Goal: Task Accomplishment & Management: Complete application form

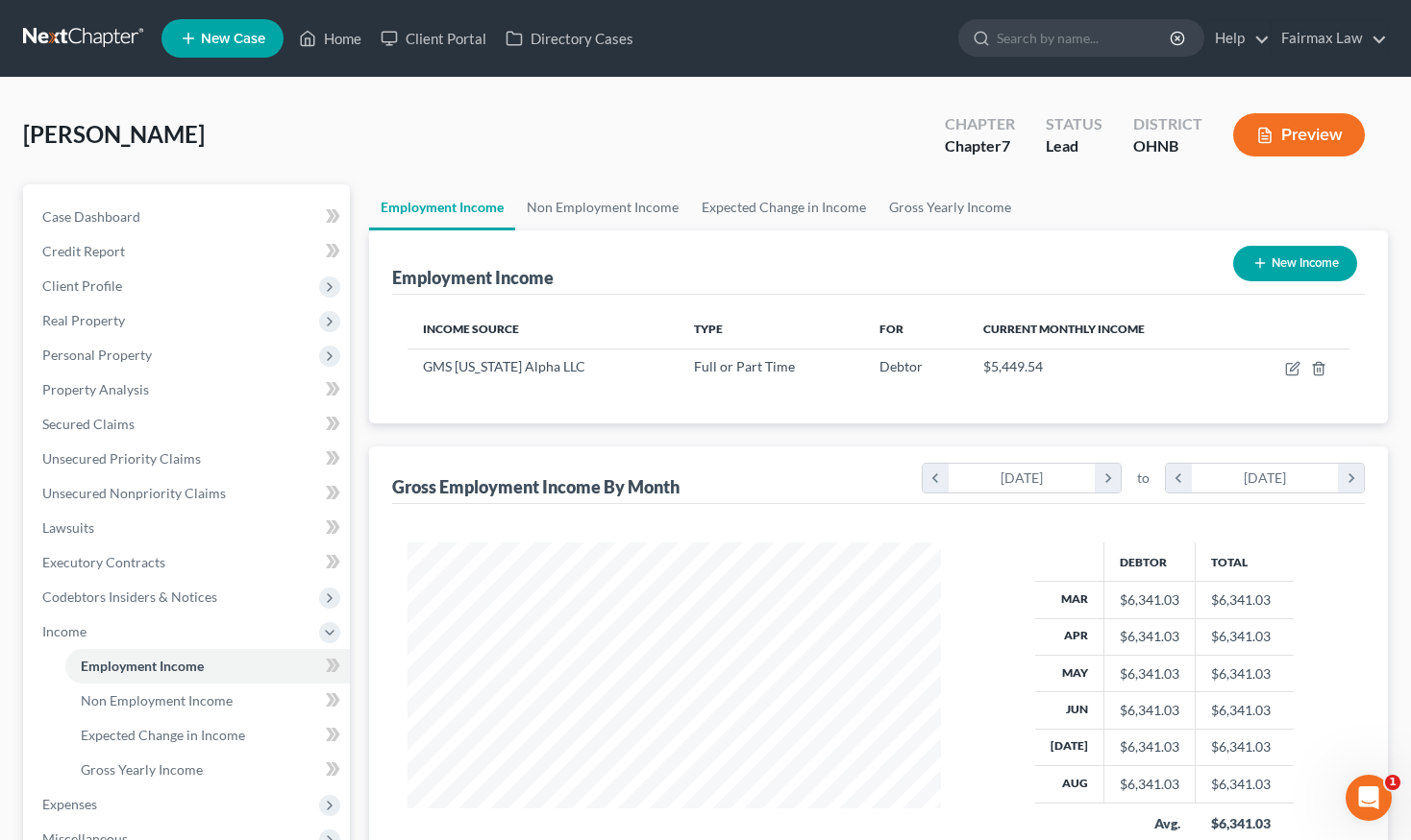
scroll to position [344, 572]
click at [1033, 28] on input "search" at bounding box center [1084, 38] width 175 height 36
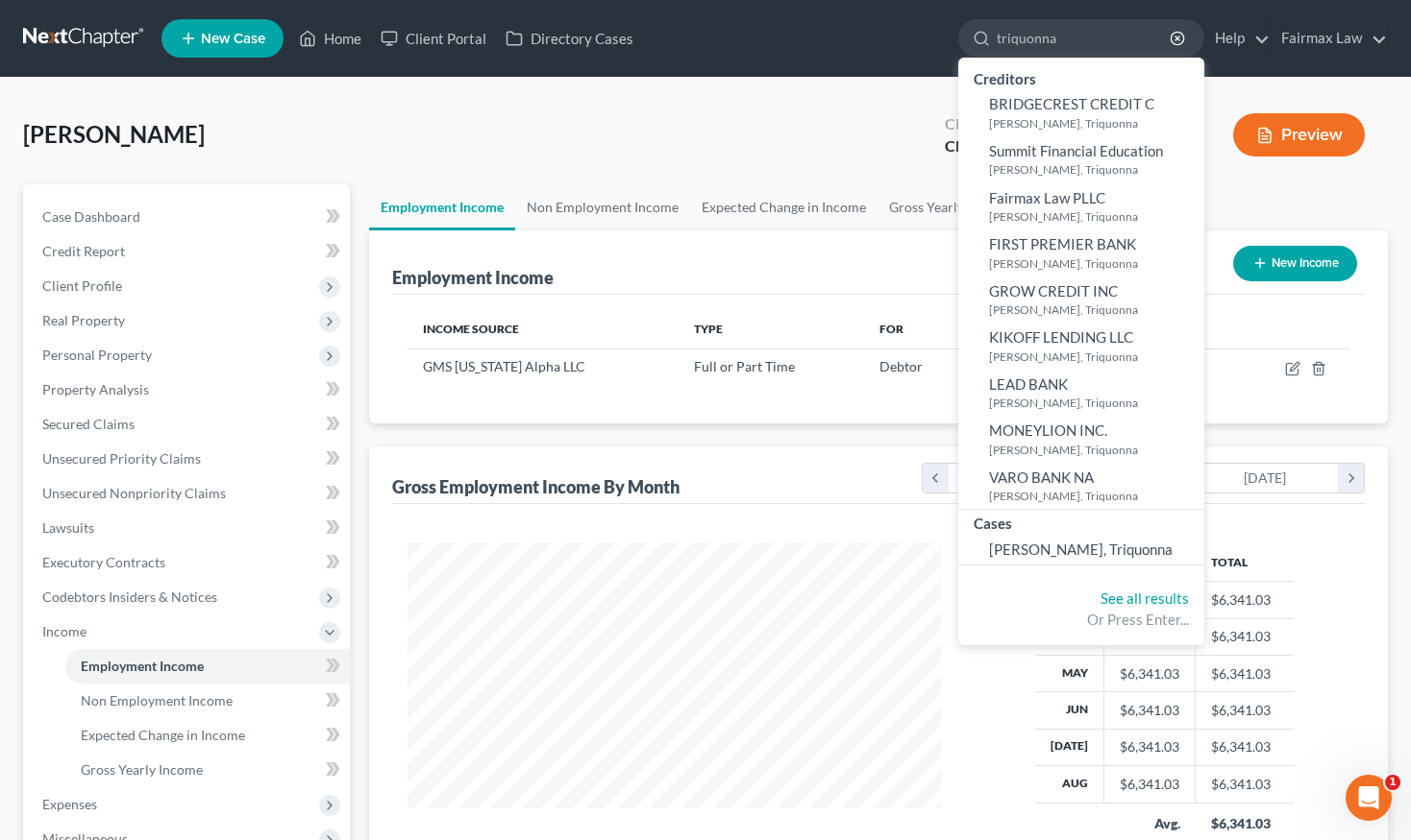
type input "triquonna"
click at [715, 107] on div "Brown, Appolonia Upgraded Chapter Chapter 7 Status Lead District OHNB Preview" at bounding box center [706, 143] width 1365 height 84
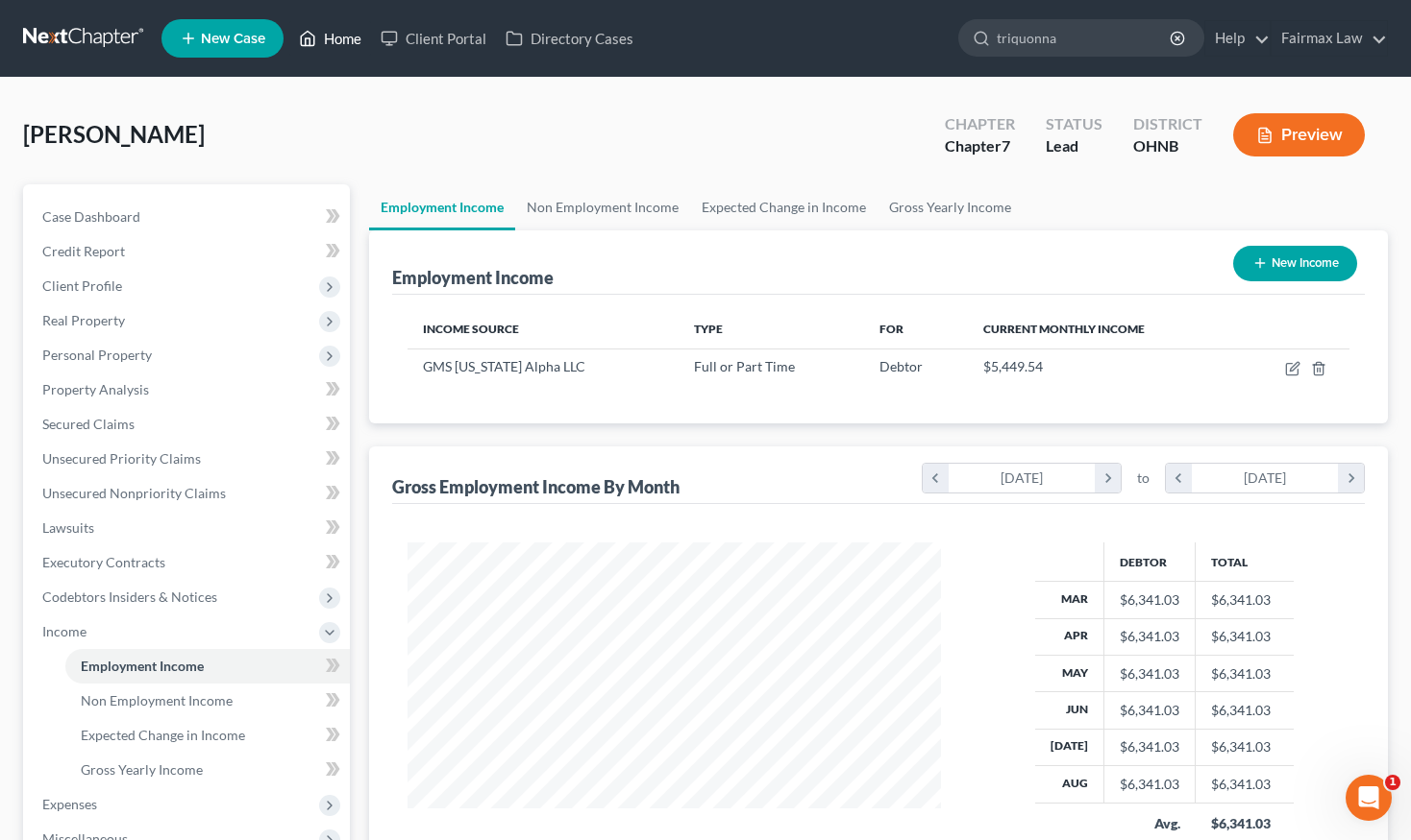
click at [359, 33] on link "Home" at bounding box center [330, 39] width 82 height 35
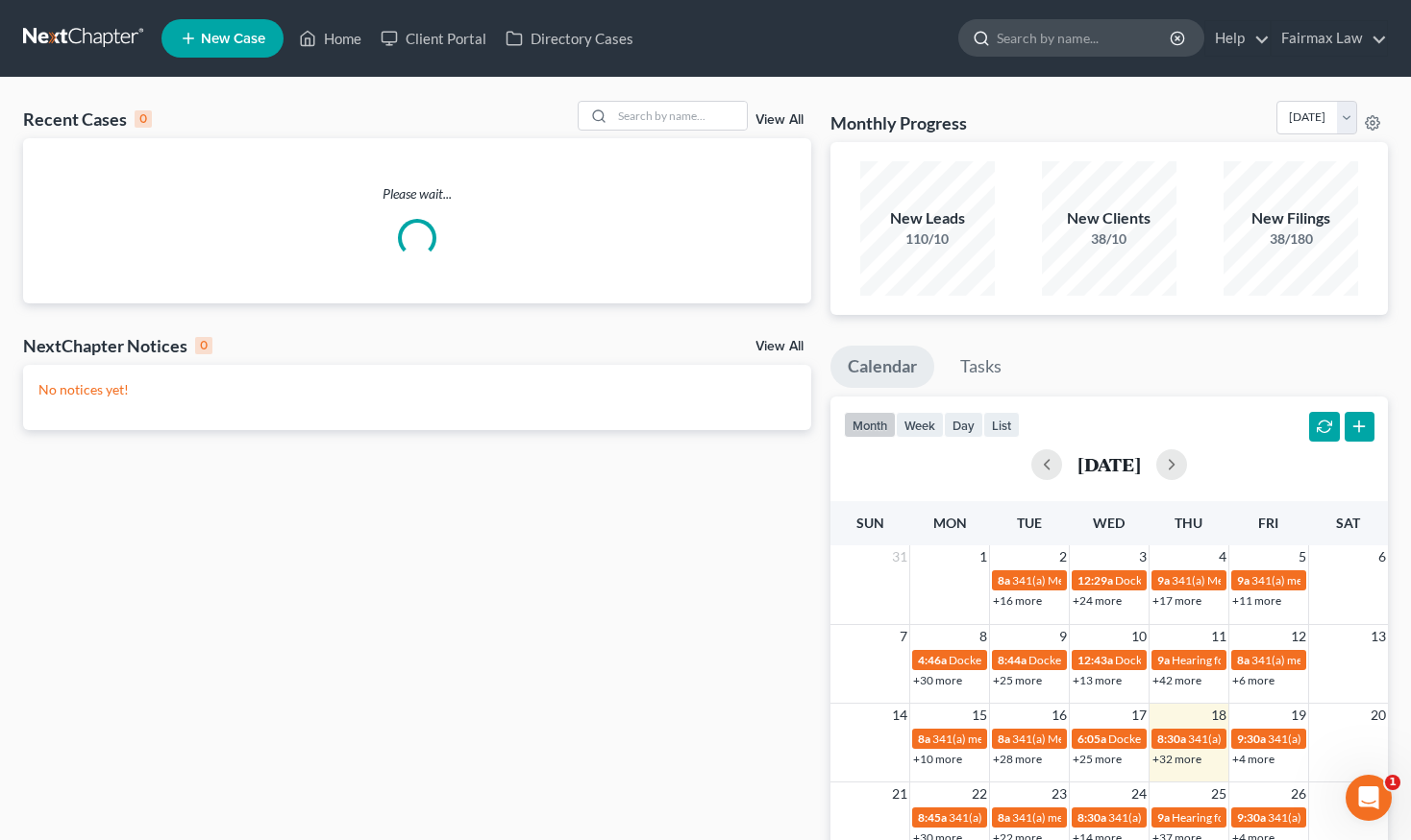
click at [1108, 50] on input "search" at bounding box center [1084, 38] width 175 height 36
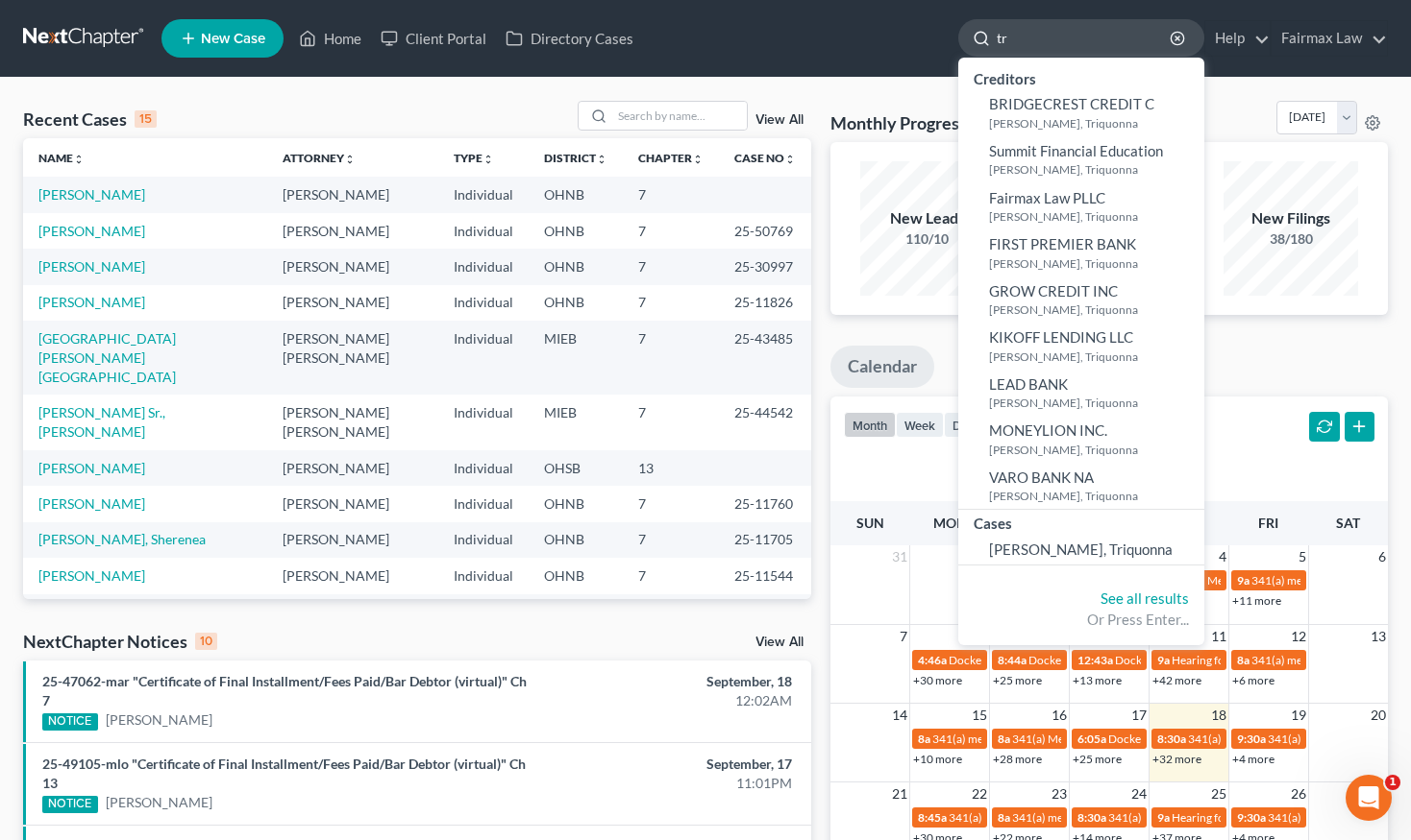
type input "t"
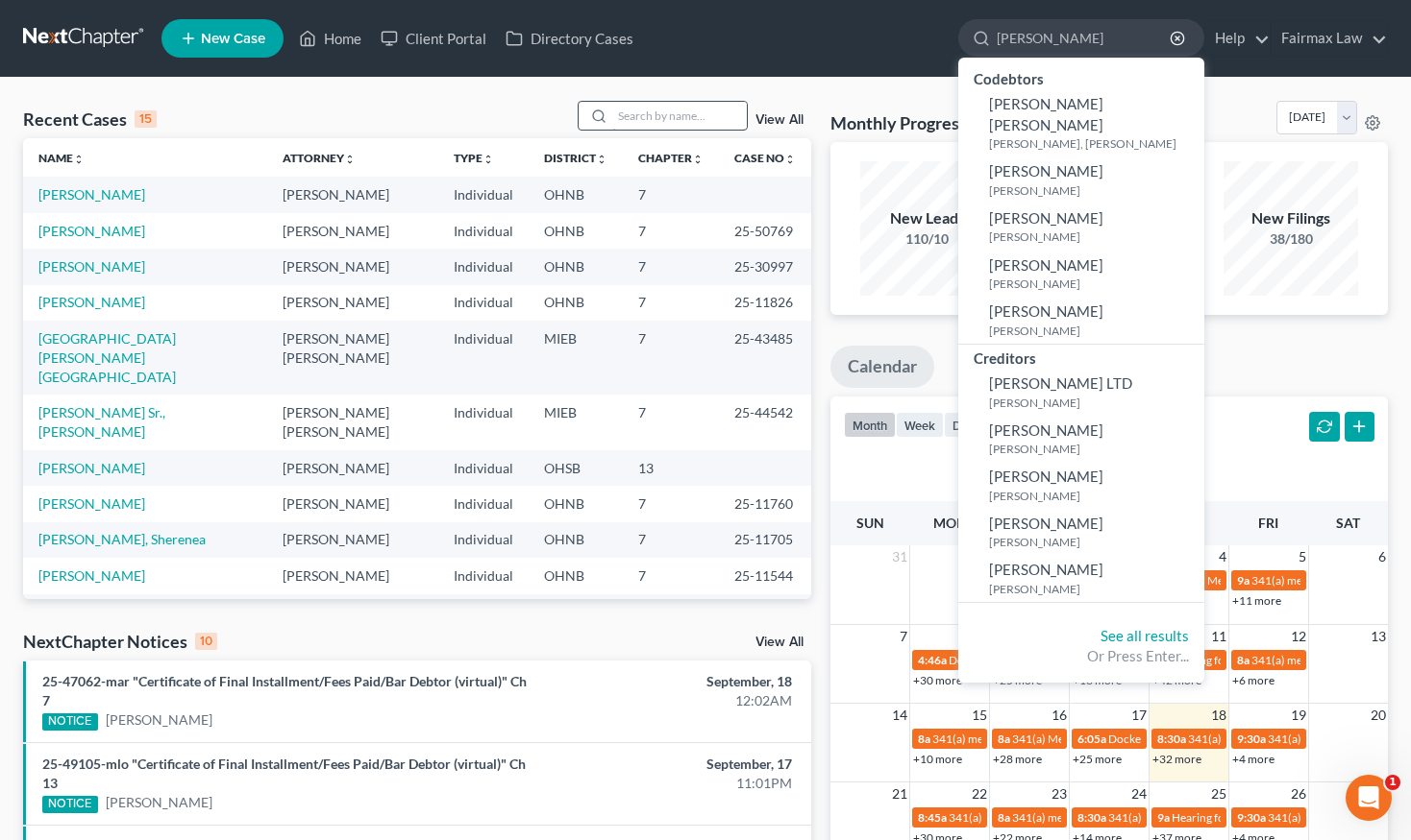
type input "Harris"
click at [640, 106] on input "search" at bounding box center [679, 116] width 135 height 28
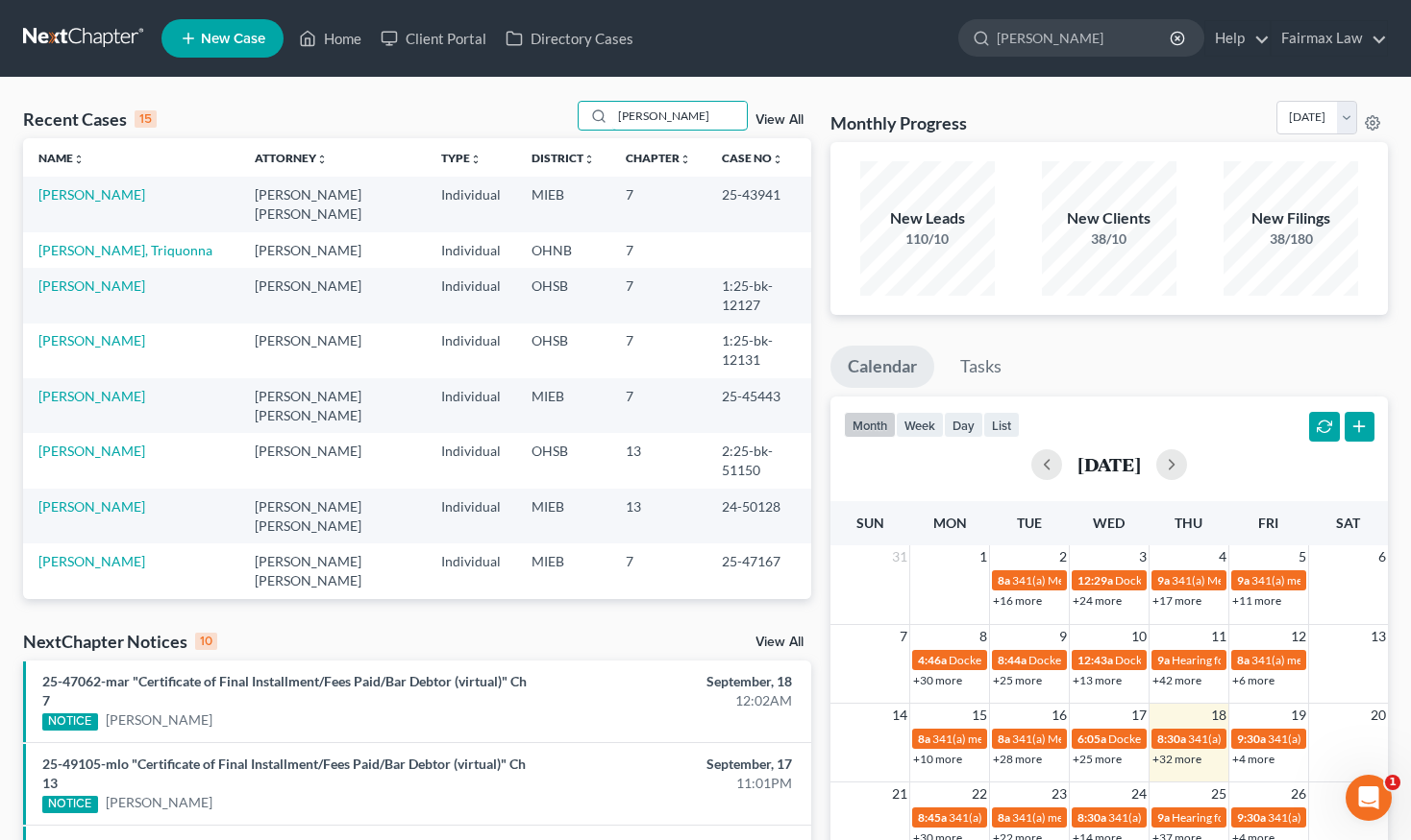
type input "Harris"
drag, startPoint x: 617, startPoint y: 149, endPoint x: 129, endPoint y: 229, distance: 494.5
click at [129, 242] on link "[PERSON_NAME], Triquonna" at bounding box center [125, 249] width 173 height 16
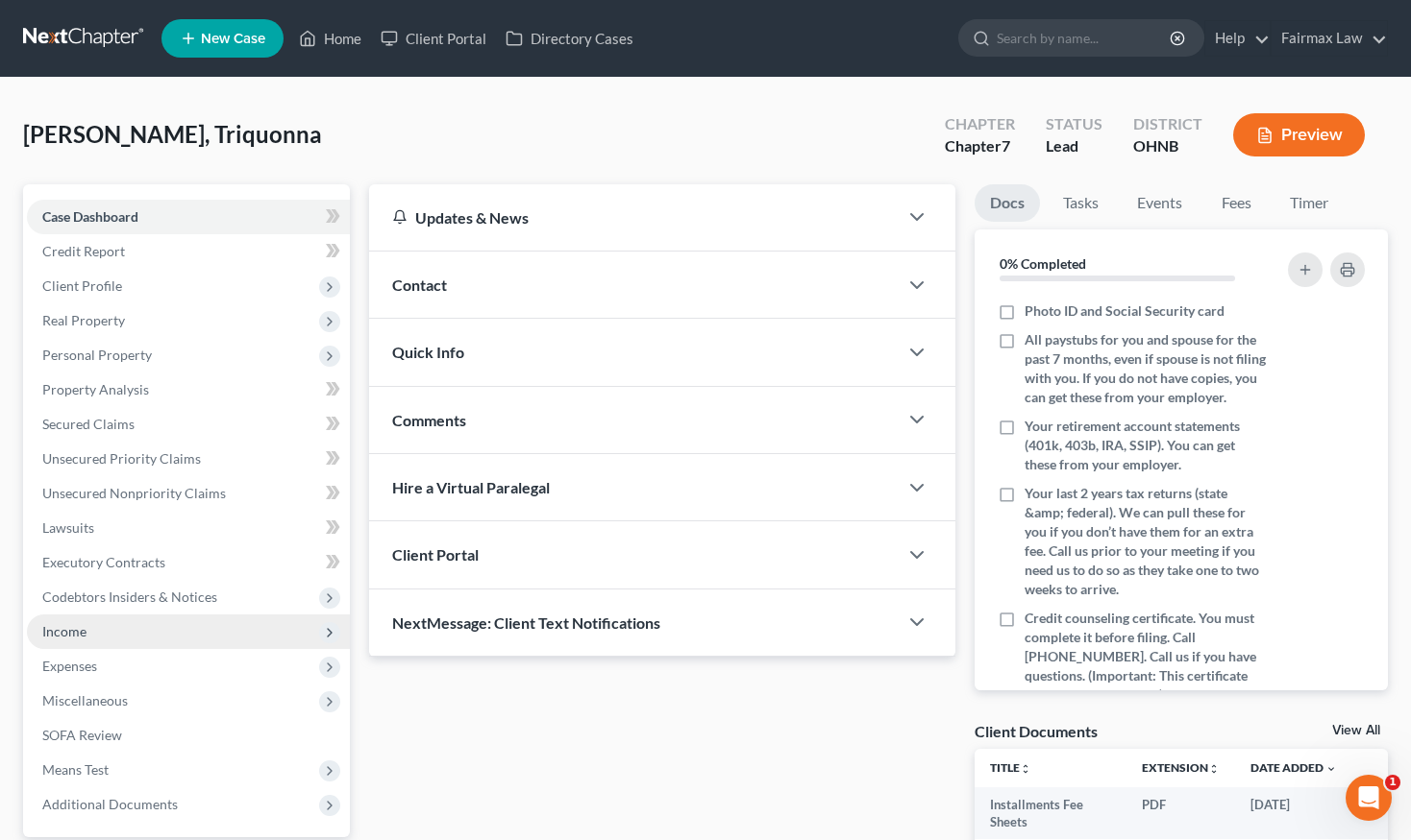
click at [170, 641] on span "Income" at bounding box center [188, 632] width 323 height 35
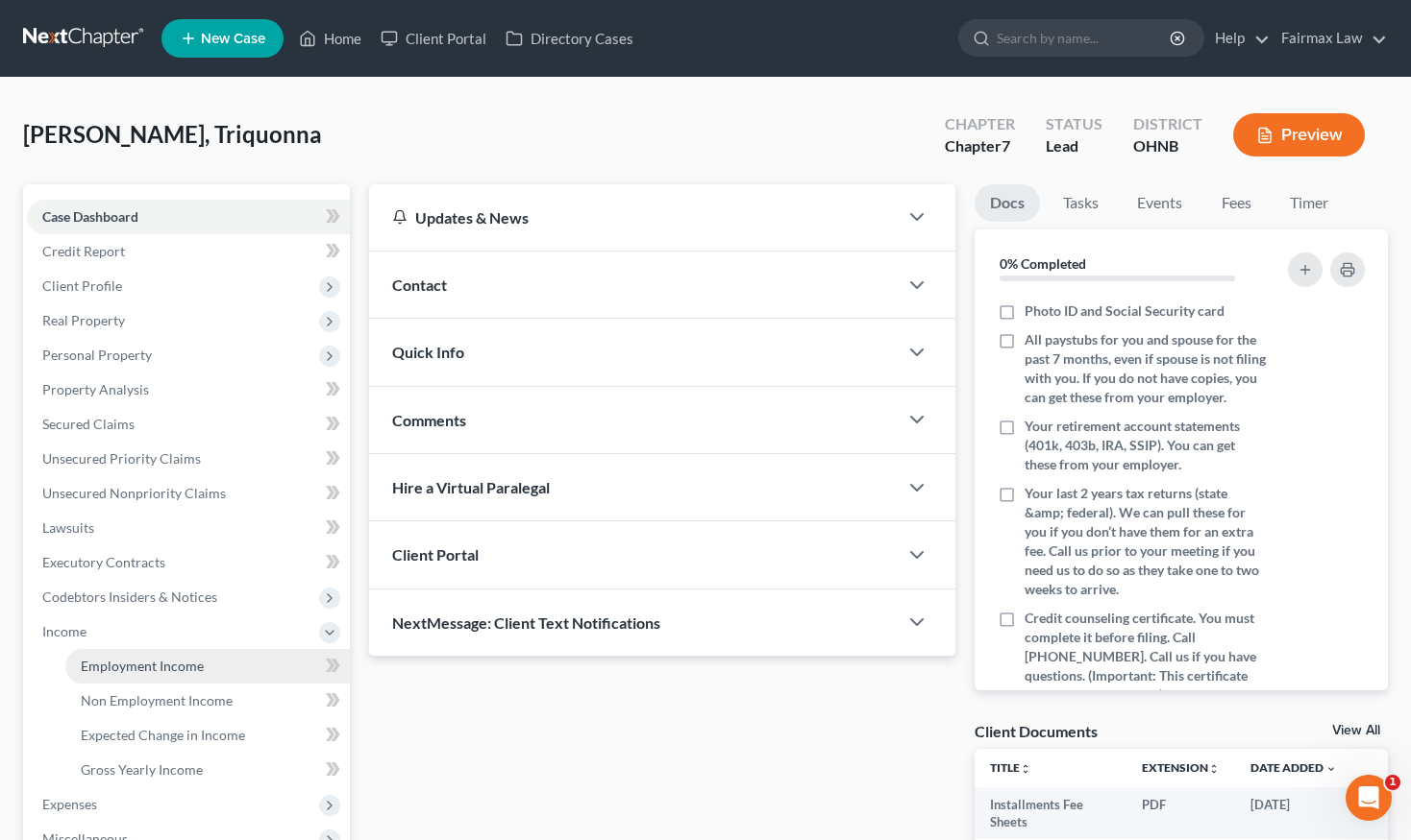
click at [166, 673] on span "Employment Income" at bounding box center [143, 666] width 123 height 16
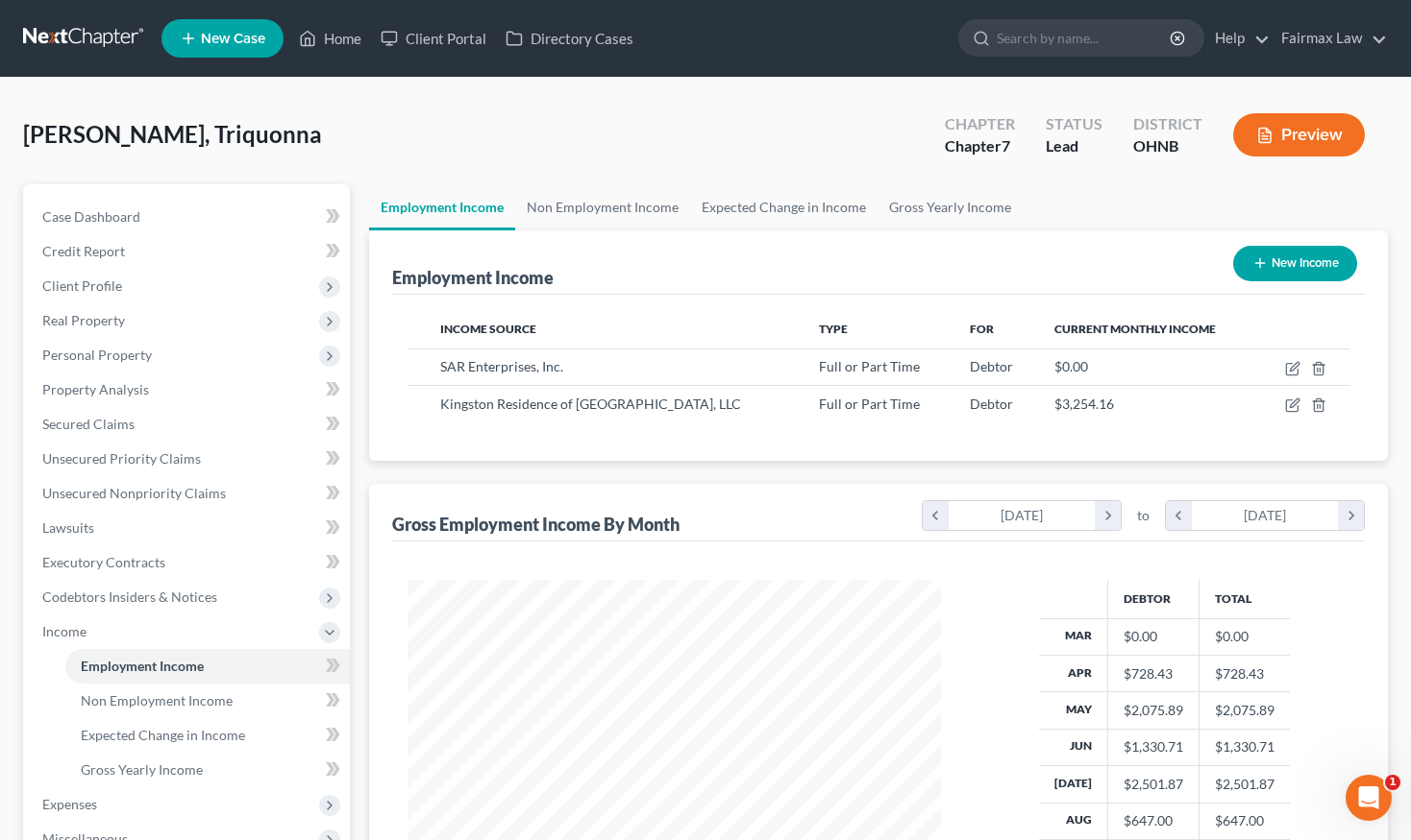
scroll to position [344, 572]
click at [1295, 407] on icon "button" at bounding box center [1292, 406] width 15 height 15
select select "0"
select select "36"
select select "2"
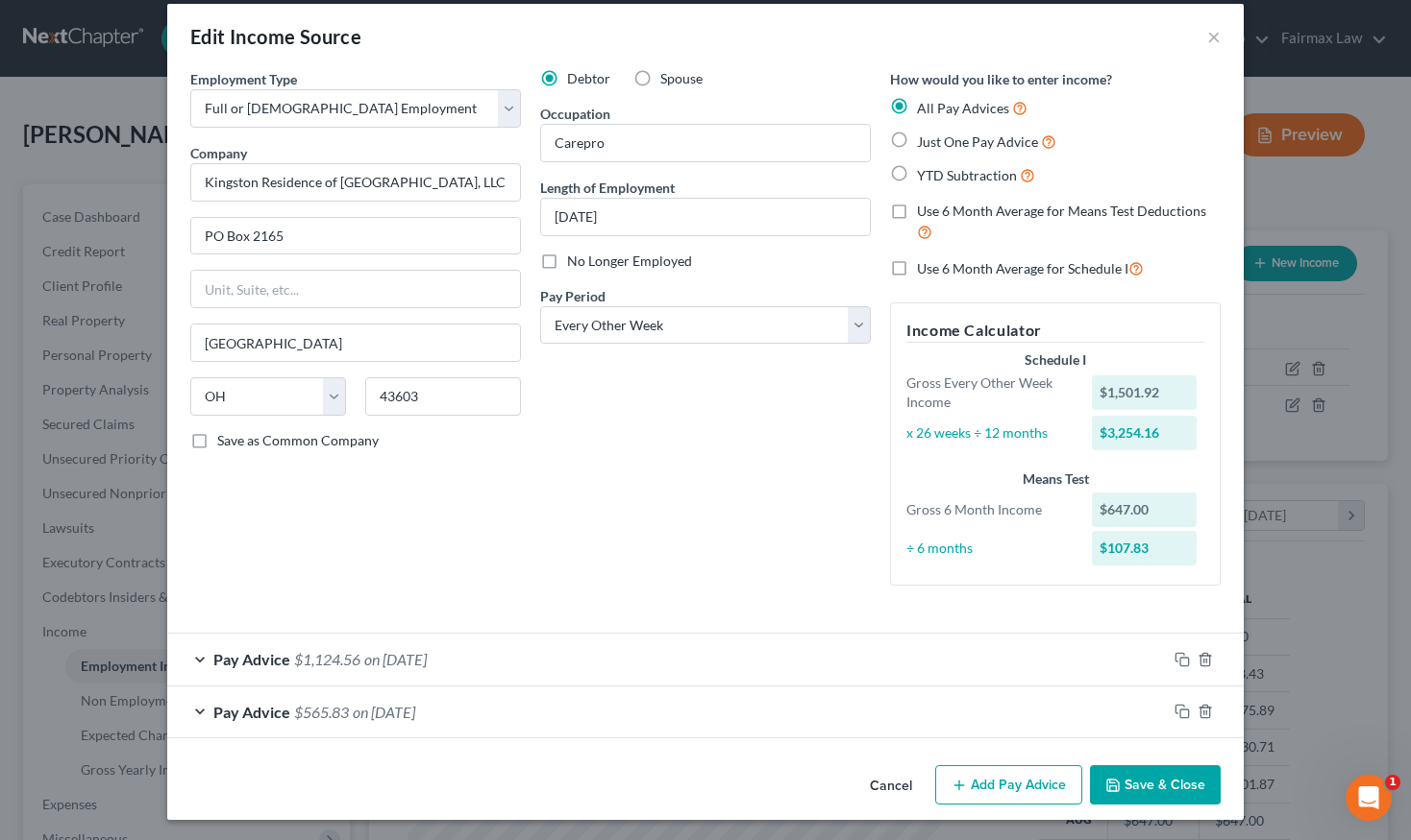
scroll to position [18, 0]
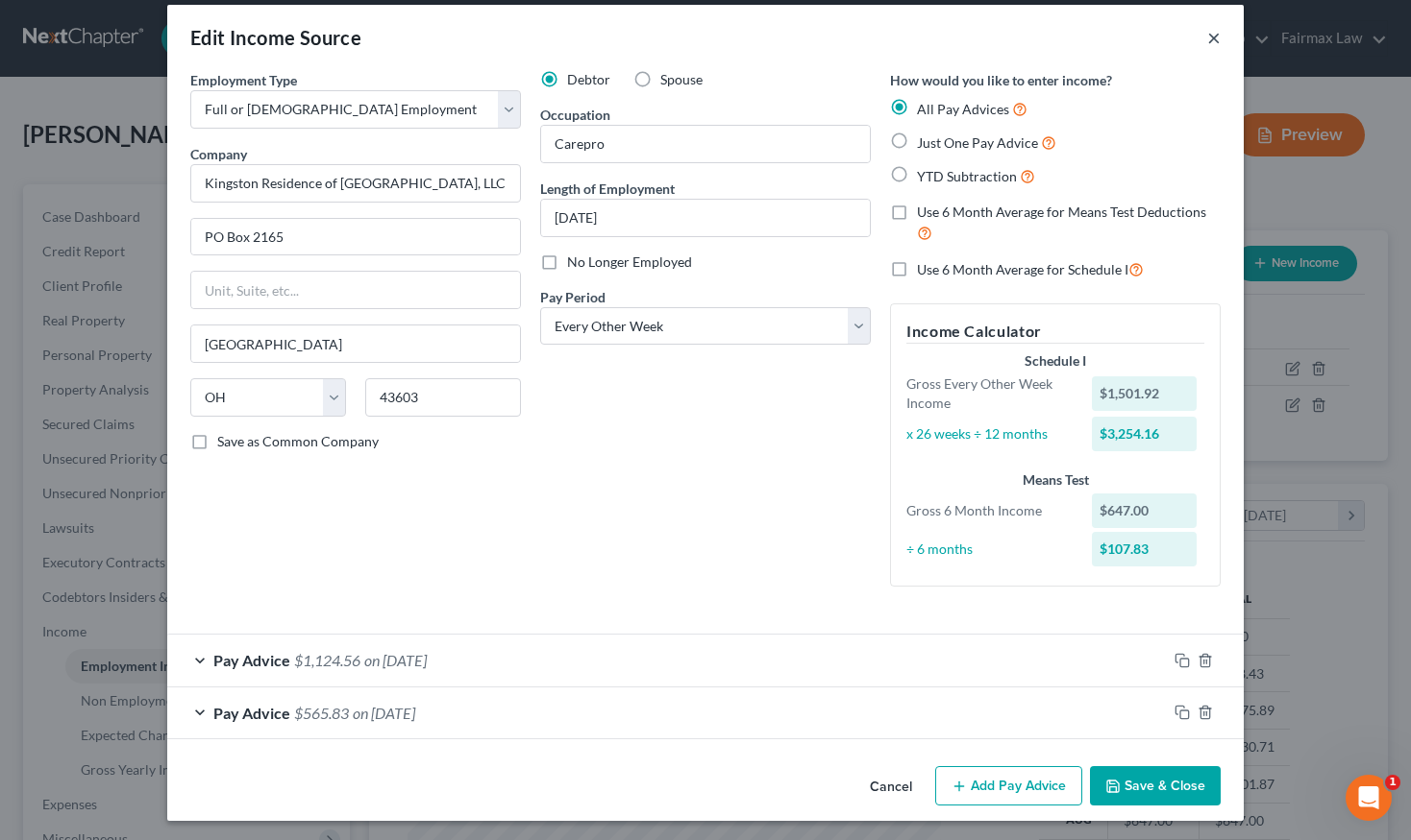
click at [1214, 35] on button "×" at bounding box center [1213, 38] width 13 height 23
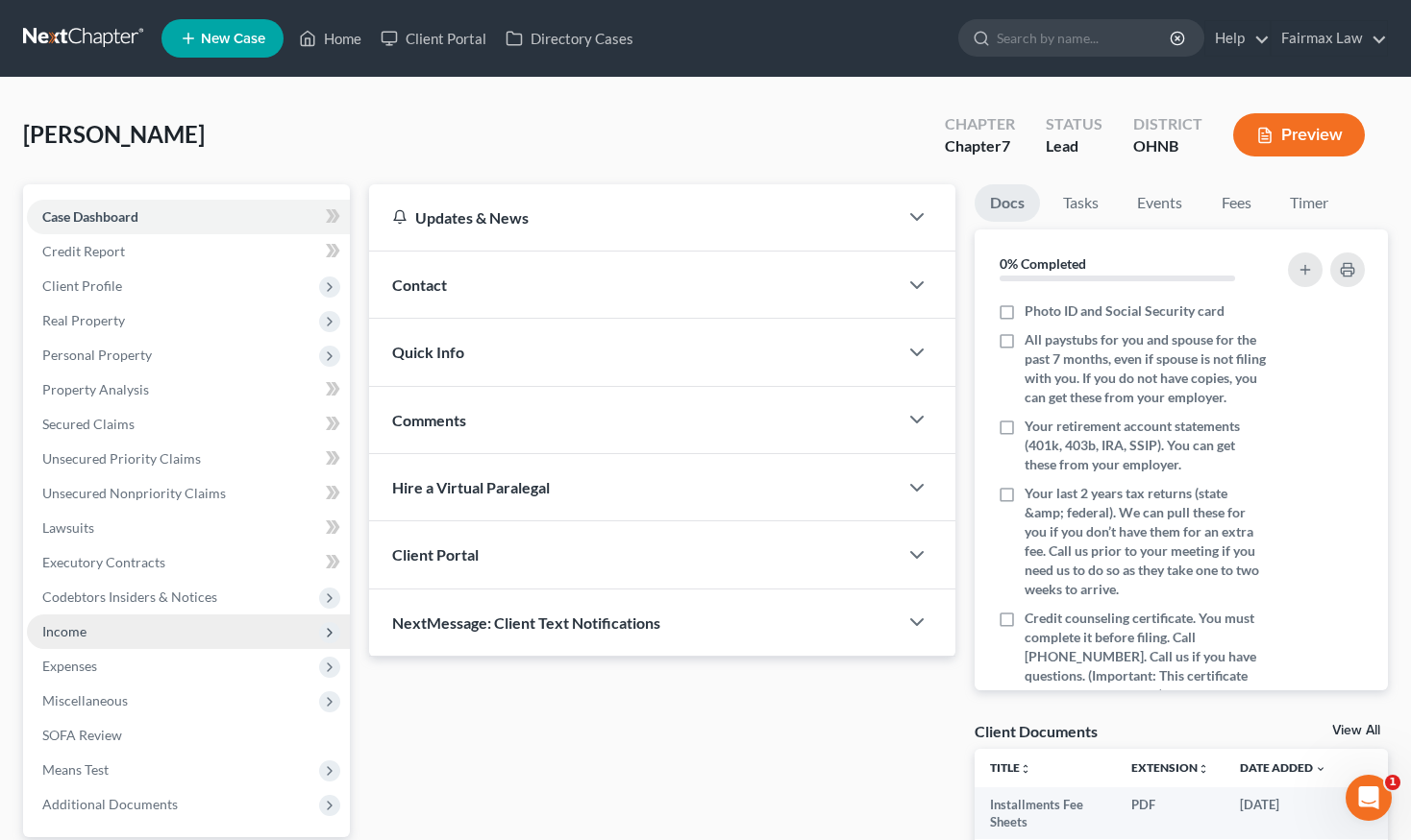
click at [88, 629] on span "Income" at bounding box center [188, 632] width 323 height 35
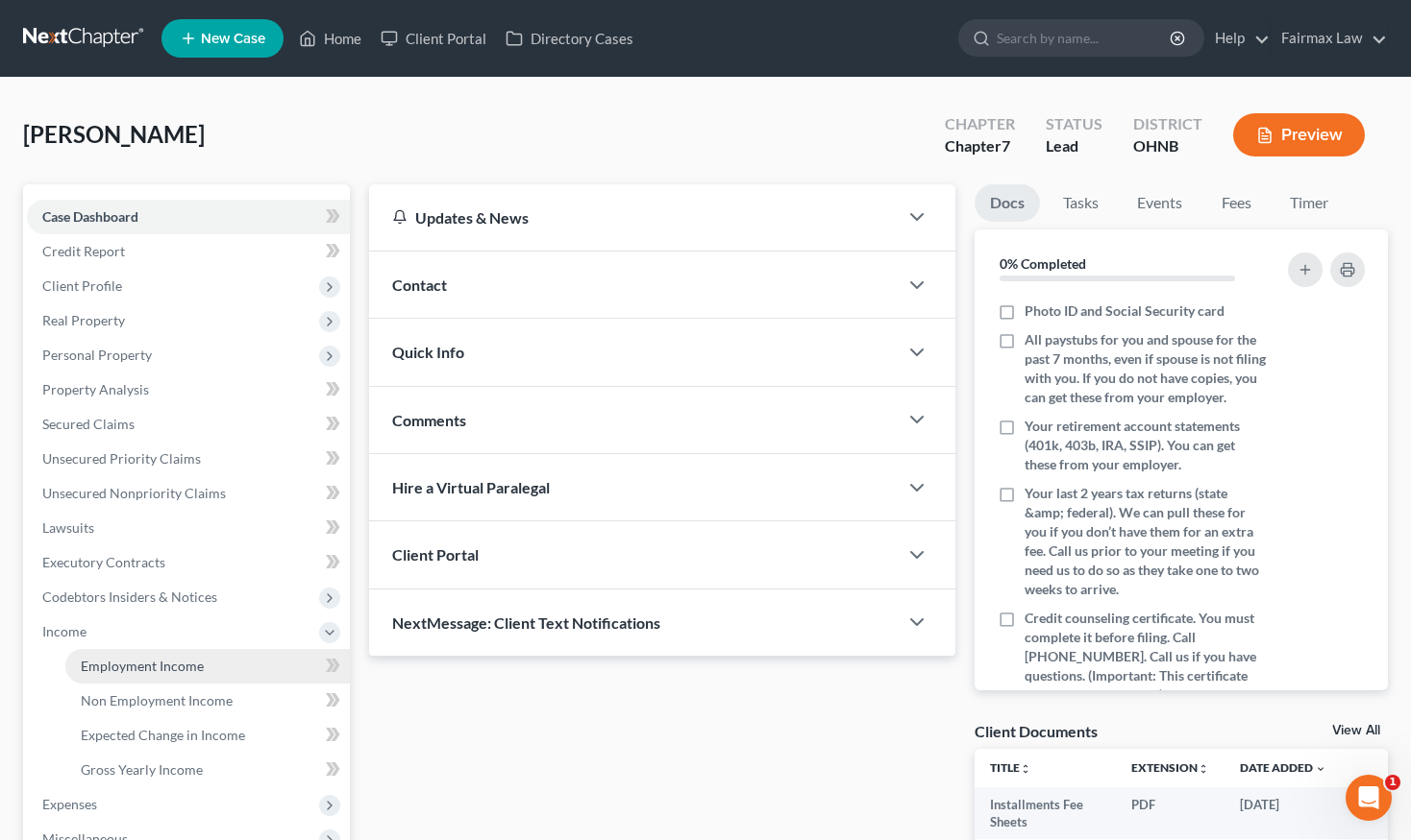
click at [125, 665] on span "Employment Income" at bounding box center [143, 666] width 123 height 16
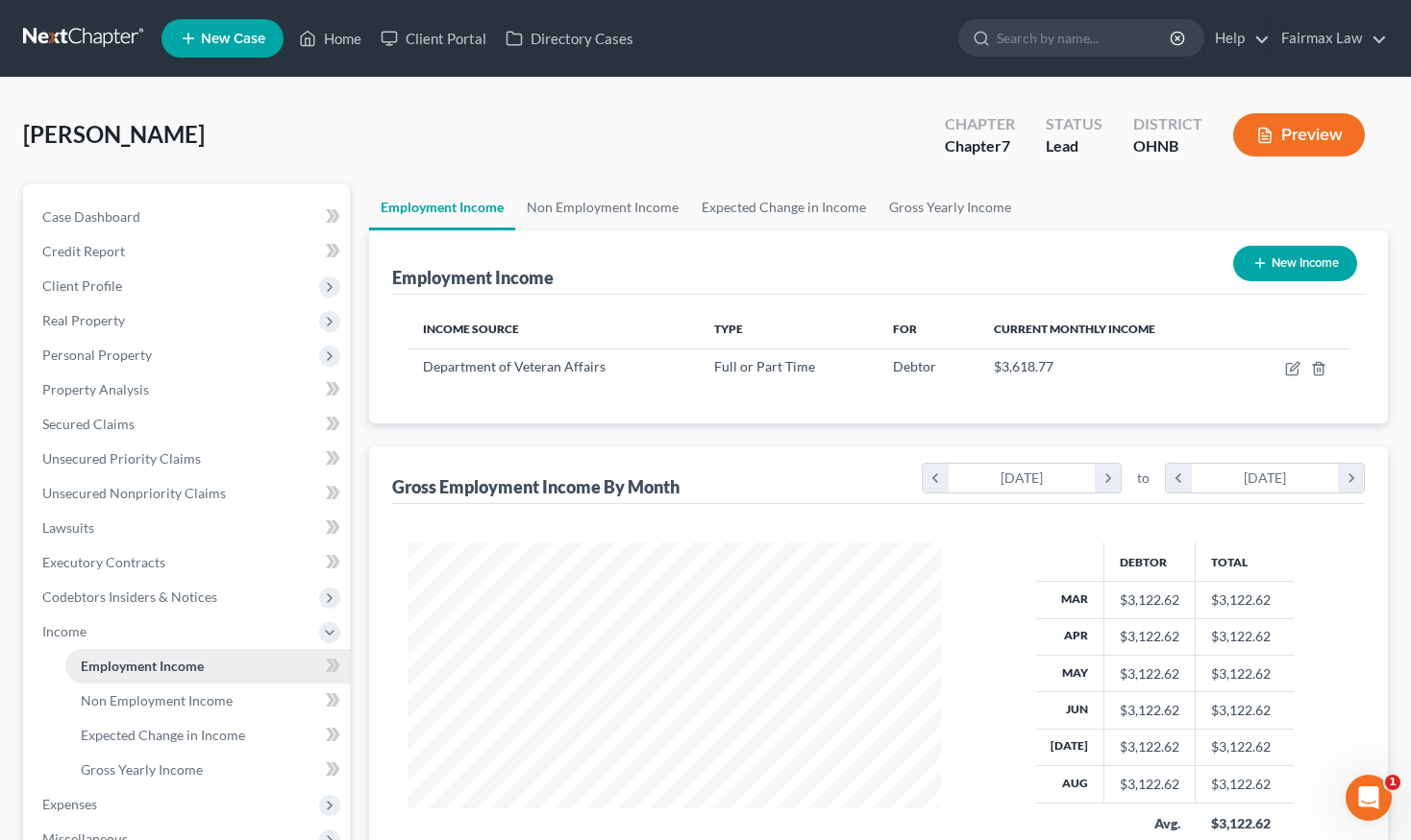
scroll to position [344, 572]
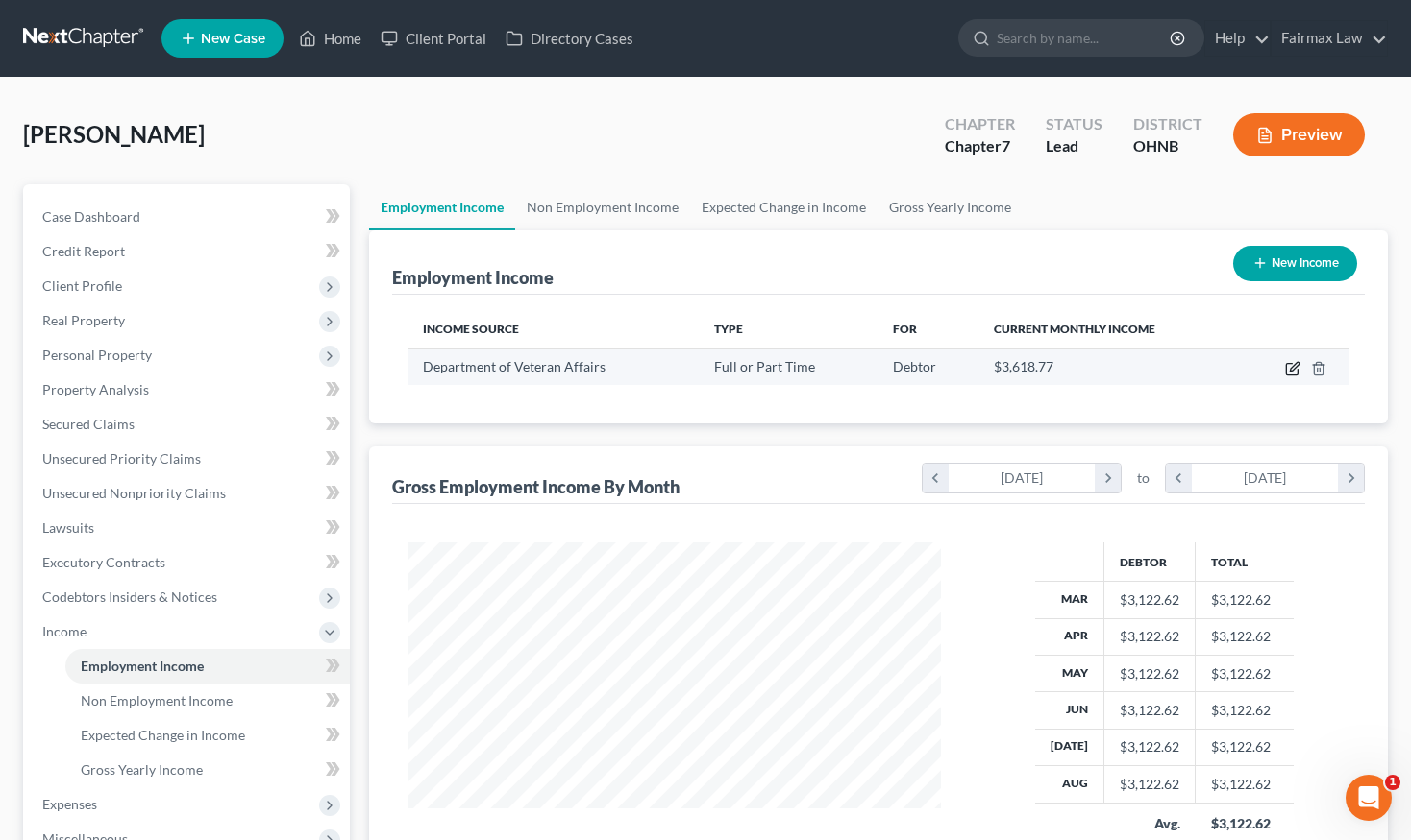
click at [1291, 372] on icon "button" at bounding box center [1292, 369] width 15 height 15
select select "0"
select select "36"
select select "2"
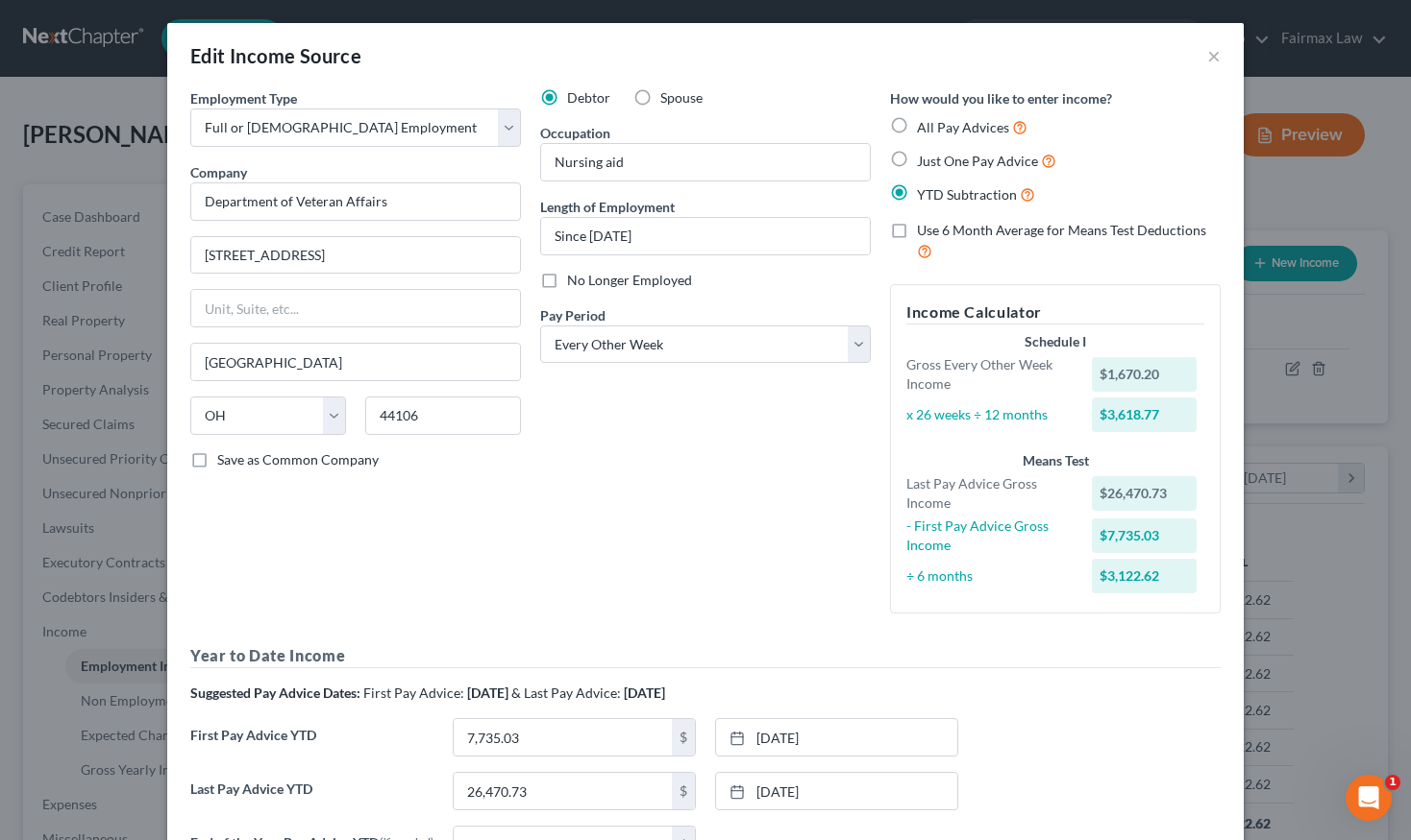
scroll to position [0, 0]
click at [1211, 60] on button "×" at bounding box center [1213, 56] width 13 height 23
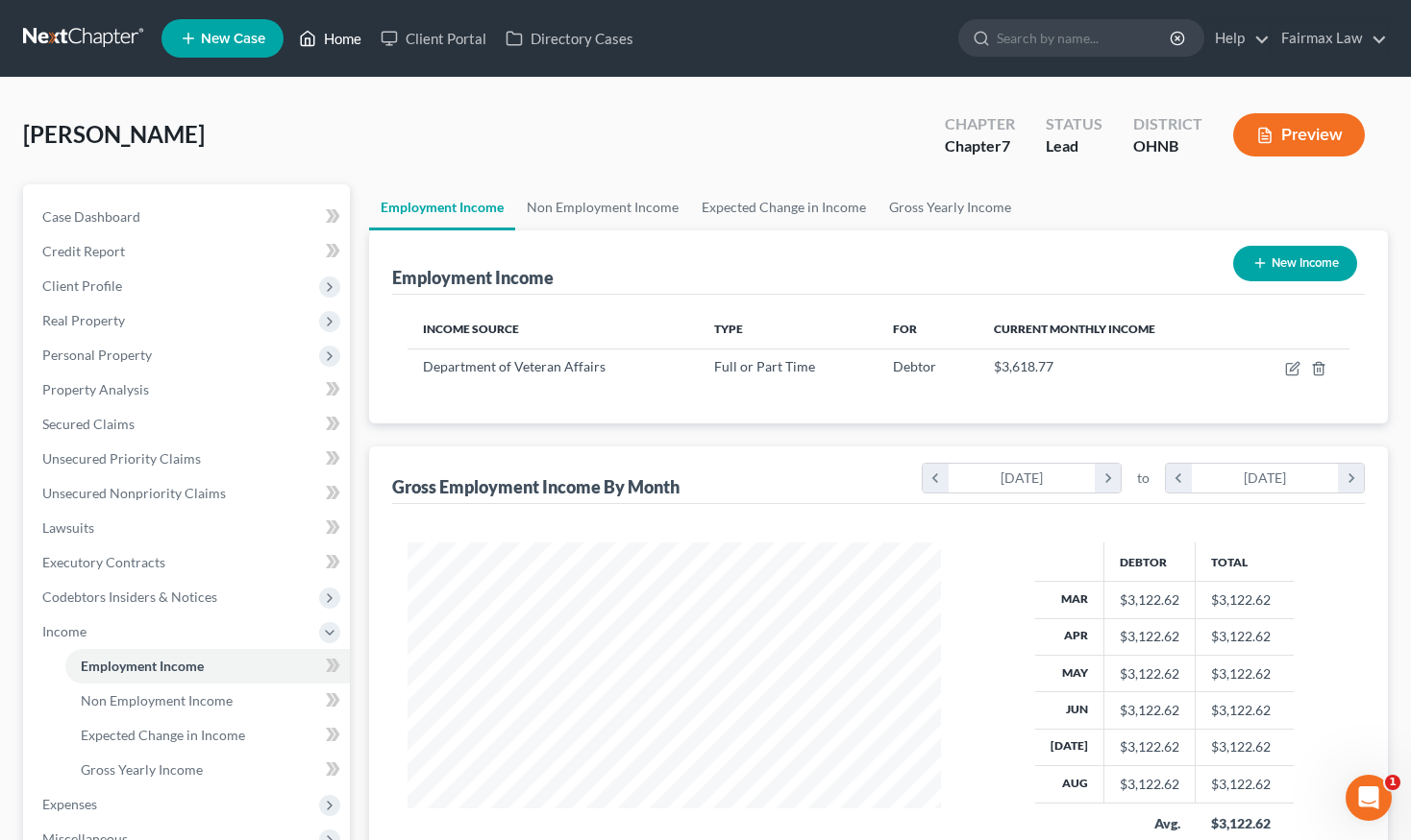
click at [350, 41] on link "Home" at bounding box center [330, 39] width 82 height 35
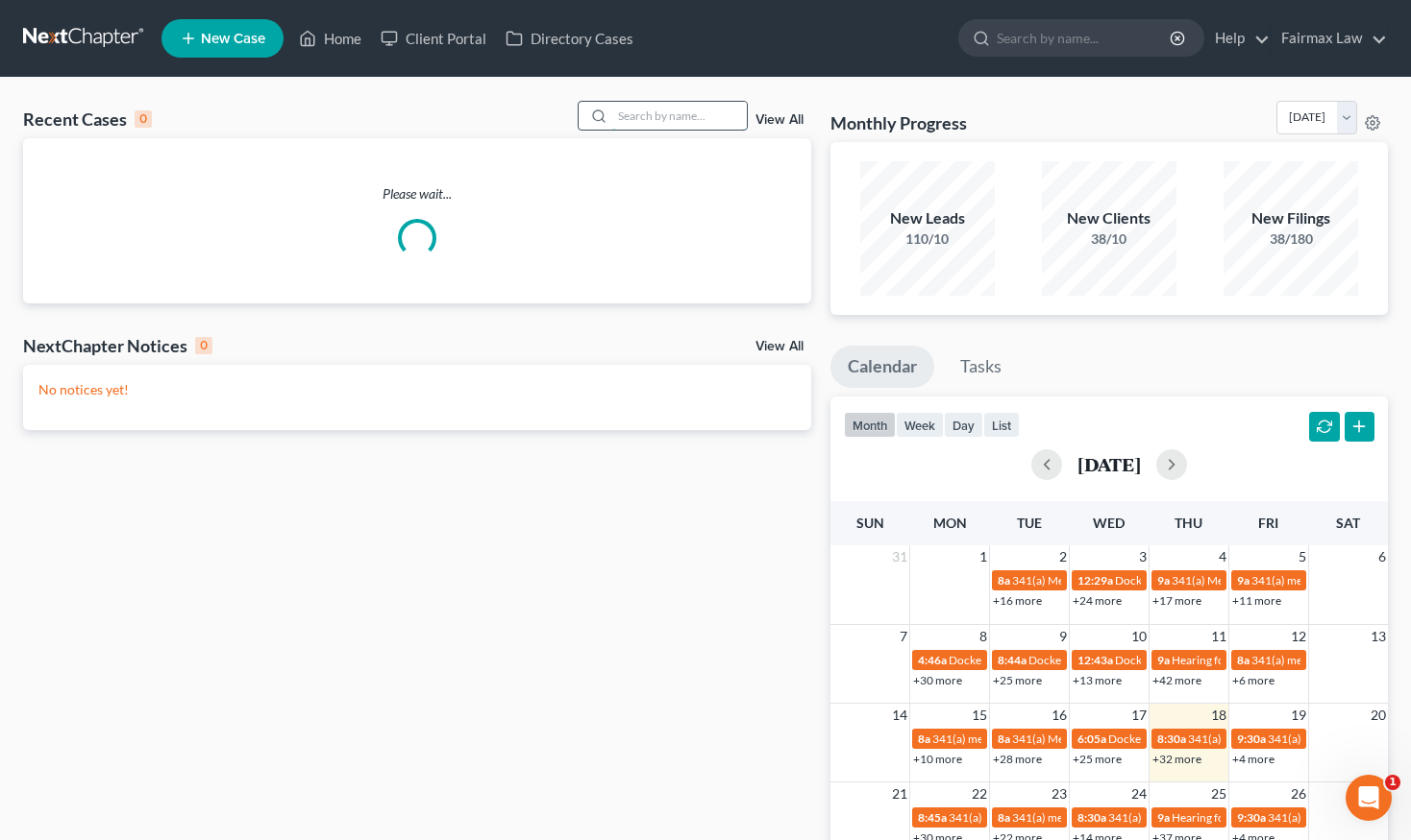
click at [701, 126] on input "search" at bounding box center [679, 116] width 135 height 28
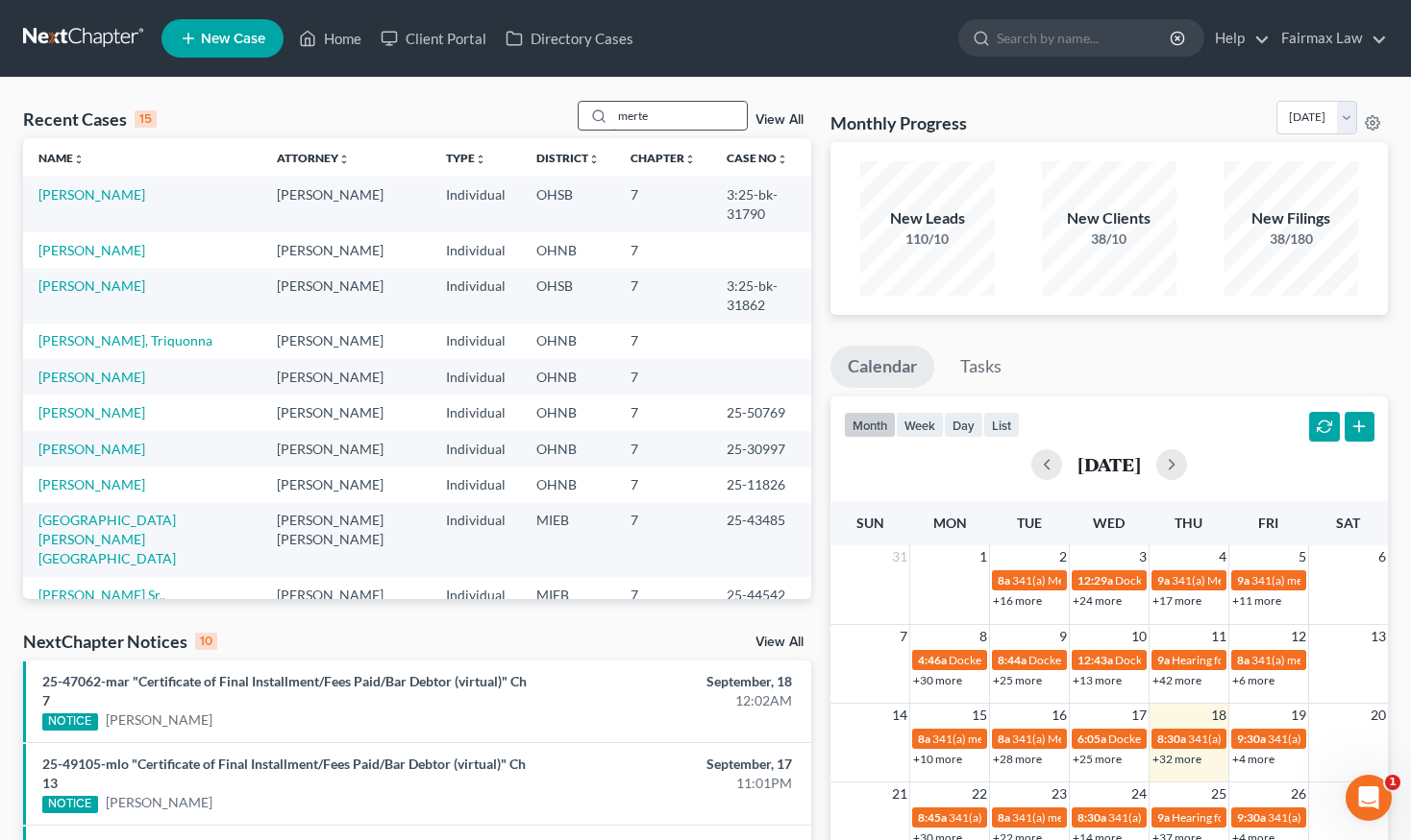
click at [699, 124] on input "merte" at bounding box center [679, 116] width 135 height 28
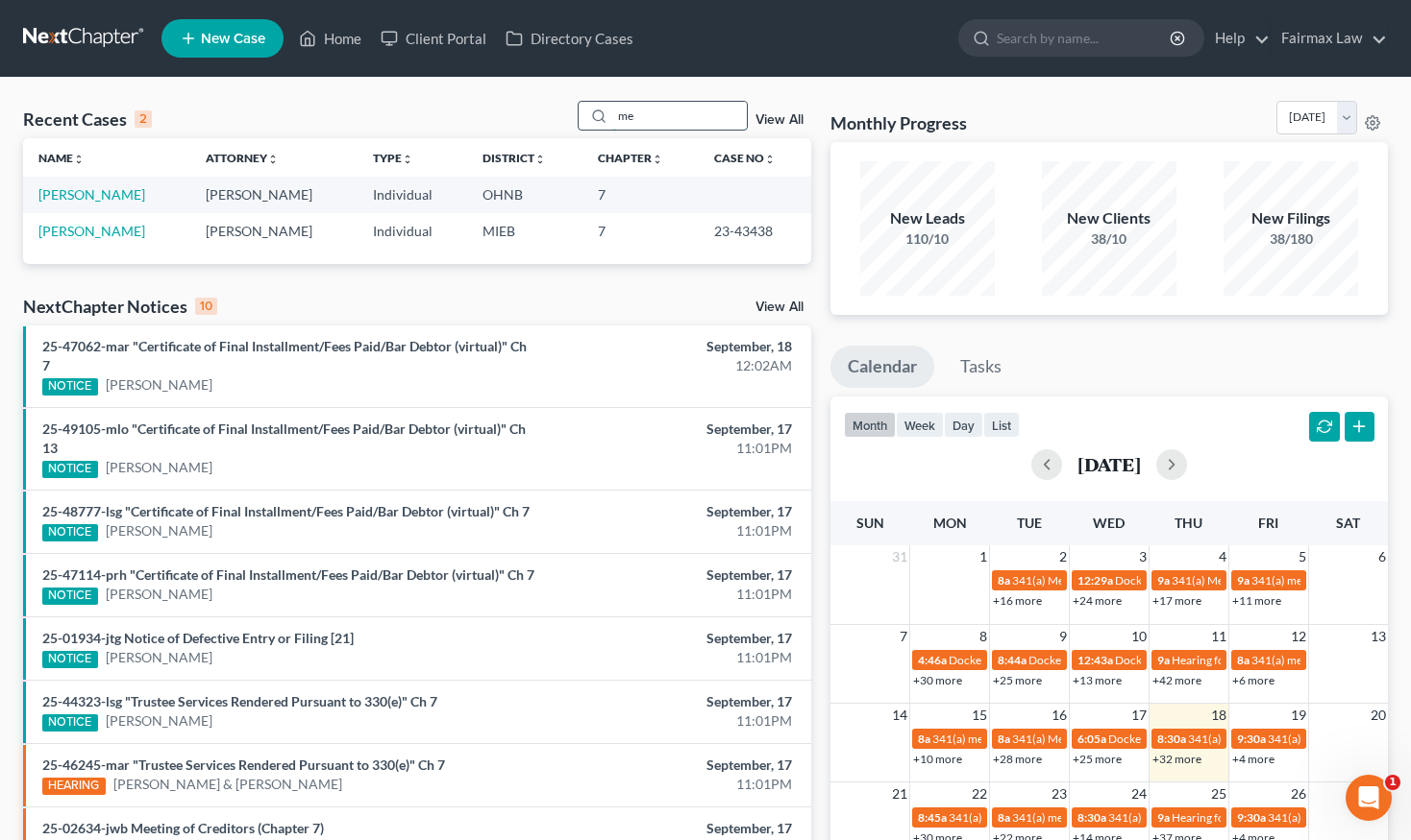
type input "m"
click at [104, 201] on link "Merte, Michael" at bounding box center [92, 194] width 107 height 16
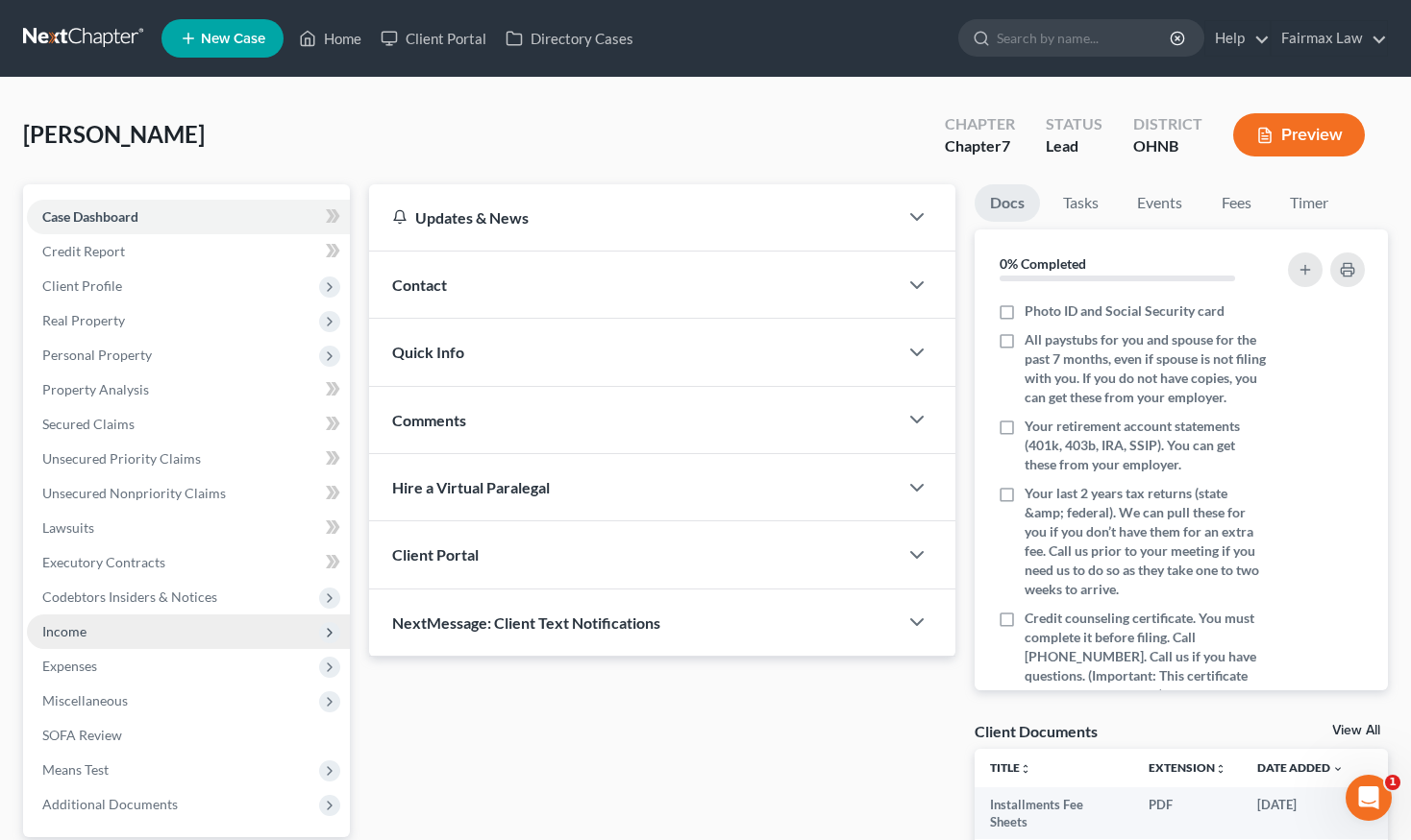
click at [127, 643] on span "Income" at bounding box center [188, 632] width 323 height 35
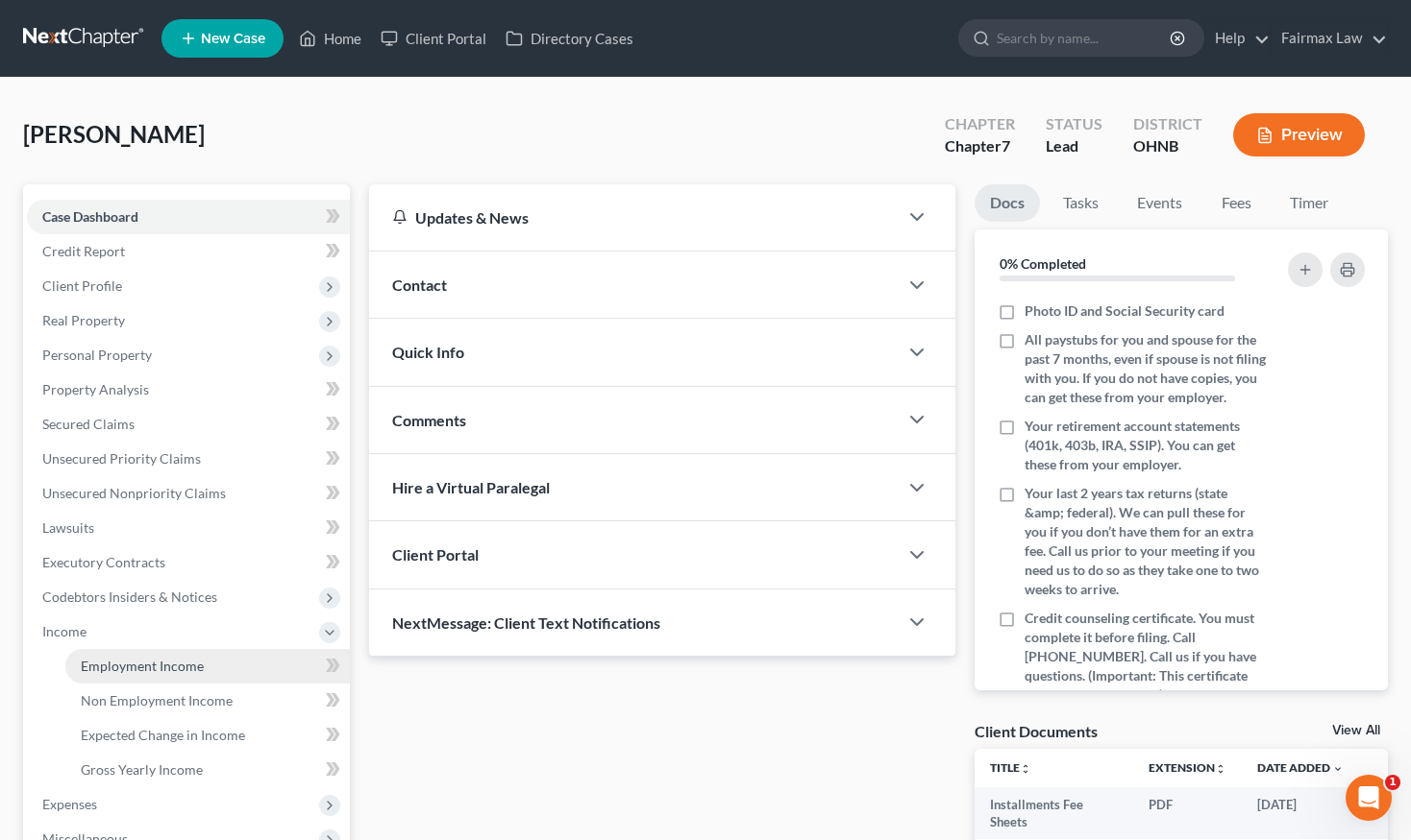
click at [136, 669] on span "Employment Income" at bounding box center [143, 666] width 123 height 16
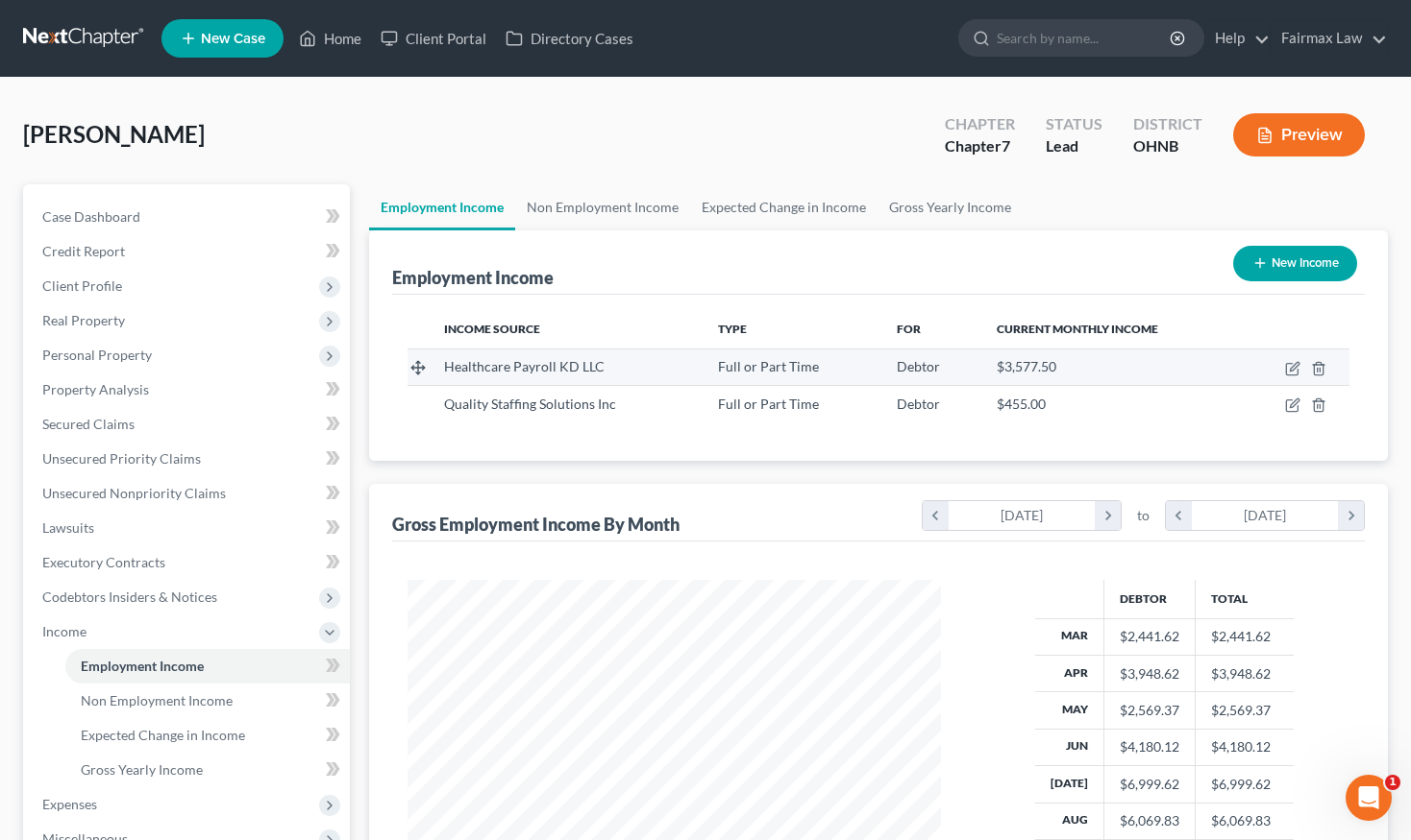
scroll to position [344, 572]
click at [1285, 369] on icon "button" at bounding box center [1292, 369] width 15 height 15
select select "0"
select select "36"
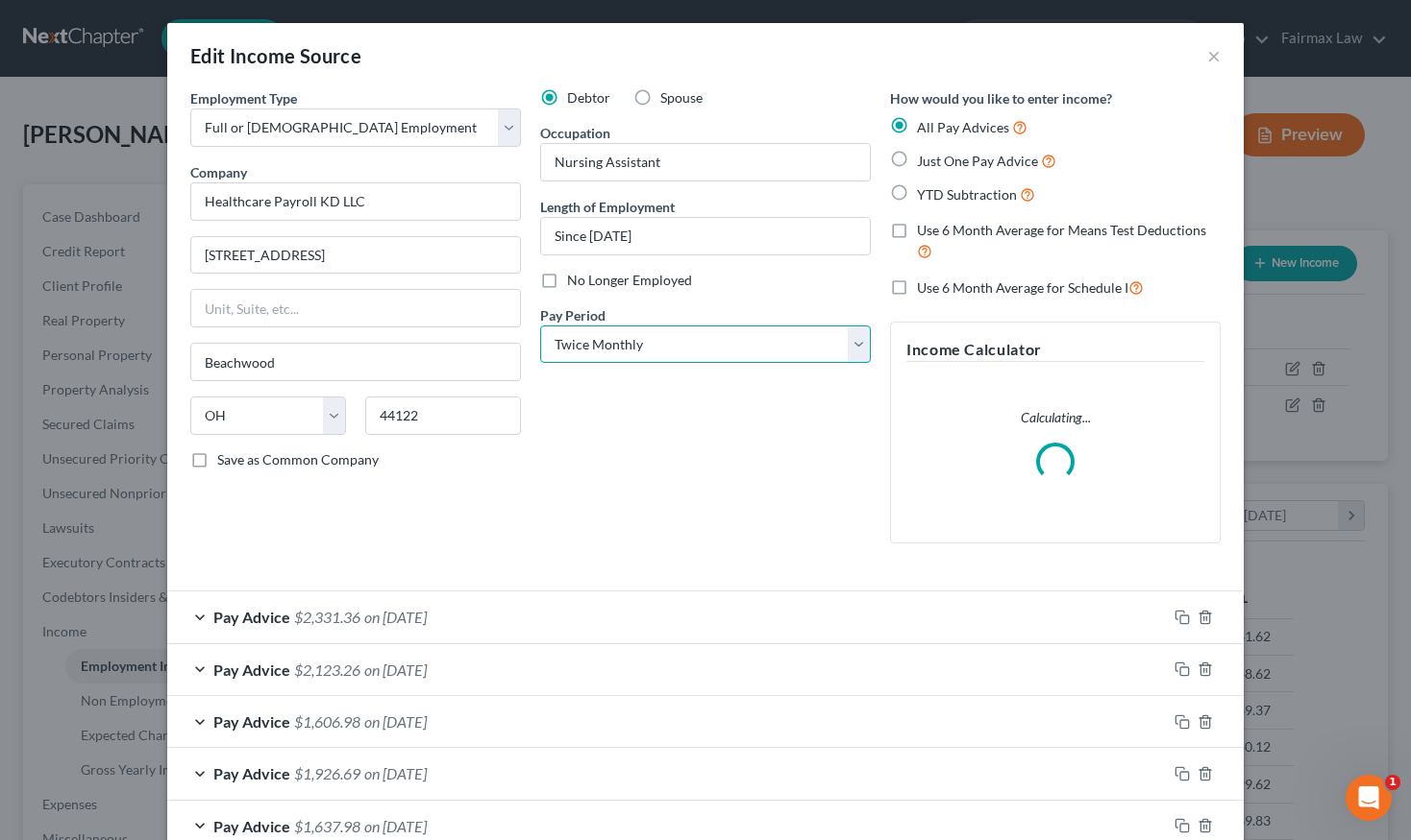
select select "2"
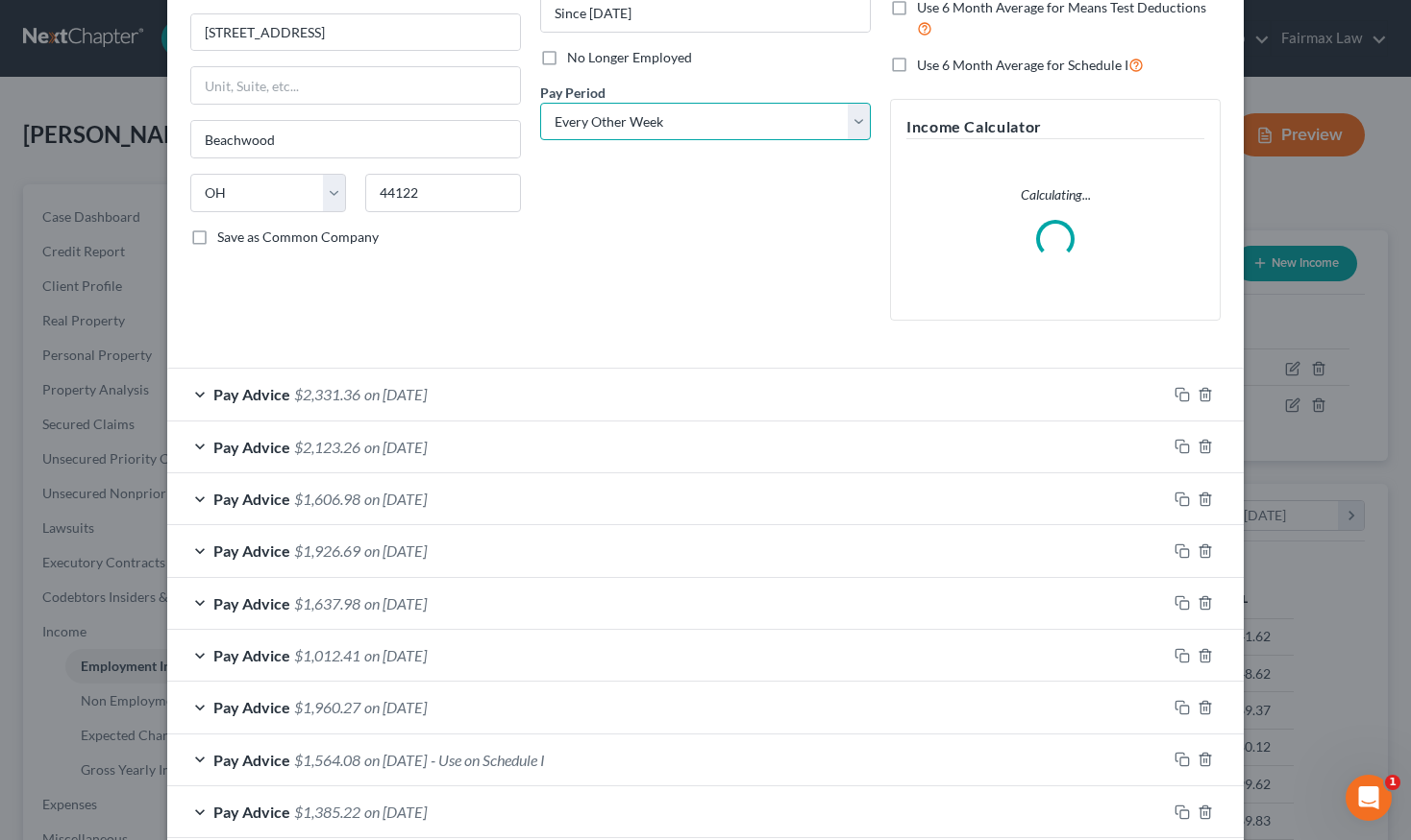
scroll to position [353, 0]
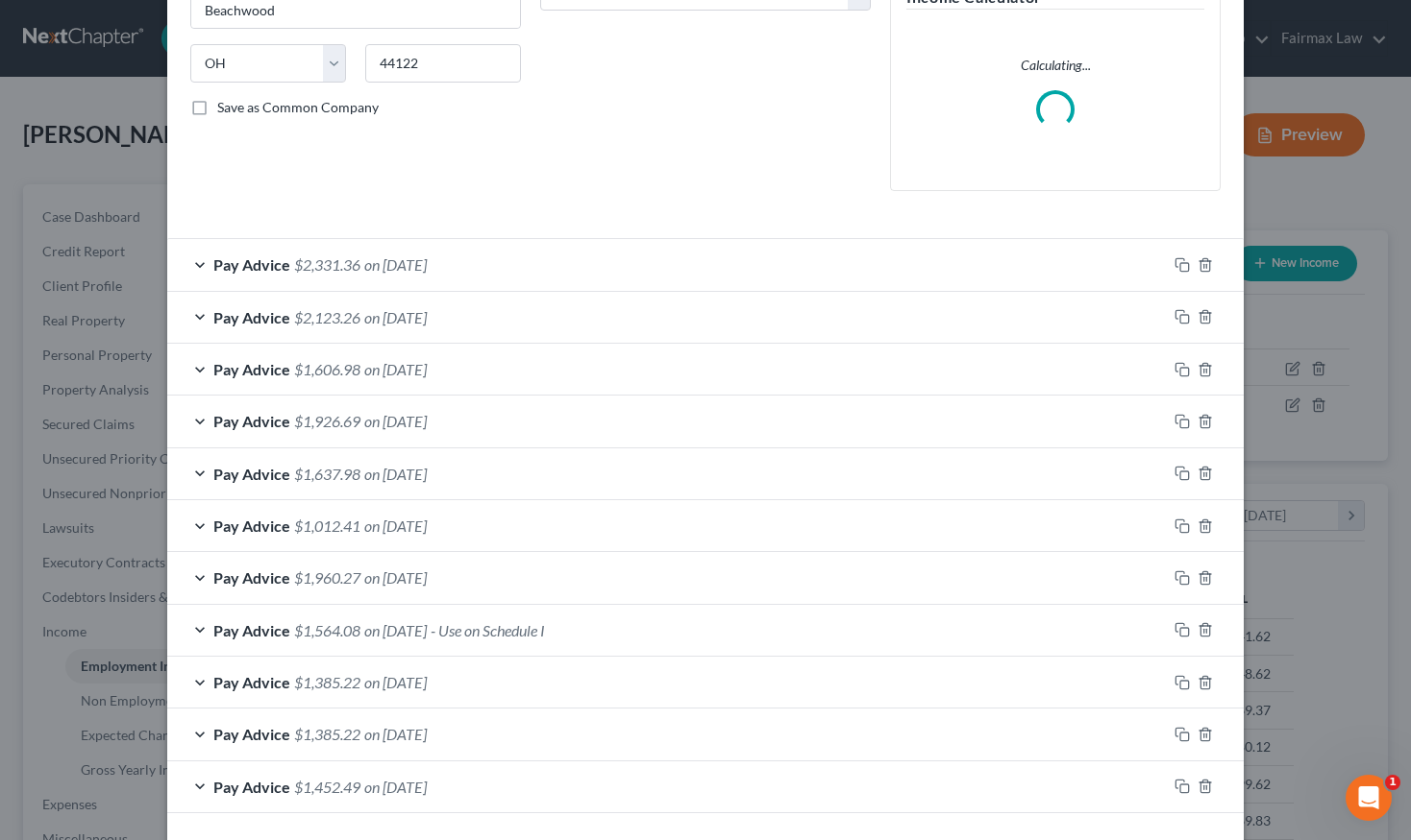
click at [500, 272] on div "Pay Advice $2,331.36 on 08/28/2025" at bounding box center [666, 264] width 999 height 51
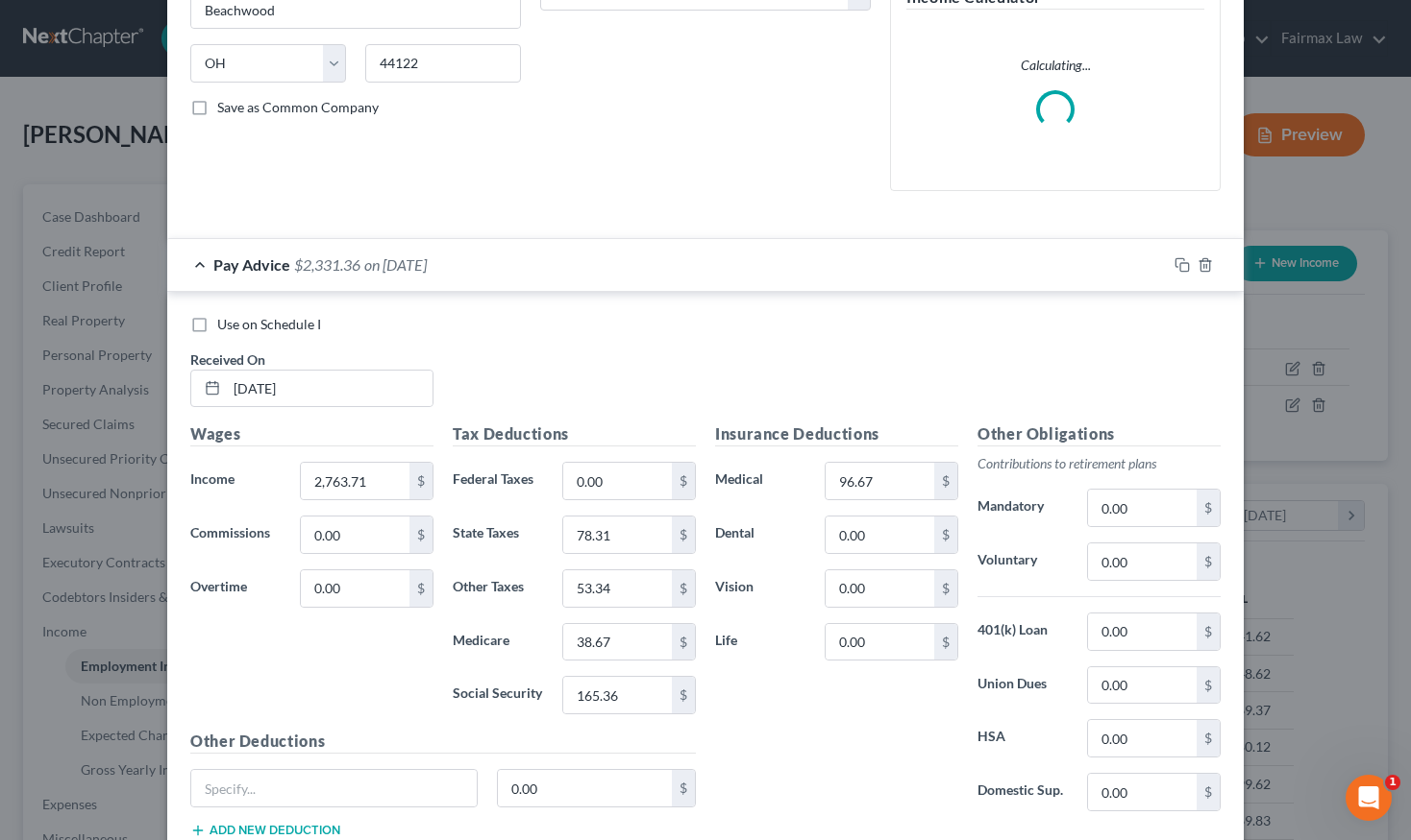
click at [500, 272] on div "Pay Advice $2,331.36 on 08/28/2025" at bounding box center [666, 264] width 999 height 51
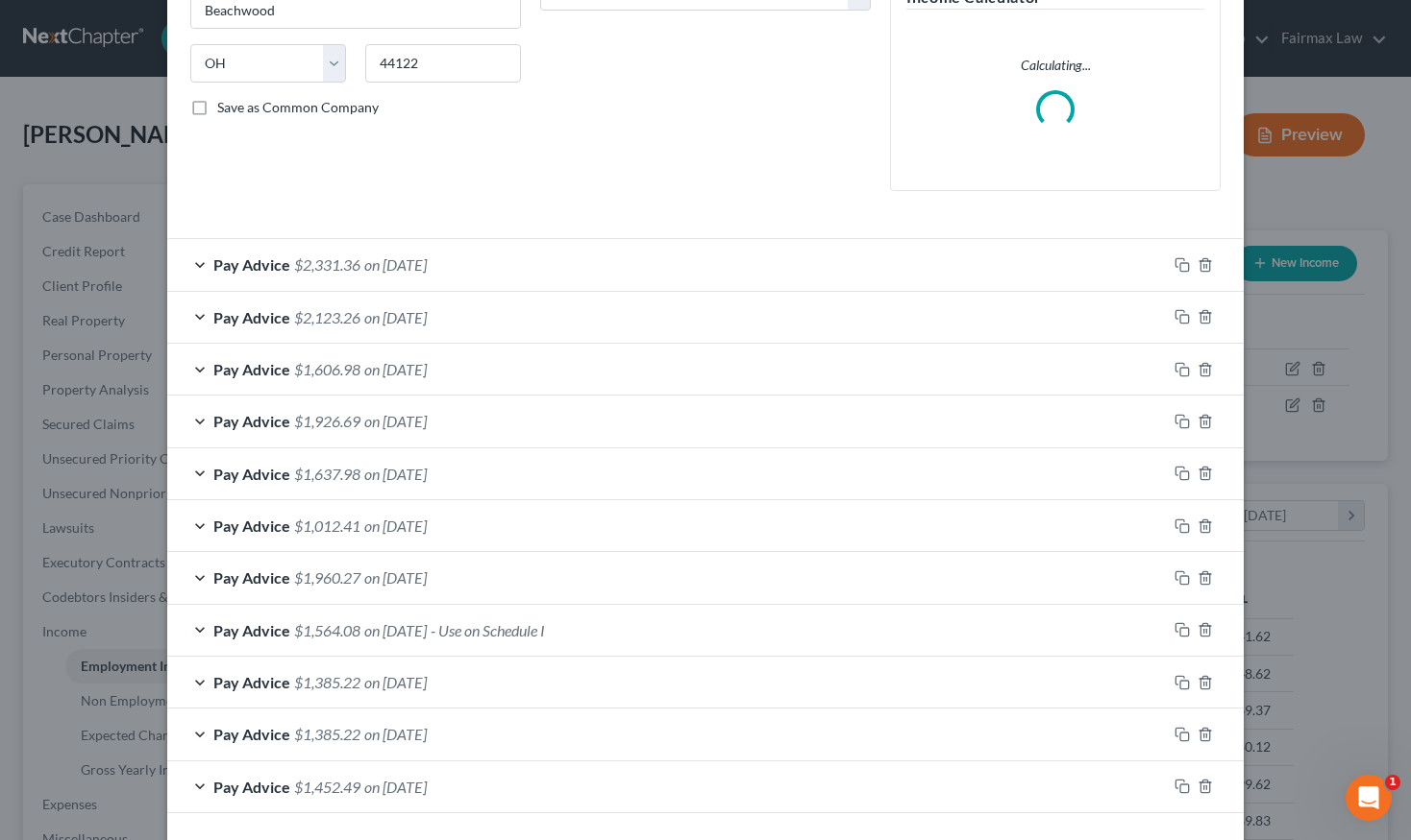
click at [474, 325] on div "Pay Advice $2,123.26 on 08/14/2025" at bounding box center [666, 317] width 999 height 51
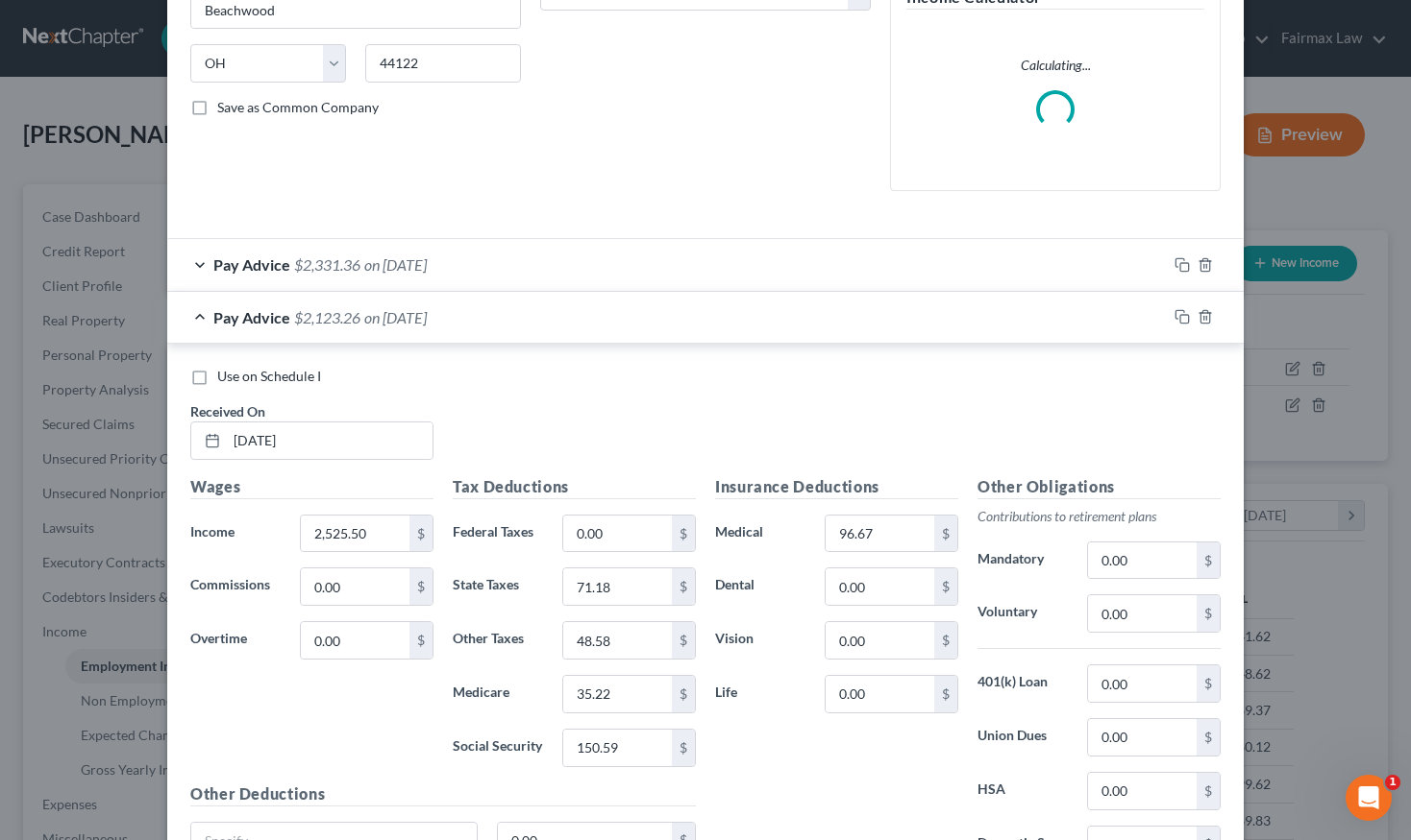
click at [474, 325] on div "Pay Advice $2,123.26 on 08/14/2025" at bounding box center [666, 317] width 999 height 51
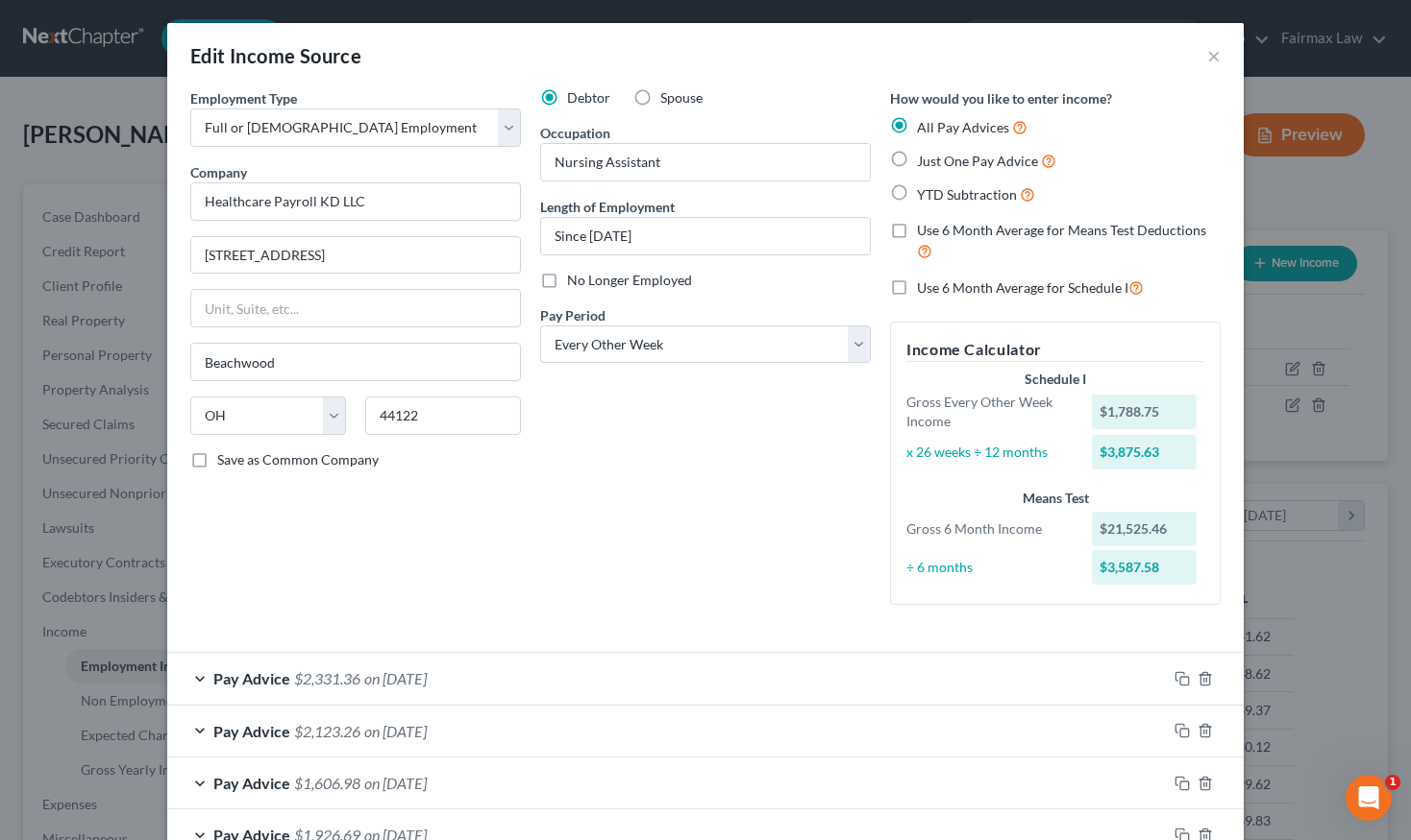
scroll to position [0, 0]
click at [1211, 53] on button "×" at bounding box center [1213, 56] width 13 height 23
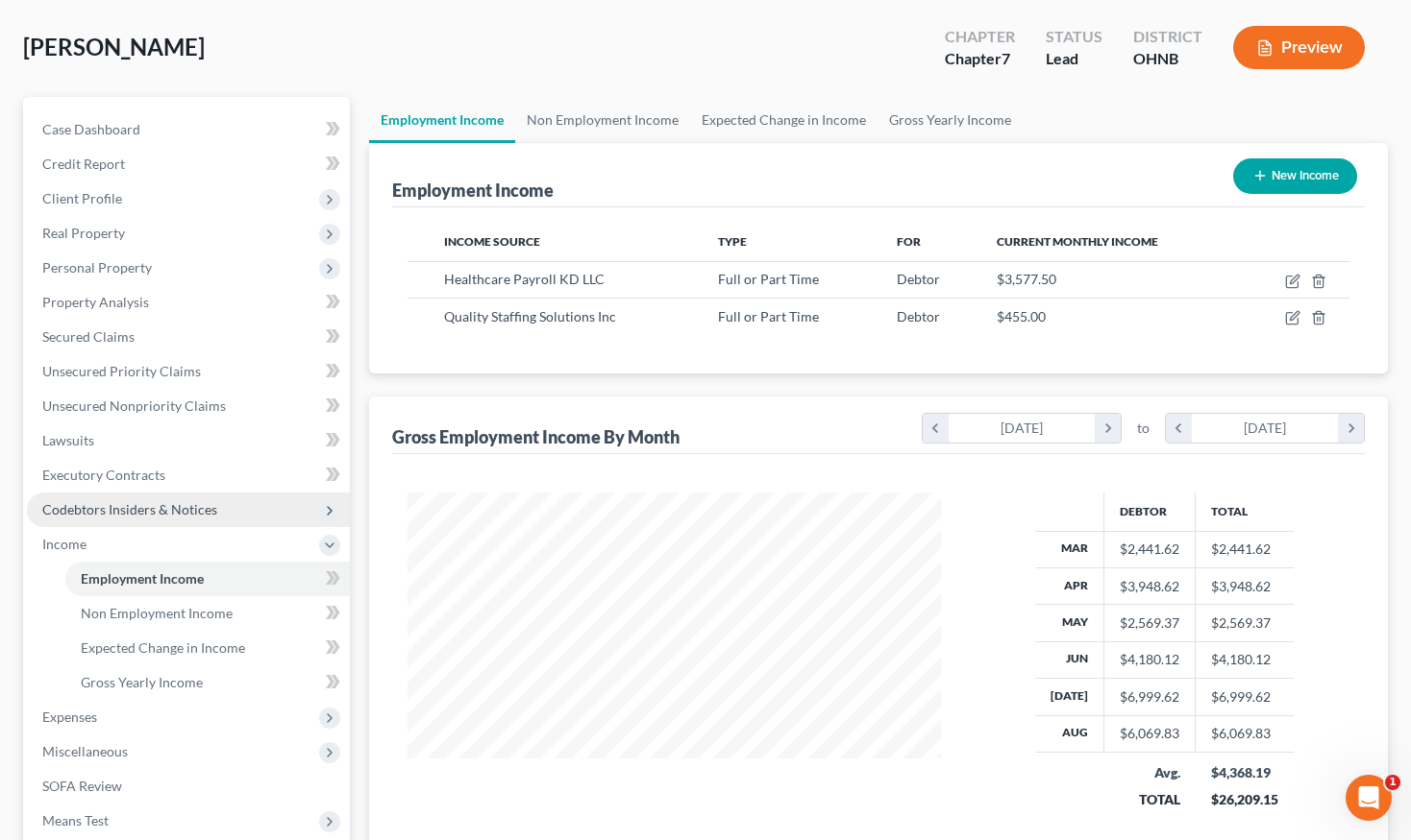
scroll to position [310, 0]
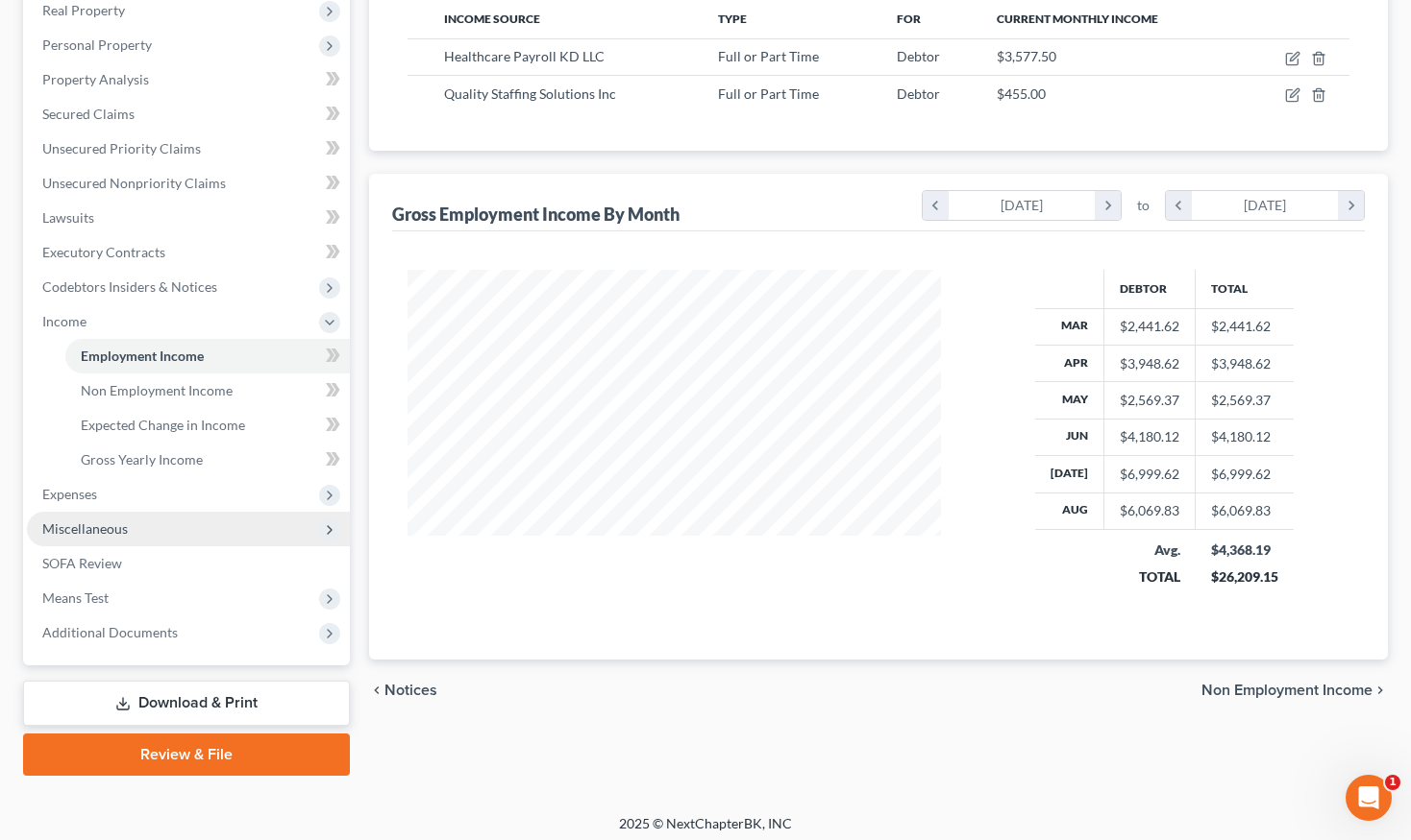
click at [125, 512] on span "Miscellaneous" at bounding box center [188, 529] width 323 height 35
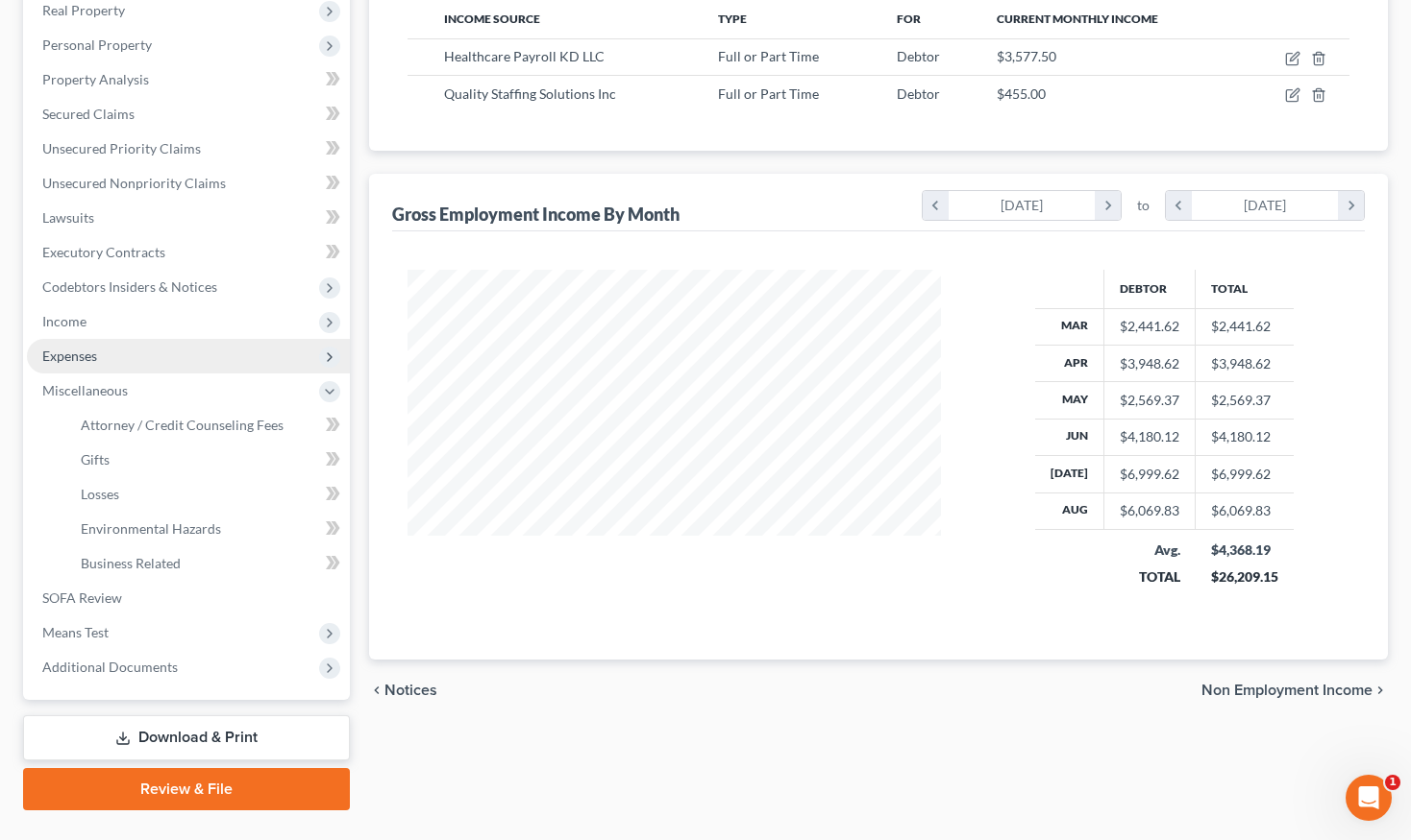
click at [141, 358] on span "Expenses" at bounding box center [188, 356] width 323 height 35
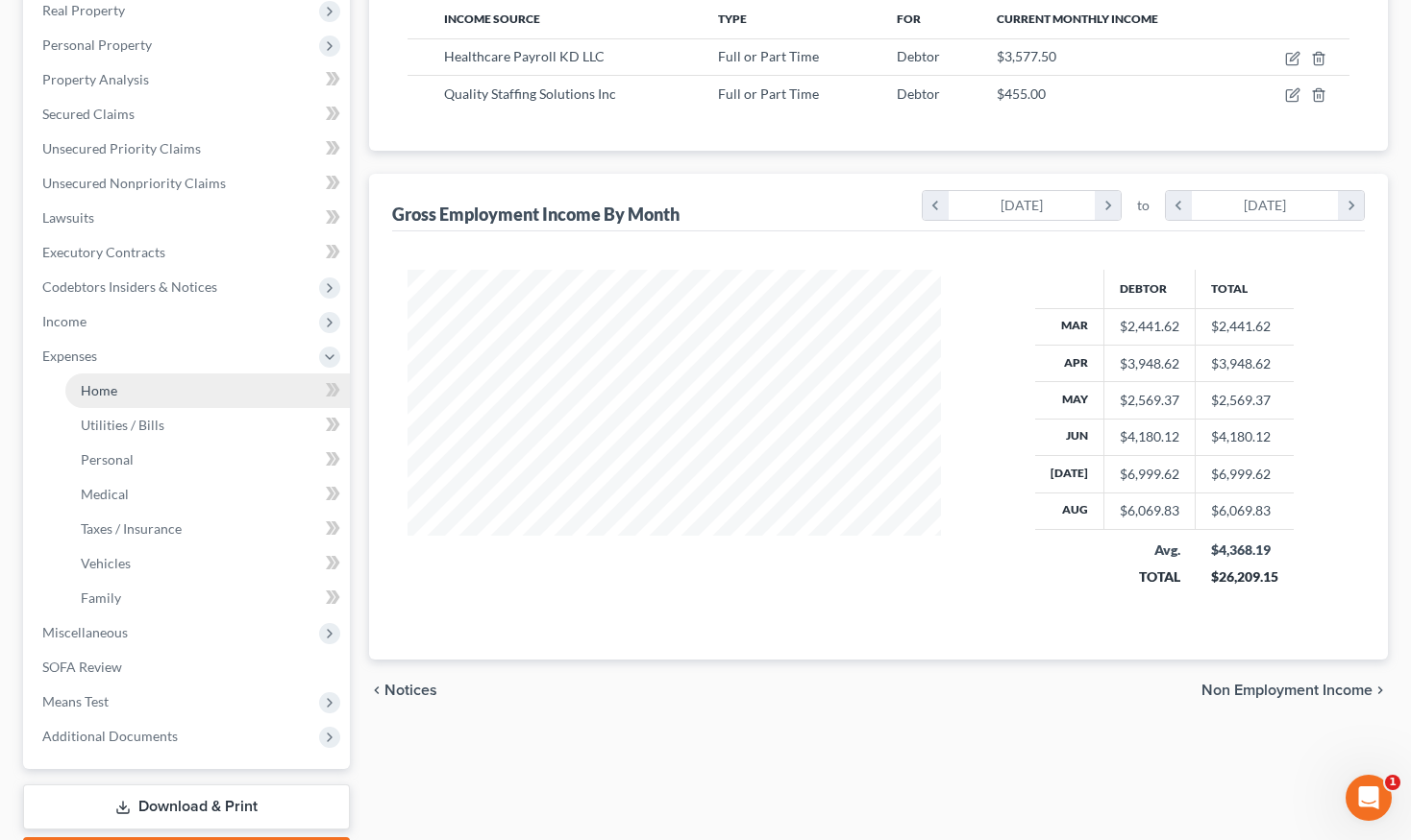
click at [144, 401] on link "Home" at bounding box center [207, 391] width 284 height 35
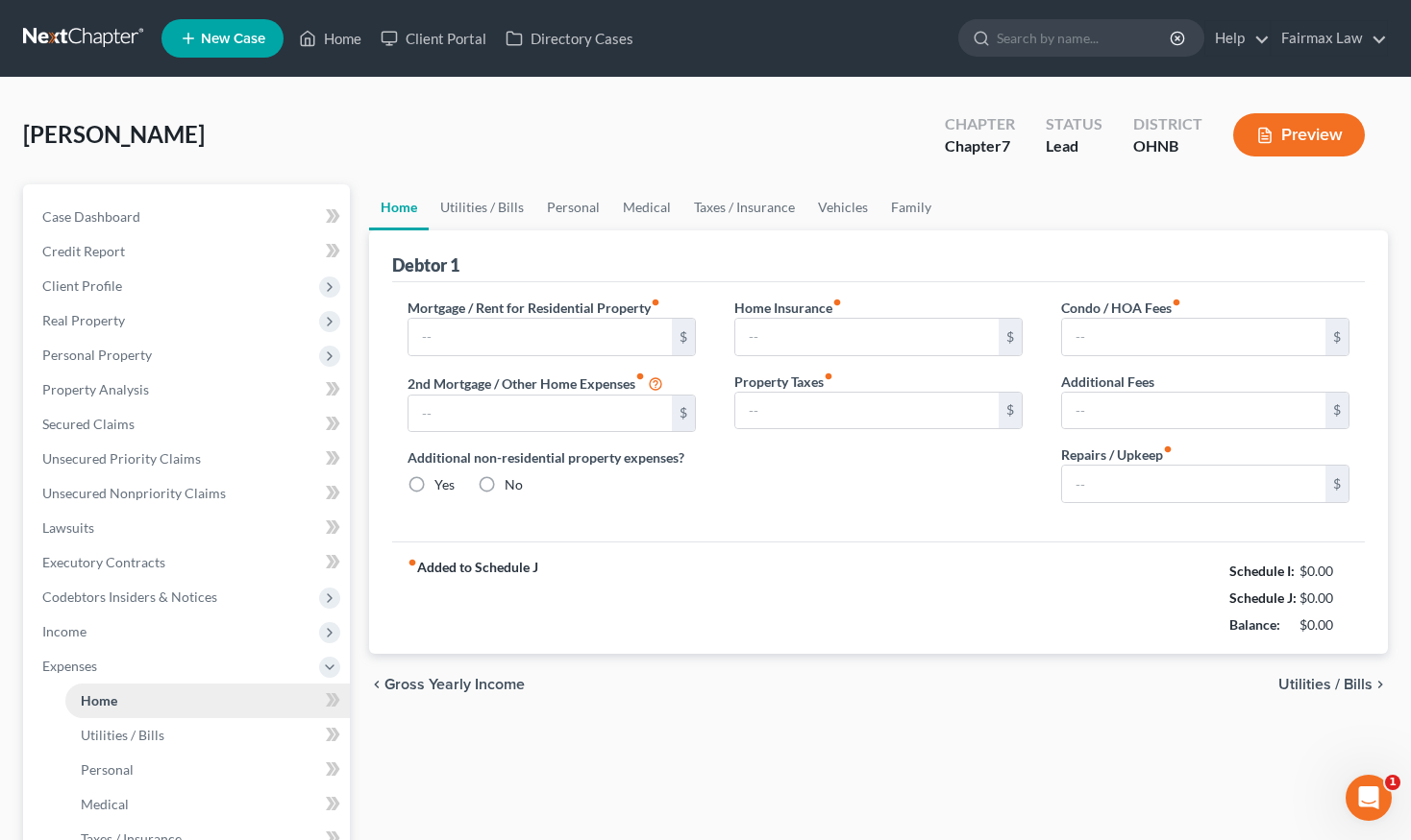
type input "834.00"
type input "0.00"
radio input "true"
type input "0.00"
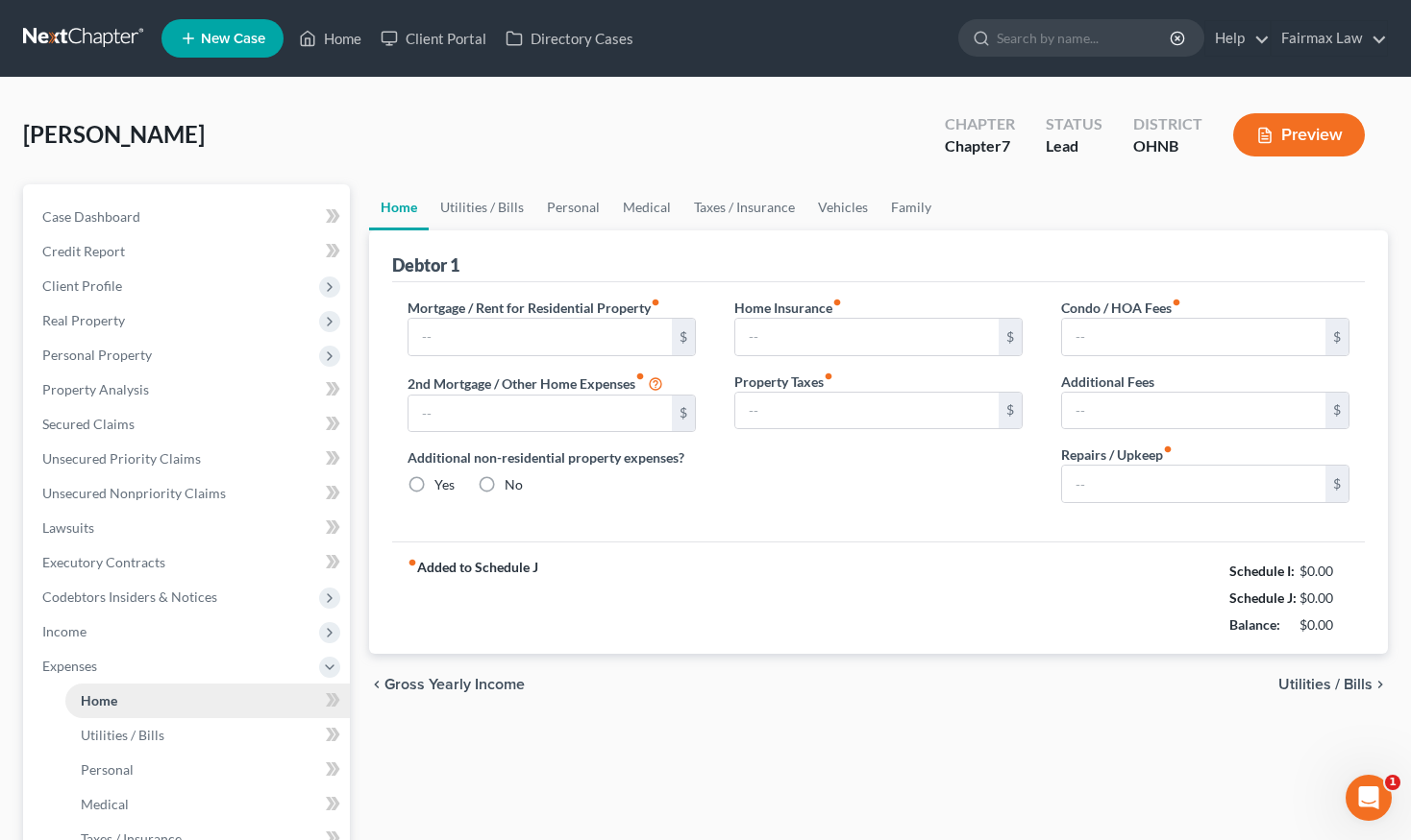
type input "0.00"
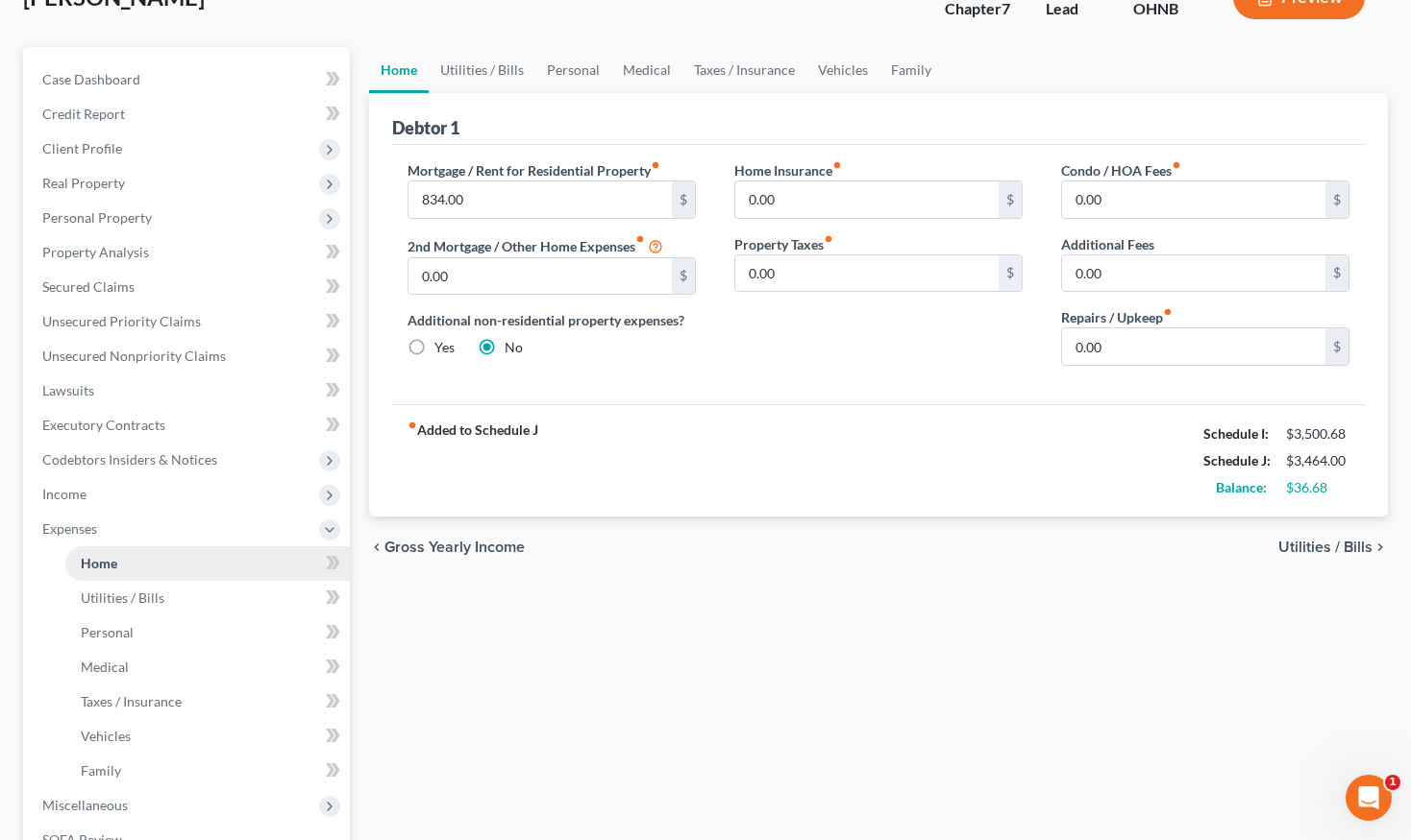
scroll to position [157, 0]
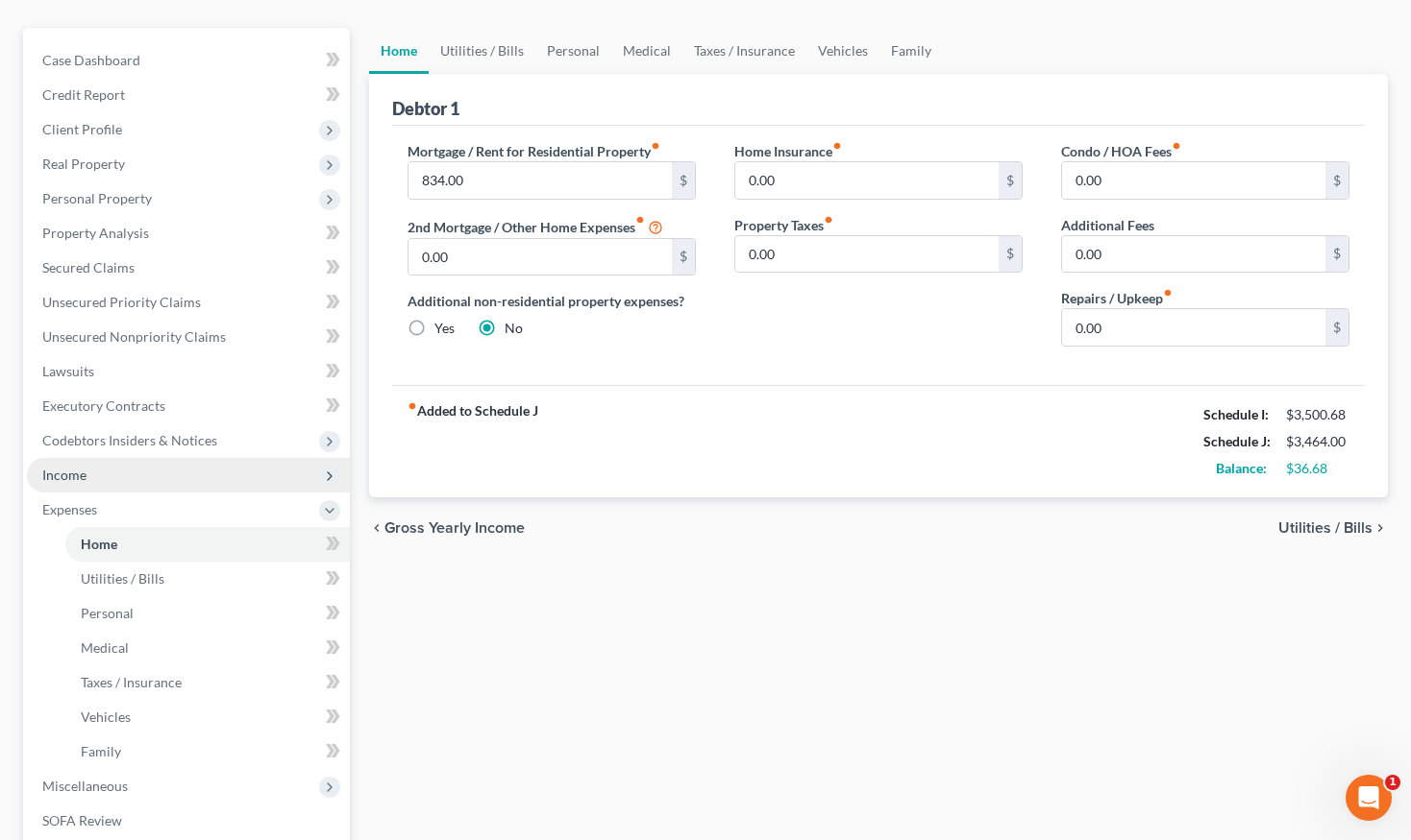
click at [133, 477] on span "Income" at bounding box center [188, 476] width 323 height 35
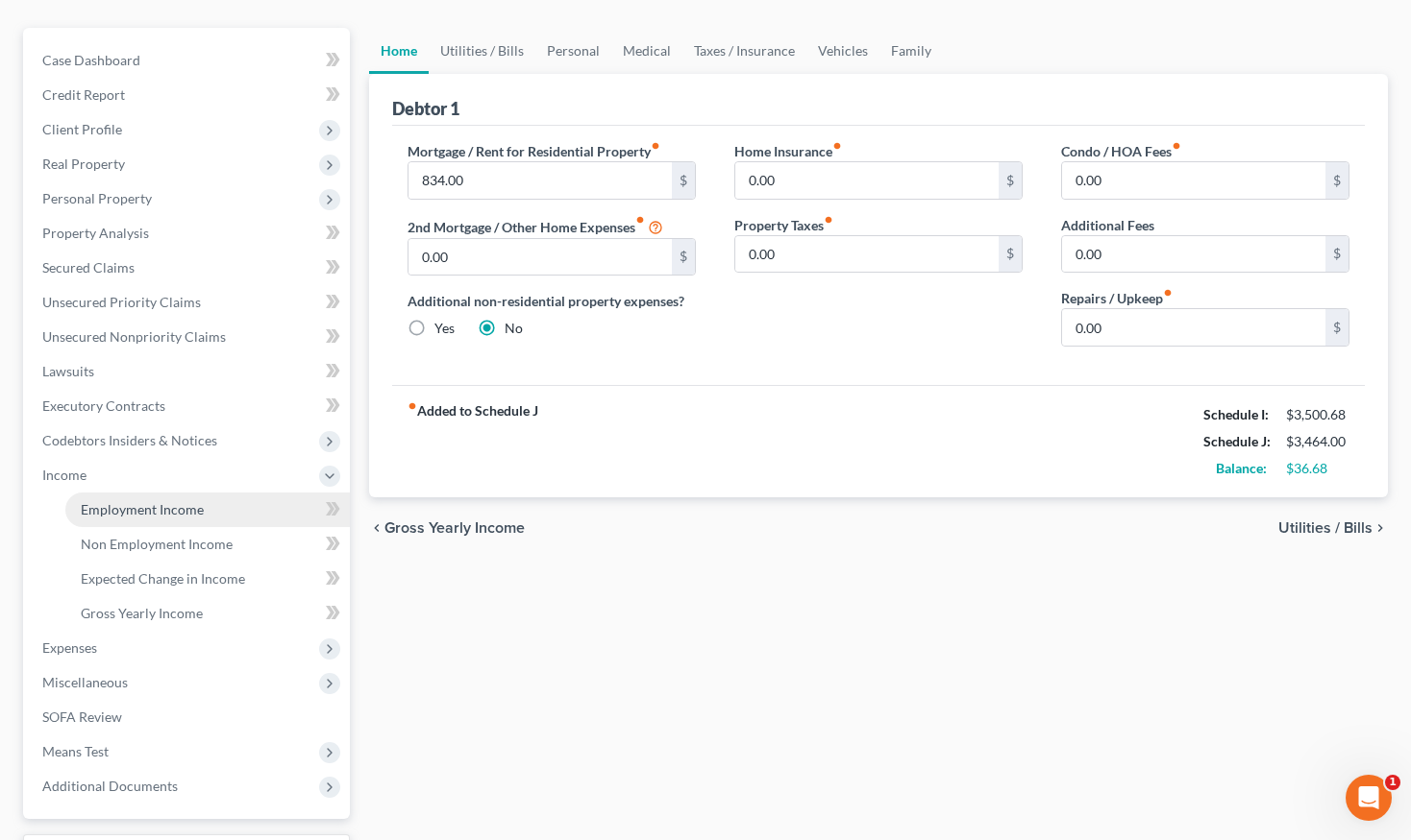
click at [201, 509] on link "Employment Income" at bounding box center [207, 511] width 284 height 35
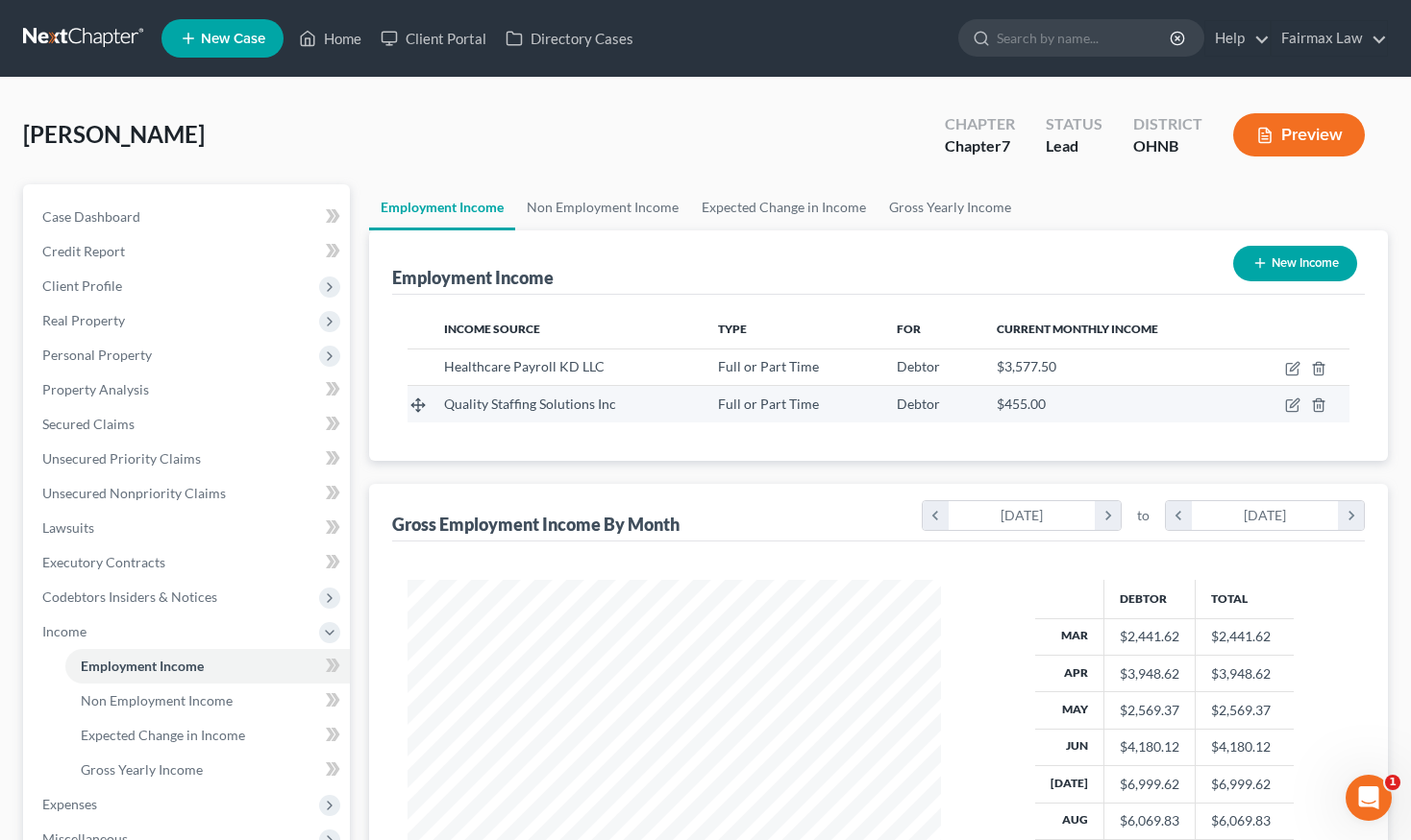
scroll to position [344, 572]
click at [1295, 402] on icon "button" at bounding box center [1293, 404] width 9 height 9
select select "0"
select select "50"
select select "2"
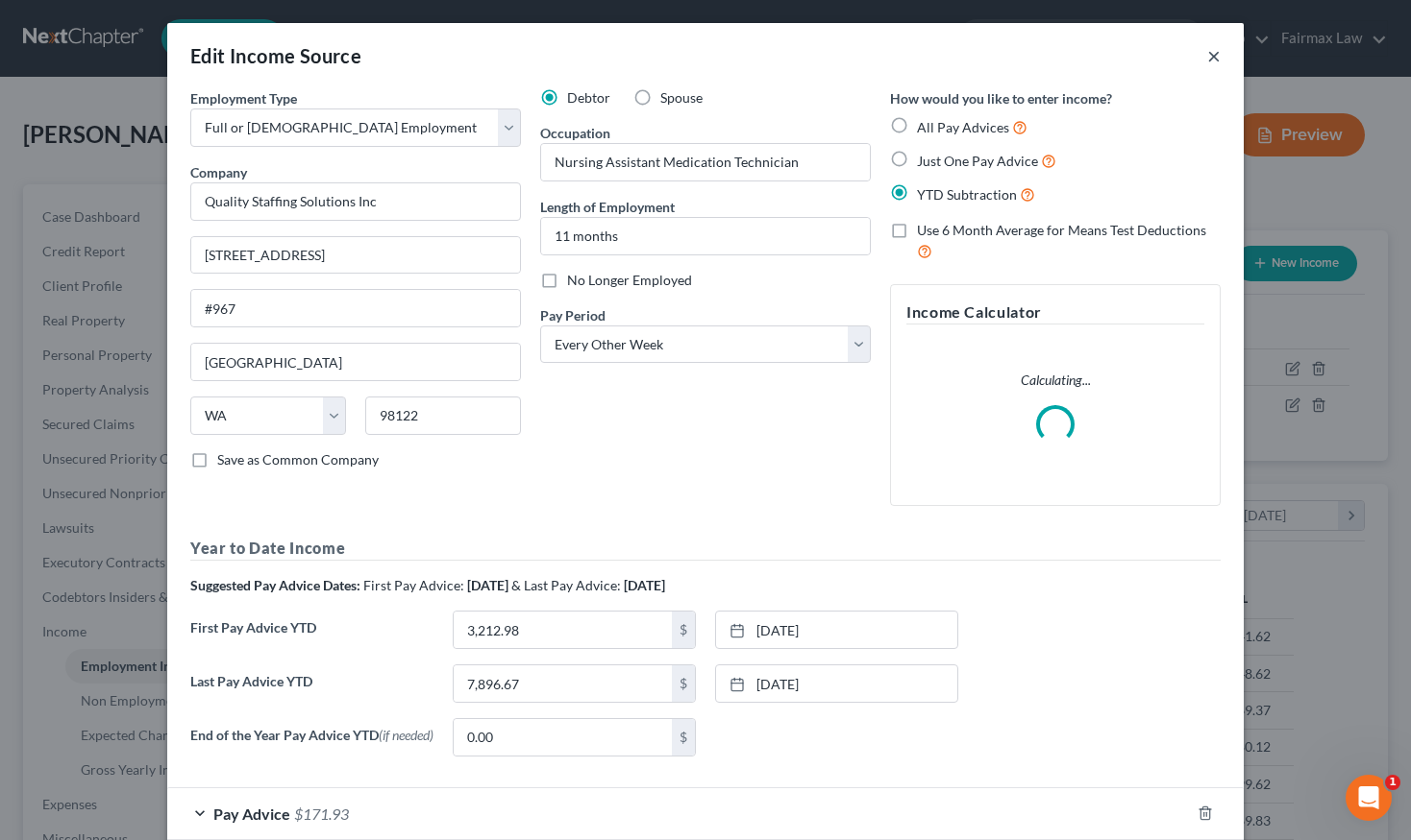
click at [1215, 52] on button "×" at bounding box center [1213, 56] width 13 height 23
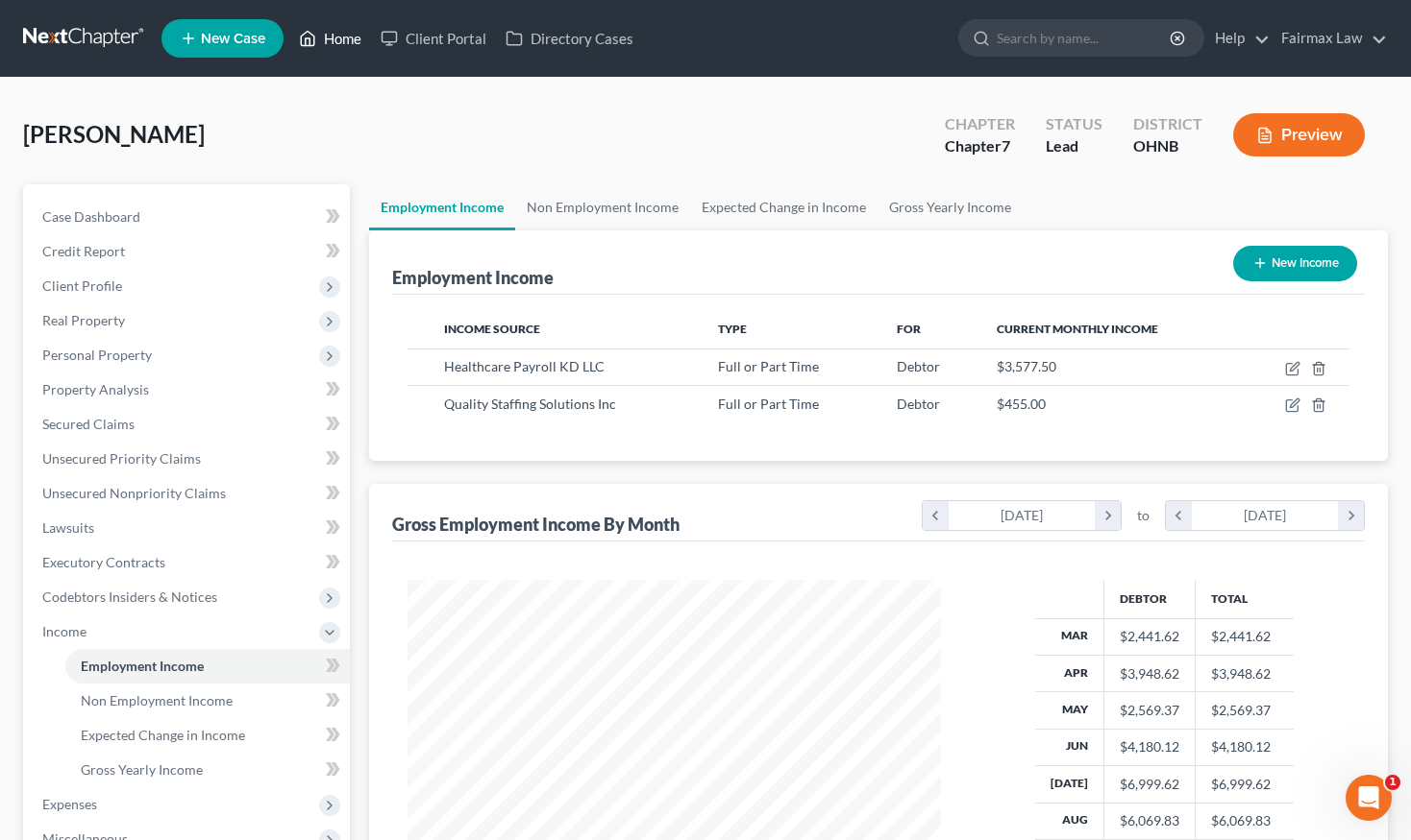
click at [356, 22] on link "Home" at bounding box center [330, 39] width 82 height 35
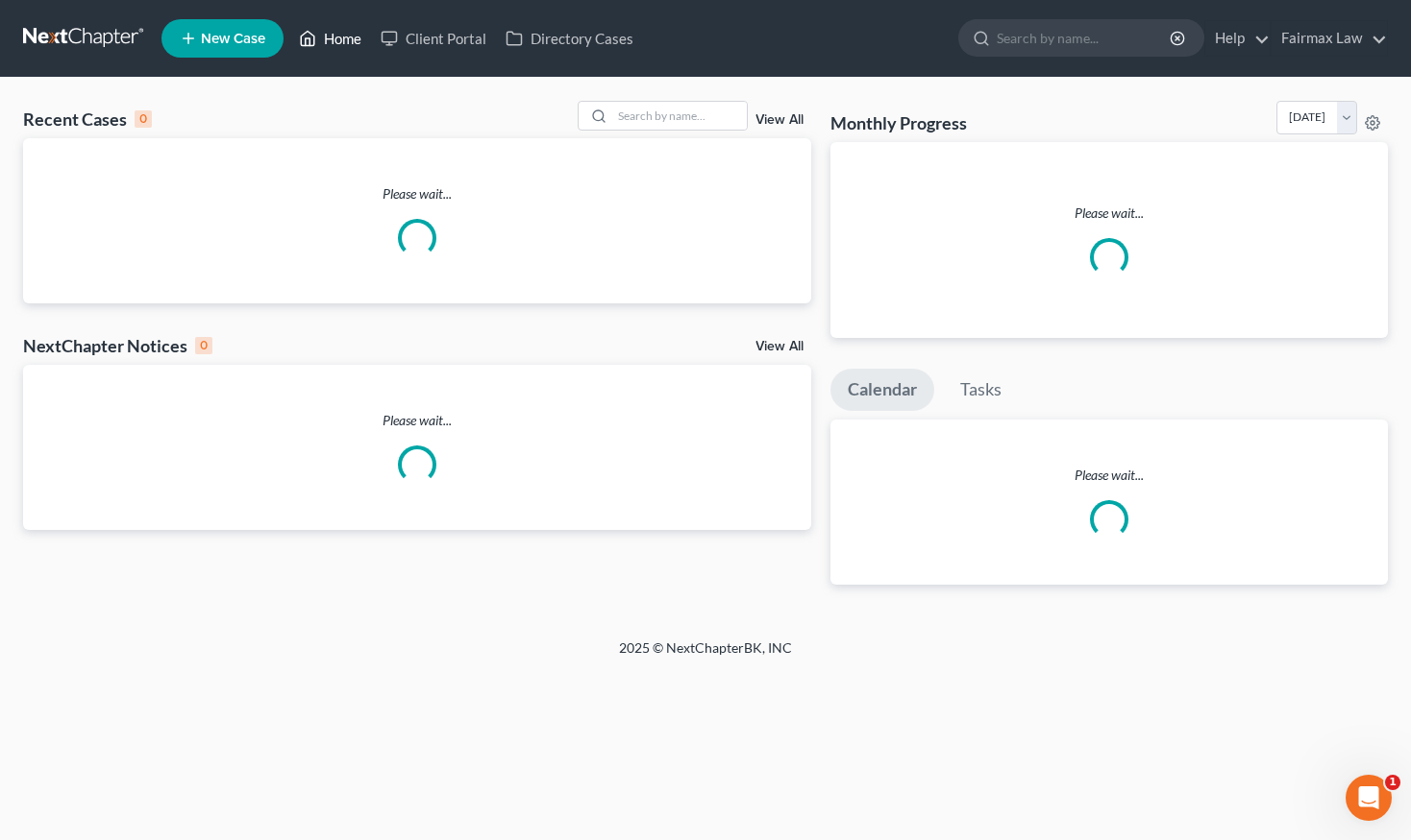
click at [348, 44] on link "Home" at bounding box center [330, 39] width 82 height 35
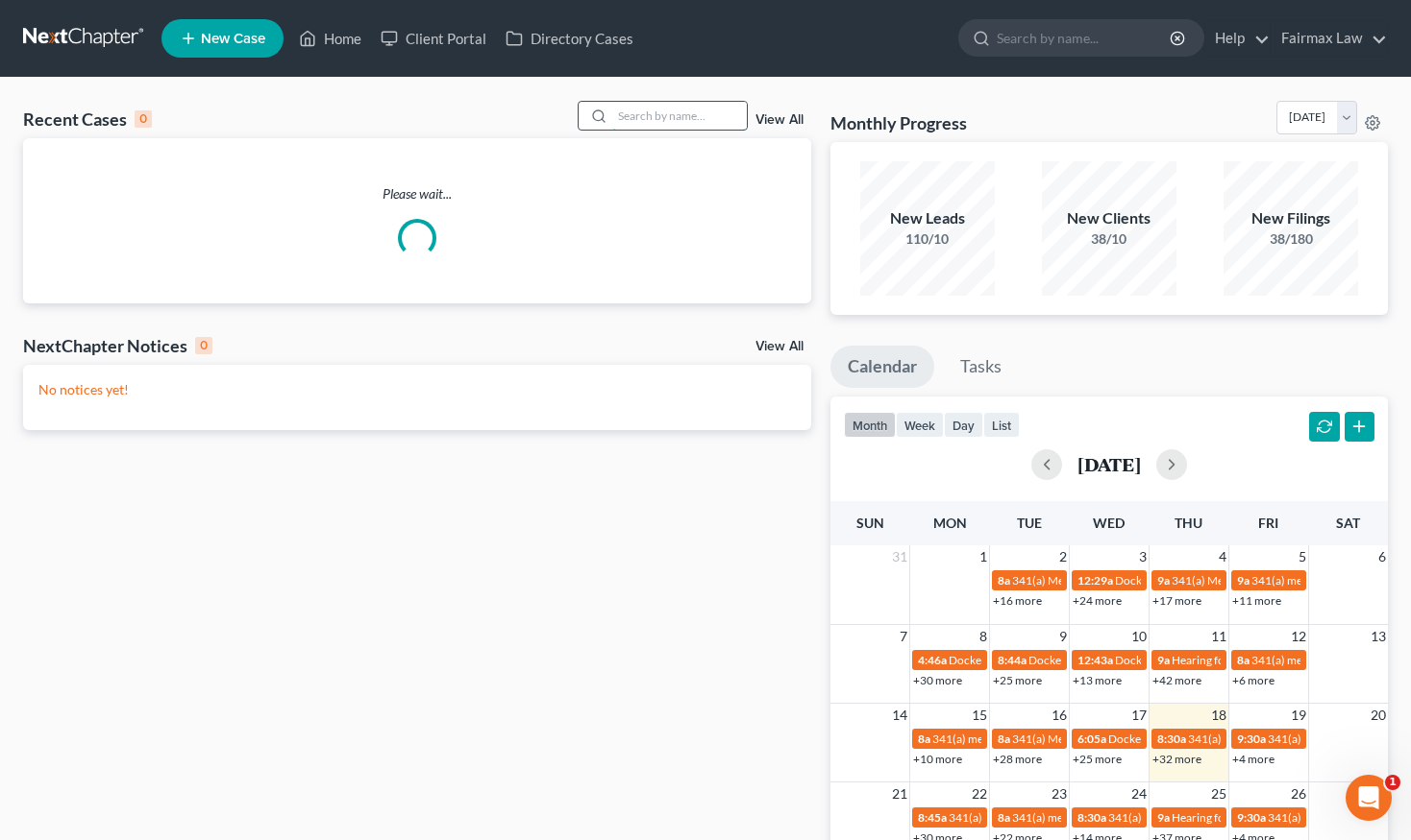
click at [656, 114] on input "search" at bounding box center [679, 116] width 135 height 28
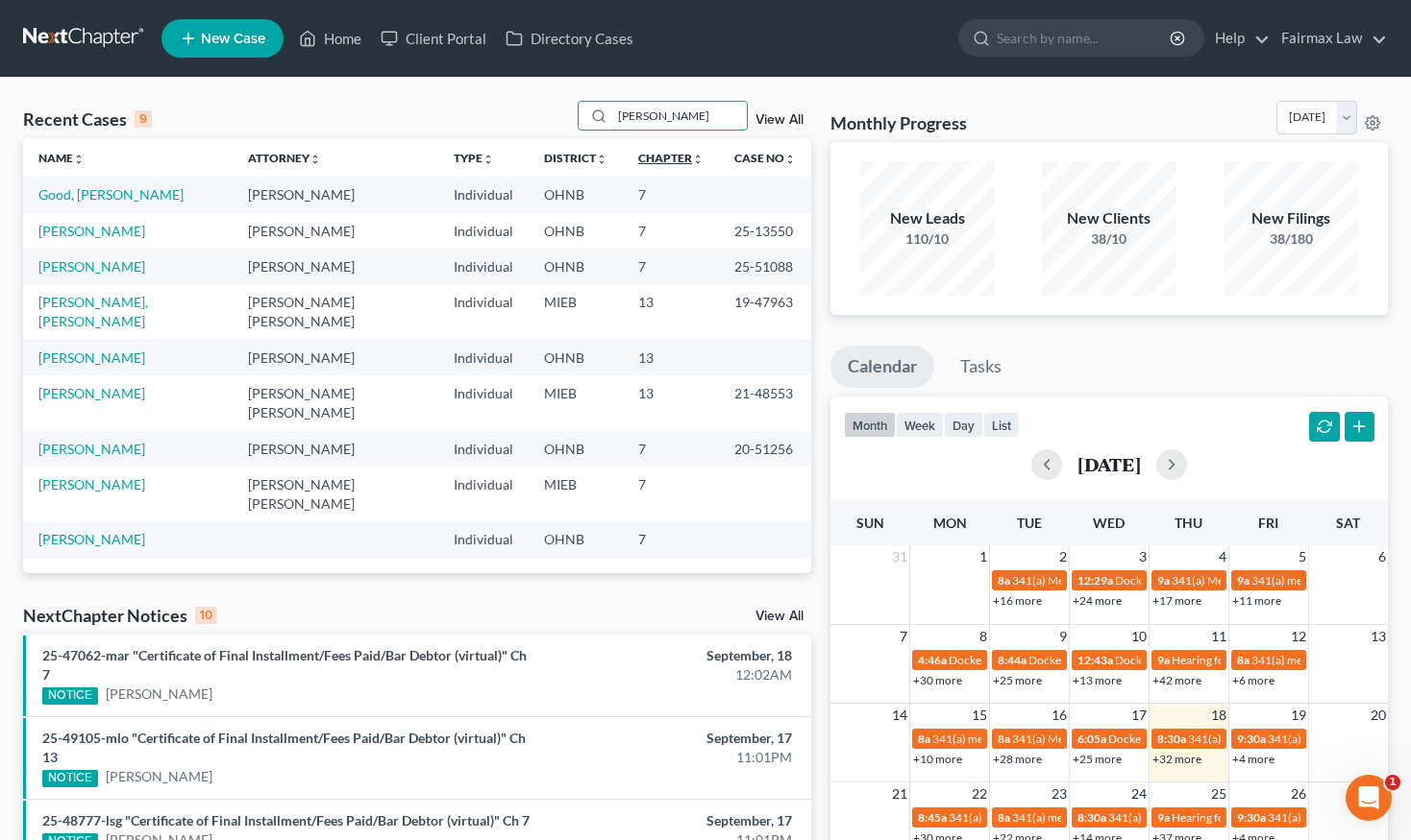
type input "Katie"
drag, startPoint x: 614, startPoint y: 153, endPoint x: 93, endPoint y: 194, distance: 522.6
click at [93, 194] on link "Good, Katie" at bounding box center [111, 194] width 146 height 16
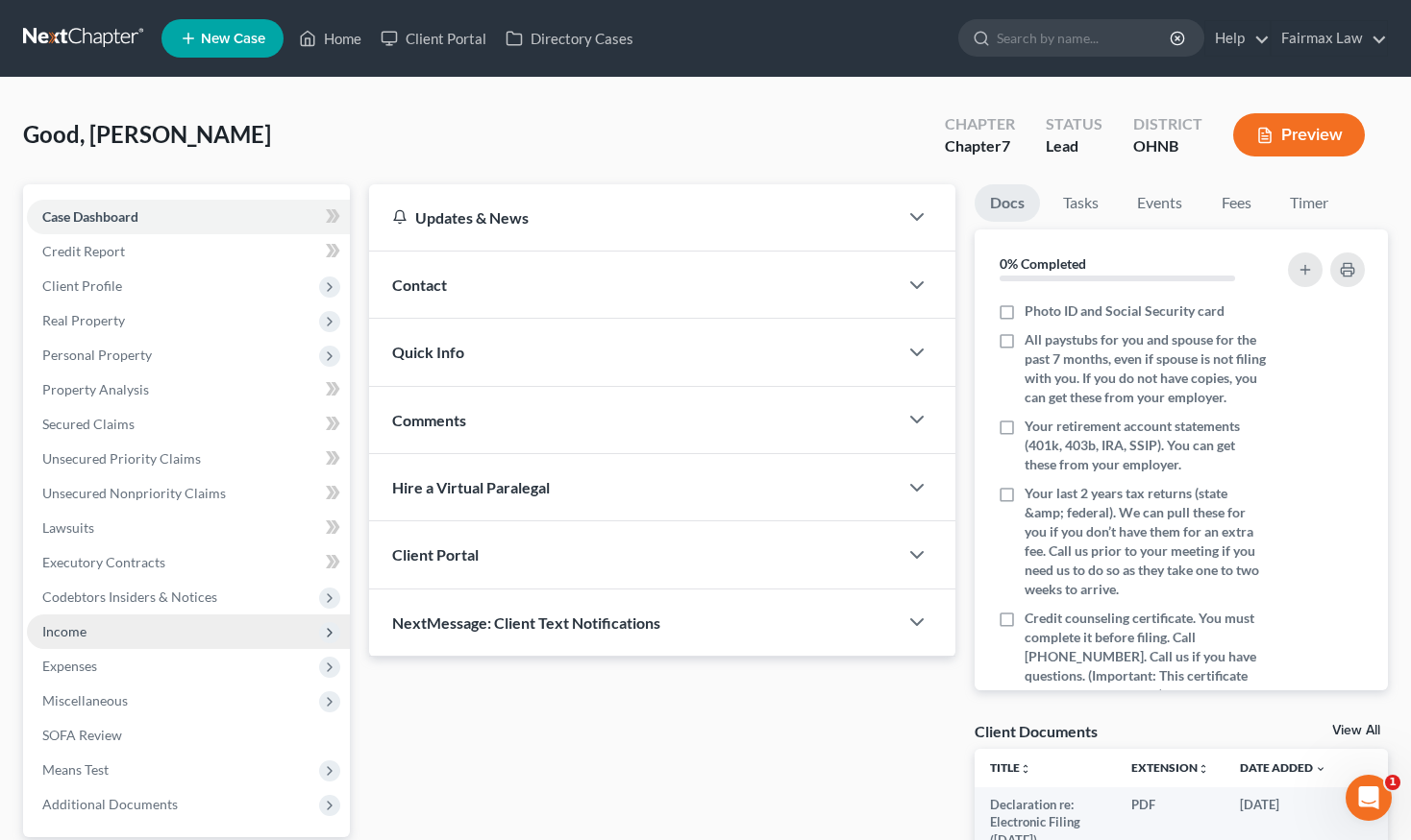
click at [68, 635] on span "Income" at bounding box center [65, 631] width 44 height 16
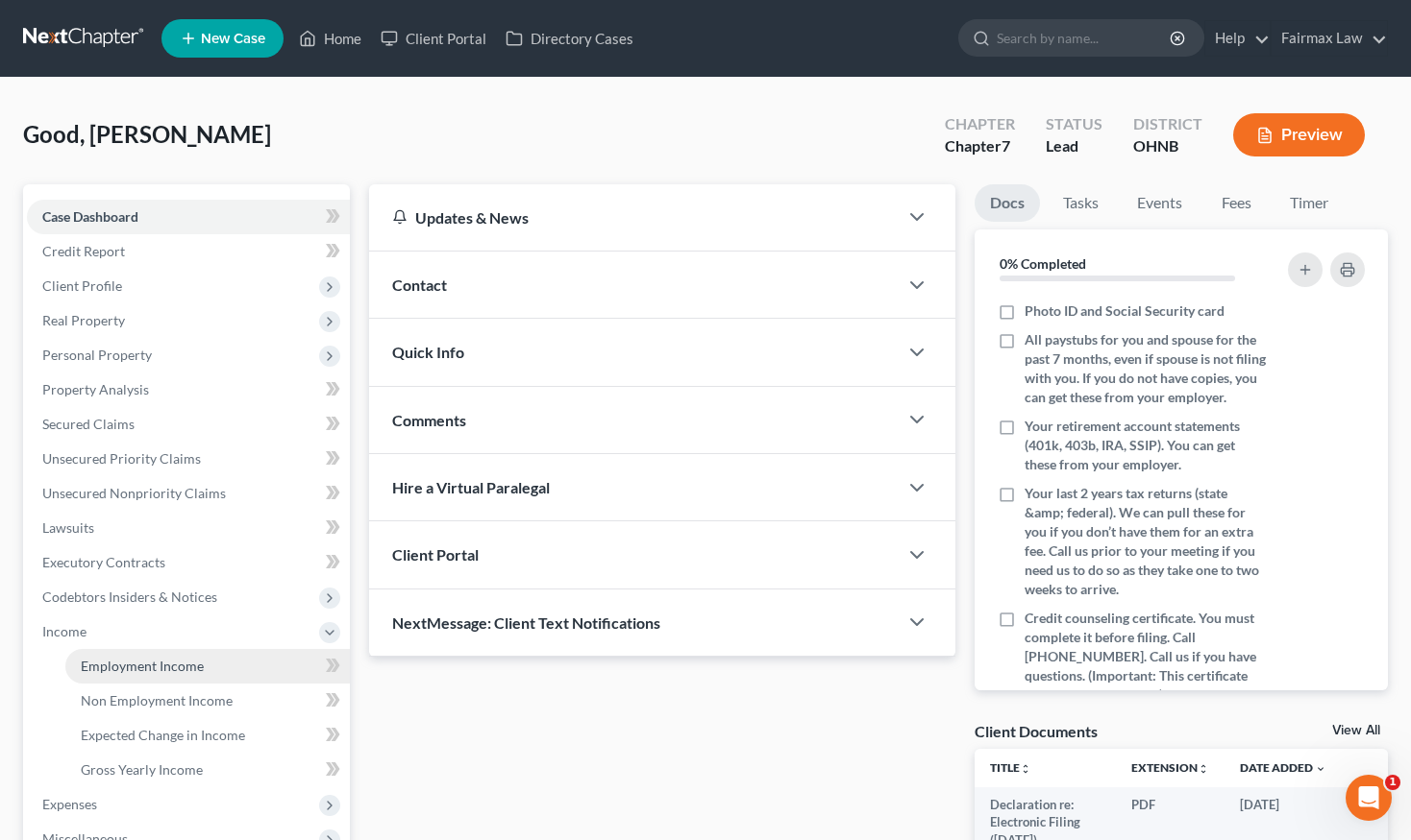
click at [232, 669] on link "Employment Income" at bounding box center [207, 667] width 284 height 35
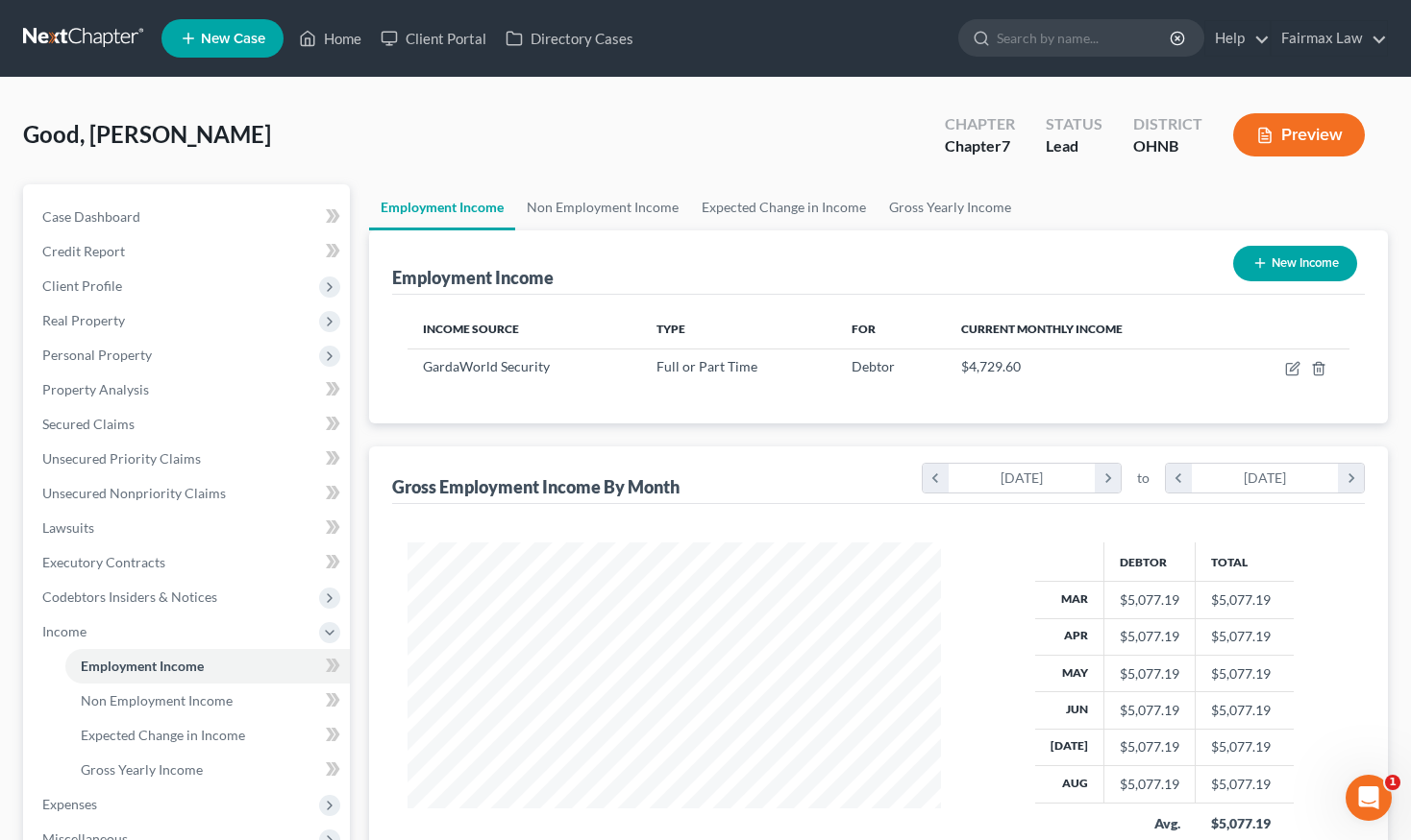
scroll to position [344, 572]
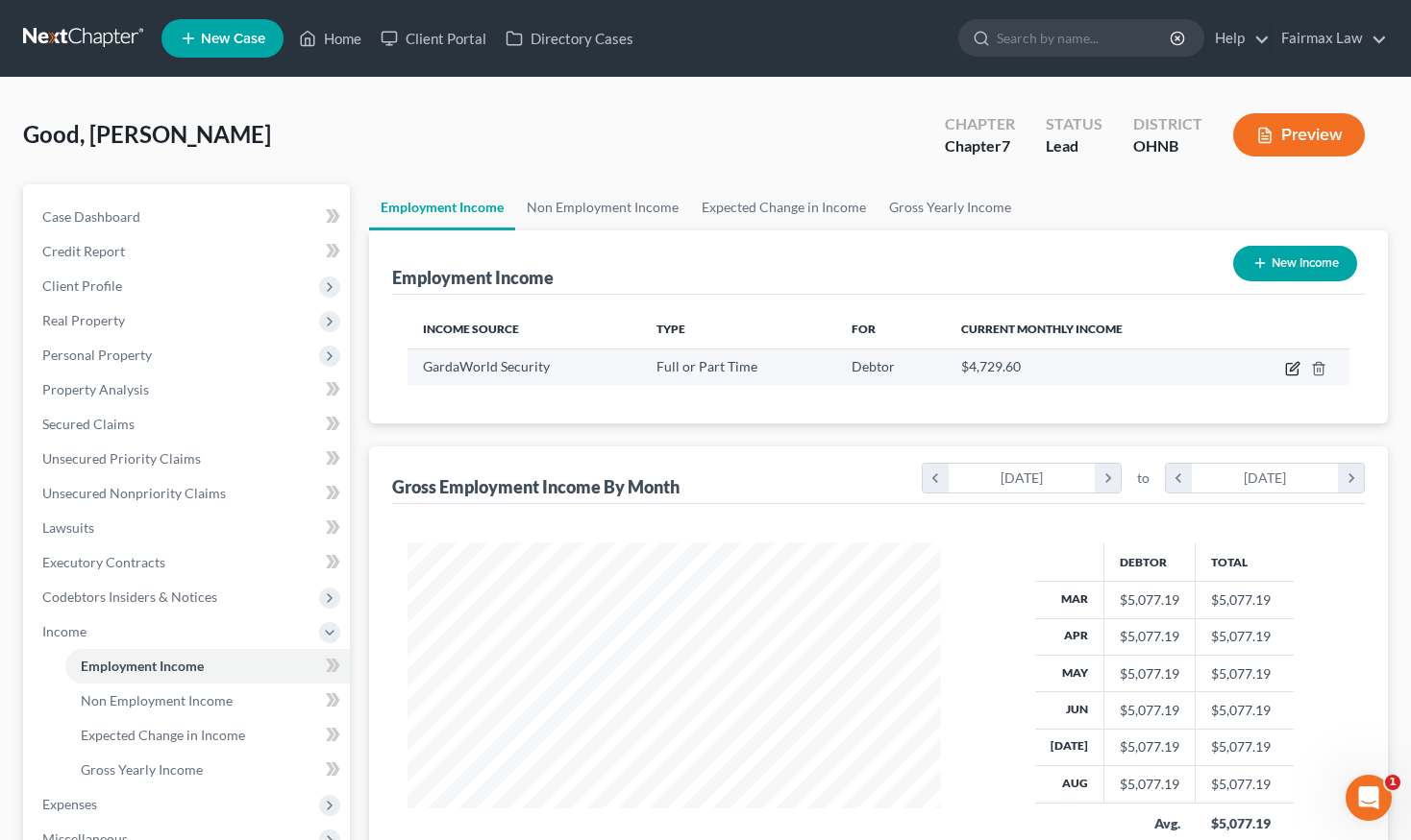
click at [1290, 371] on icon "button" at bounding box center [1292, 369] width 15 height 15
select select "0"
select select "36"
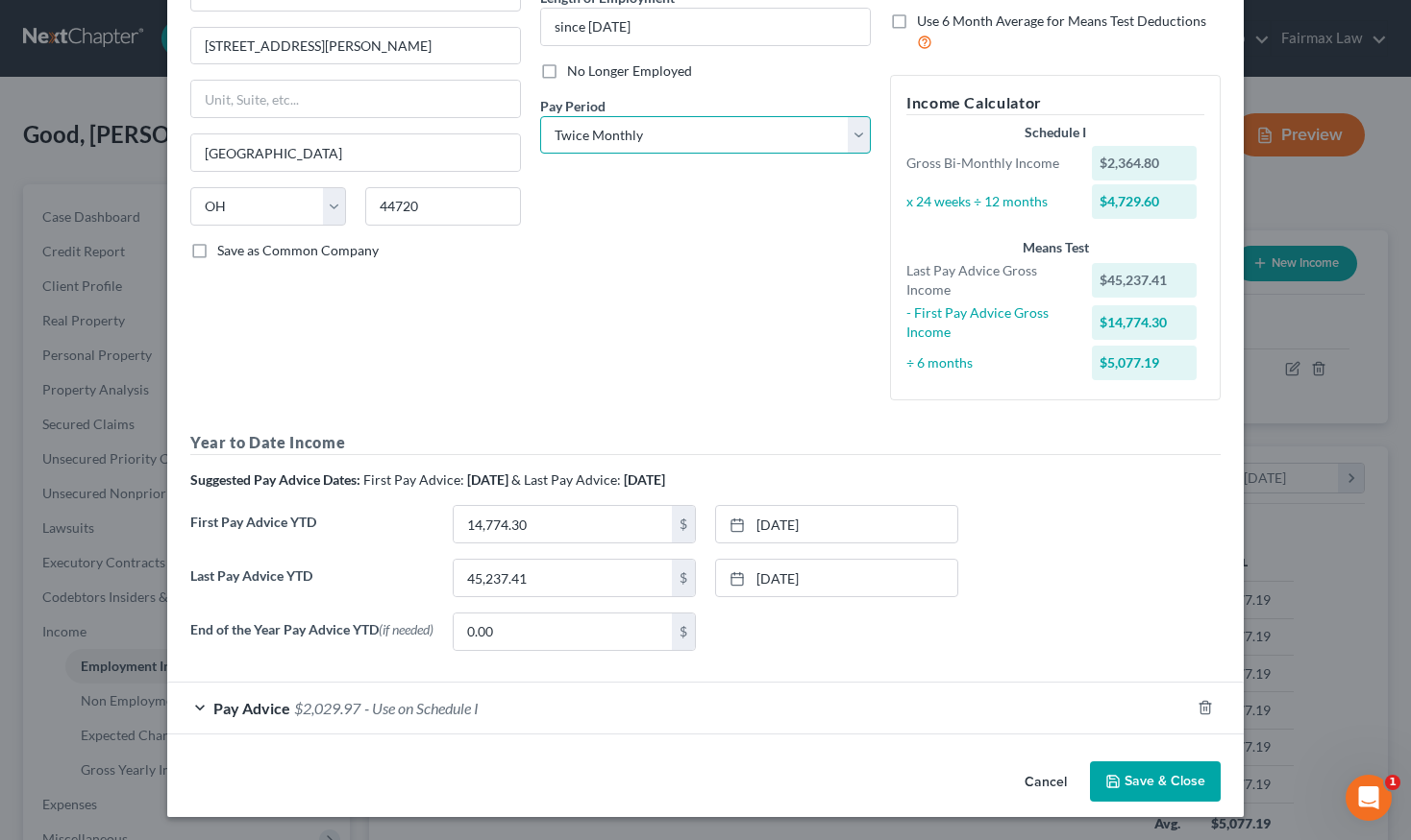
scroll to position [209, 0]
select select "2"
click at [1146, 773] on button "Save & Close" at bounding box center [1156, 782] width 131 height 40
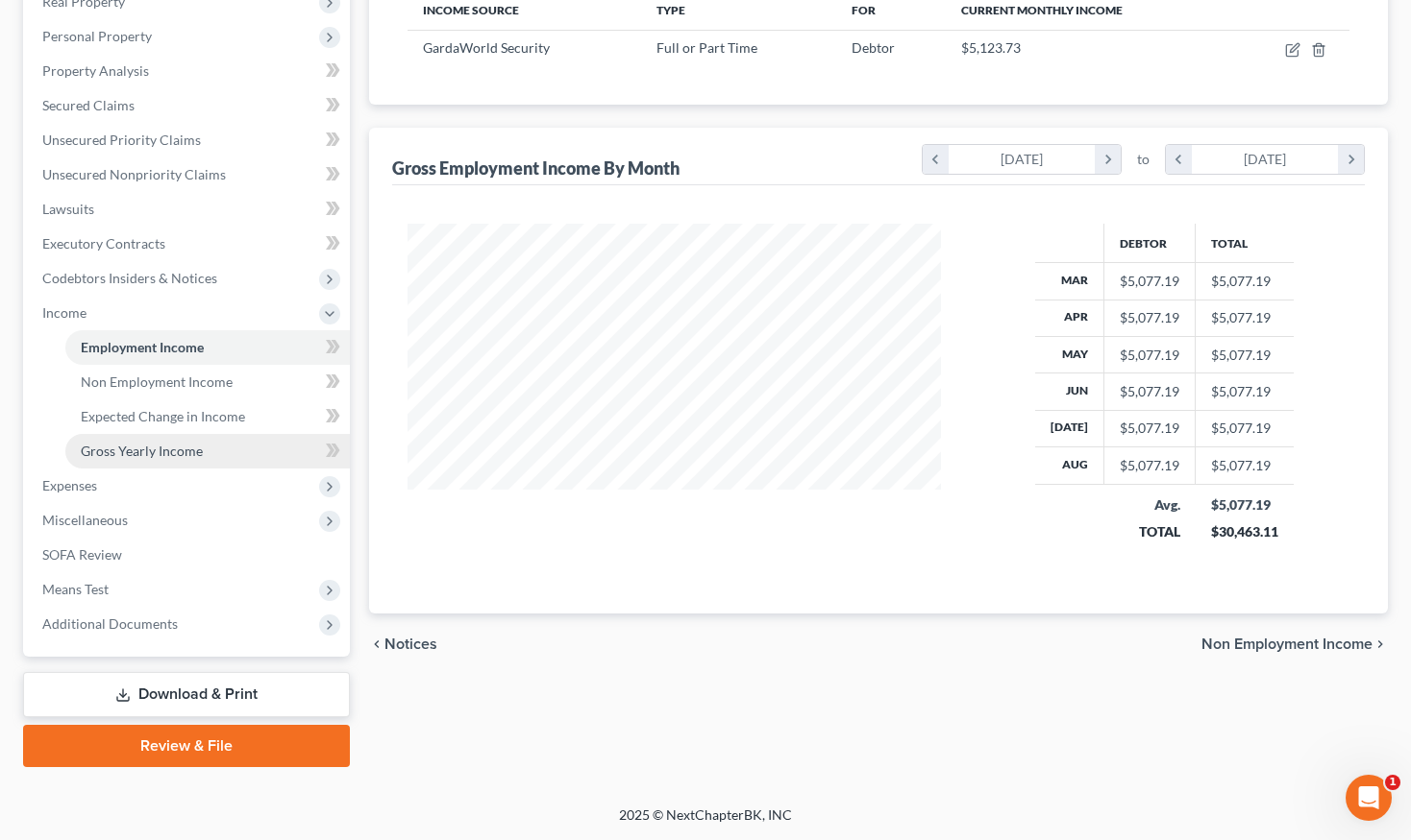
scroll to position [319, 0]
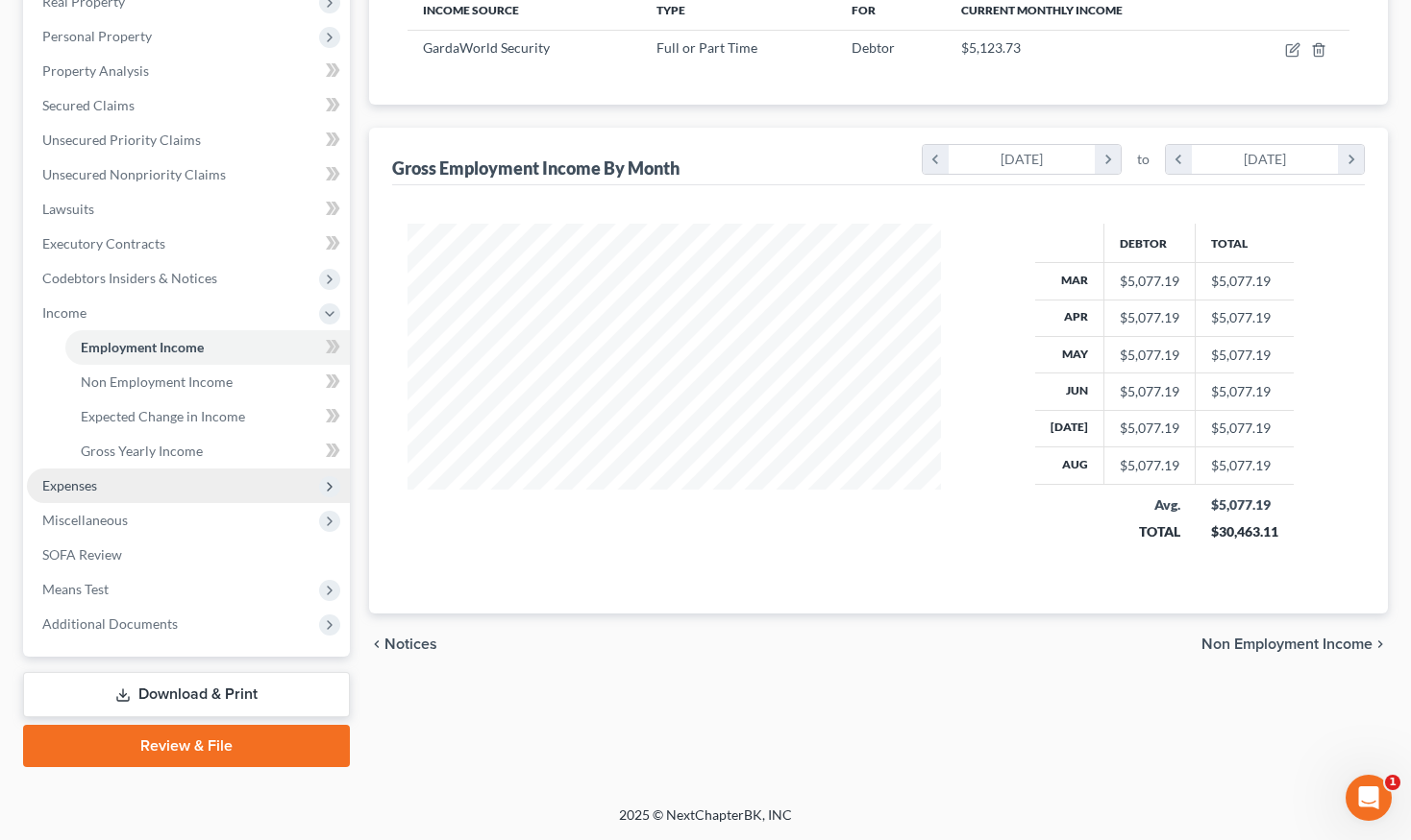
click at [124, 496] on span "Expenses" at bounding box center [188, 486] width 323 height 35
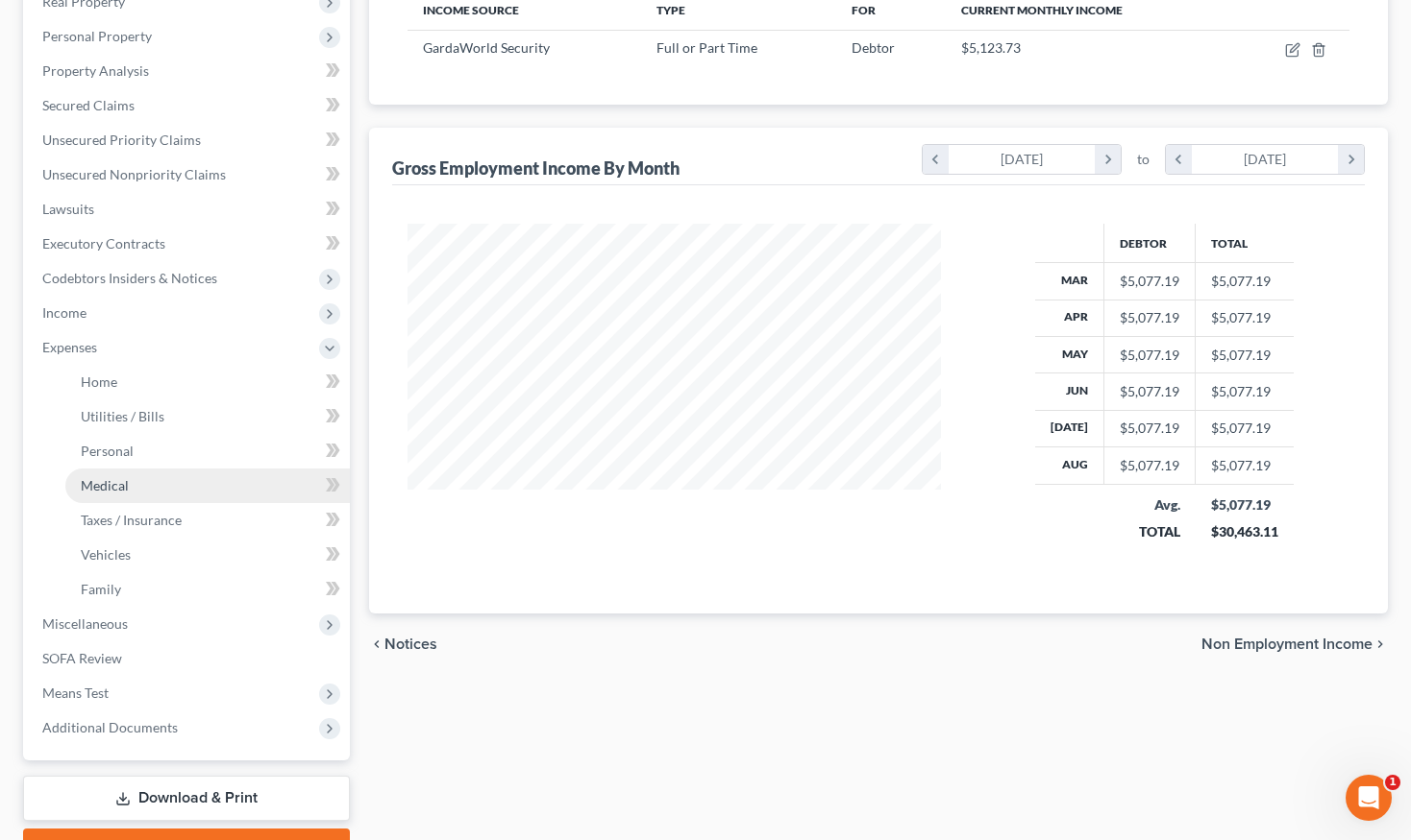
click at [124, 494] on link "Medical" at bounding box center [207, 486] width 284 height 35
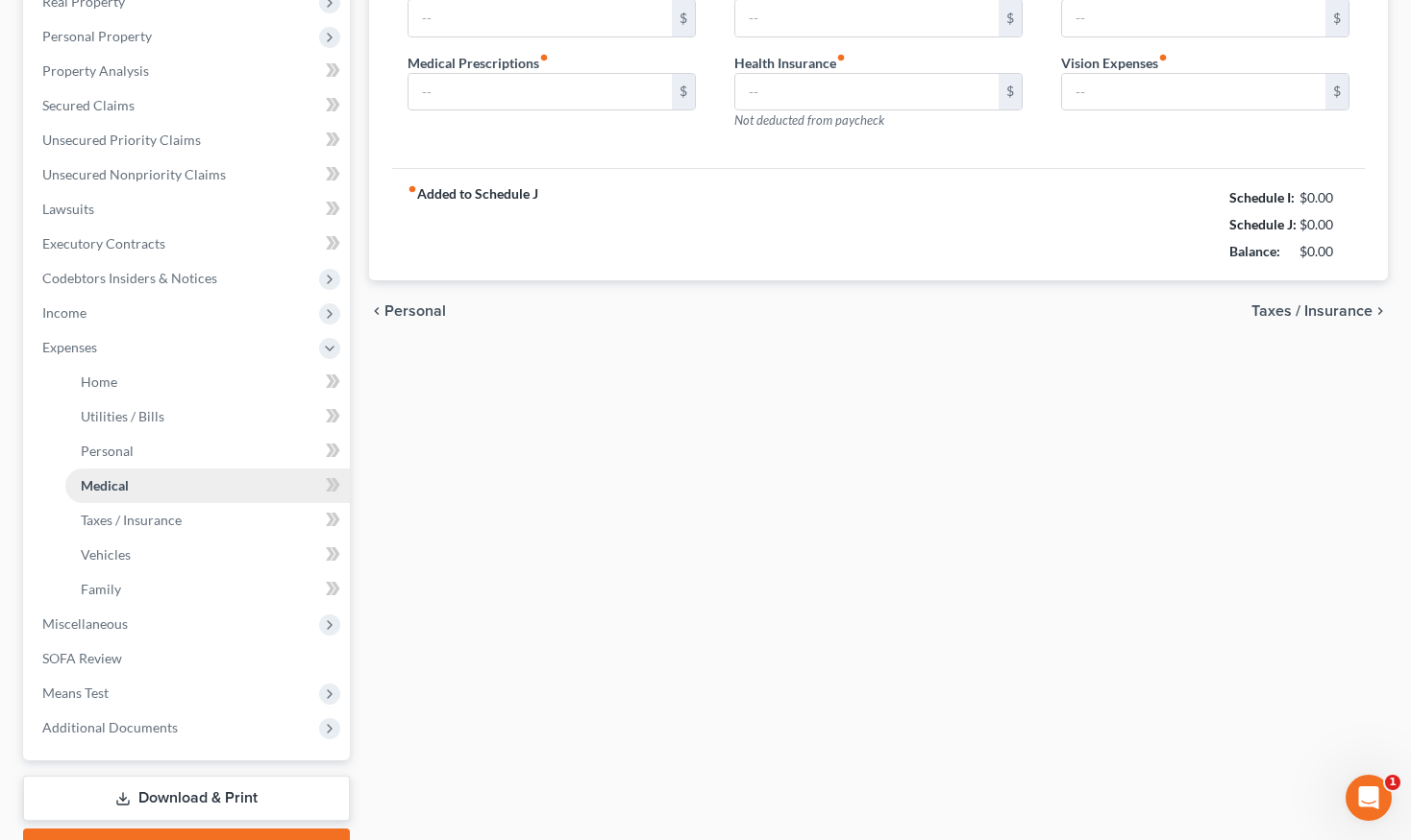
scroll to position [1, 0]
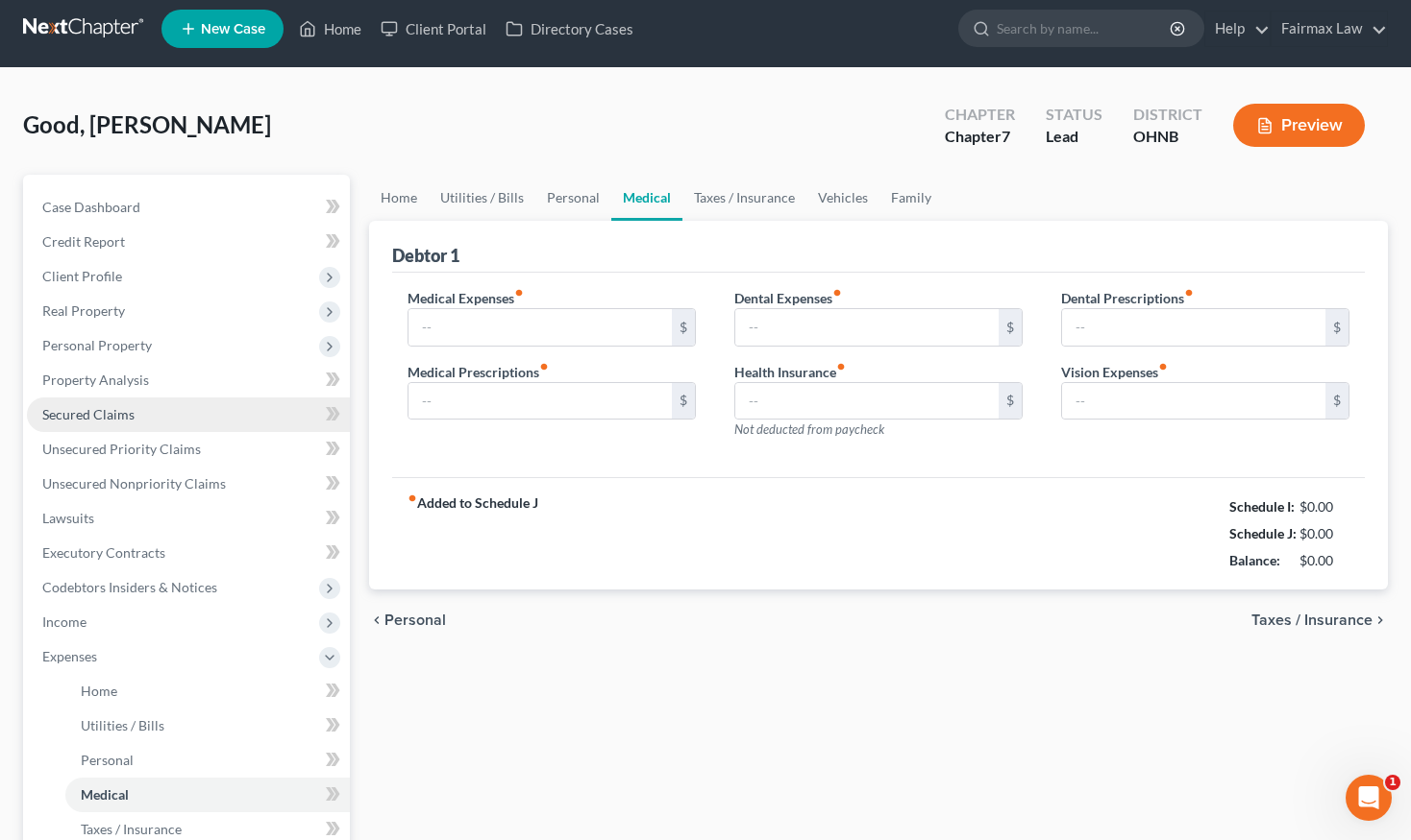
type input "0.00"
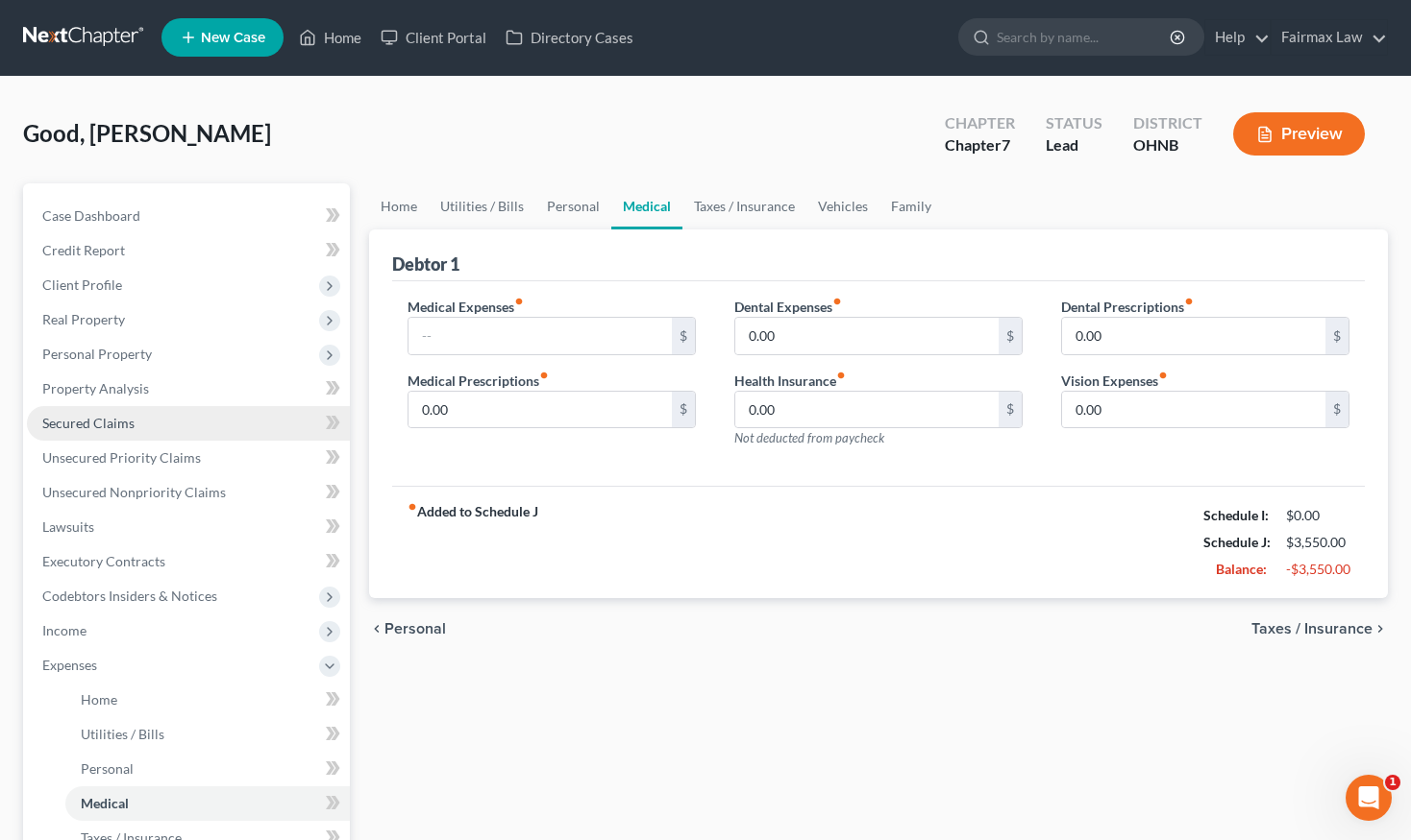
scroll to position [0, 0]
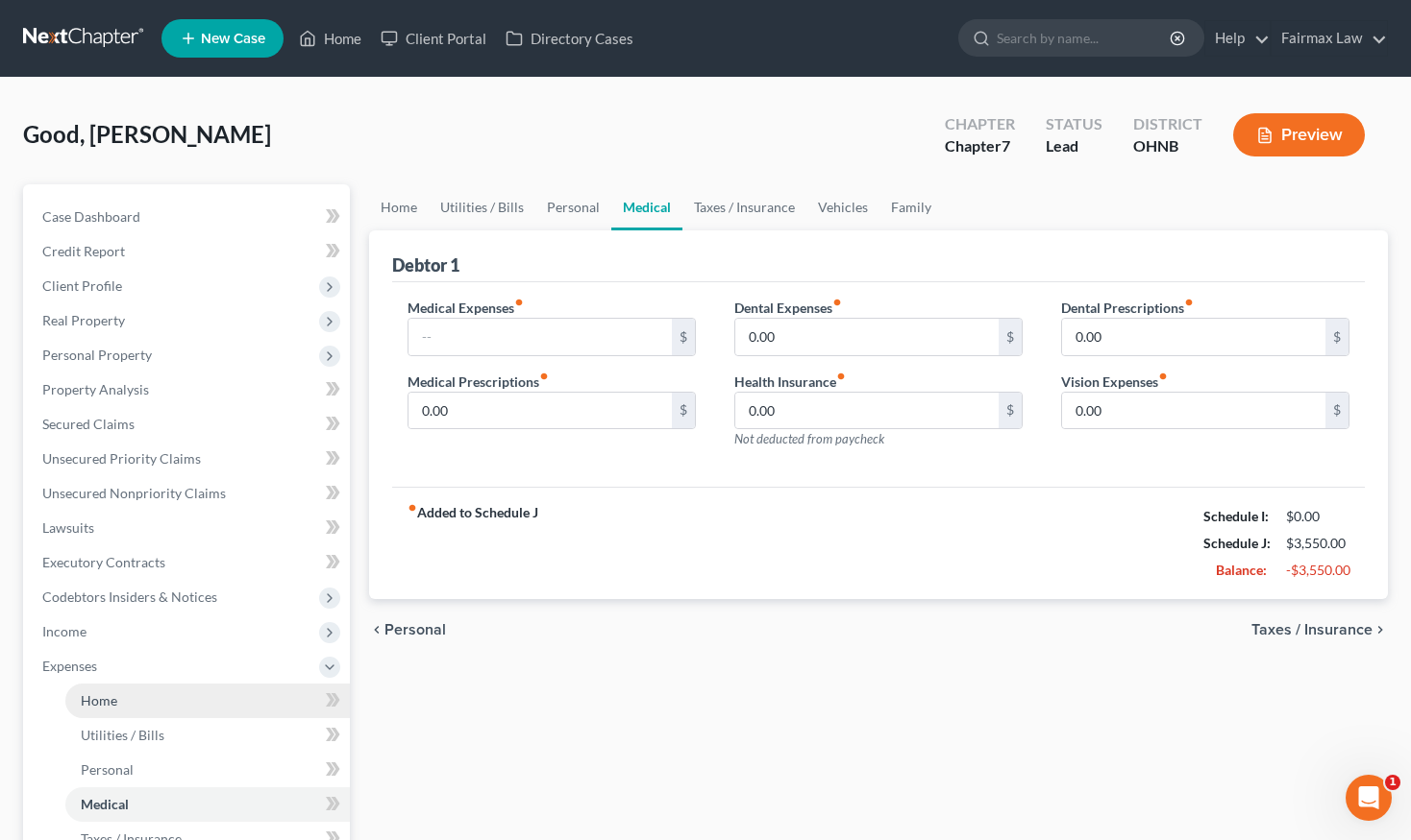
click at [110, 709] on link "Home" at bounding box center [207, 701] width 284 height 35
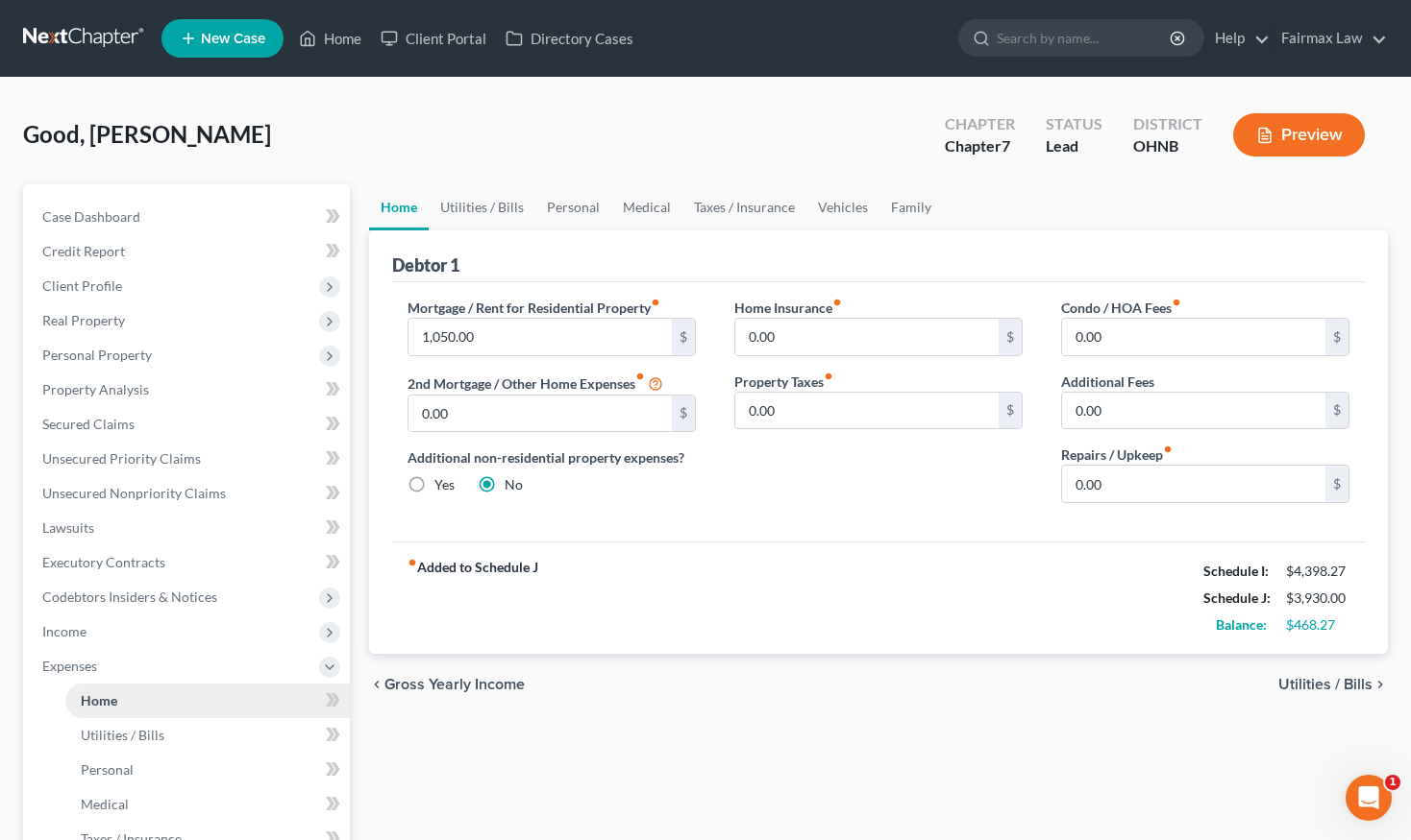
scroll to position [11, 0]
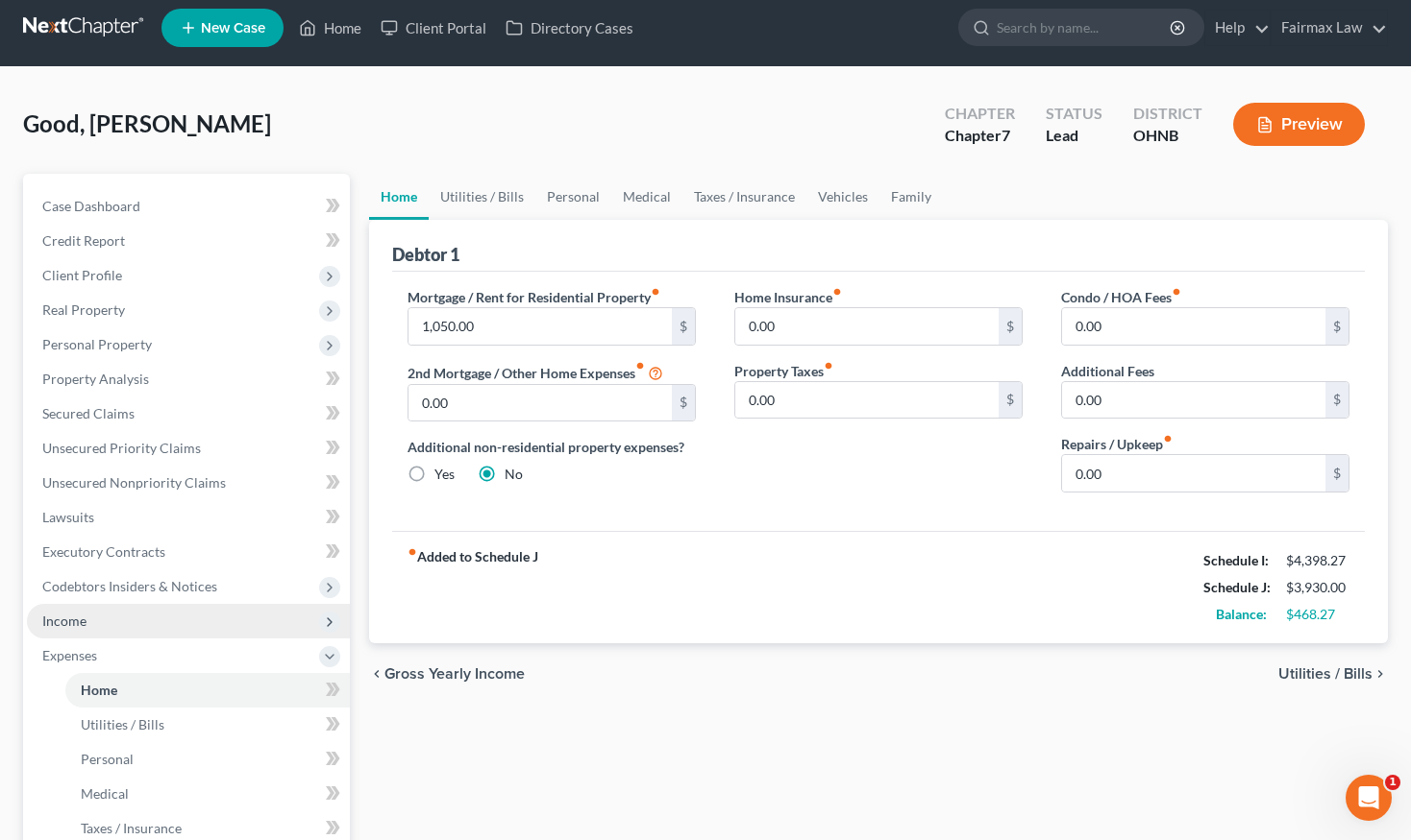
click at [138, 611] on span "Income" at bounding box center [188, 621] width 323 height 35
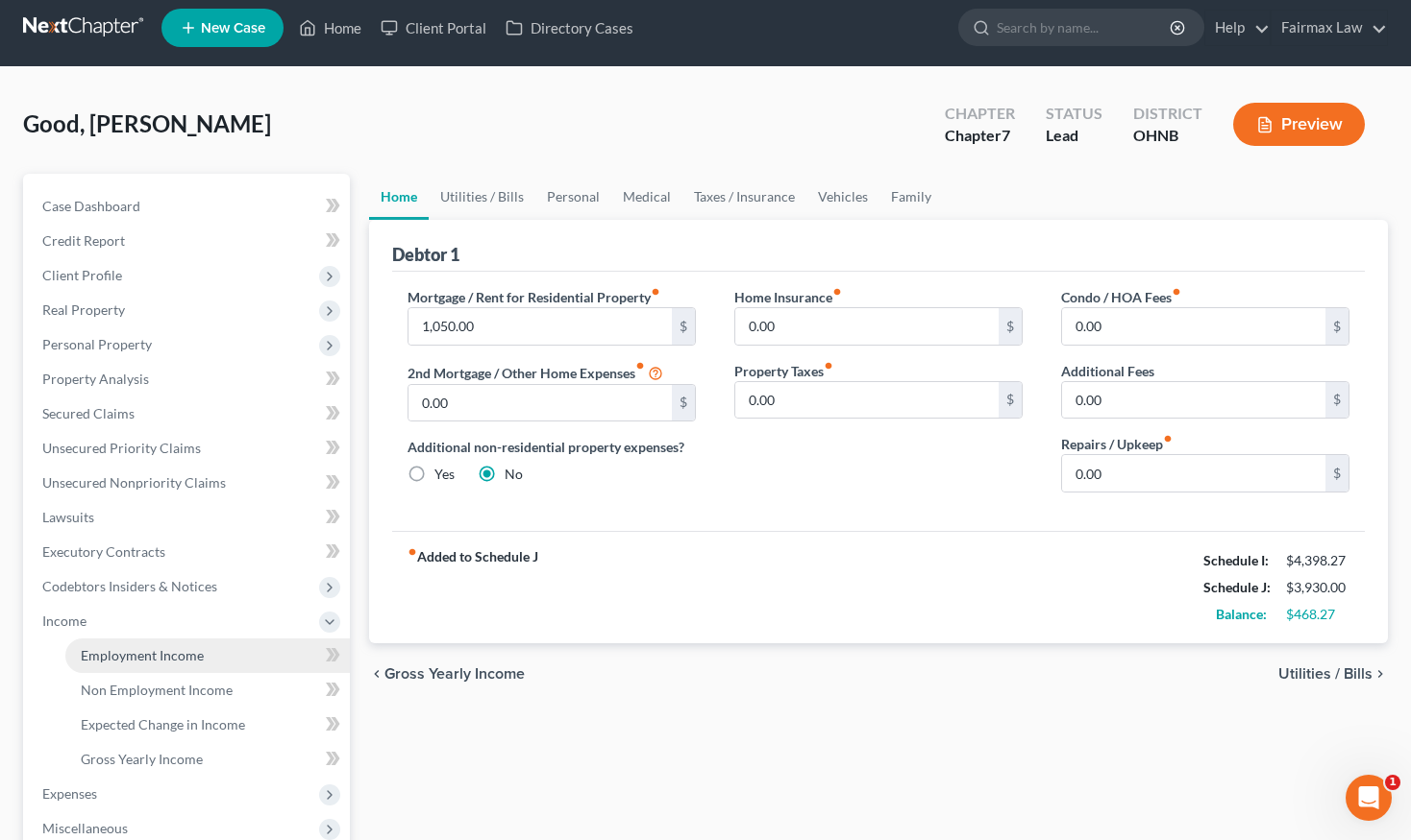
click at [137, 650] on span "Employment Income" at bounding box center [143, 655] width 123 height 16
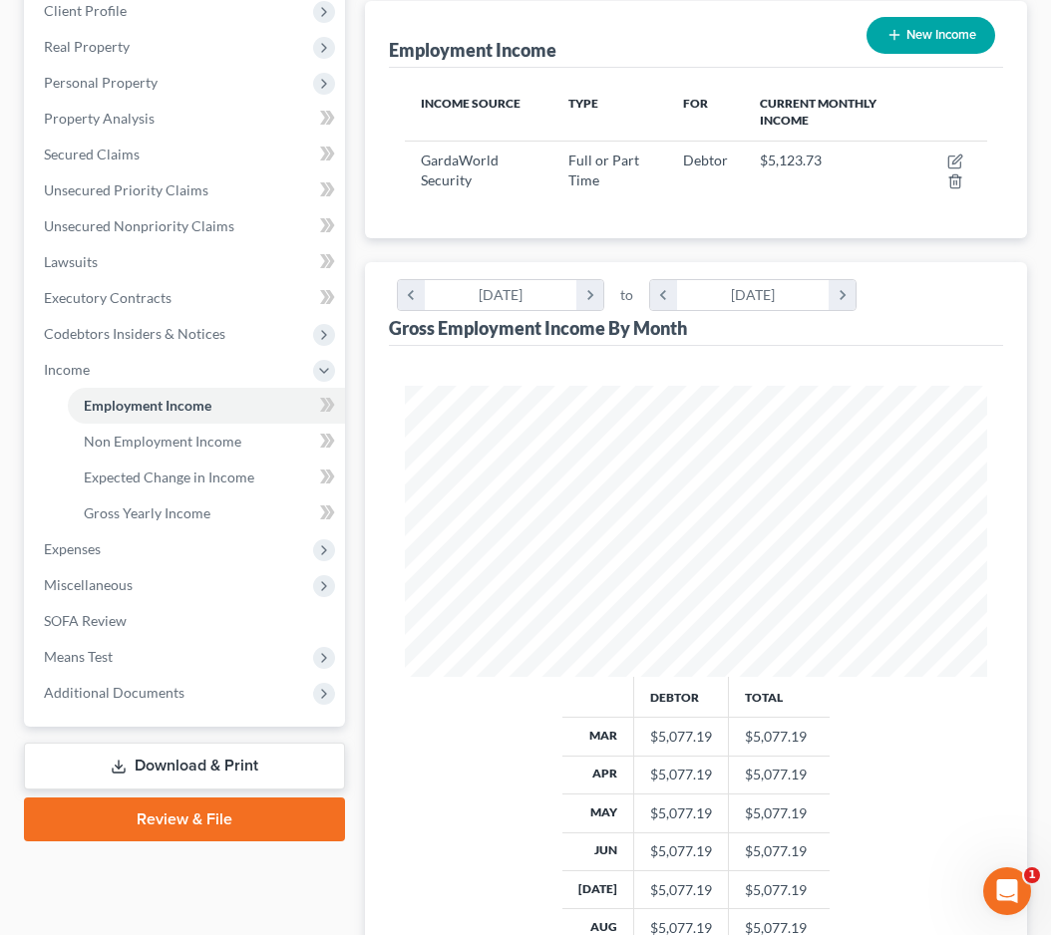
scroll to position [484, 0]
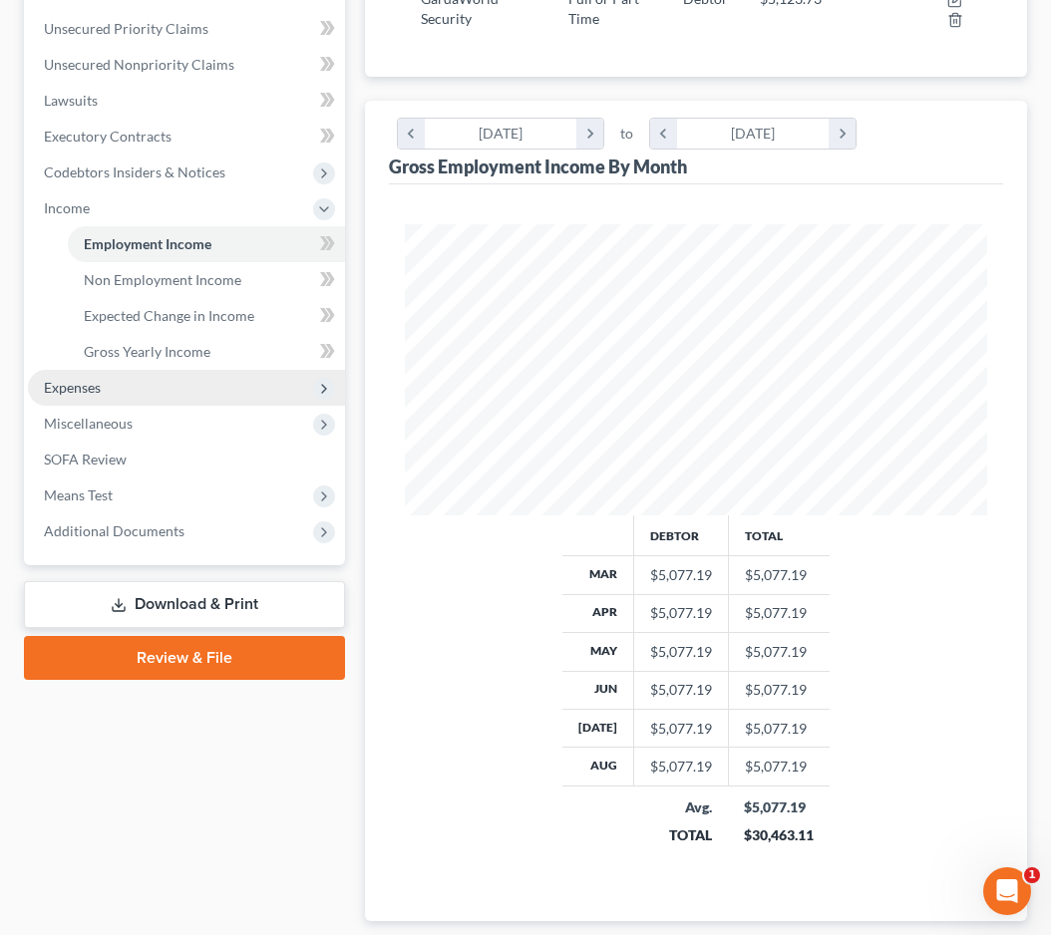
click at [109, 394] on span "Expenses" at bounding box center [186, 388] width 317 height 36
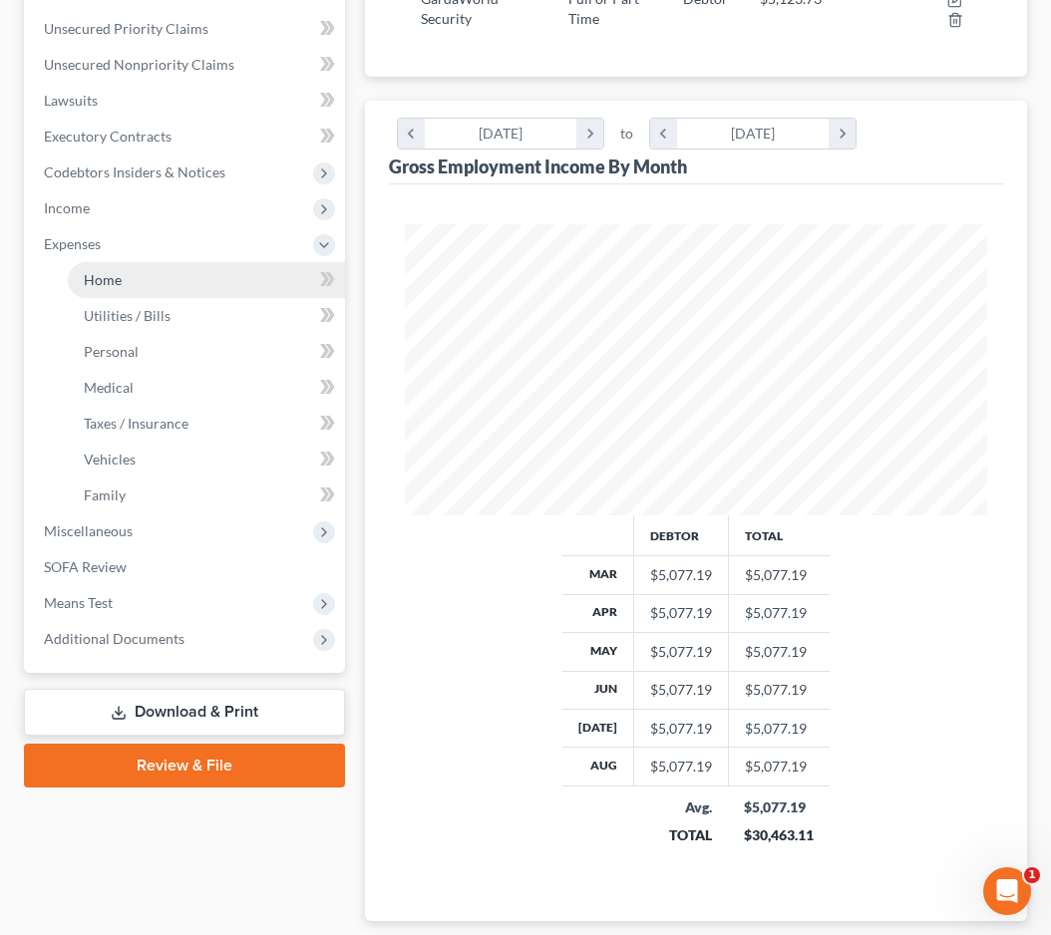
click at [123, 288] on link "Home" at bounding box center [206, 280] width 277 height 36
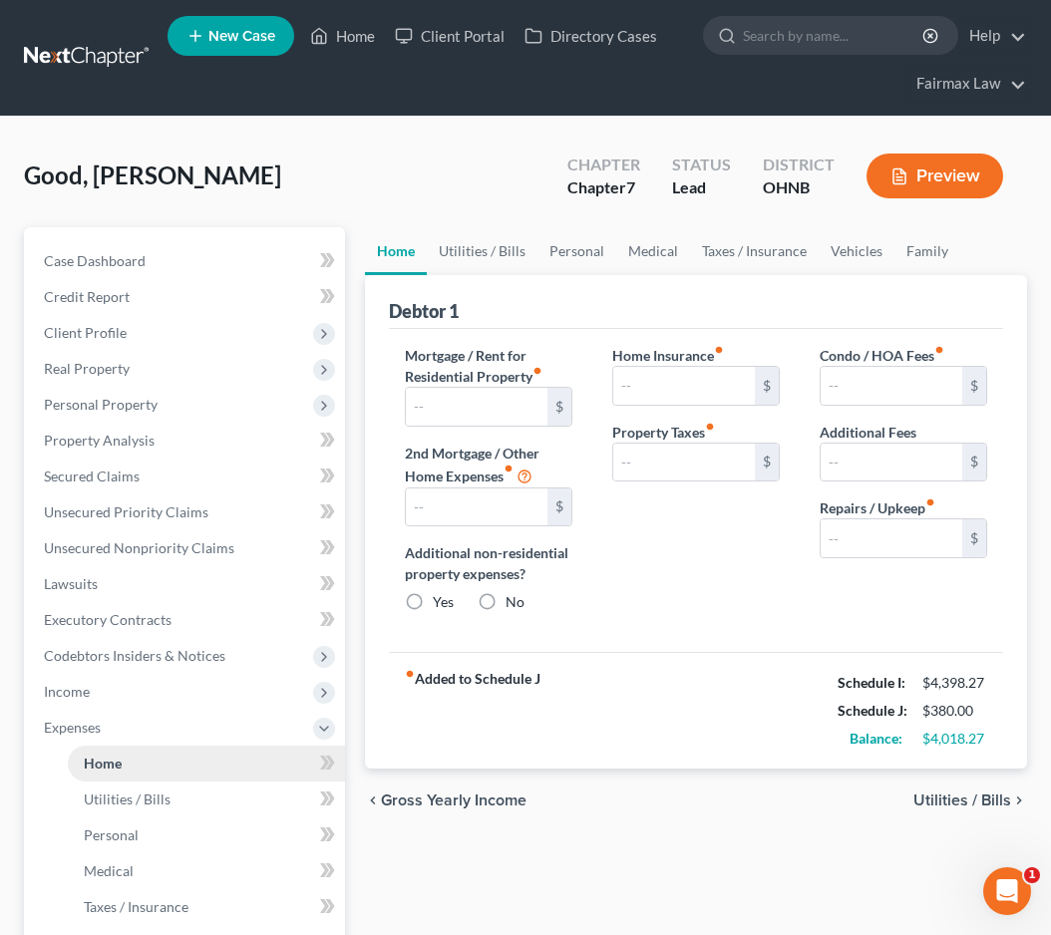
type input "1,050.00"
type input "0.00"
radio input "true"
type input "0.00"
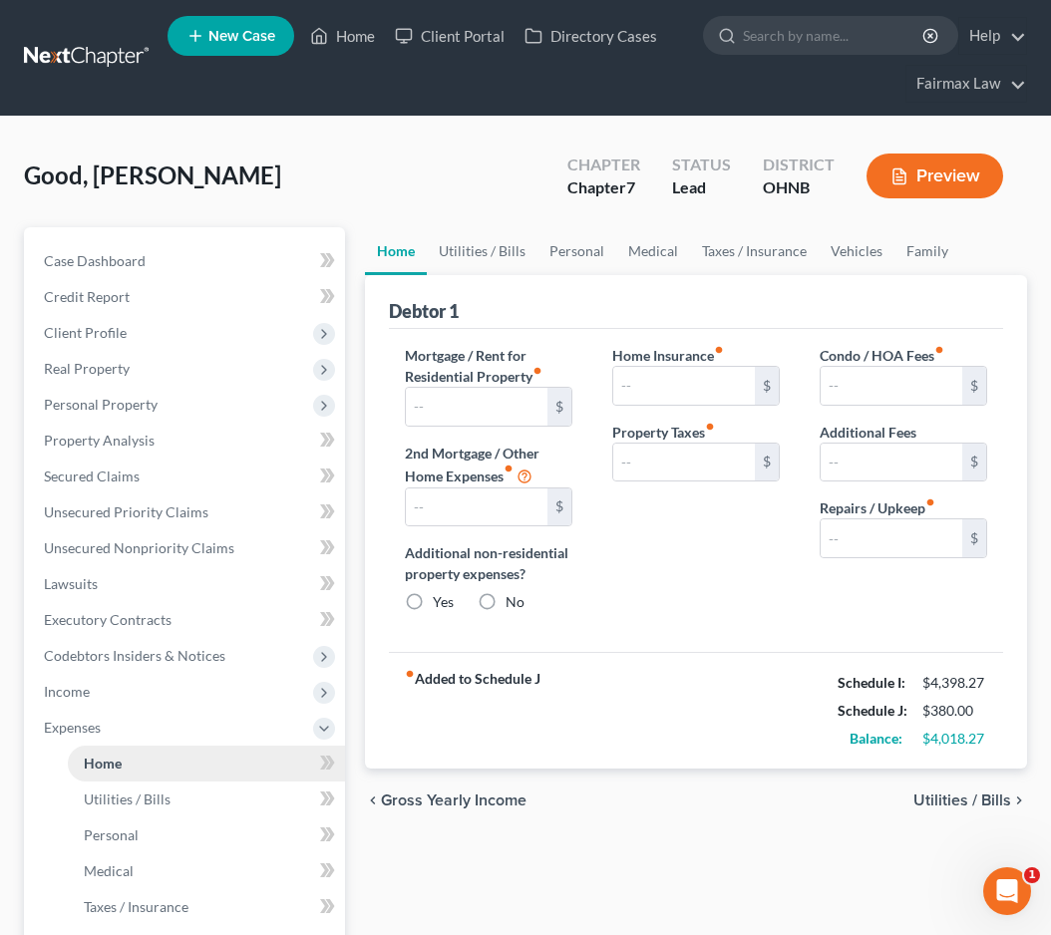
type input "0.00"
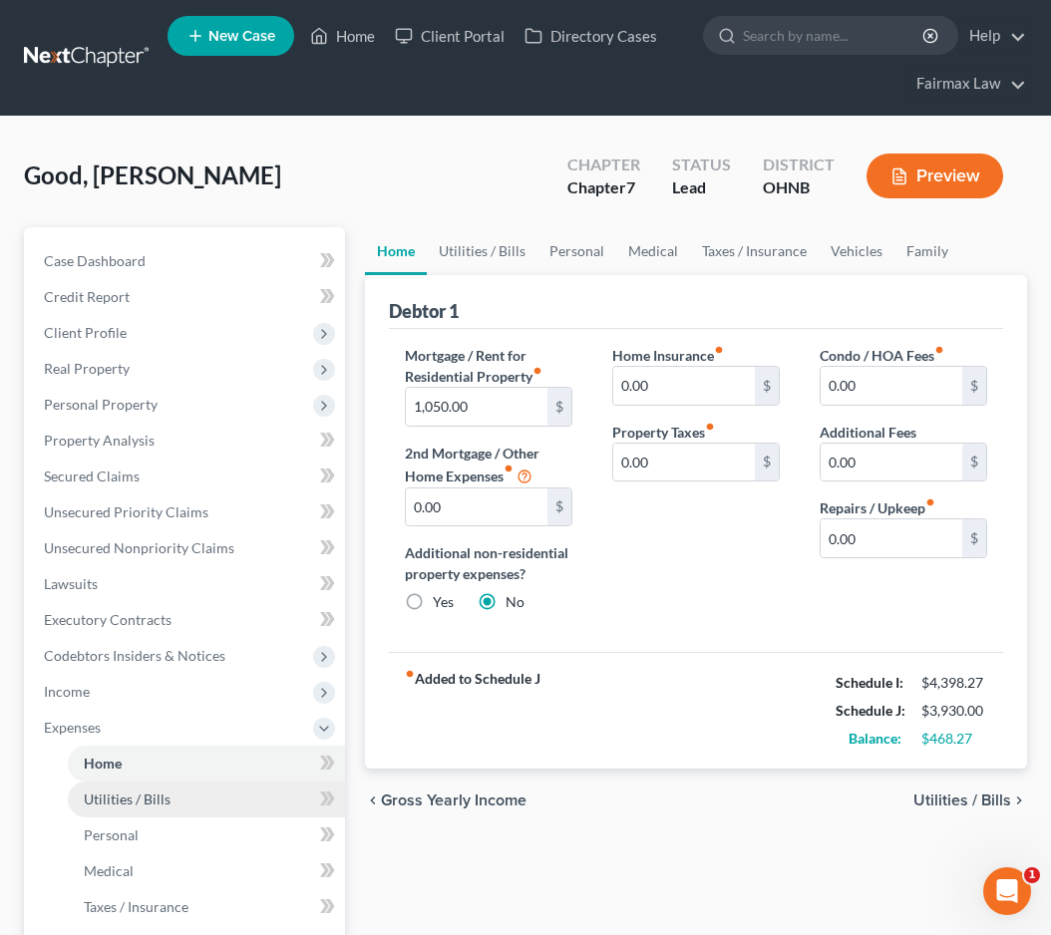
click at [121, 795] on span "Utilities / Bills" at bounding box center [127, 799] width 87 height 17
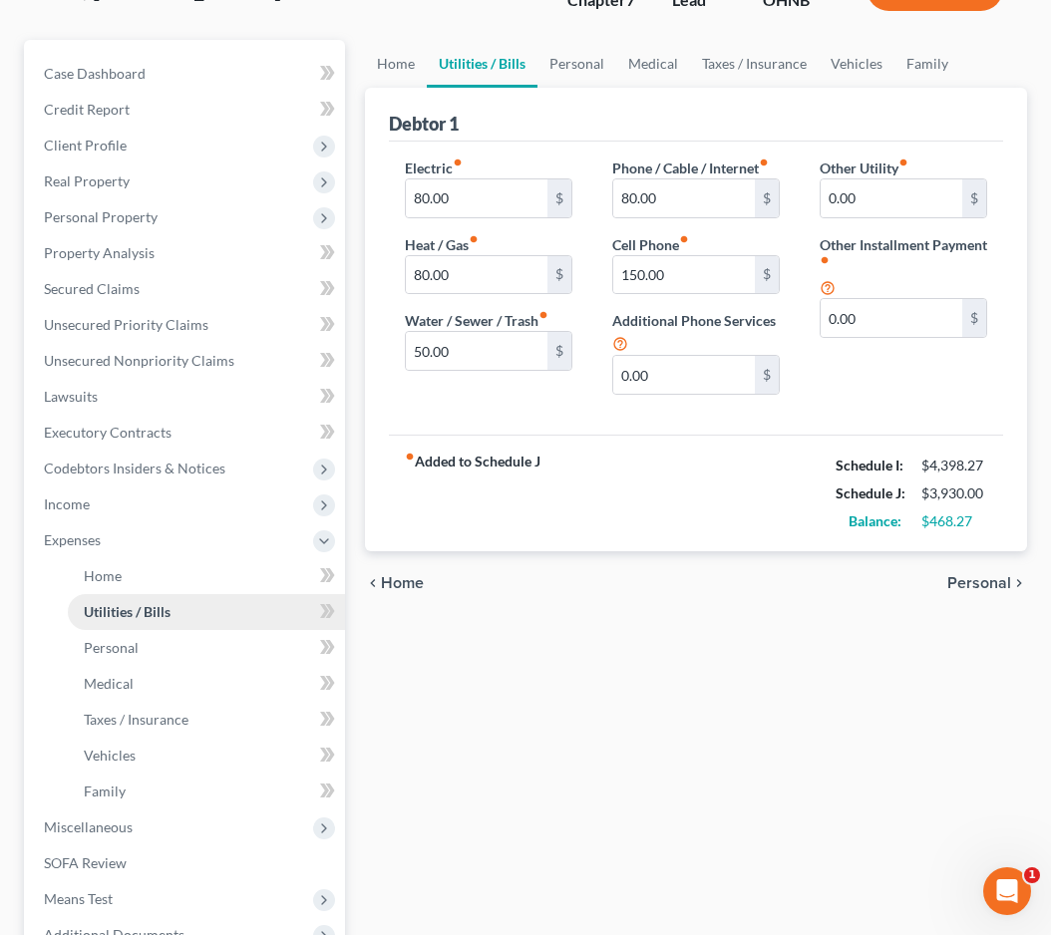
scroll to position [194, 0]
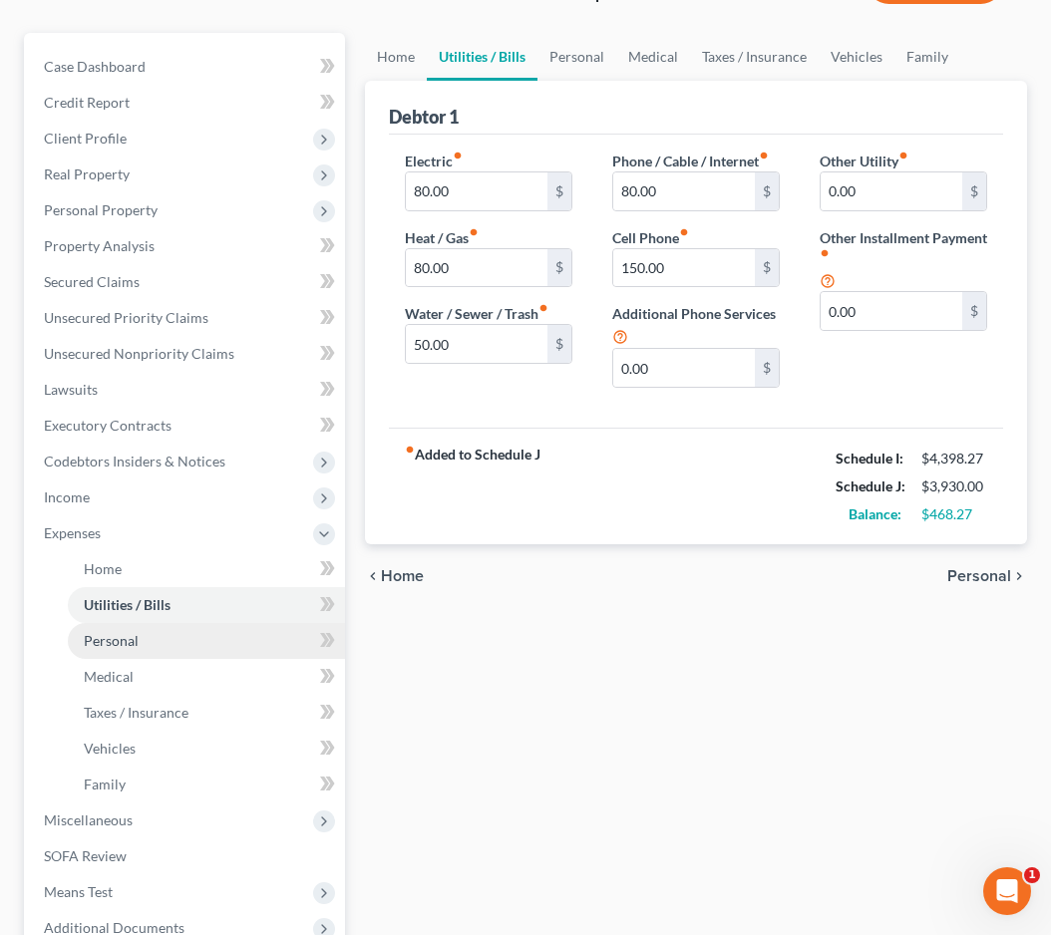
click at [123, 643] on span "Personal" at bounding box center [111, 640] width 55 height 17
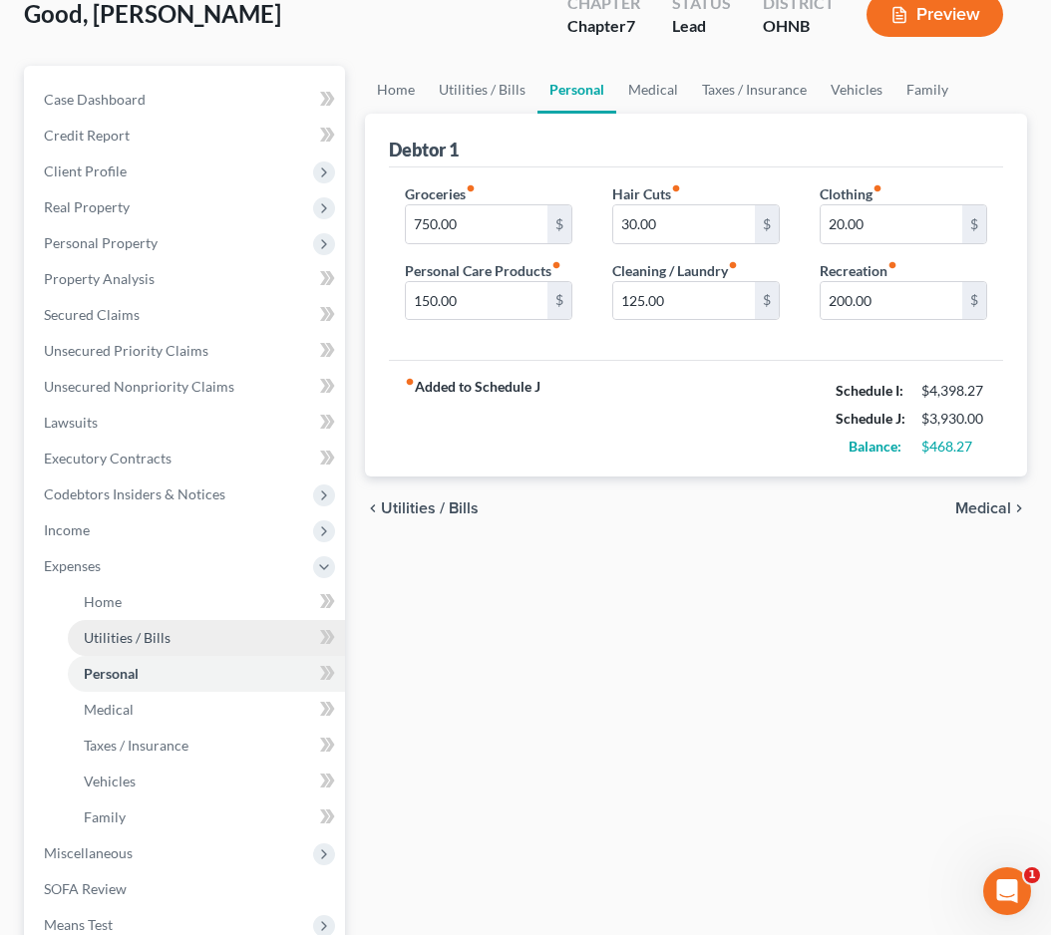
scroll to position [190, 0]
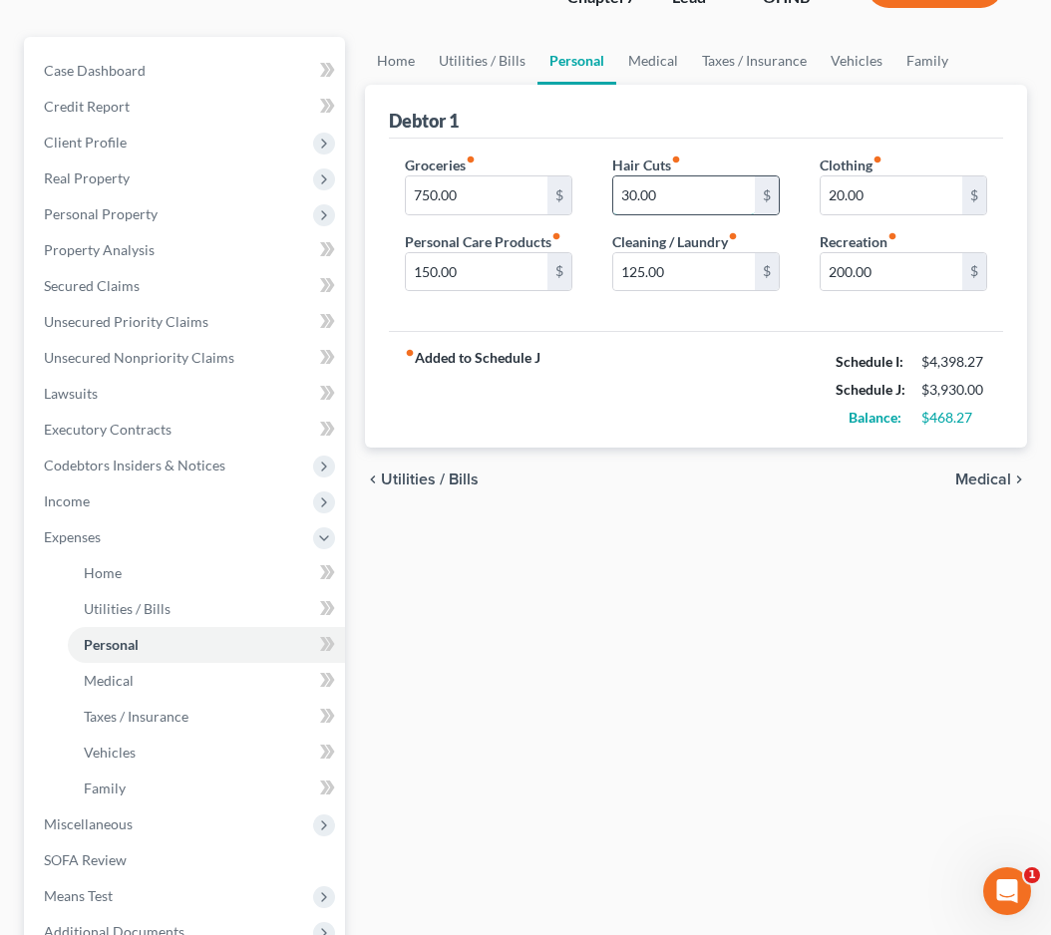
click at [629, 196] on input "30.00" at bounding box center [684, 195] width 142 height 38
click at [110, 670] on link "Medical" at bounding box center [206, 681] width 277 height 36
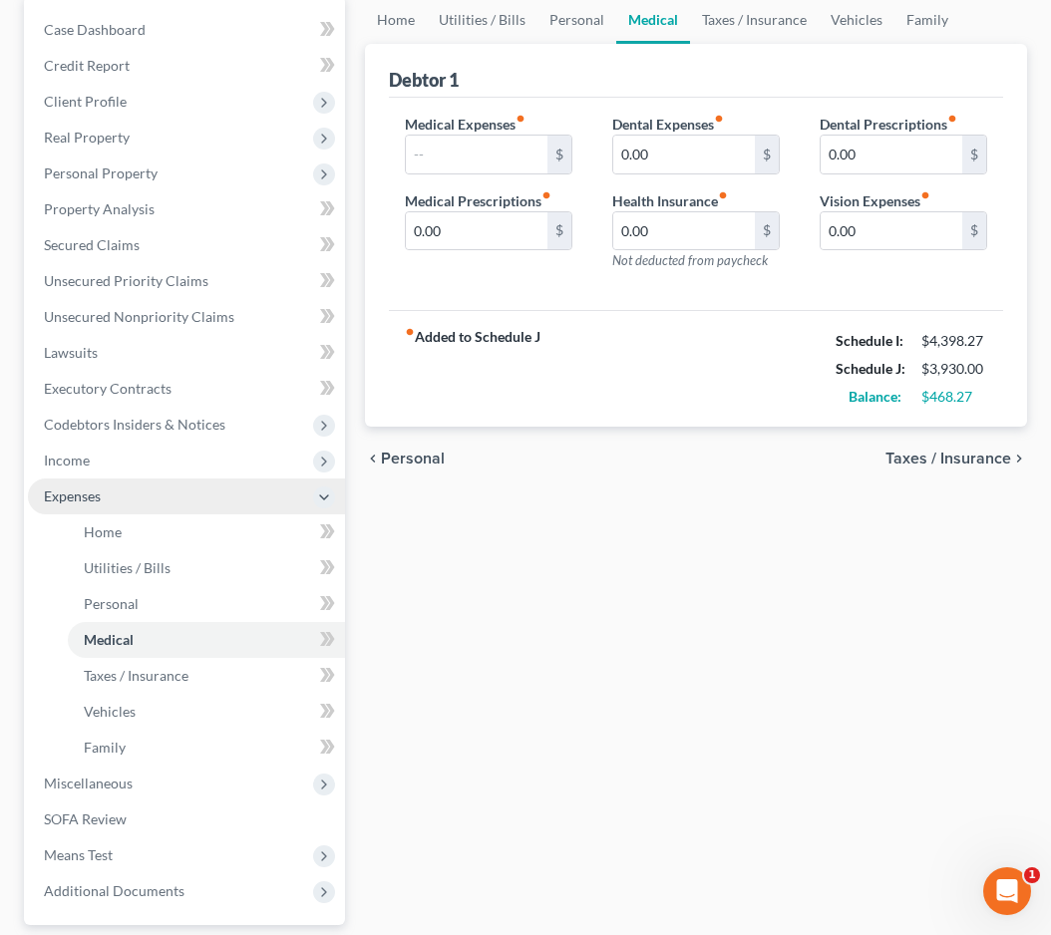
scroll to position [237, 0]
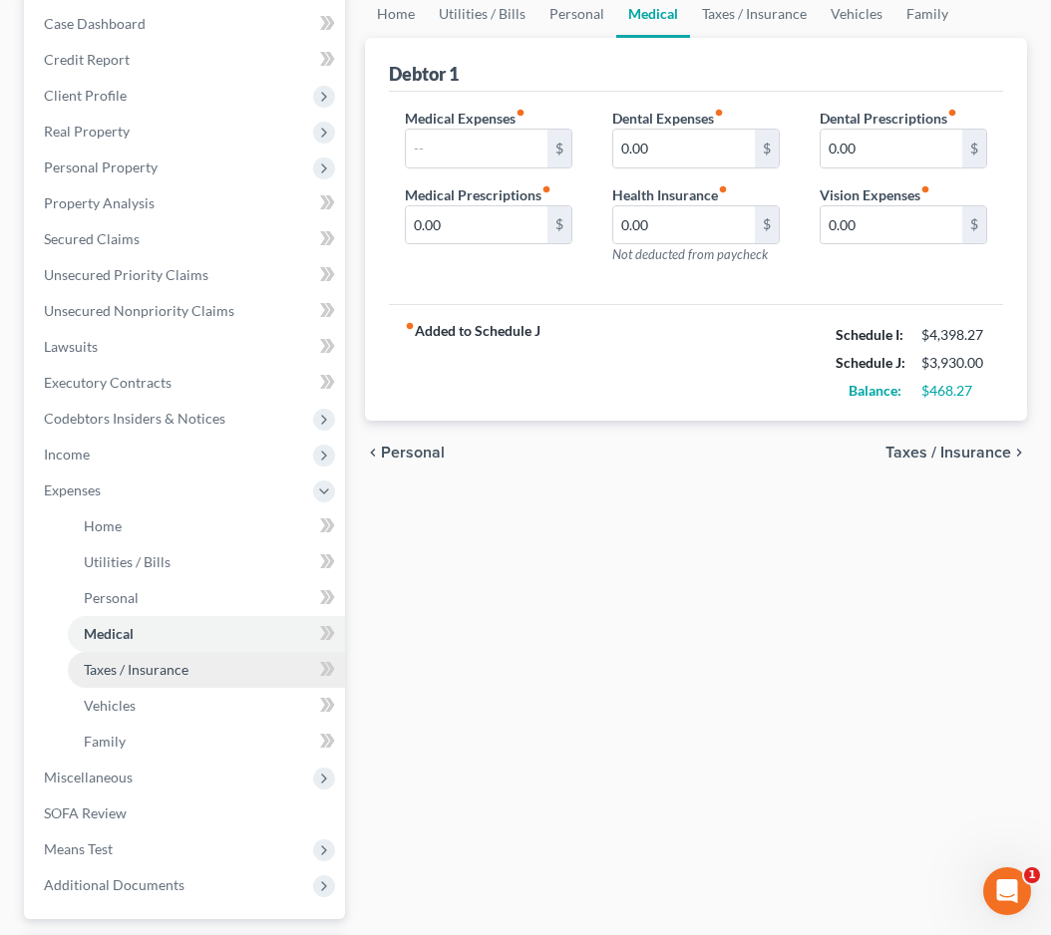
click at [120, 668] on span "Taxes / Insurance" at bounding box center [136, 669] width 105 height 17
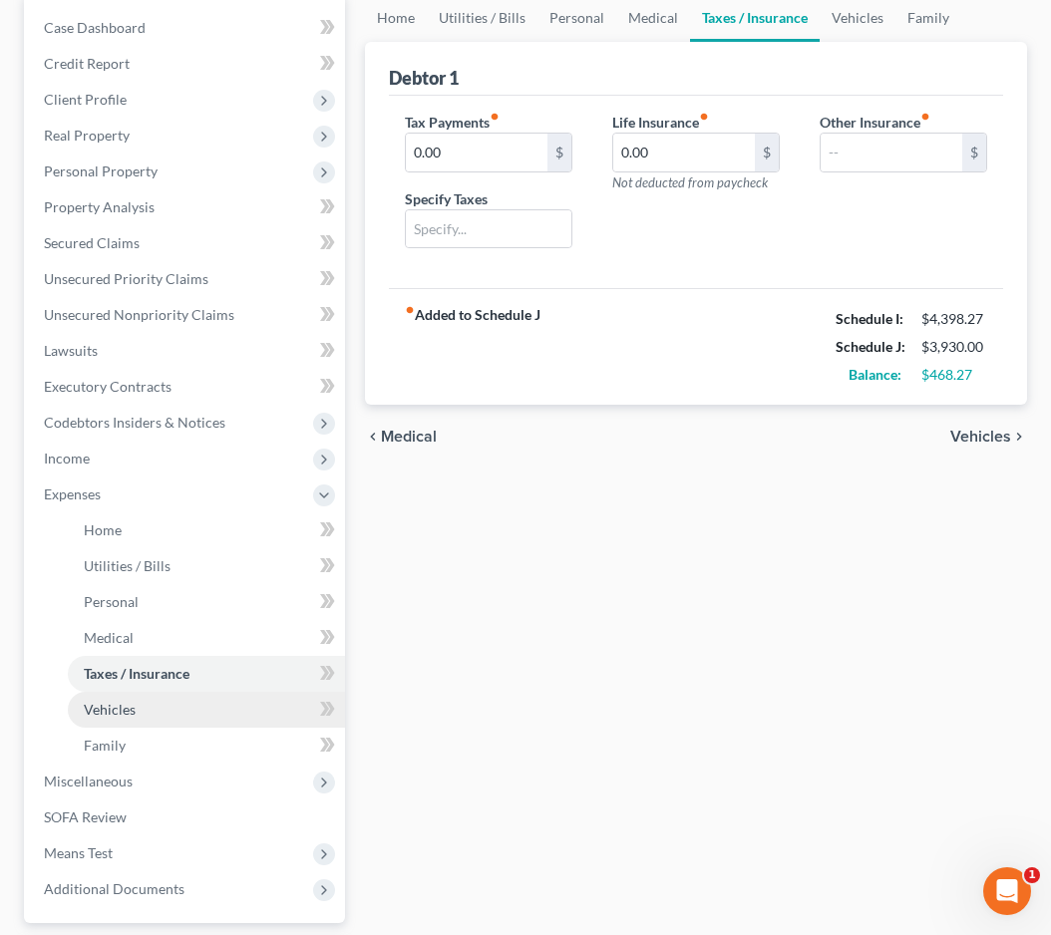
click at [114, 712] on span "Vehicles" at bounding box center [110, 709] width 52 height 17
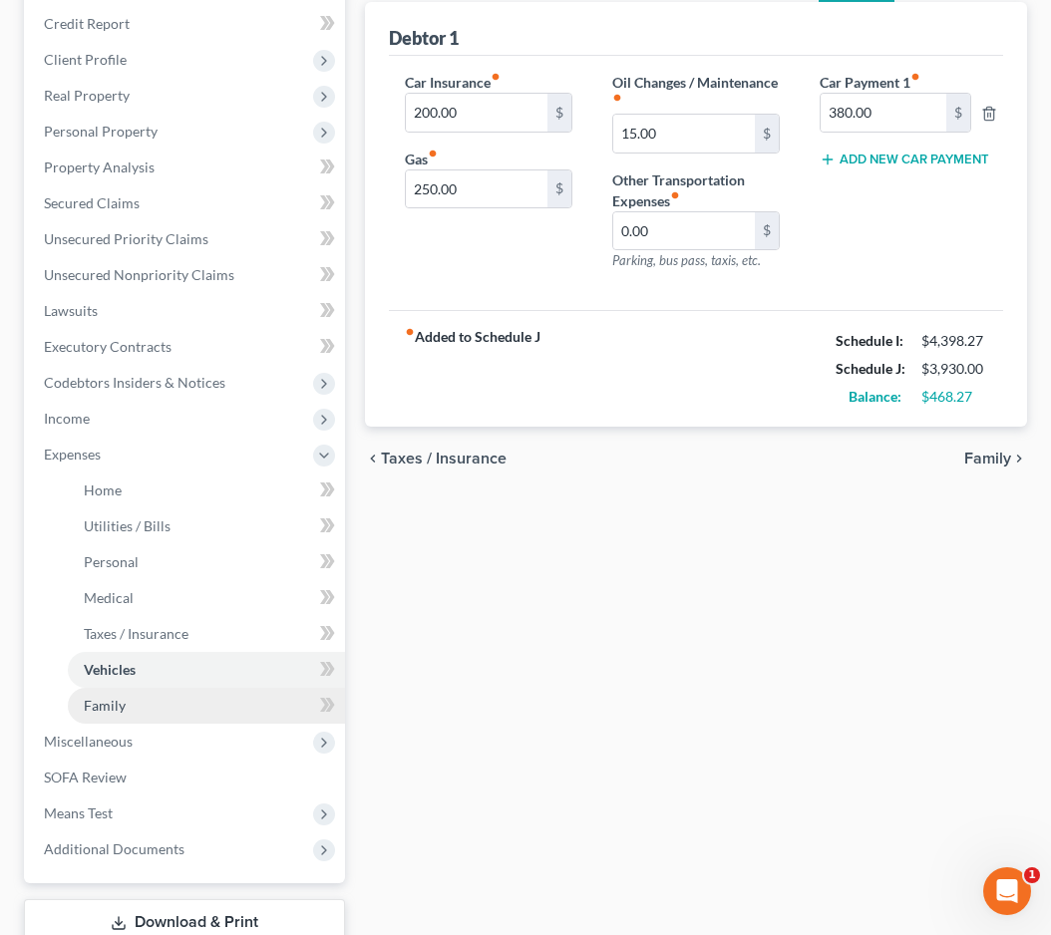
scroll to position [275, 0]
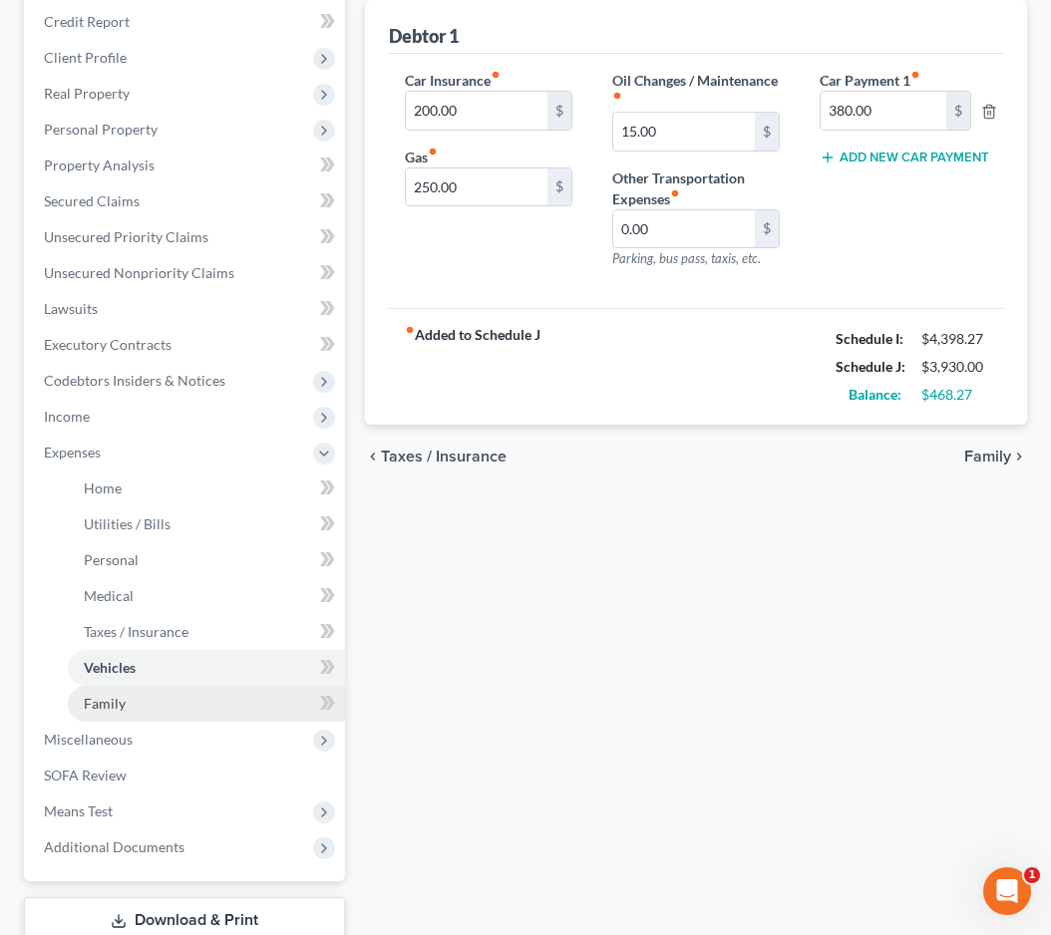
click at [119, 706] on span "Family" at bounding box center [105, 703] width 42 height 17
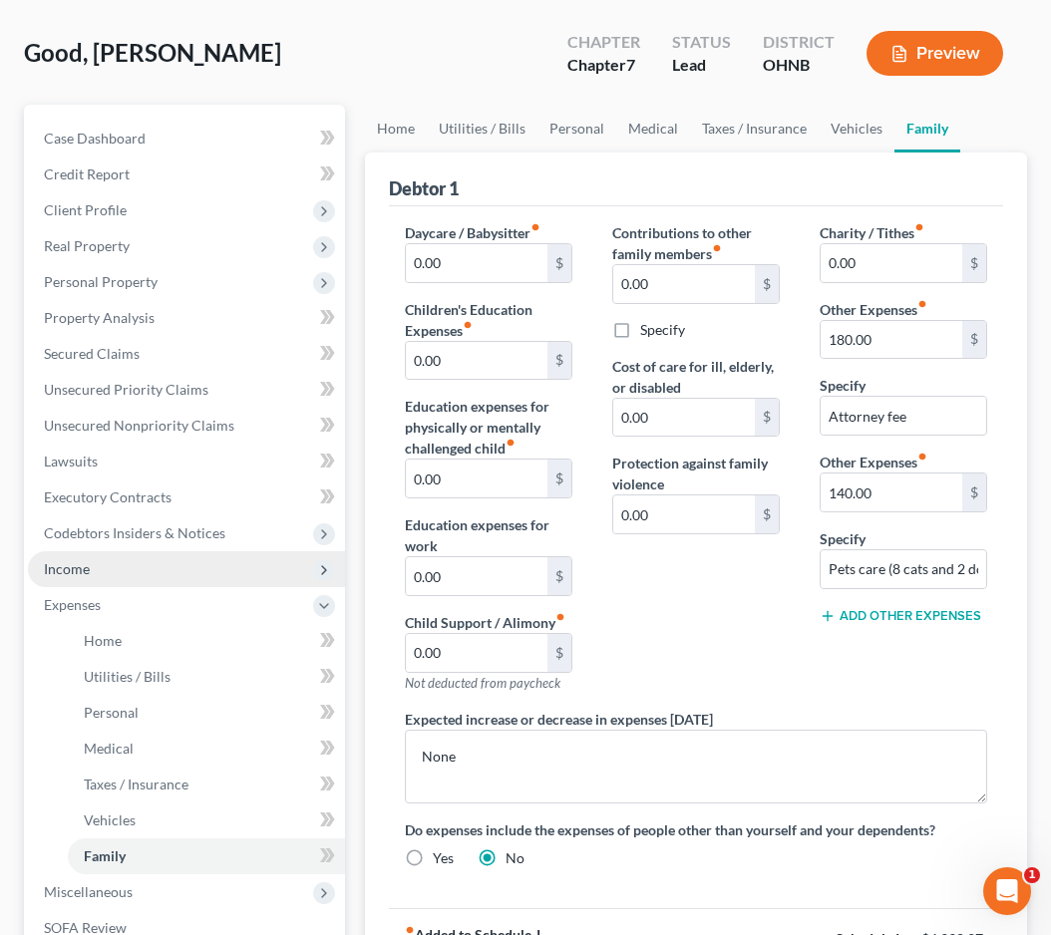
scroll to position [127, 0]
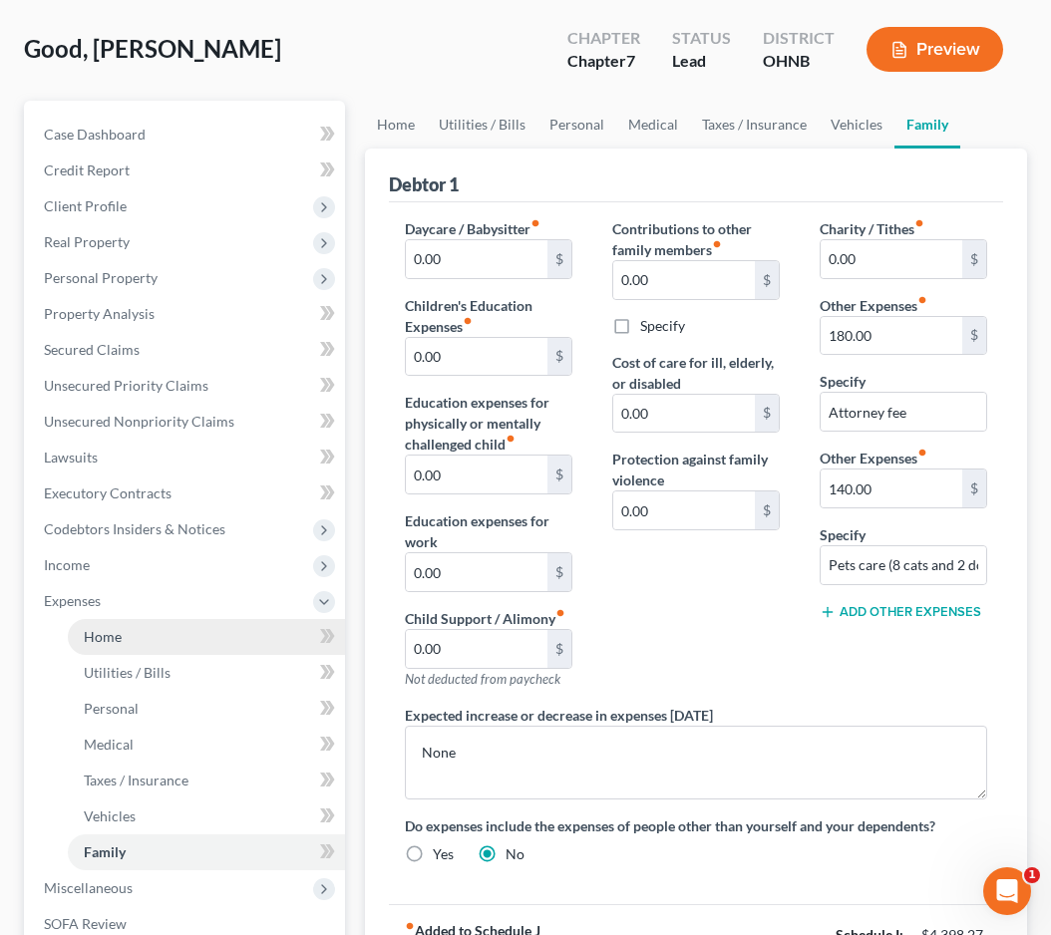
click at [117, 639] on span "Home" at bounding box center [103, 636] width 38 height 17
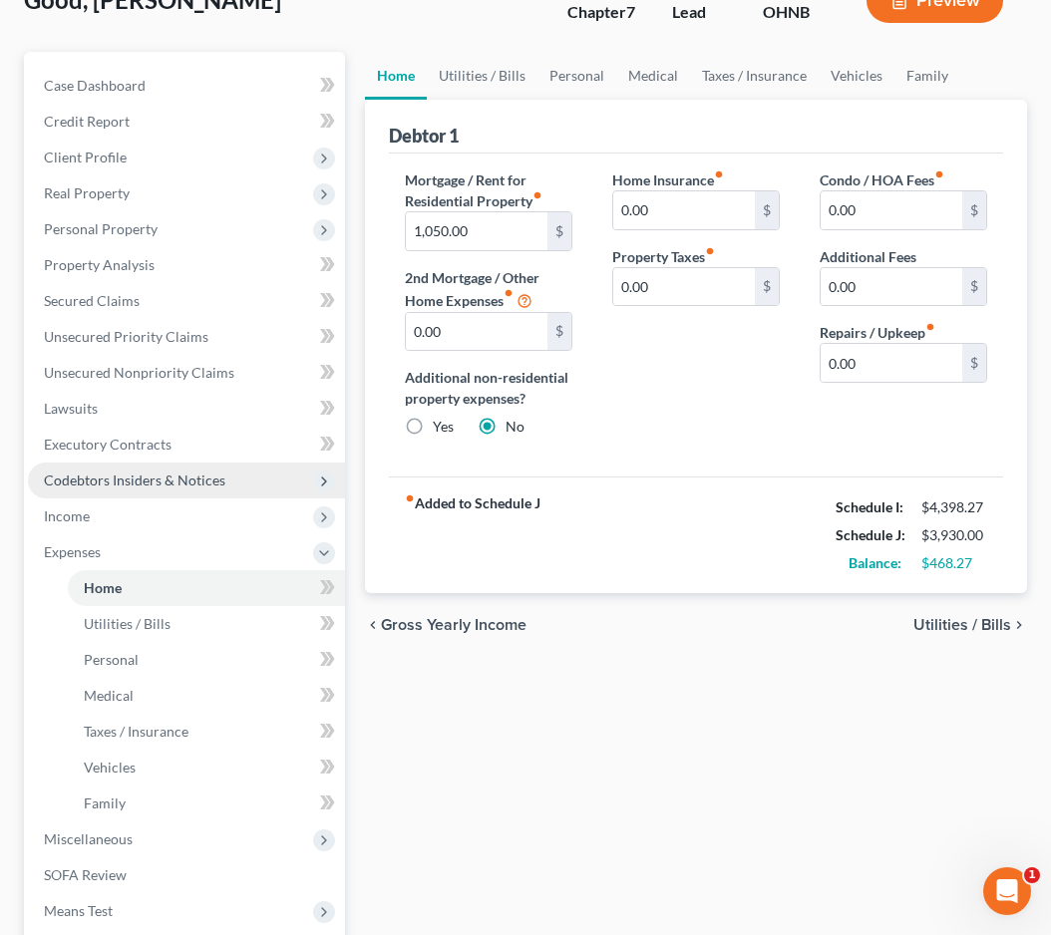
scroll to position [176, 0]
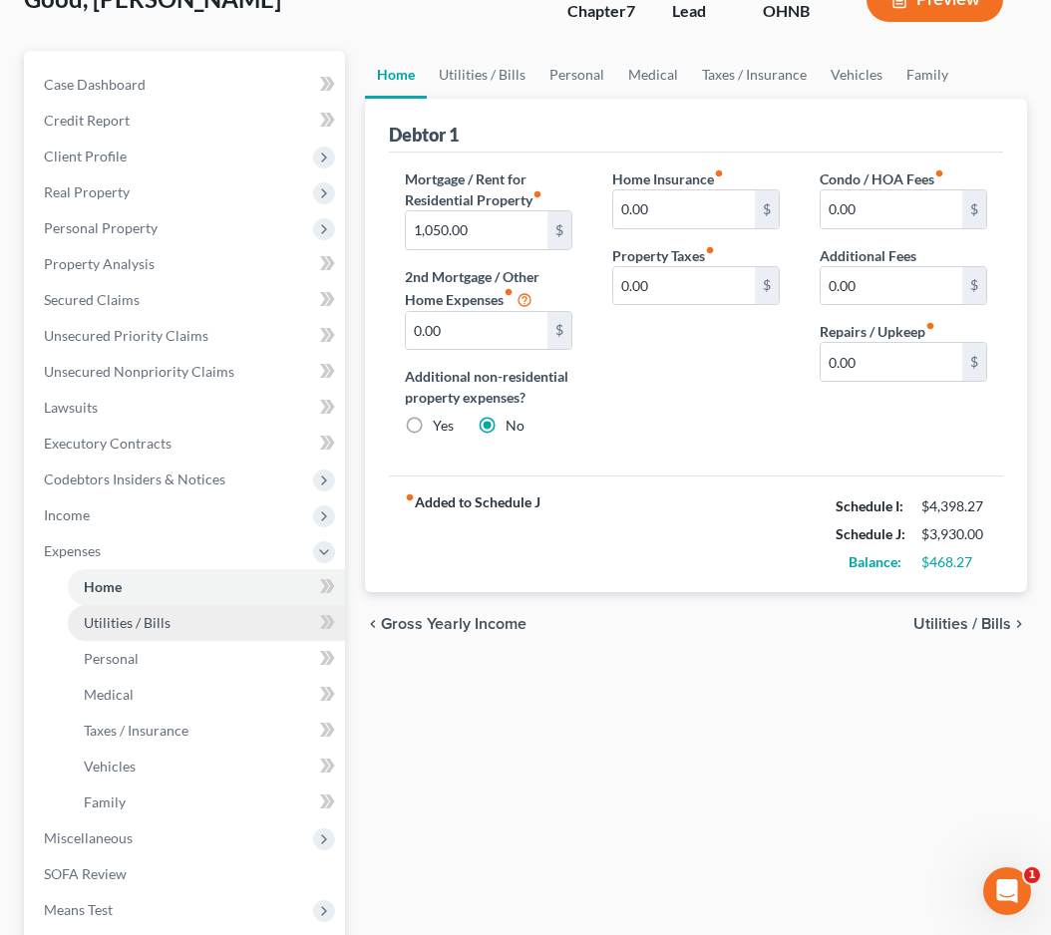
click at [192, 635] on link "Utilities / Bills" at bounding box center [206, 623] width 277 height 36
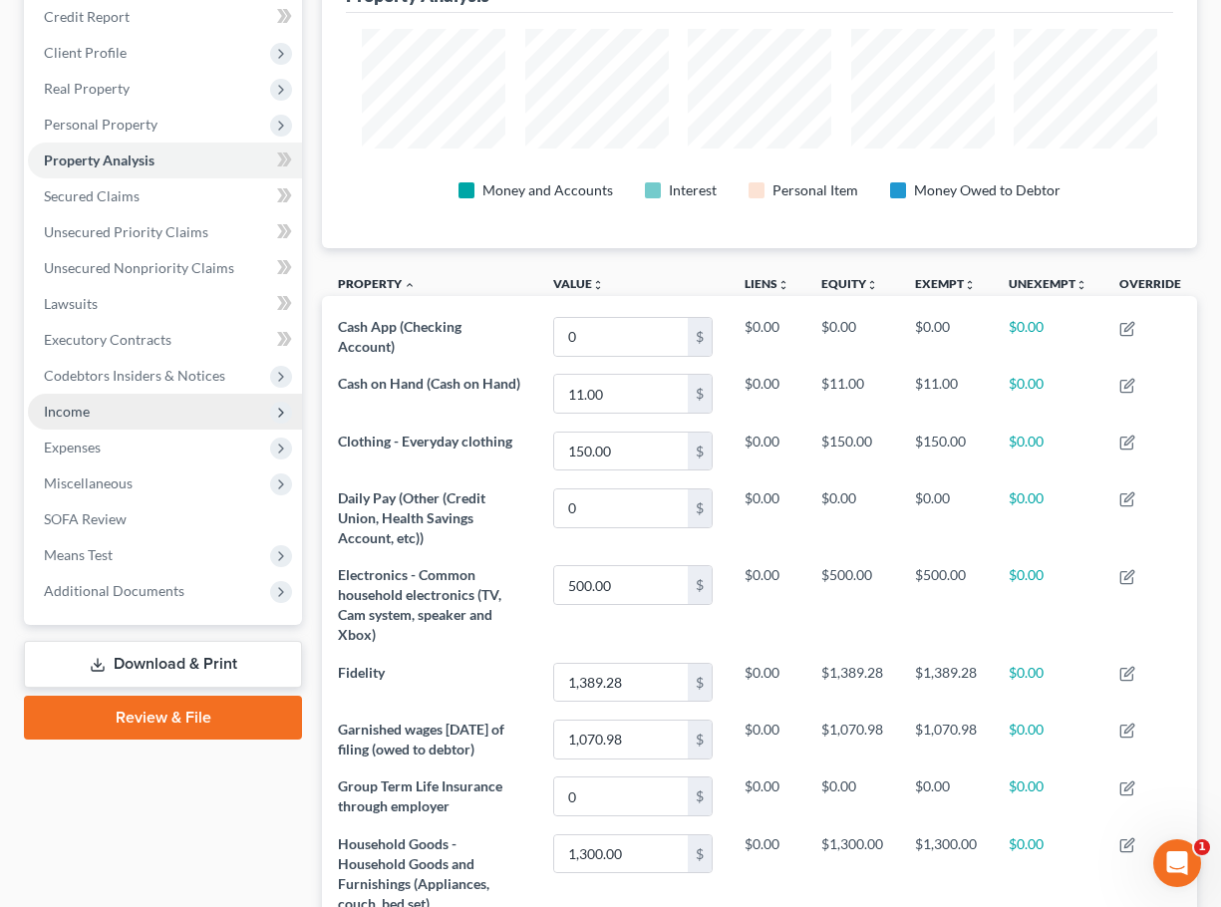
click at [111, 412] on span "Income" at bounding box center [165, 412] width 274 height 36
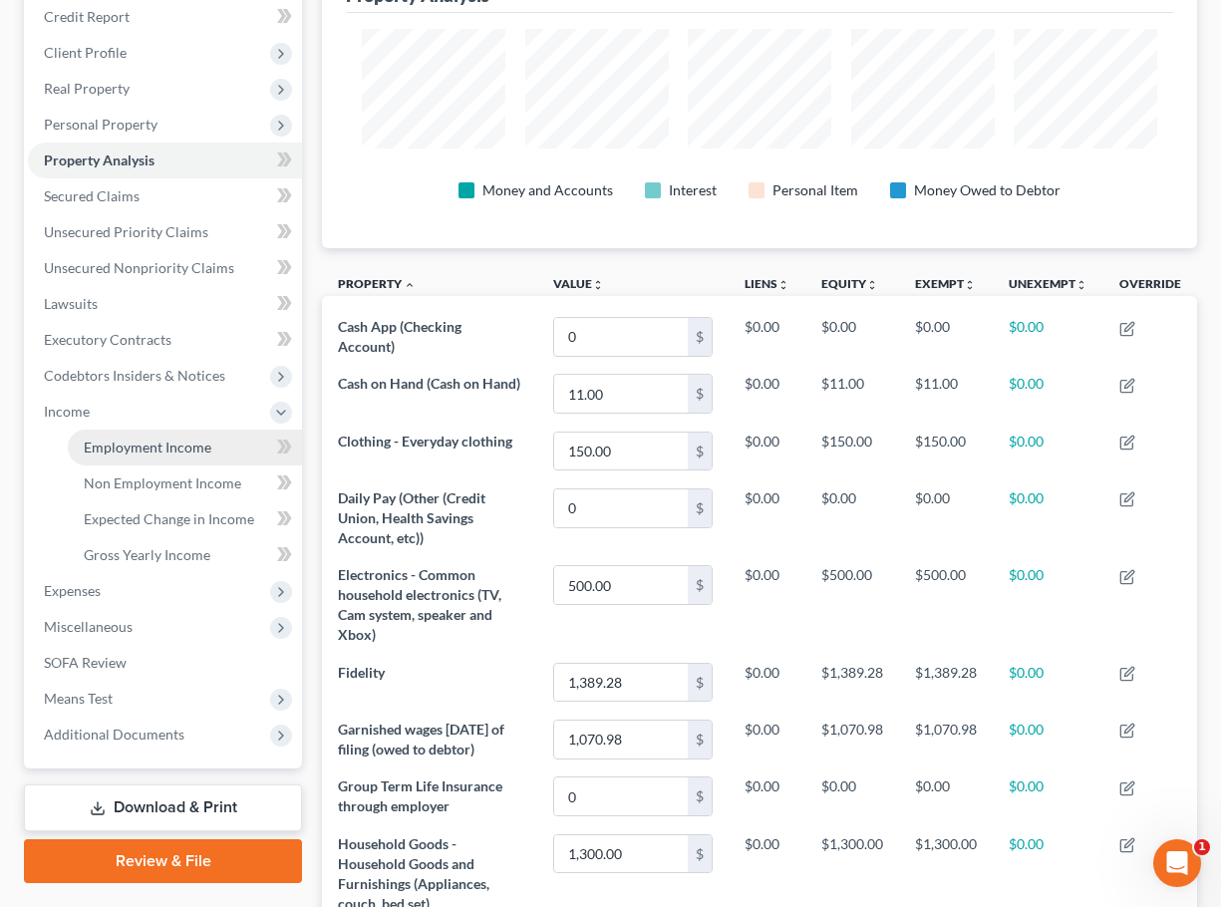
click at [125, 454] on span "Employment Income" at bounding box center [148, 447] width 128 height 17
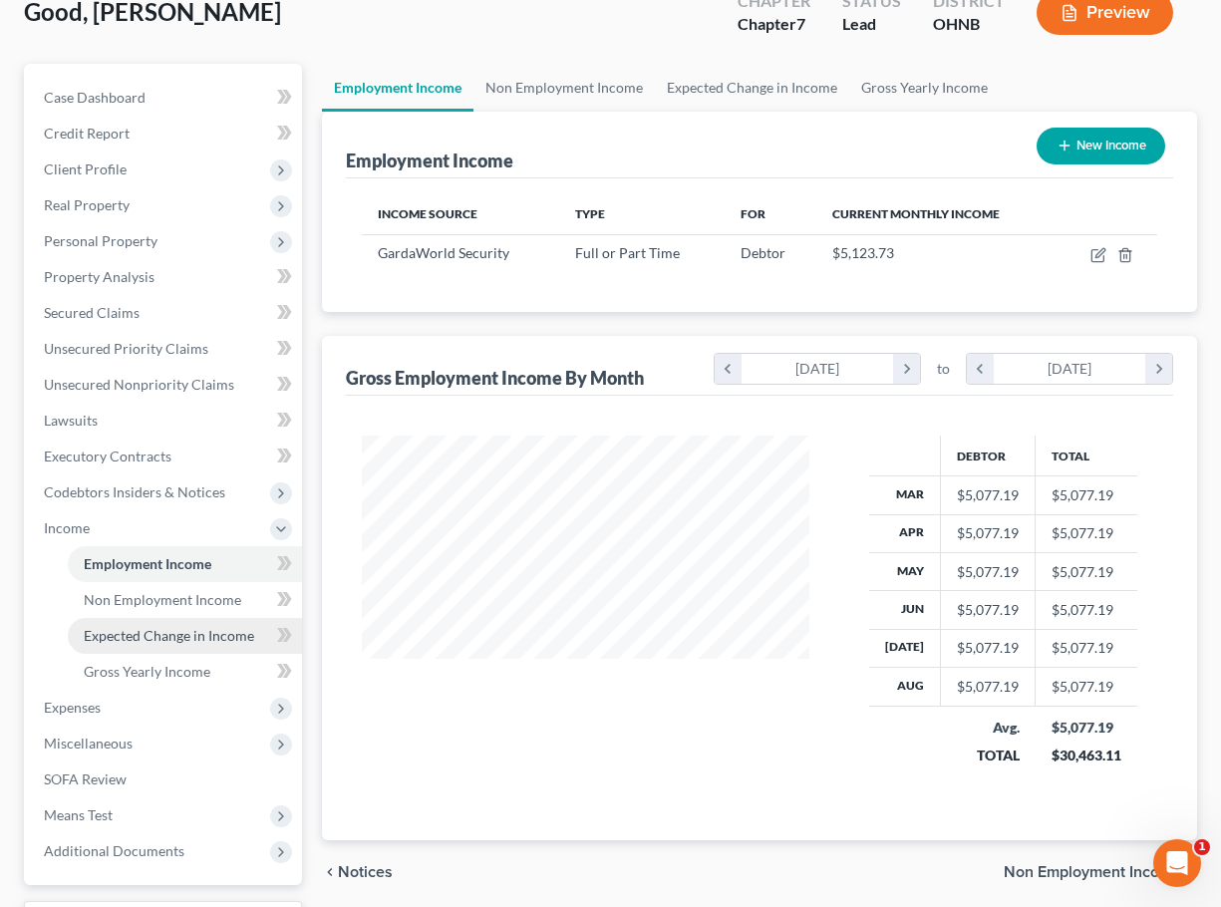
scroll to position [132, 0]
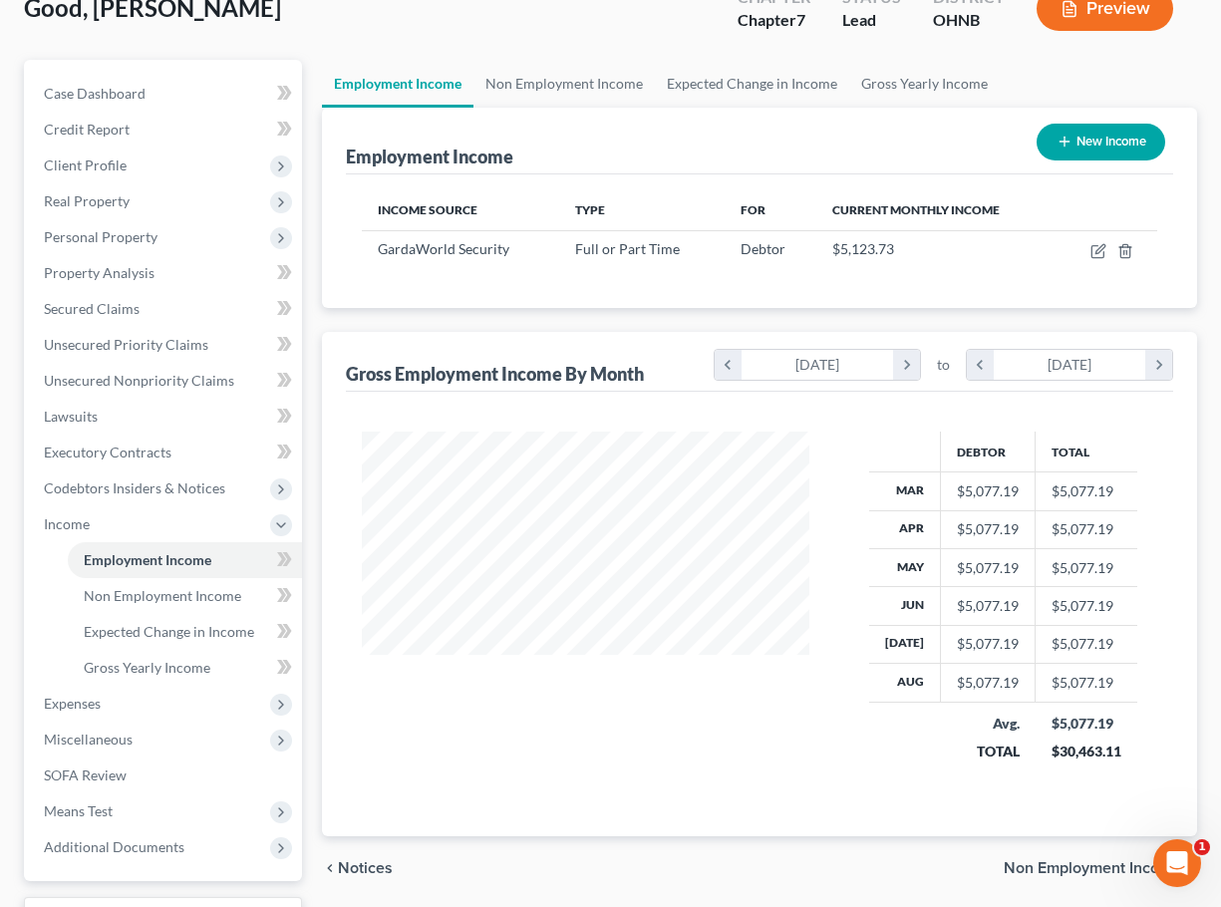
click at [1111, 24] on button "Preview" at bounding box center [1105, 8] width 137 height 45
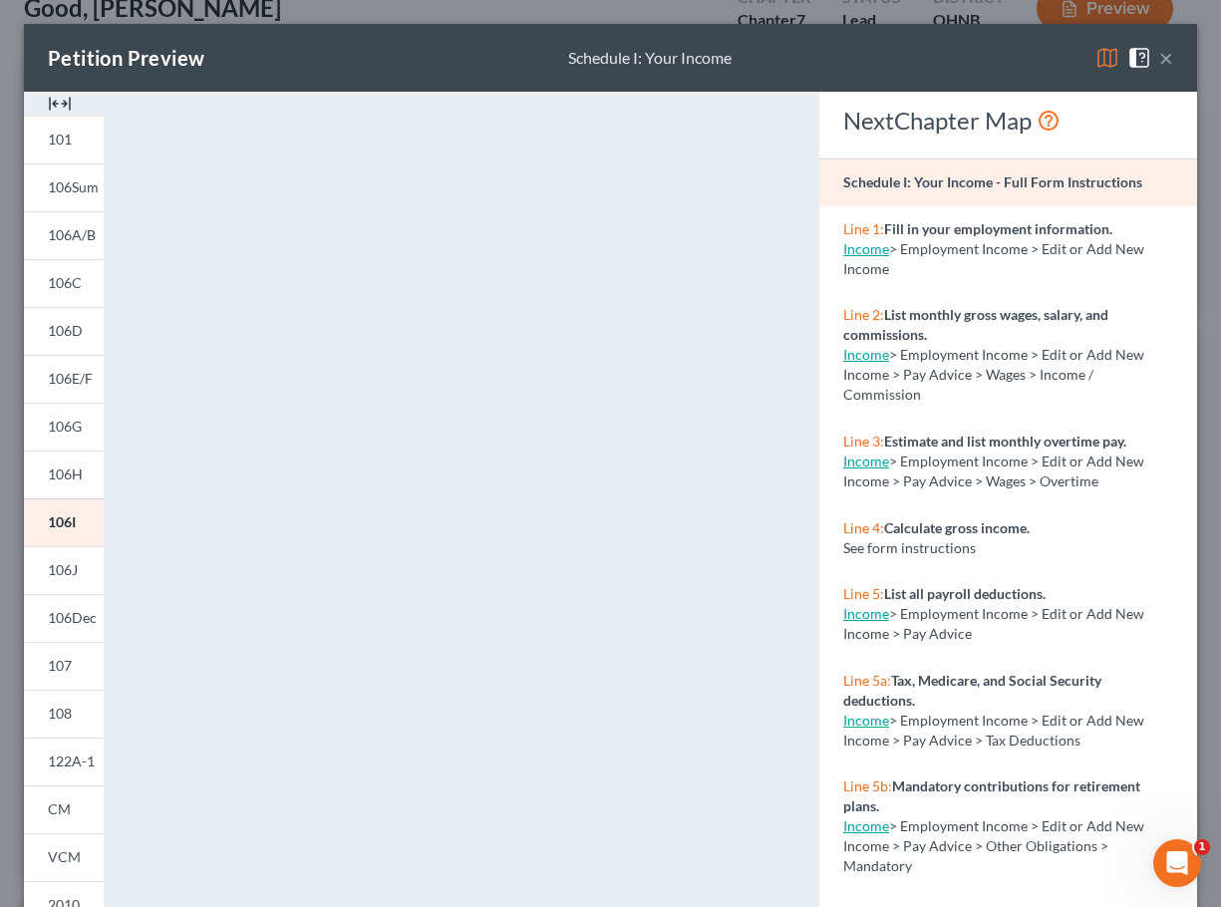
scroll to position [0, 0]
click at [1169, 62] on button "×" at bounding box center [1167, 58] width 14 height 24
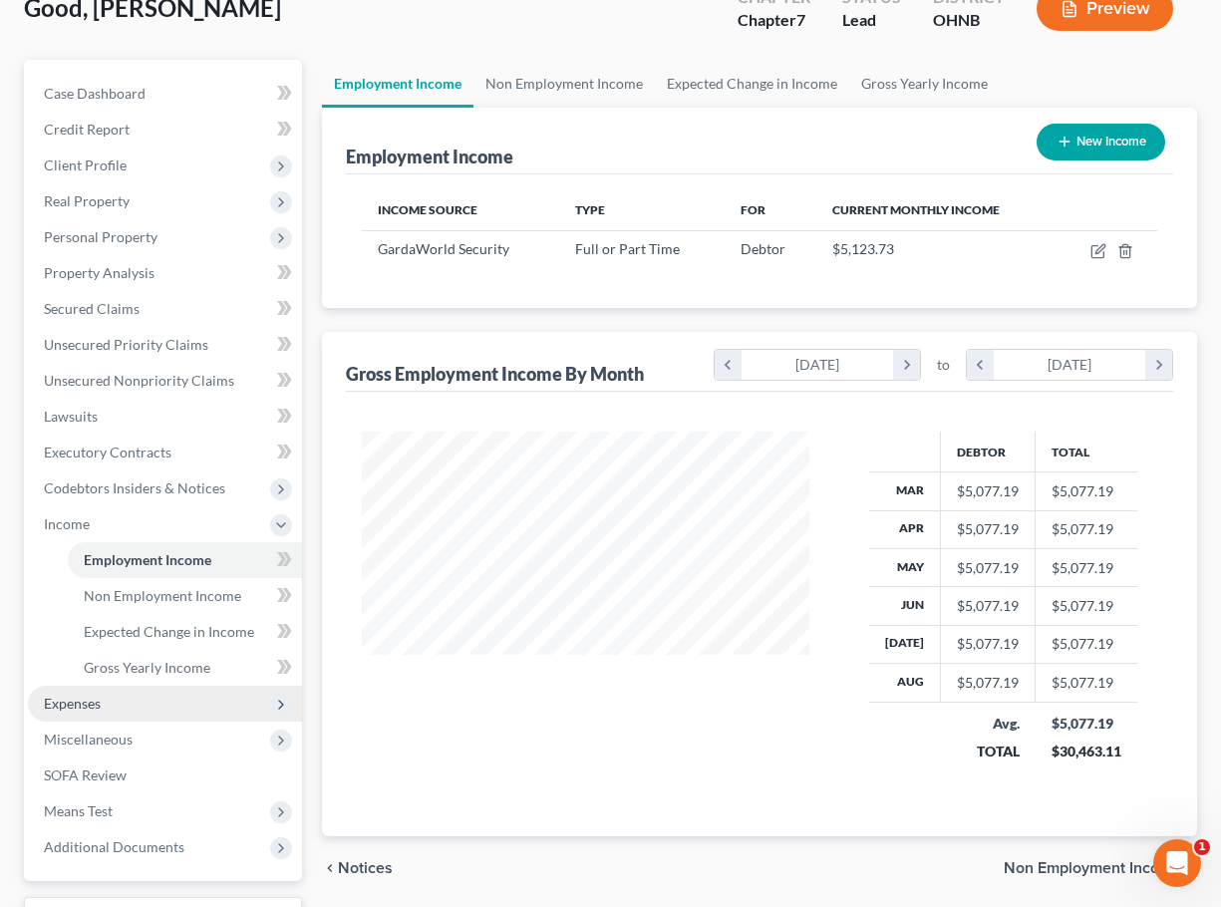
click at [122, 706] on span "Expenses" at bounding box center [165, 704] width 274 height 36
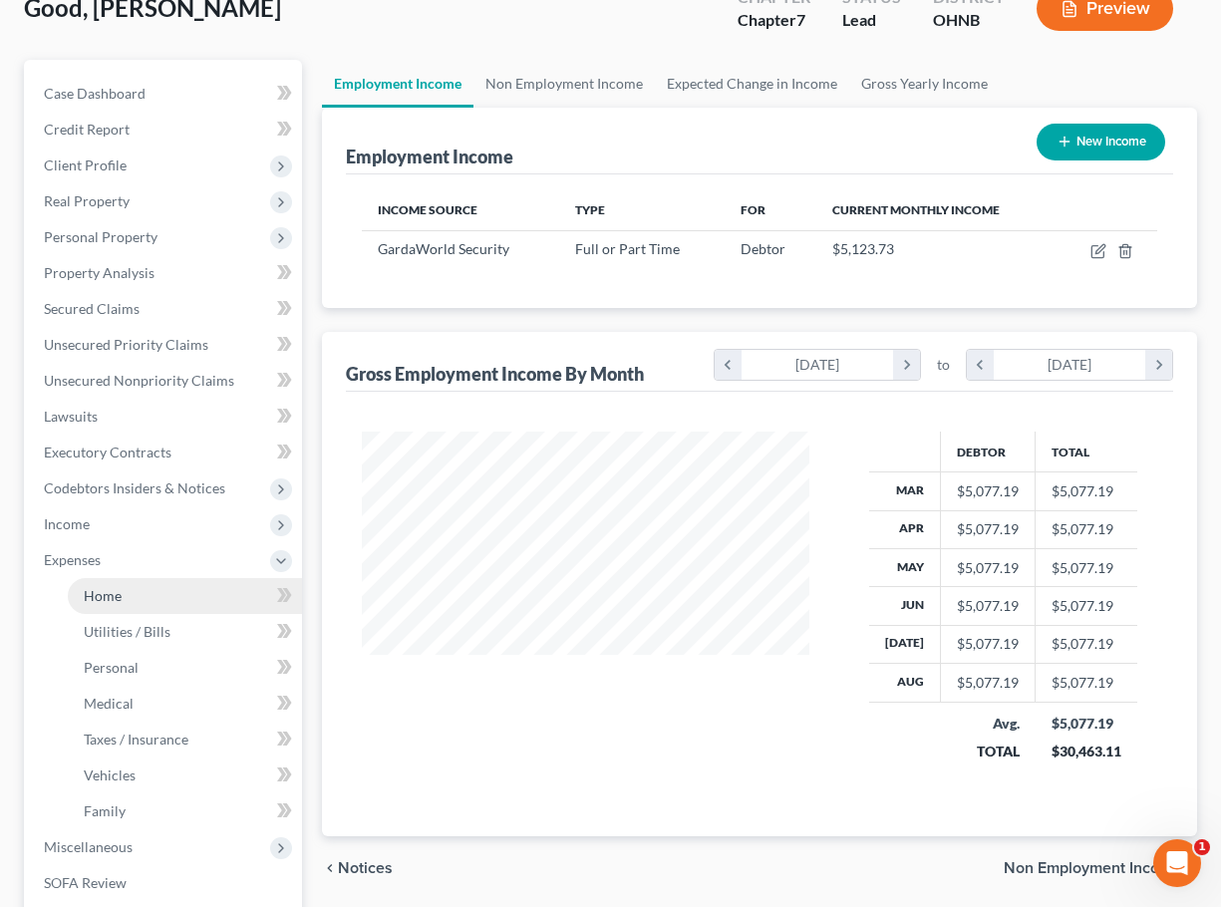
click at [143, 598] on link "Home" at bounding box center [185, 596] width 234 height 36
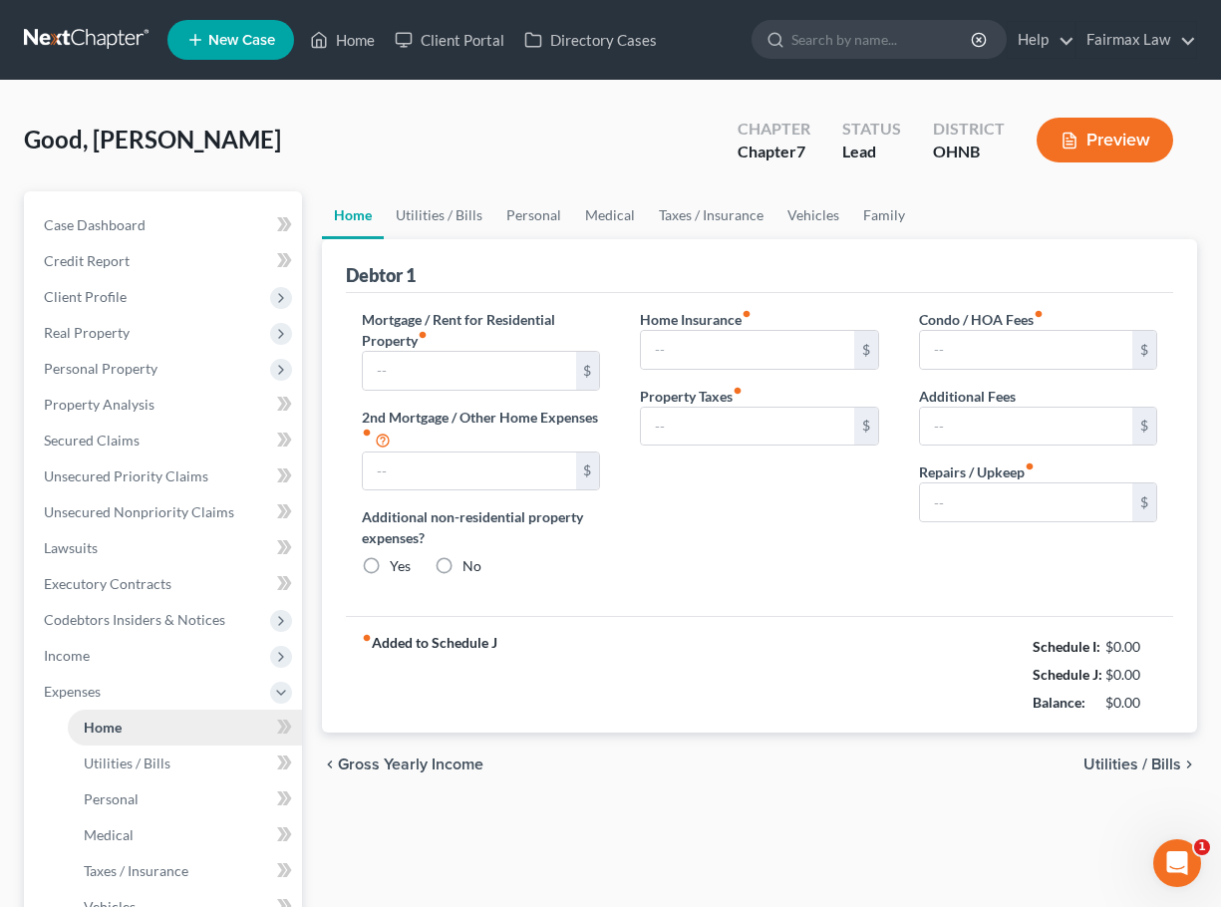
type input "1,050.00"
type input "0.00"
radio input "true"
type input "0.00"
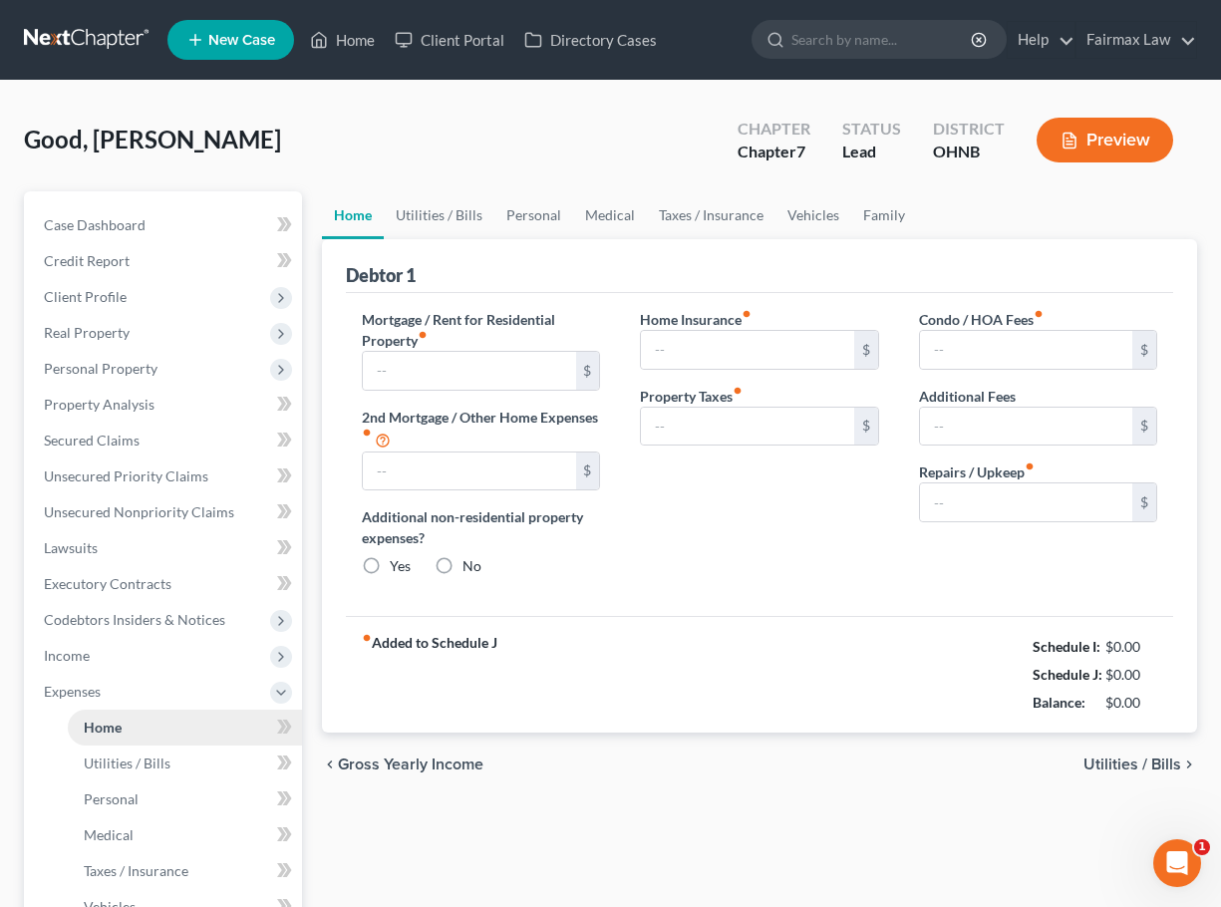
type input "0.00"
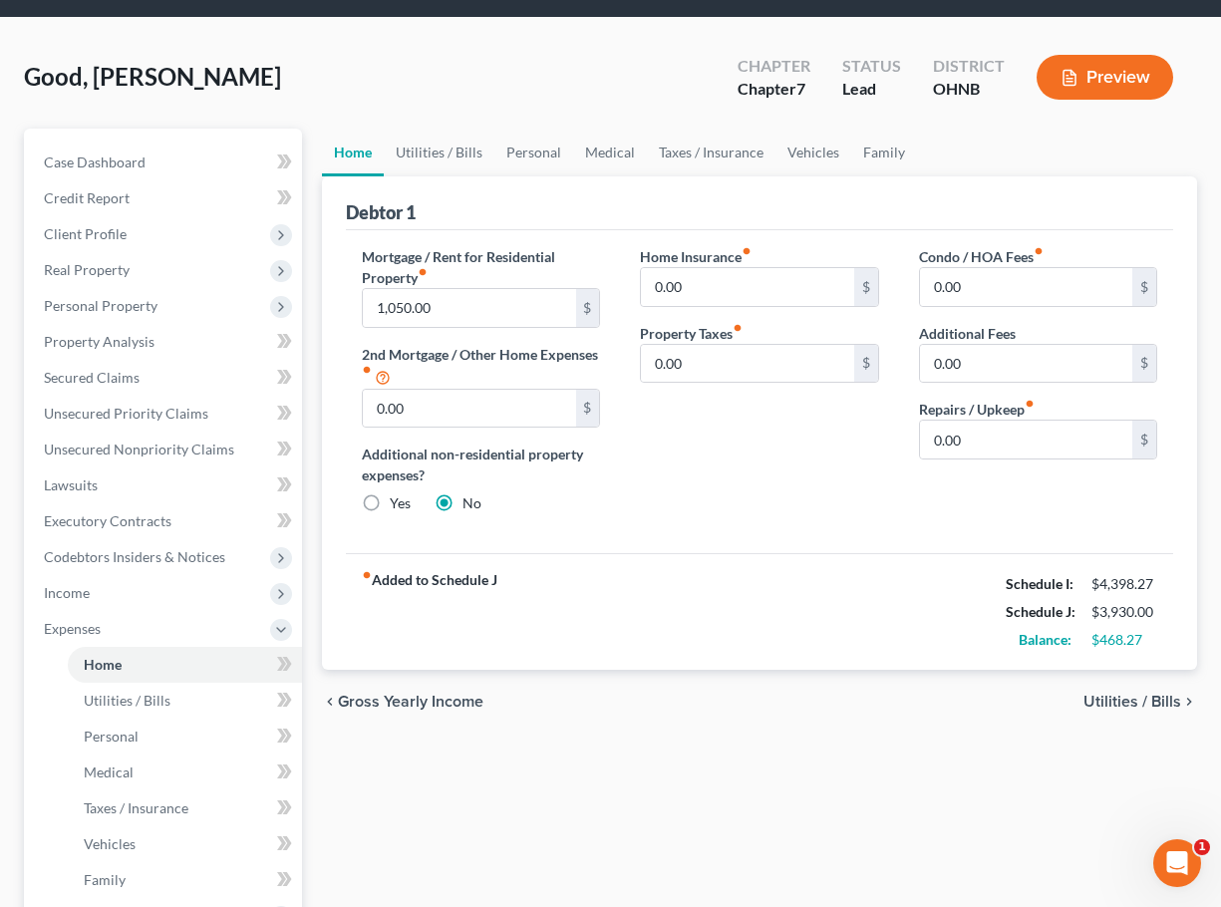
scroll to position [98, 0]
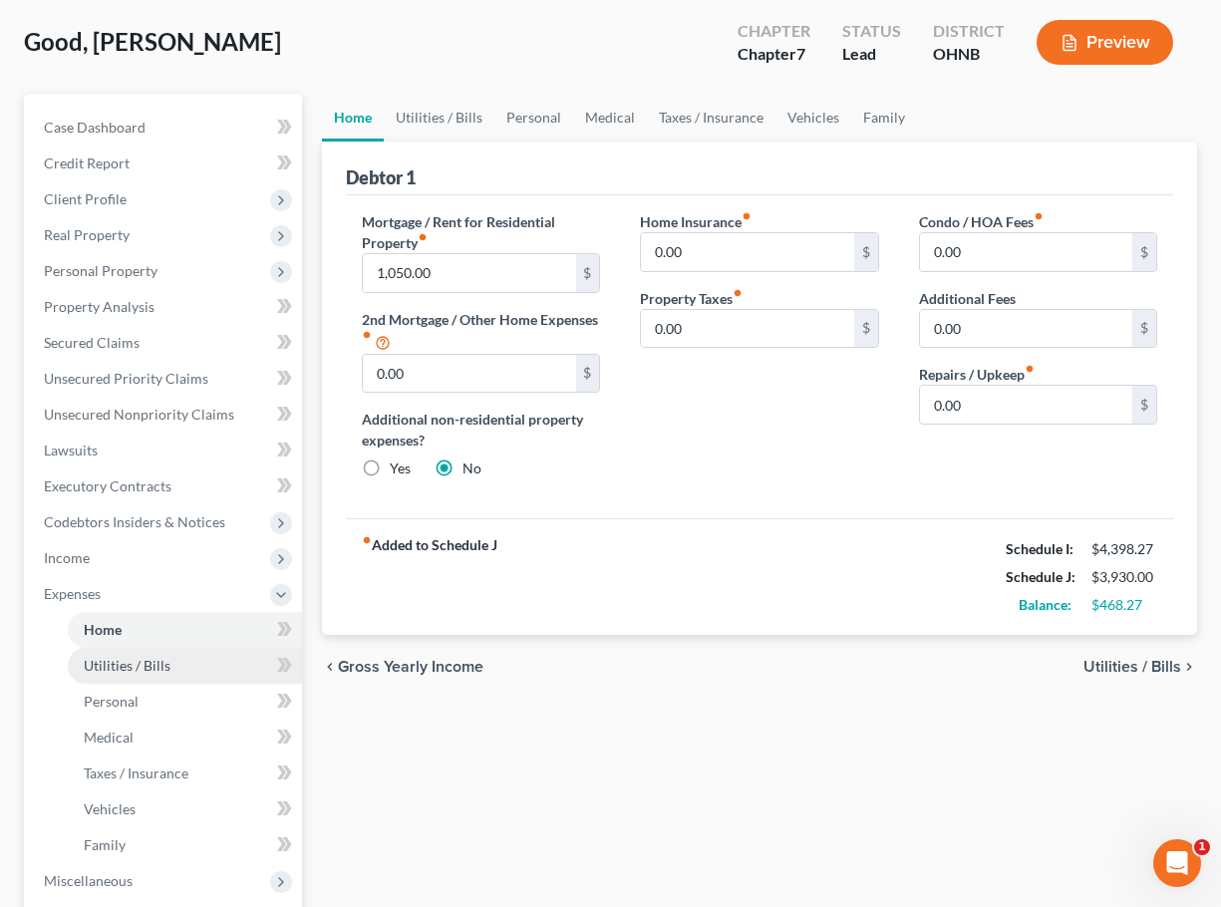
click at [214, 673] on link "Utilities / Bills" at bounding box center [185, 666] width 234 height 36
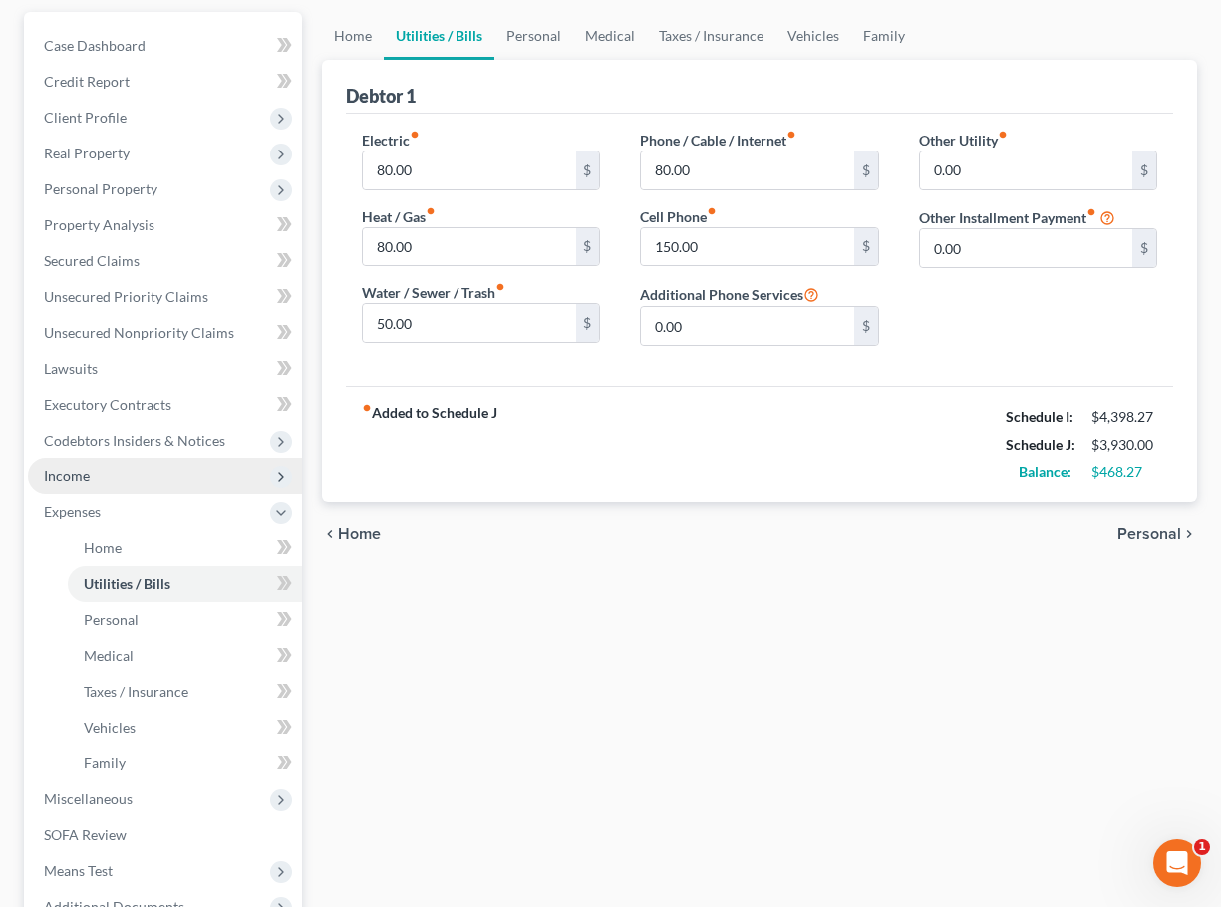
scroll to position [181, 0]
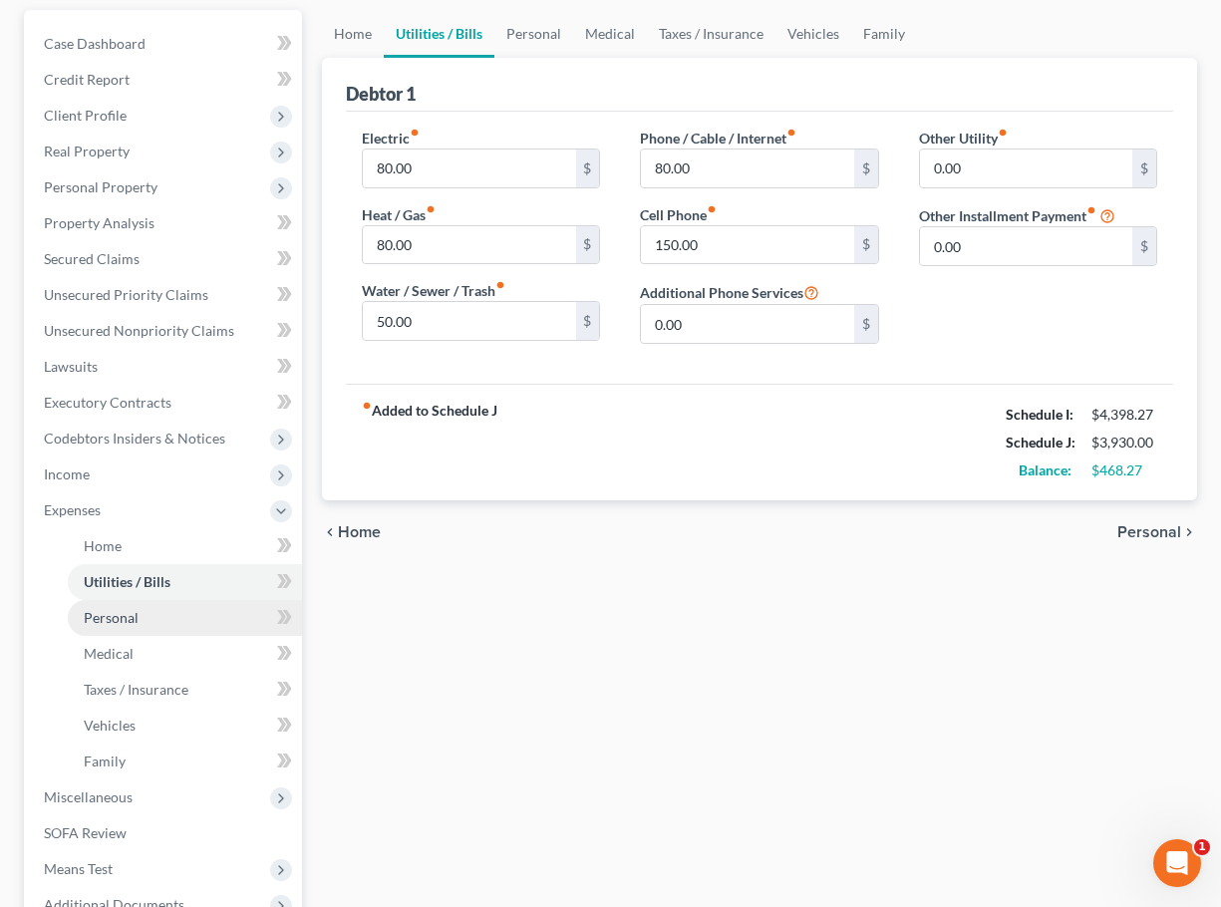
click at [175, 632] on link "Personal" at bounding box center [185, 618] width 234 height 36
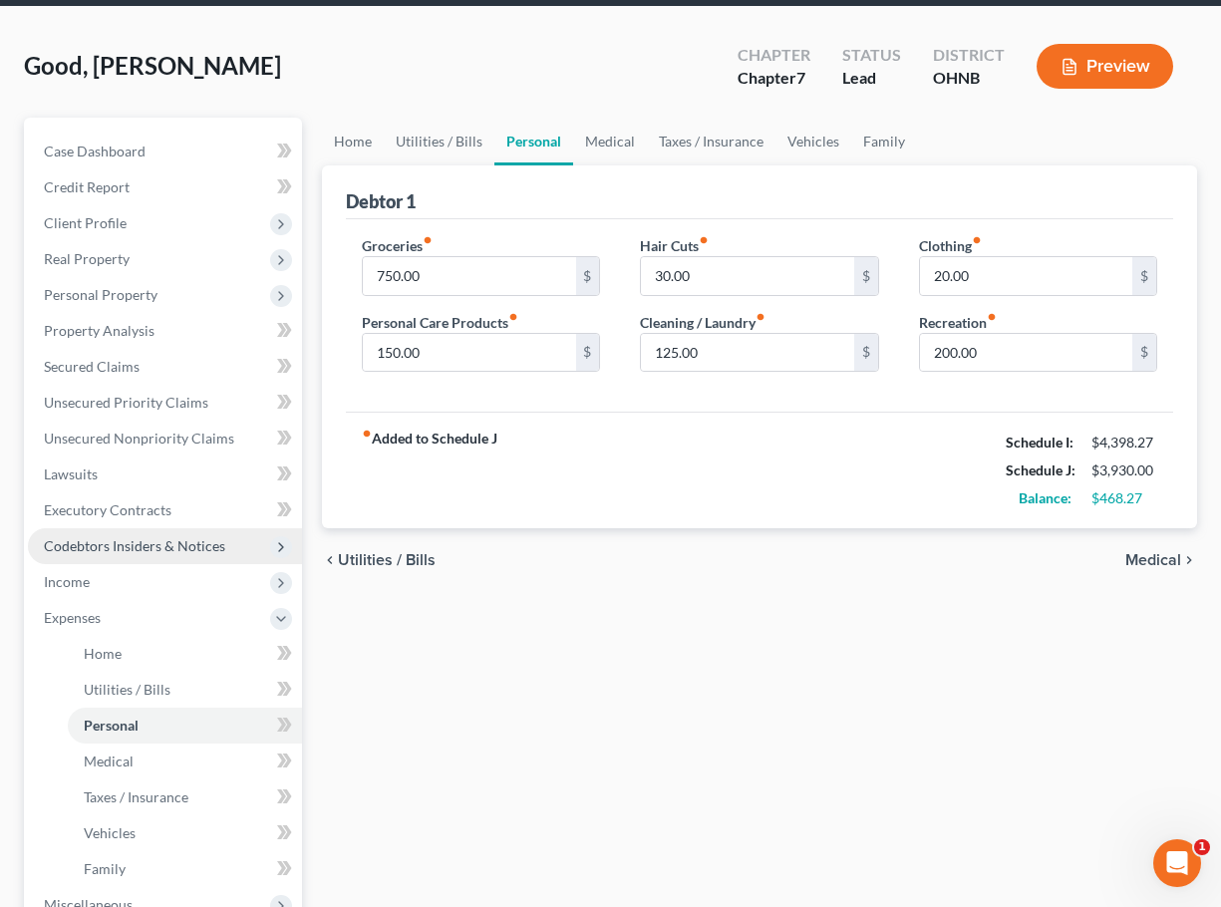
scroll to position [75, 0]
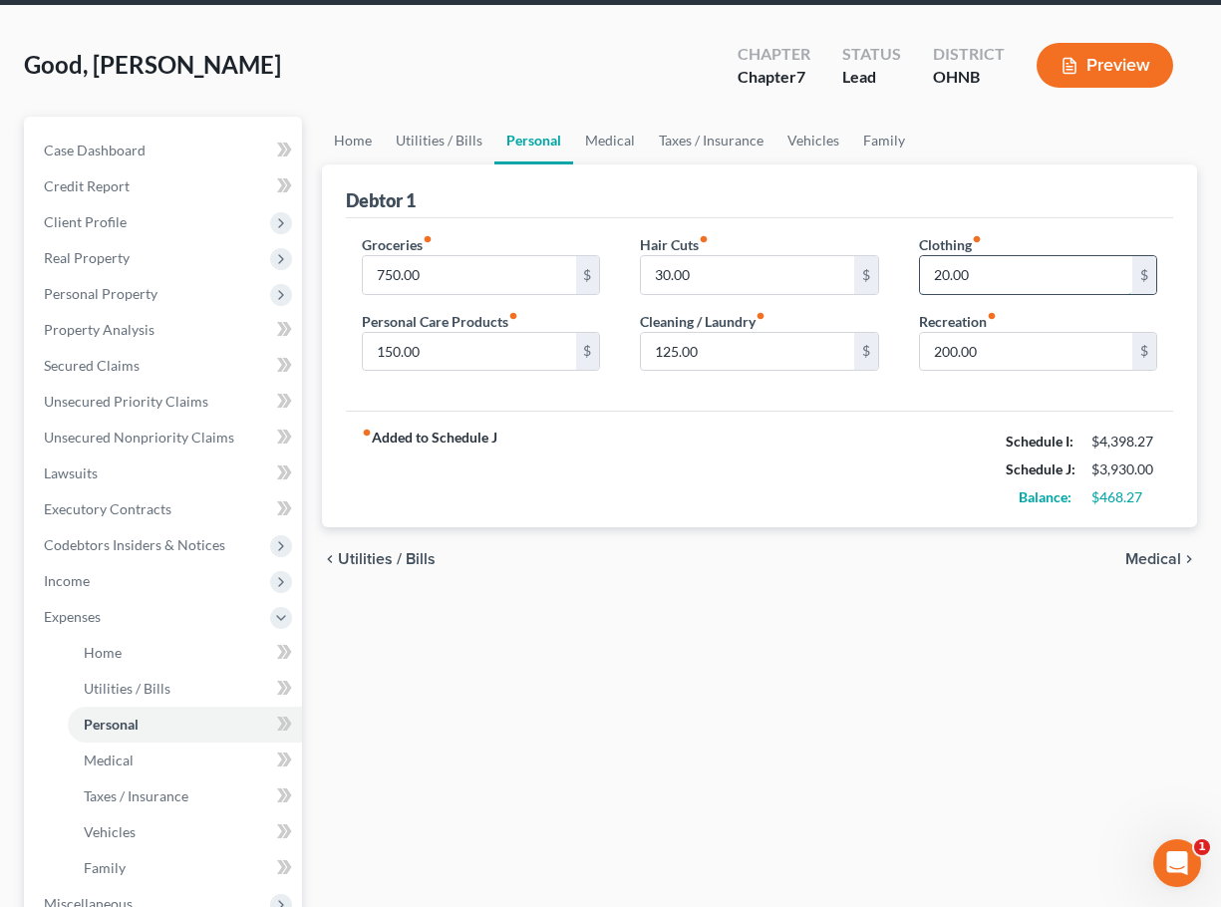
click at [938, 279] on input "20.00" at bounding box center [1026, 275] width 212 height 38
type input "50.00"
click at [663, 271] on input "30.00" at bounding box center [747, 275] width 212 height 38
type input "0.00"
click at [664, 586] on div "chevron_left Utilities / Bills Medical chevron_right" at bounding box center [759, 559] width 875 height 64
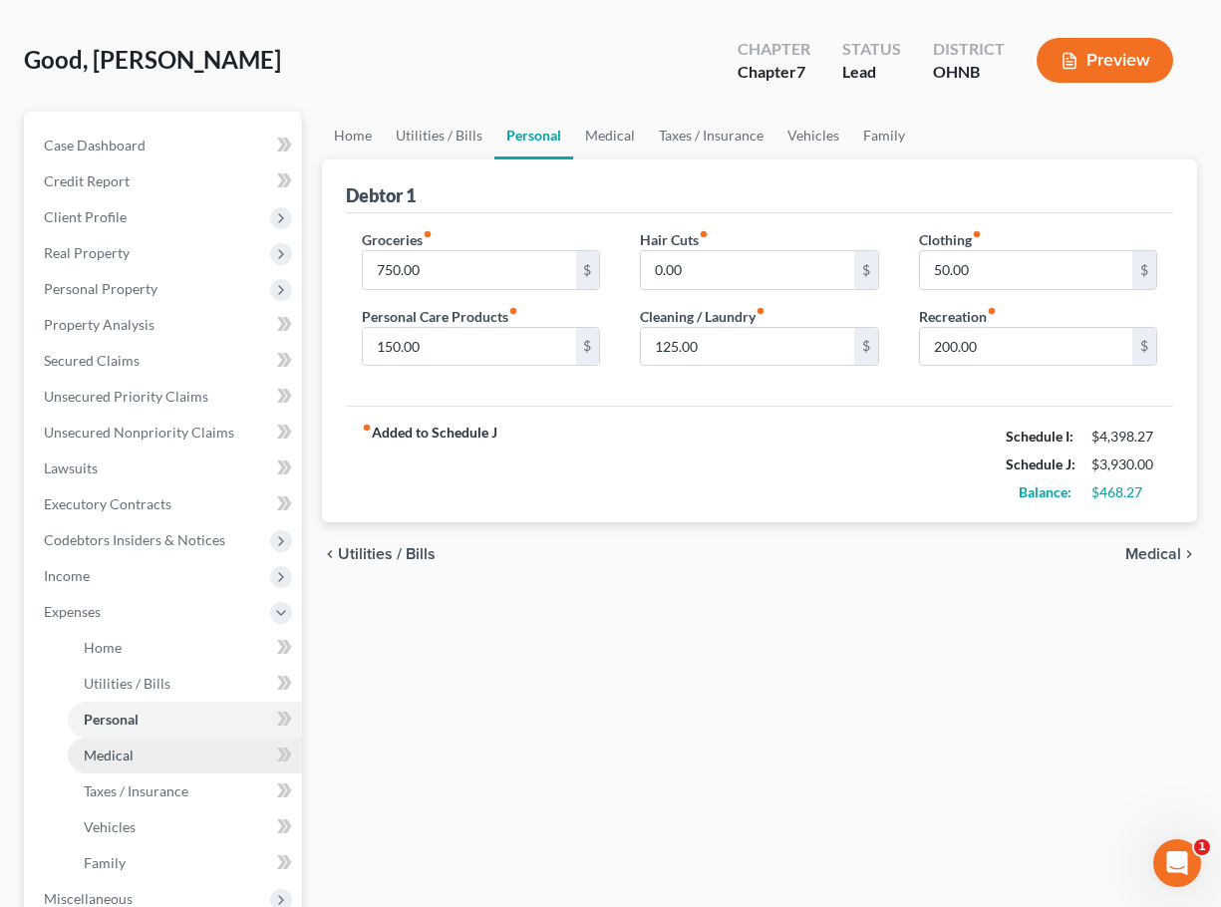
scroll to position [87, 0]
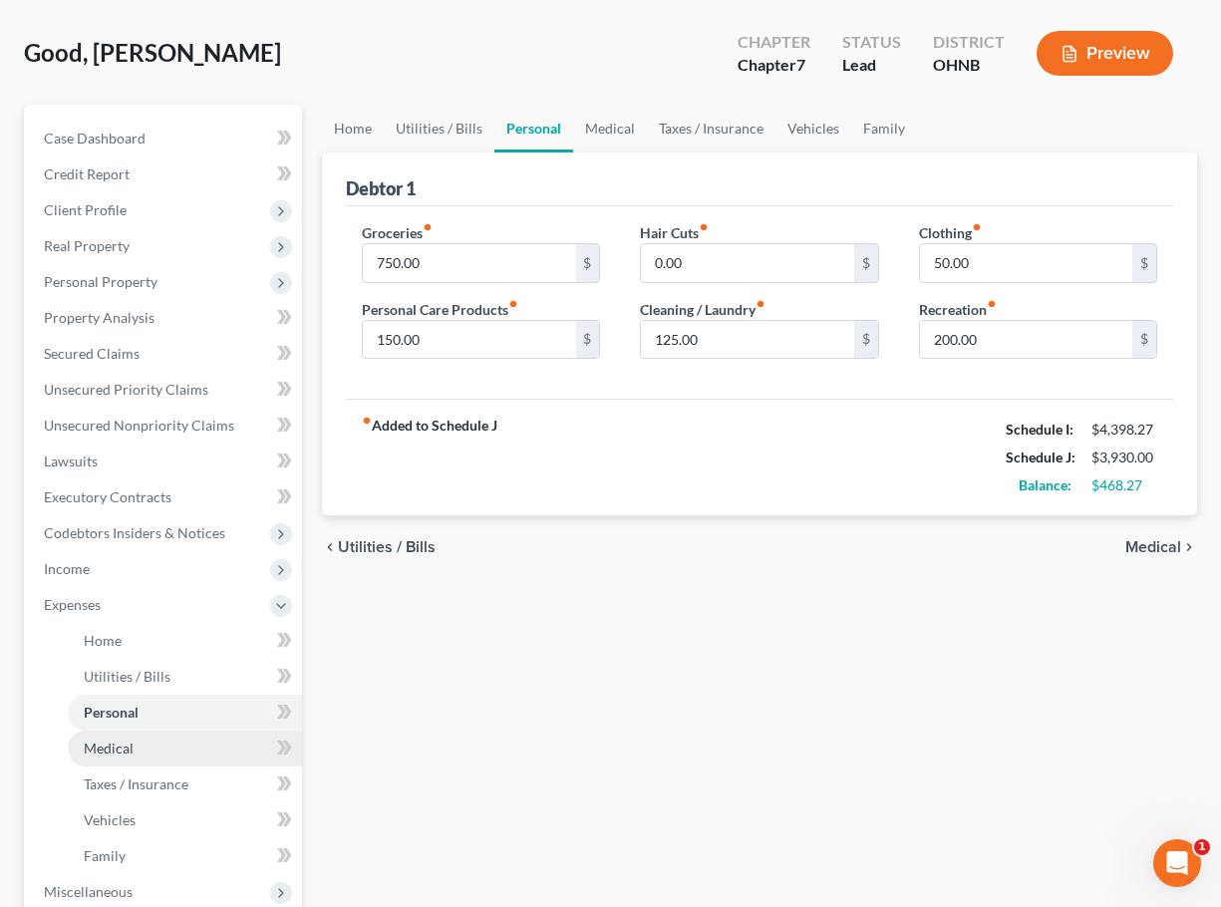
click at [171, 759] on link "Medical" at bounding box center [185, 749] width 234 height 36
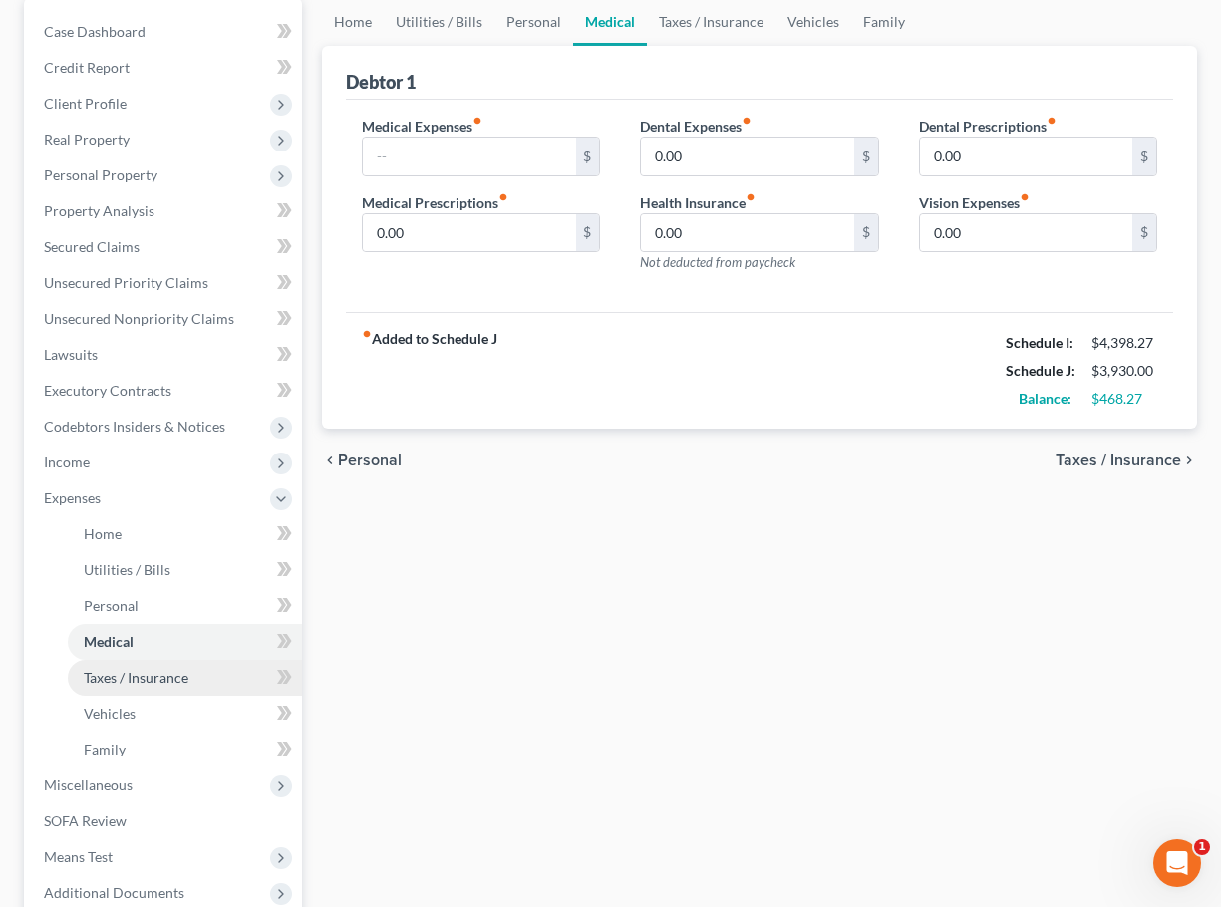
click at [162, 663] on link "Taxes / Insurance" at bounding box center [185, 678] width 234 height 36
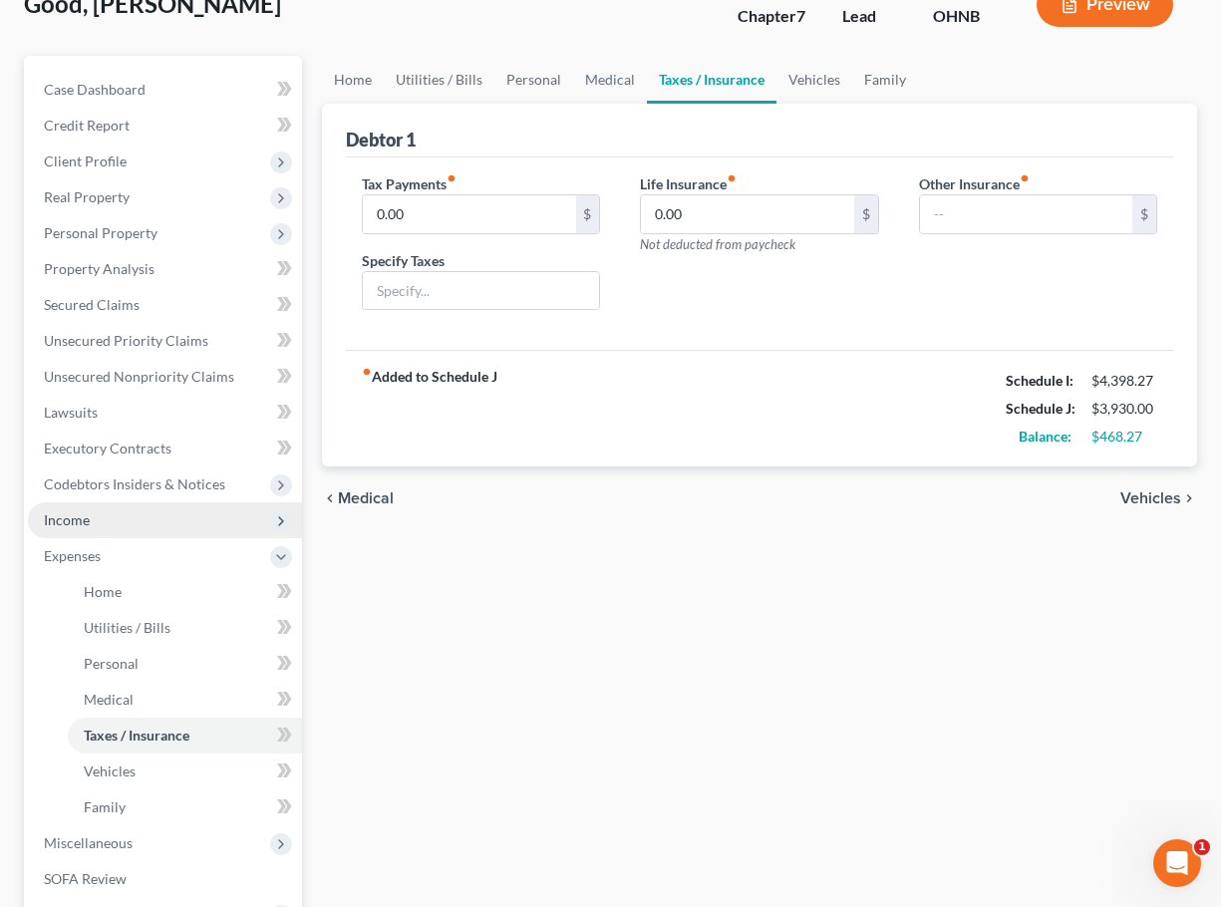
scroll to position [138, 0]
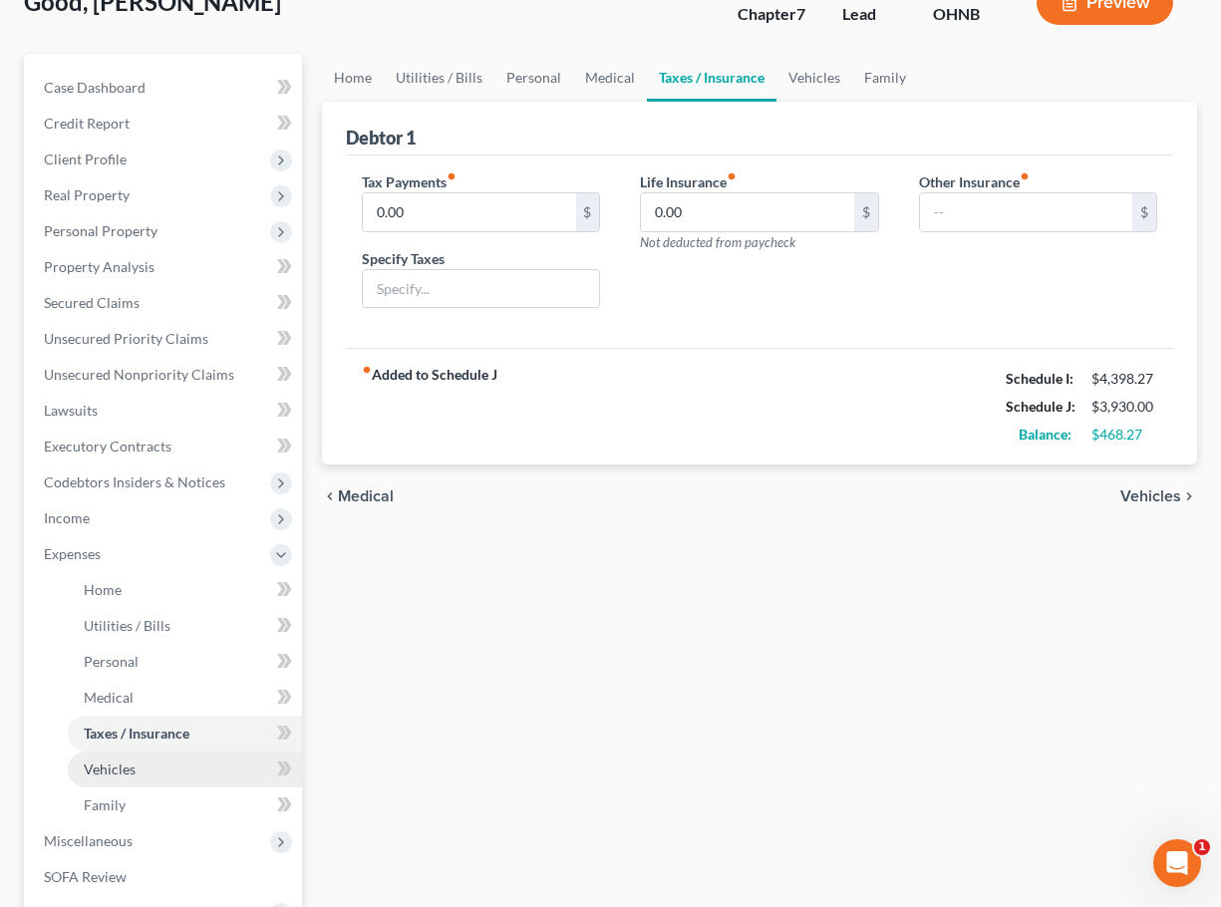
click at [122, 779] on link "Vehicles" at bounding box center [185, 770] width 234 height 36
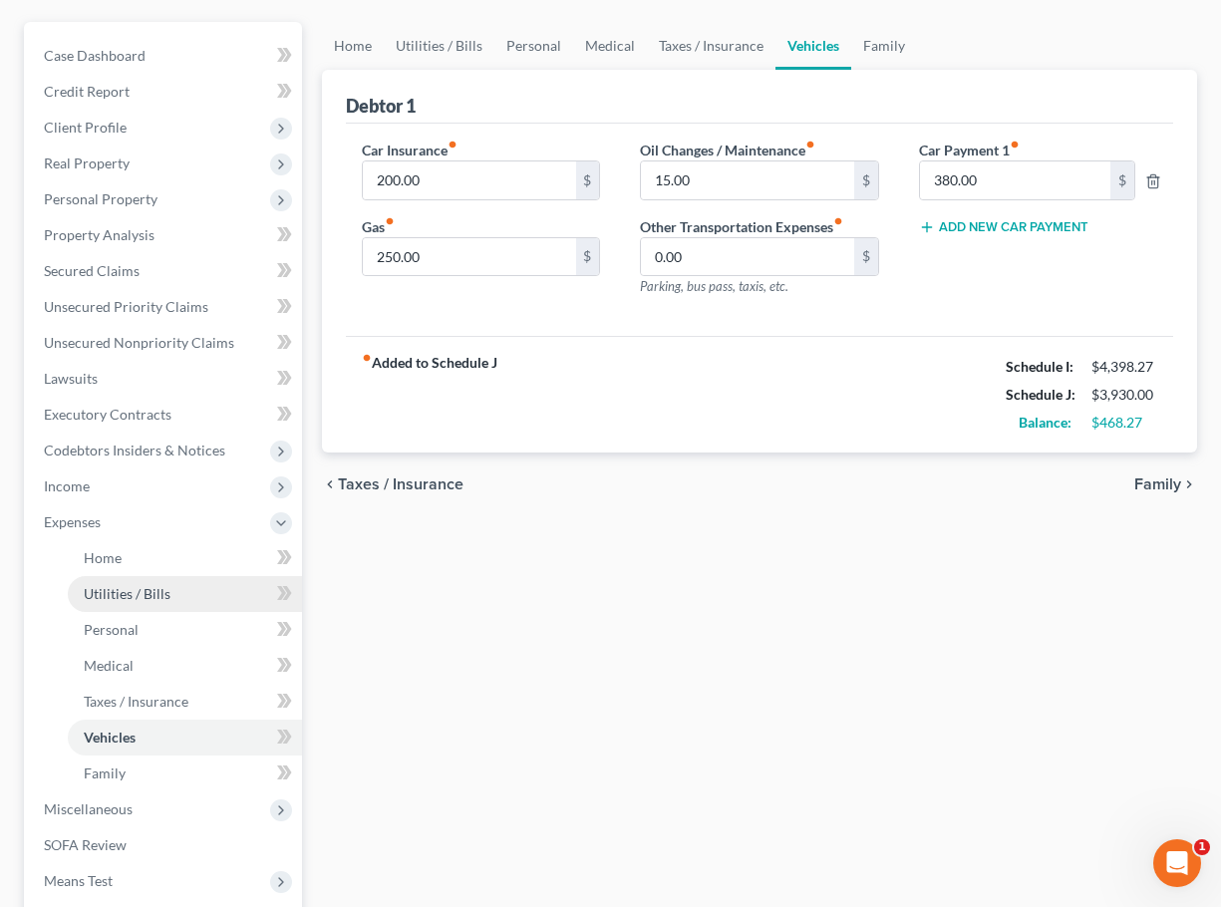
scroll to position [175, 0]
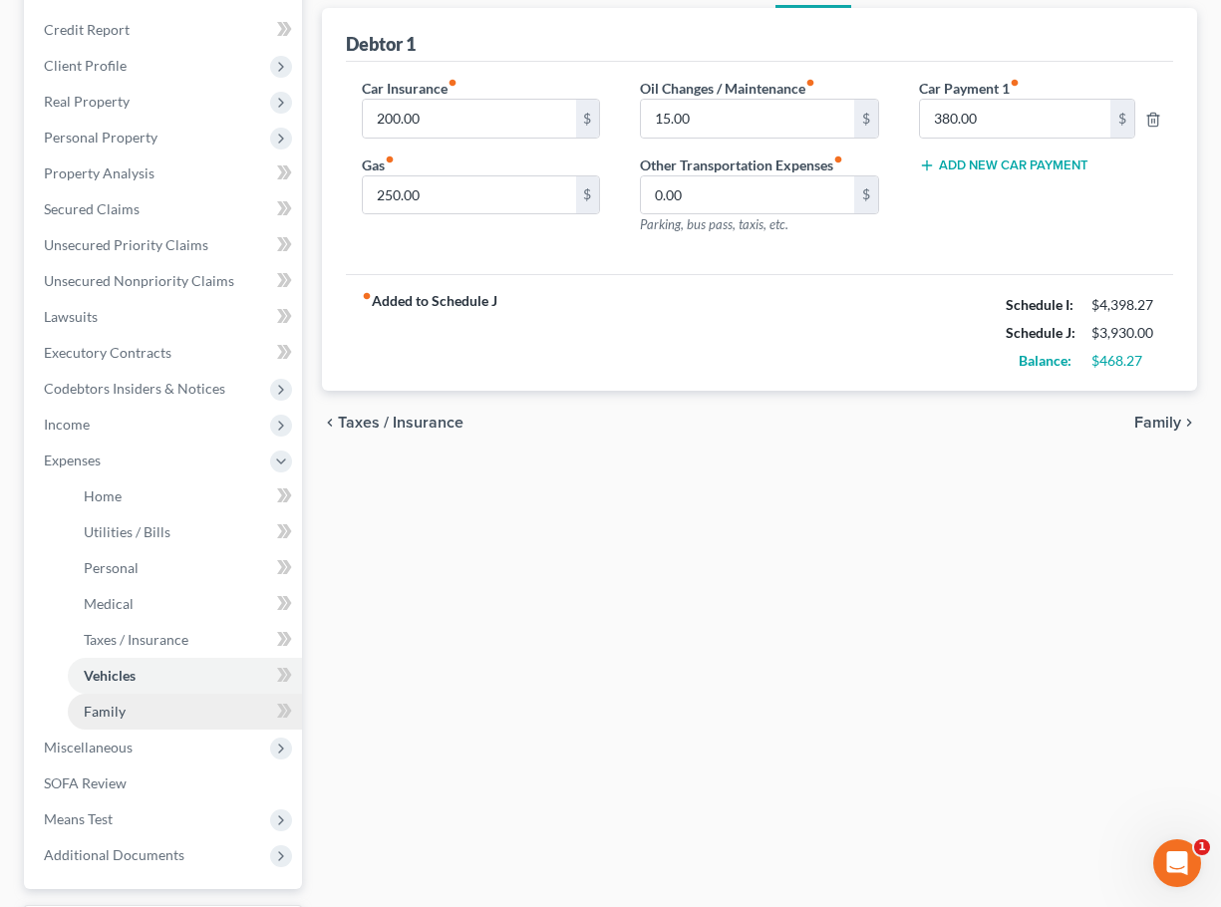
click at [136, 710] on link "Family" at bounding box center [185, 712] width 234 height 36
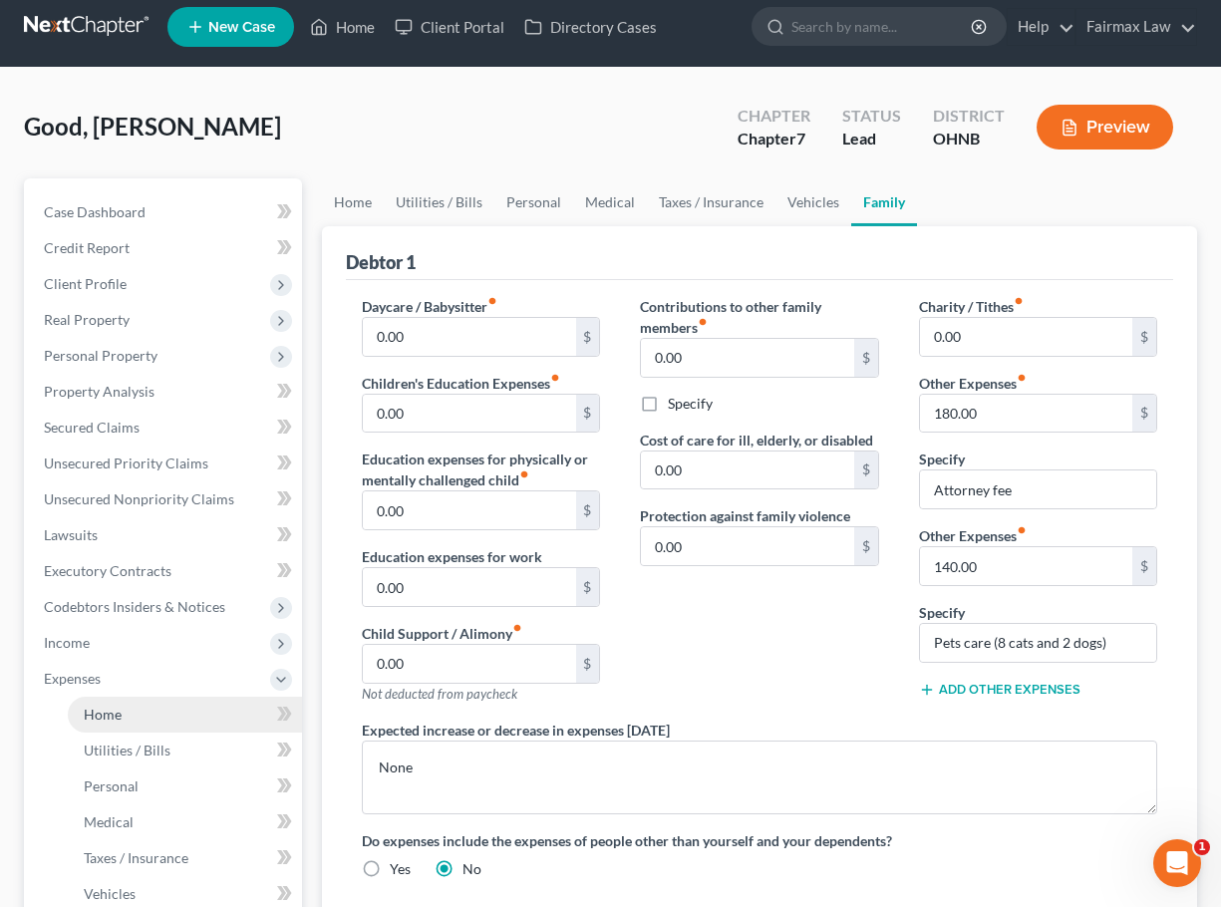
scroll to position [21, 0]
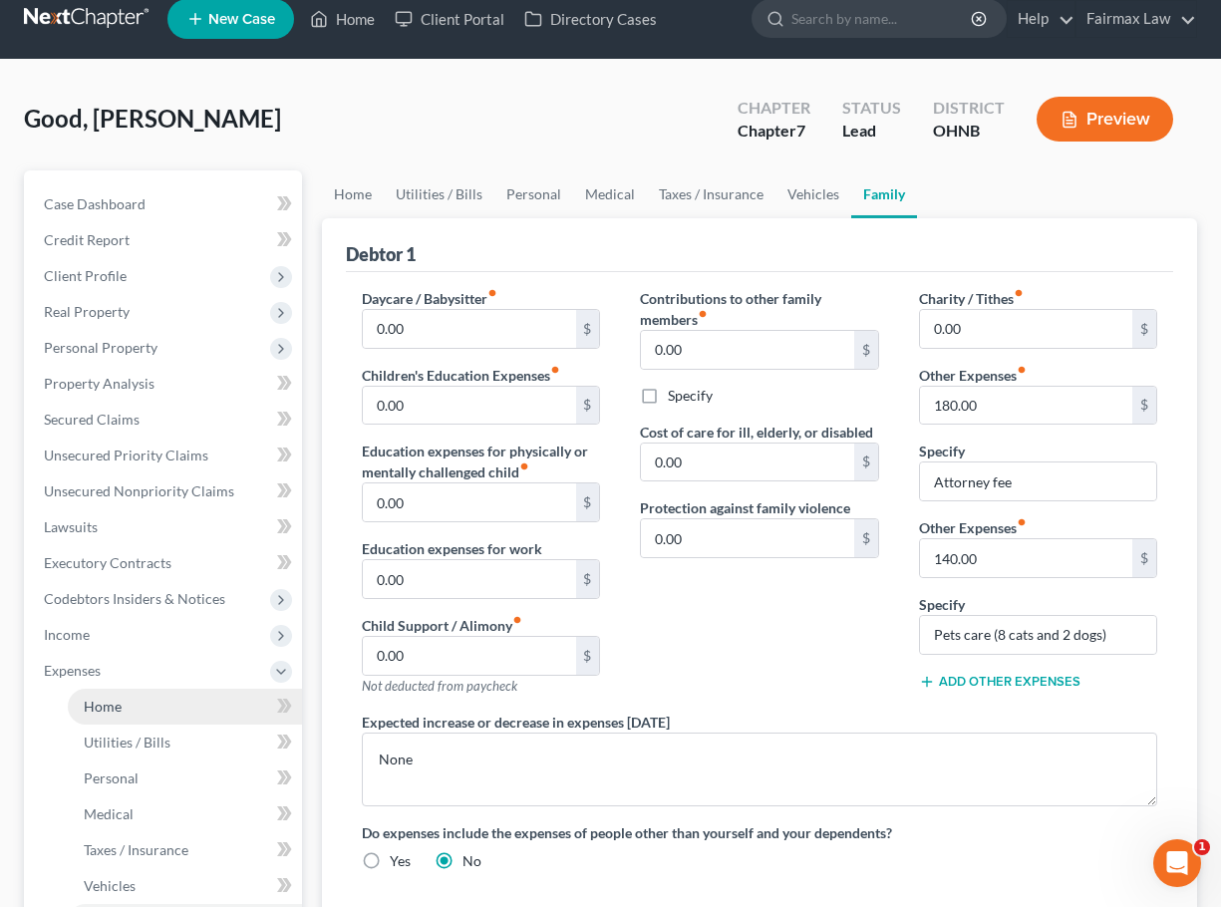
click at [138, 705] on link "Home" at bounding box center [185, 707] width 234 height 36
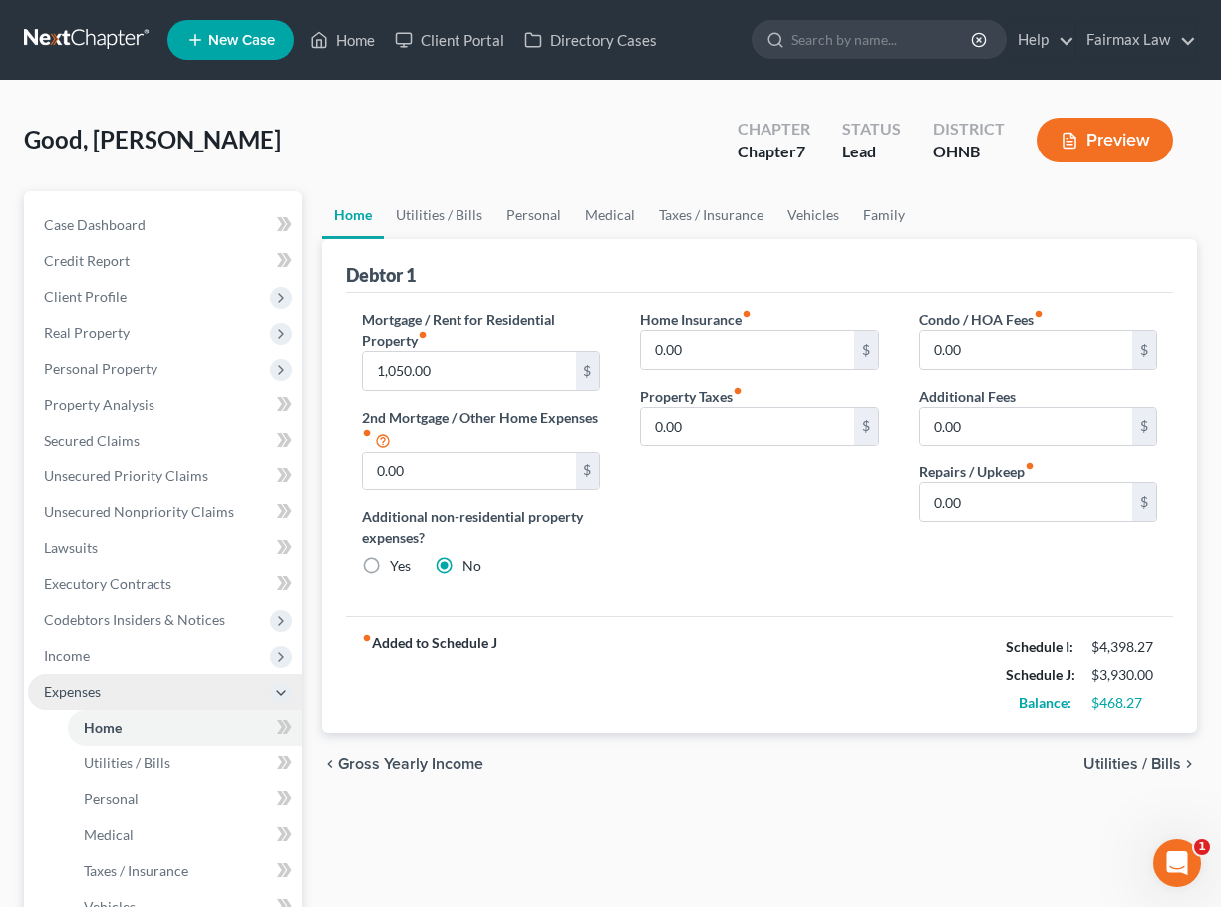
scroll to position [76, 0]
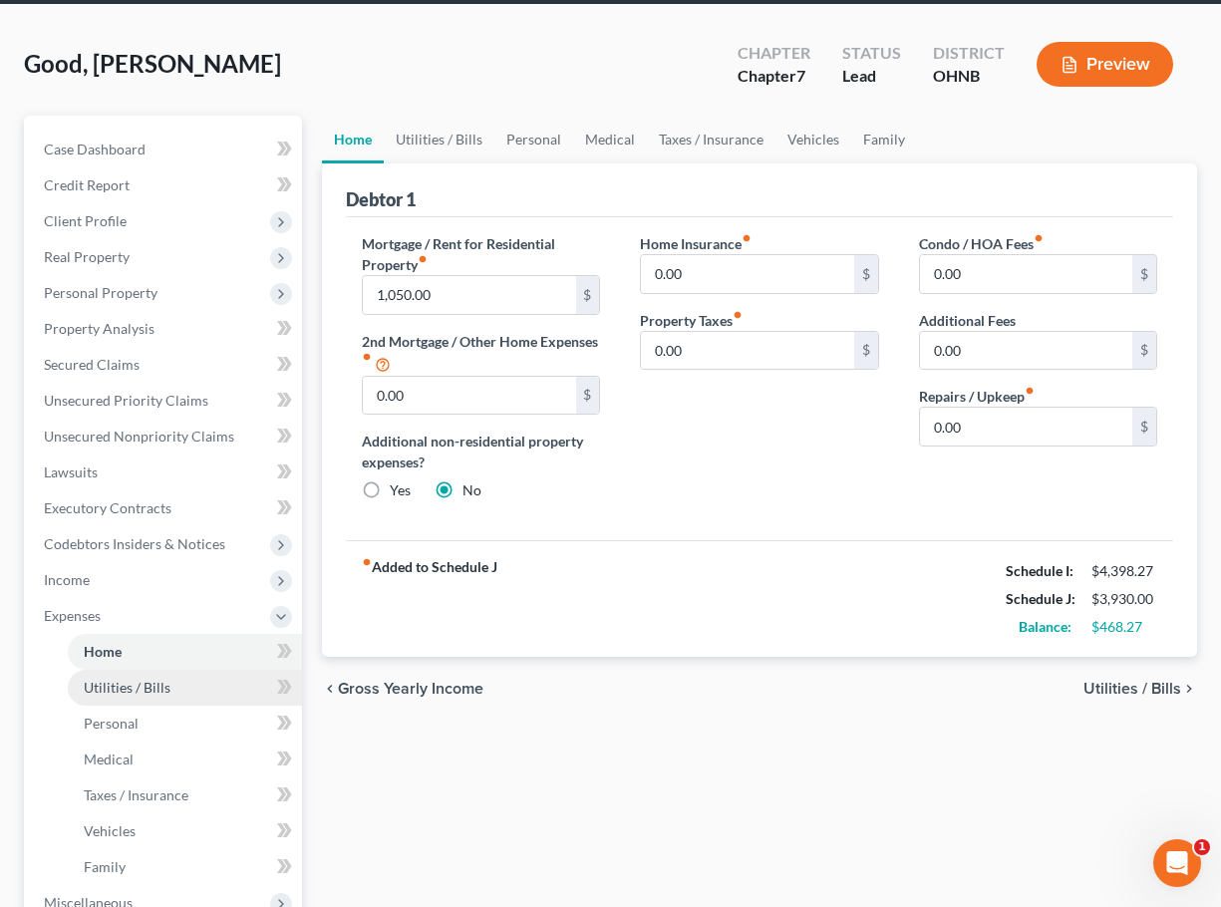
click at [138, 704] on link "Utilities / Bills" at bounding box center [185, 688] width 234 height 36
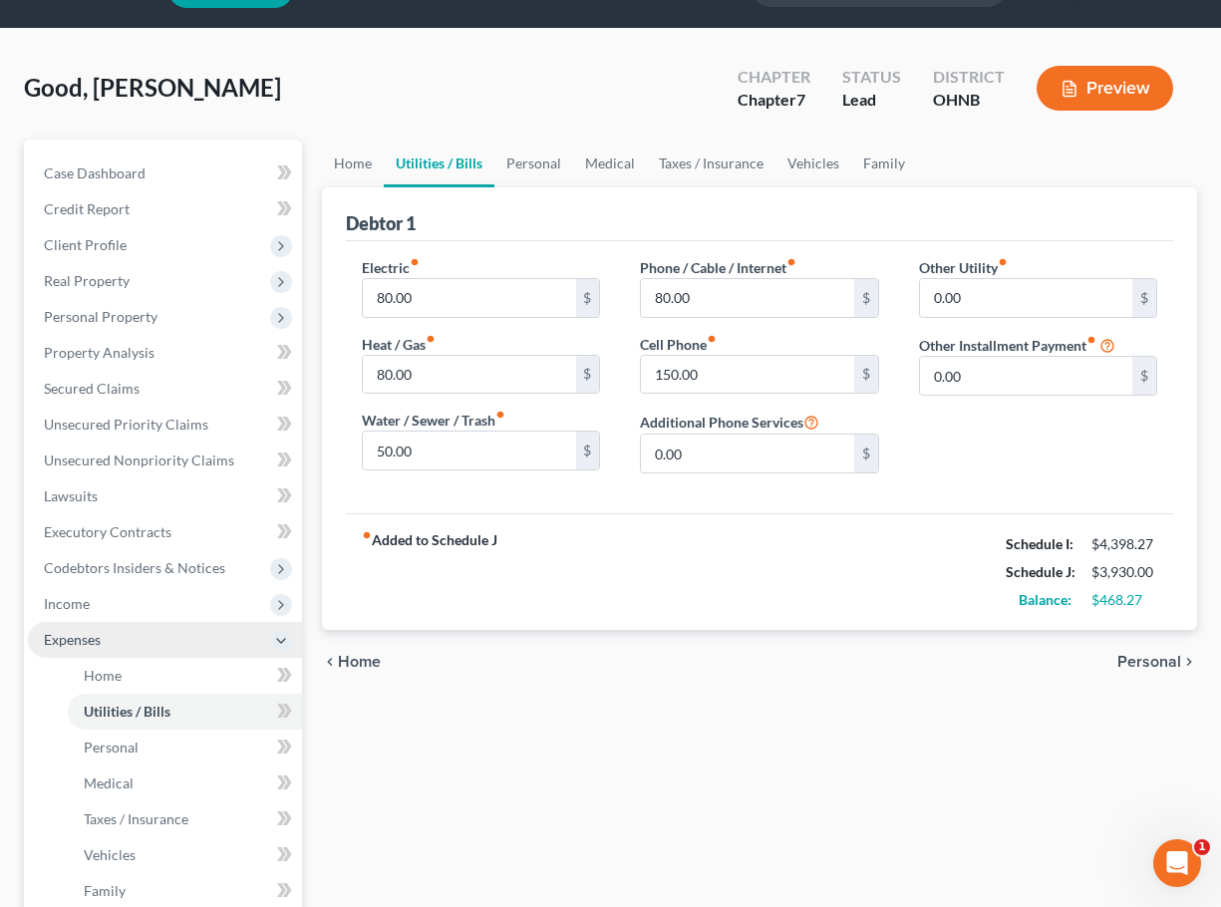
scroll to position [65, 0]
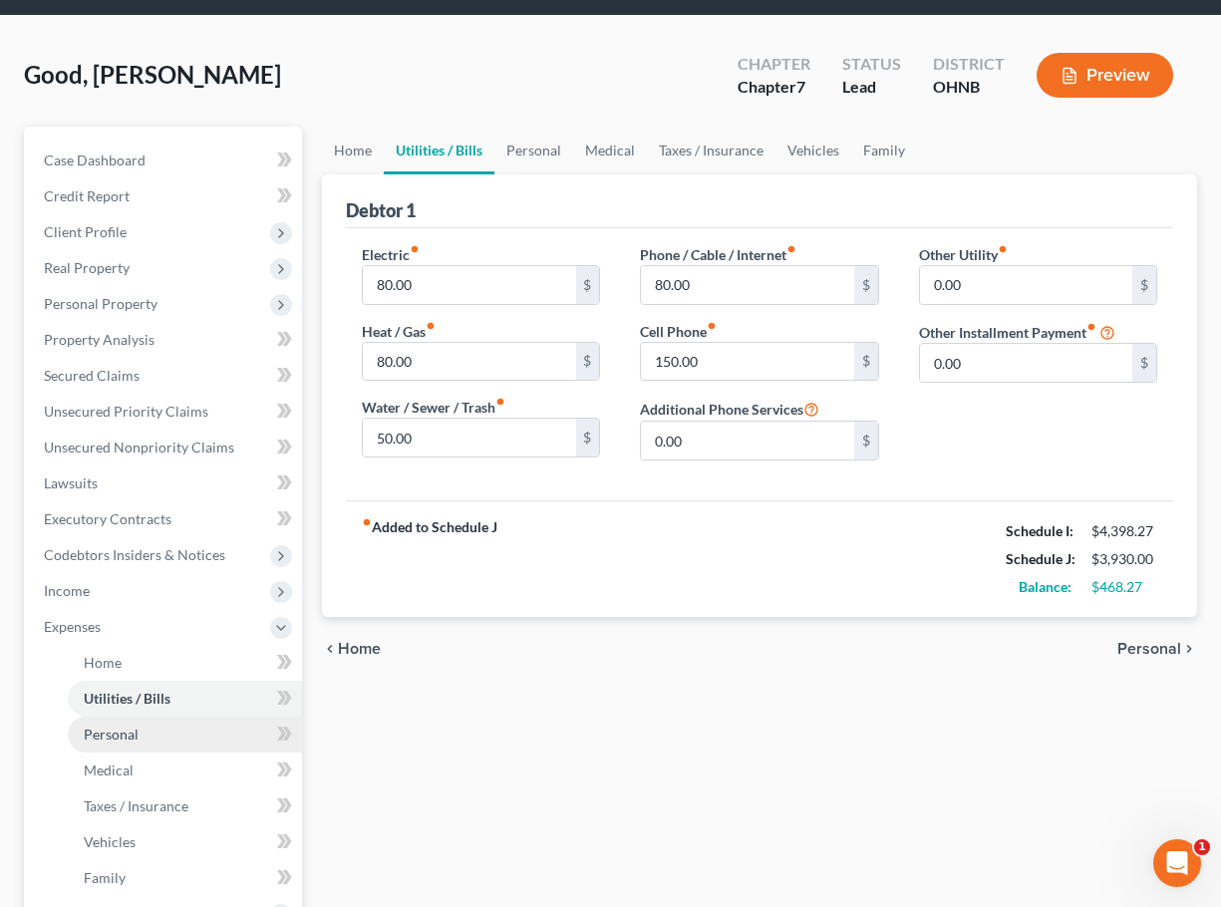
click at [138, 724] on link "Personal" at bounding box center [185, 735] width 234 height 36
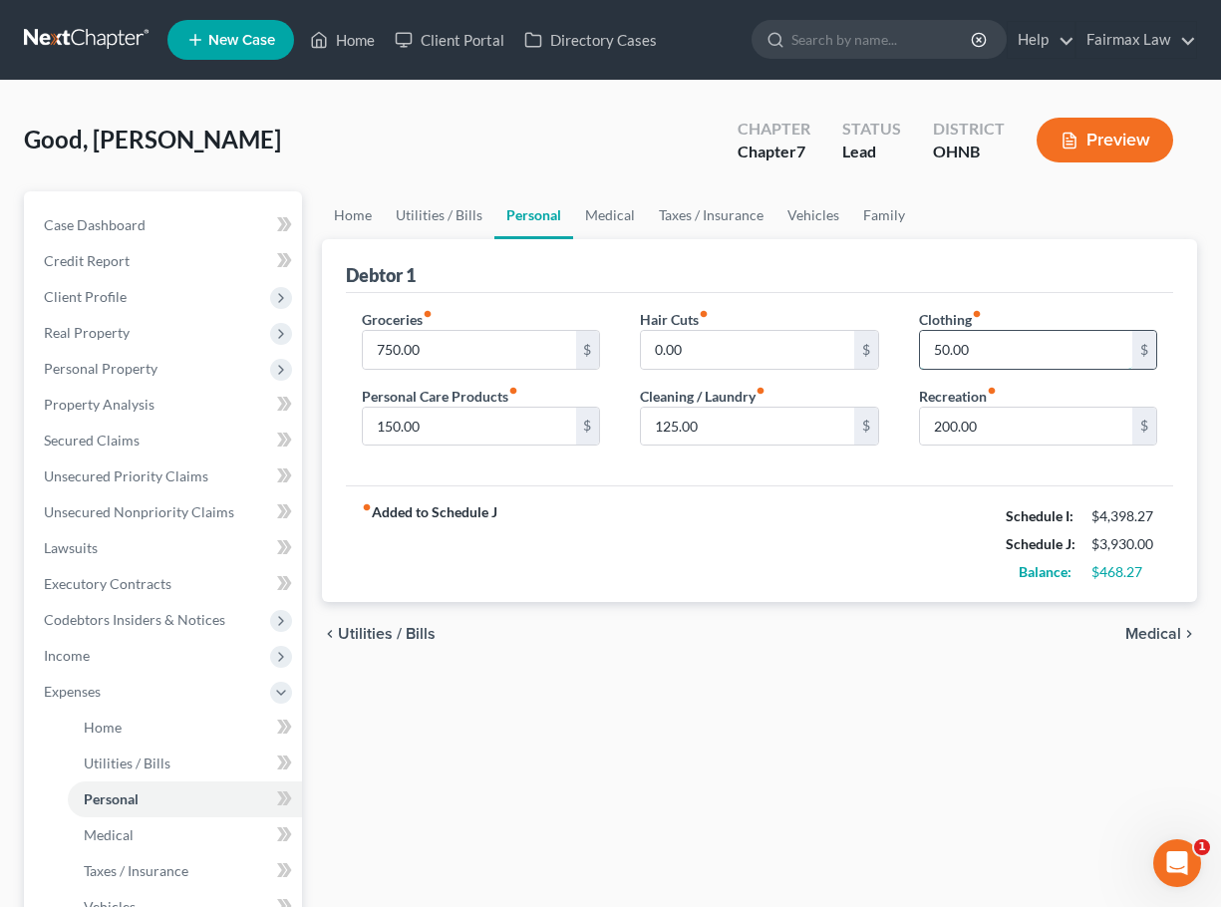
click at [942, 351] on input "50.00" at bounding box center [1026, 350] width 212 height 38
type input "100.00"
click at [924, 468] on div "Groceries fiber_manual_record 750.00 $ Personal Care Products fiber_manual_reco…" at bounding box center [760, 389] width 828 height 193
click at [679, 430] on input "125.00" at bounding box center [747, 427] width 212 height 38
click at [611, 699] on div "Home Utilities / Bills Personal Medical Taxes / Insurance Vehicles Family Debto…" at bounding box center [759, 713] width 895 height 1044
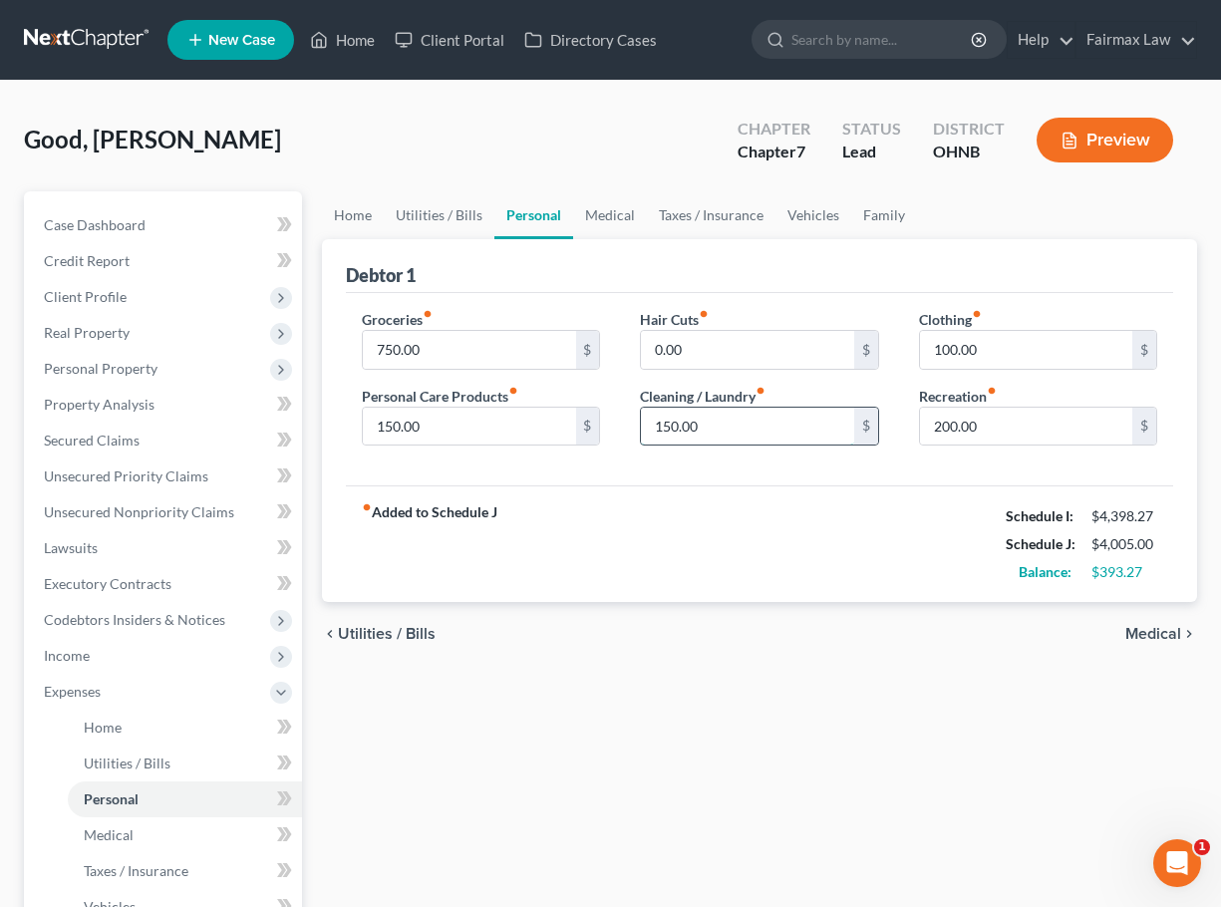
click at [672, 429] on input "150.00" at bounding box center [747, 427] width 212 height 38
type input "200.00"
click at [387, 350] on input "750.00" at bounding box center [469, 350] width 212 height 38
type input "800.00"
click at [568, 517] on div "fiber_manual_record Added to Schedule J Schedule I: $4,398.27 Schedule J: $4,10…" at bounding box center [760, 544] width 828 height 117
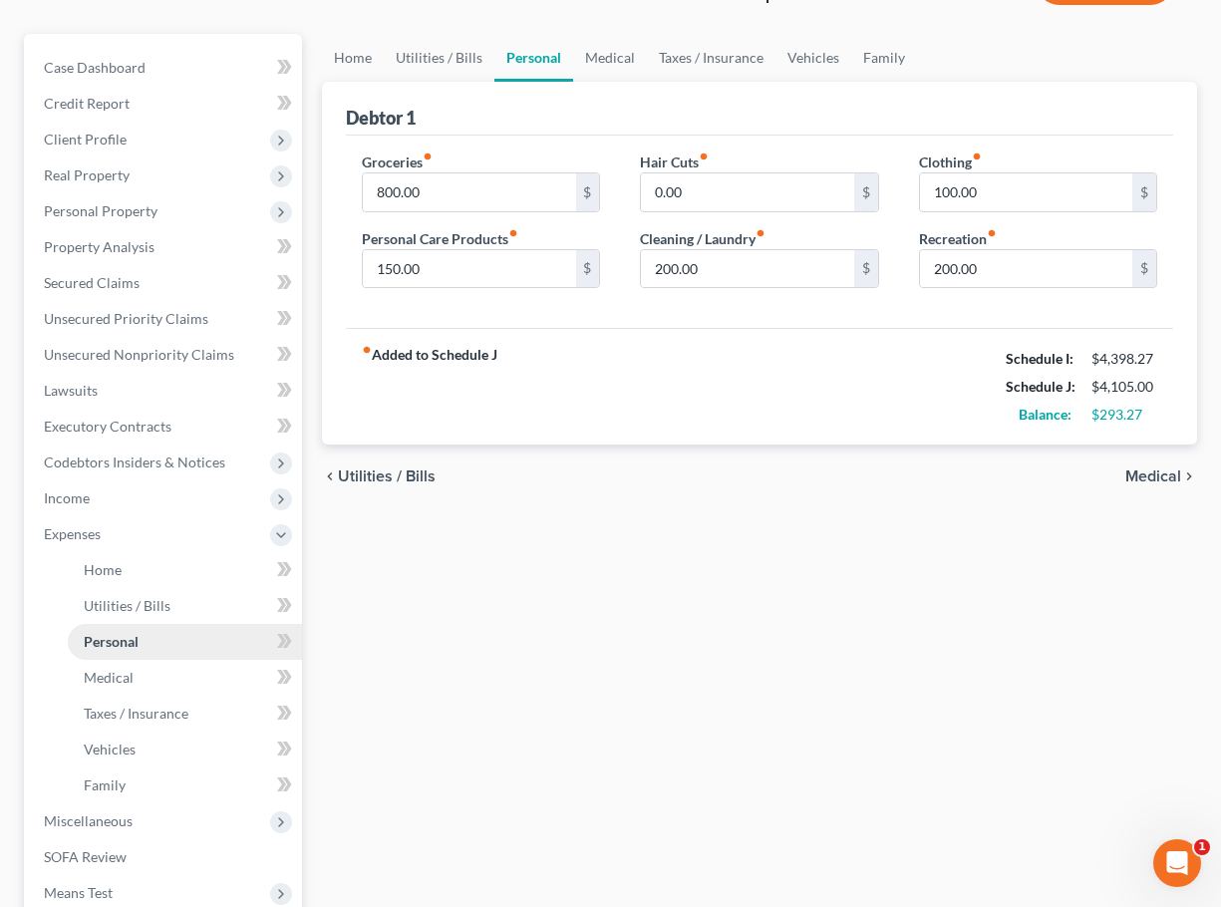
scroll to position [164, 0]
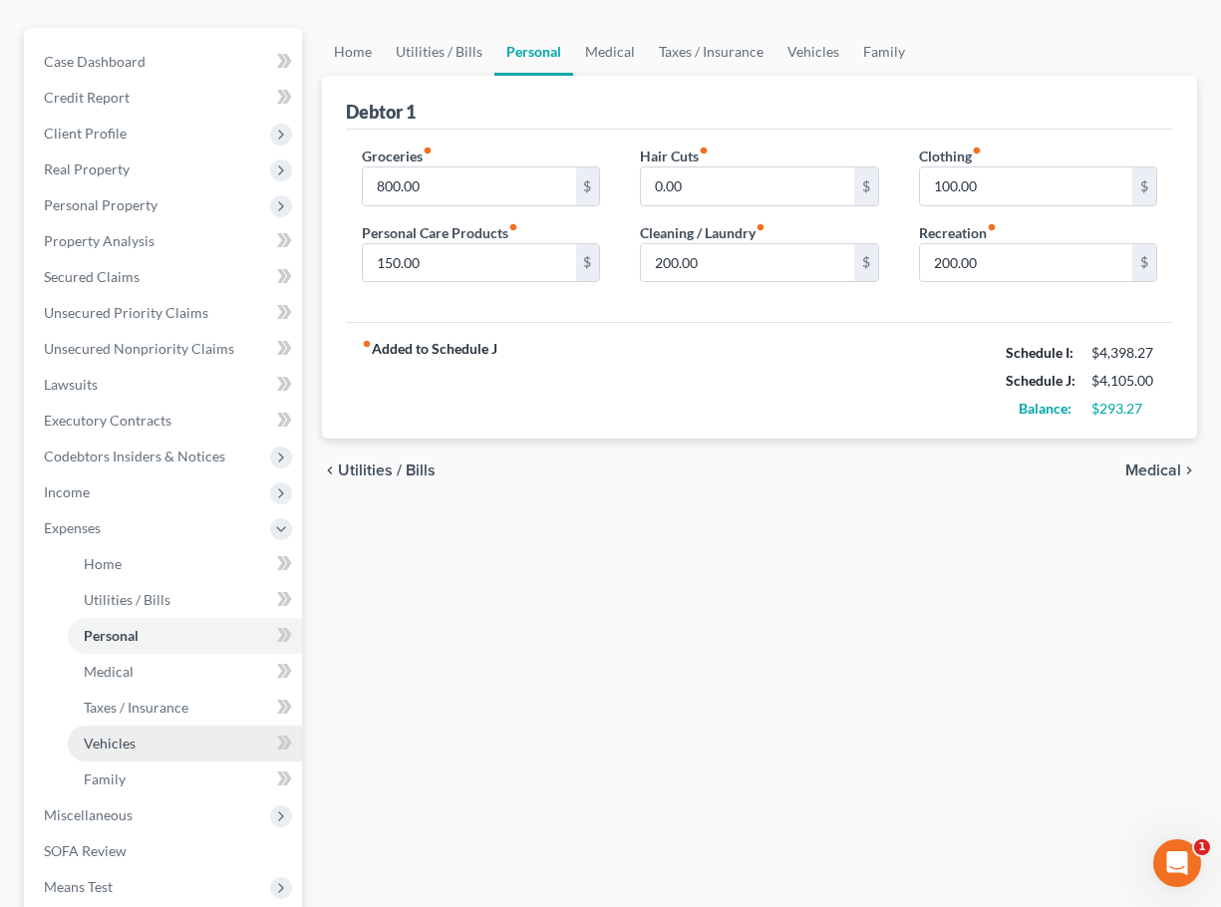
click at [224, 756] on link "Vehicles" at bounding box center [185, 744] width 234 height 36
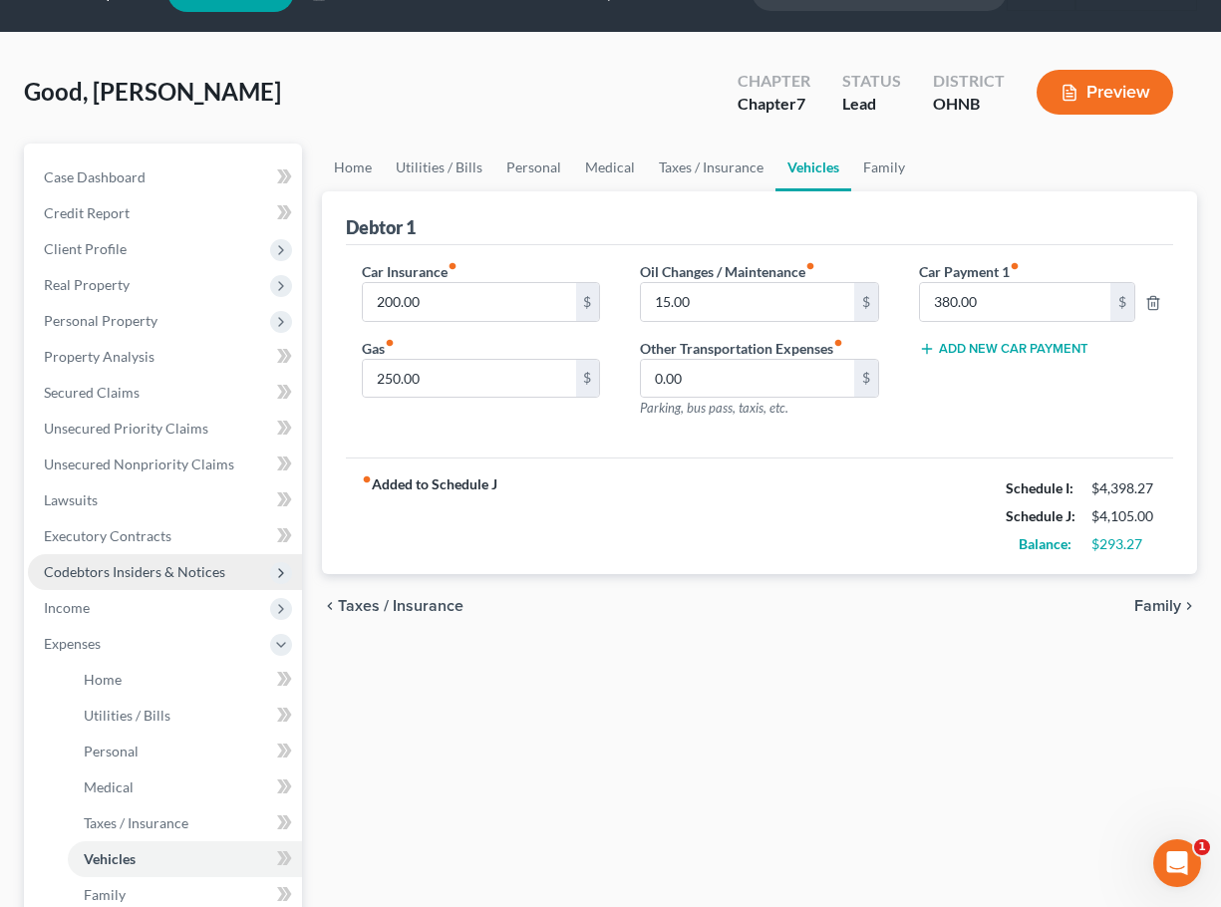
scroll to position [61, 0]
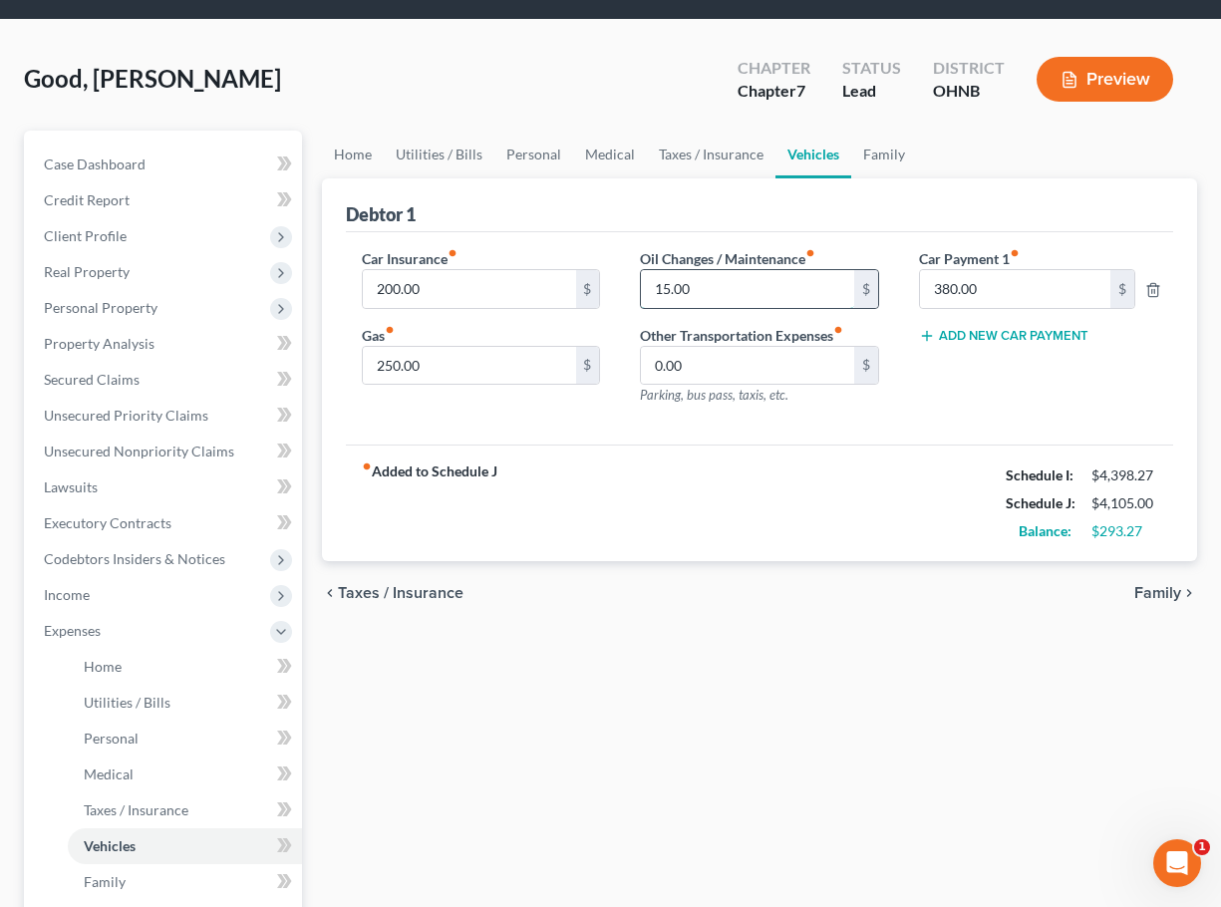
click at [668, 292] on input "15.00" at bounding box center [747, 289] width 212 height 38
type input "0"
type input "20.00"
click at [658, 707] on div "Home Utilities / Bills Personal Medical Taxes / Insurance Vehicles Family Debto…" at bounding box center [759, 653] width 895 height 1044
click at [145, 724] on link "Personal" at bounding box center [185, 739] width 234 height 36
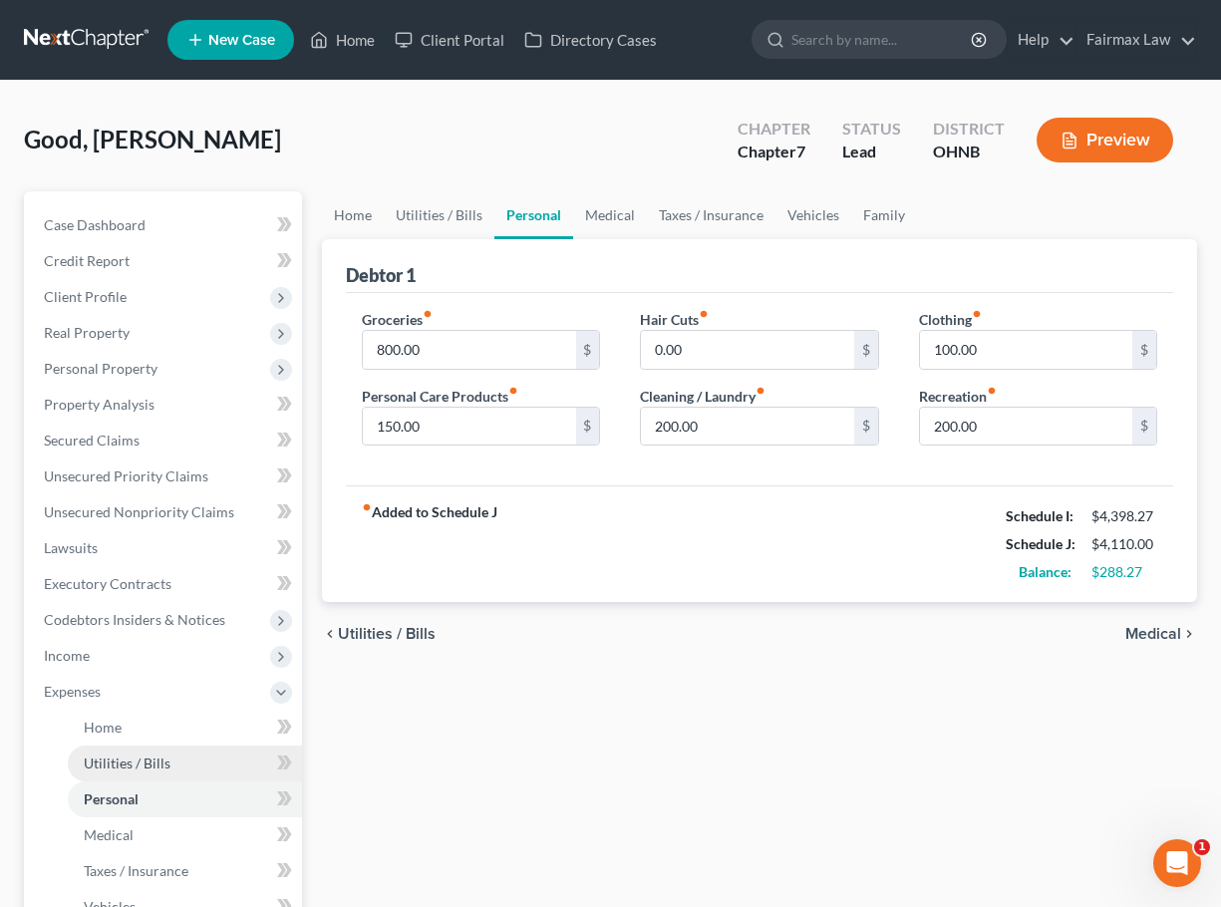
click at [122, 774] on link "Utilities / Bills" at bounding box center [185, 764] width 234 height 36
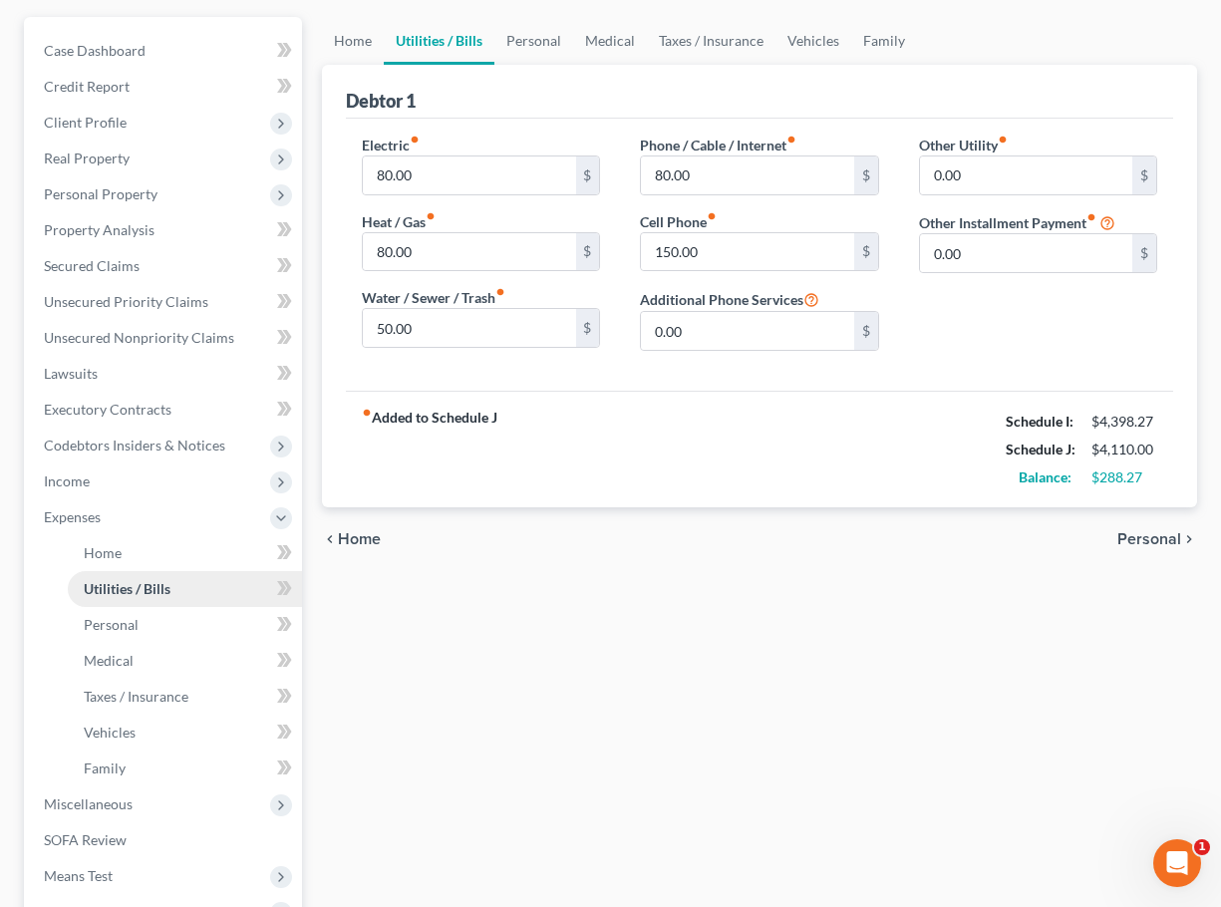
scroll to position [189, 0]
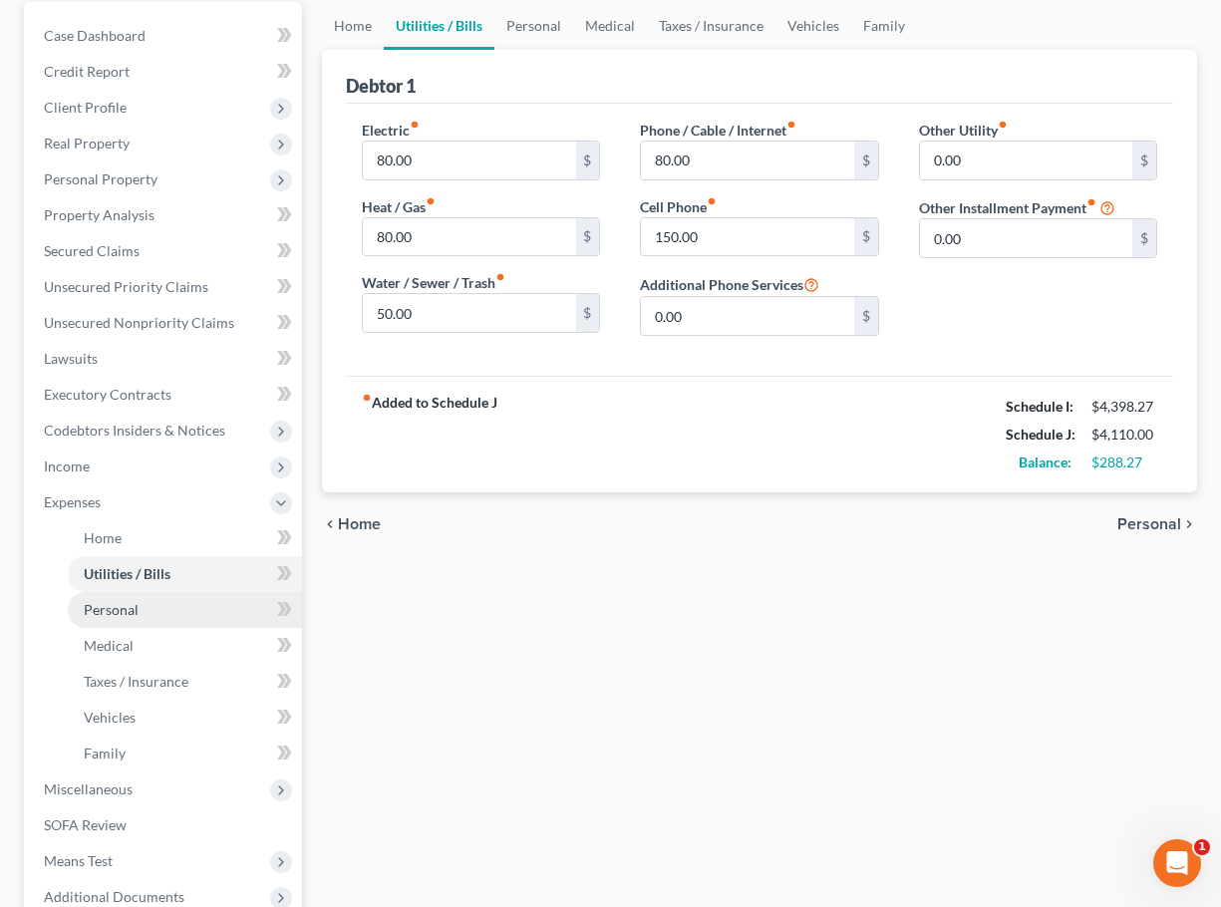
click at [144, 617] on link "Personal" at bounding box center [185, 610] width 234 height 36
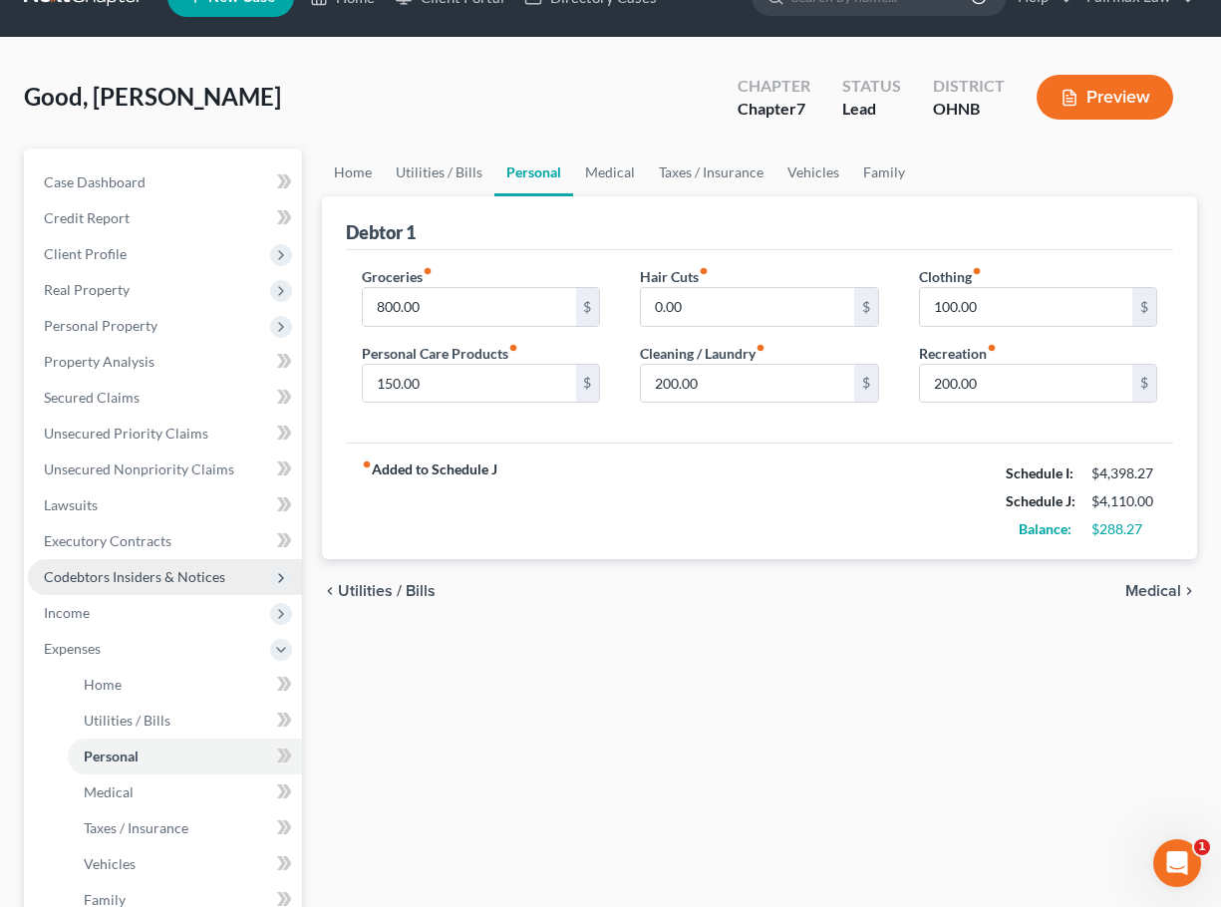
scroll to position [59, 0]
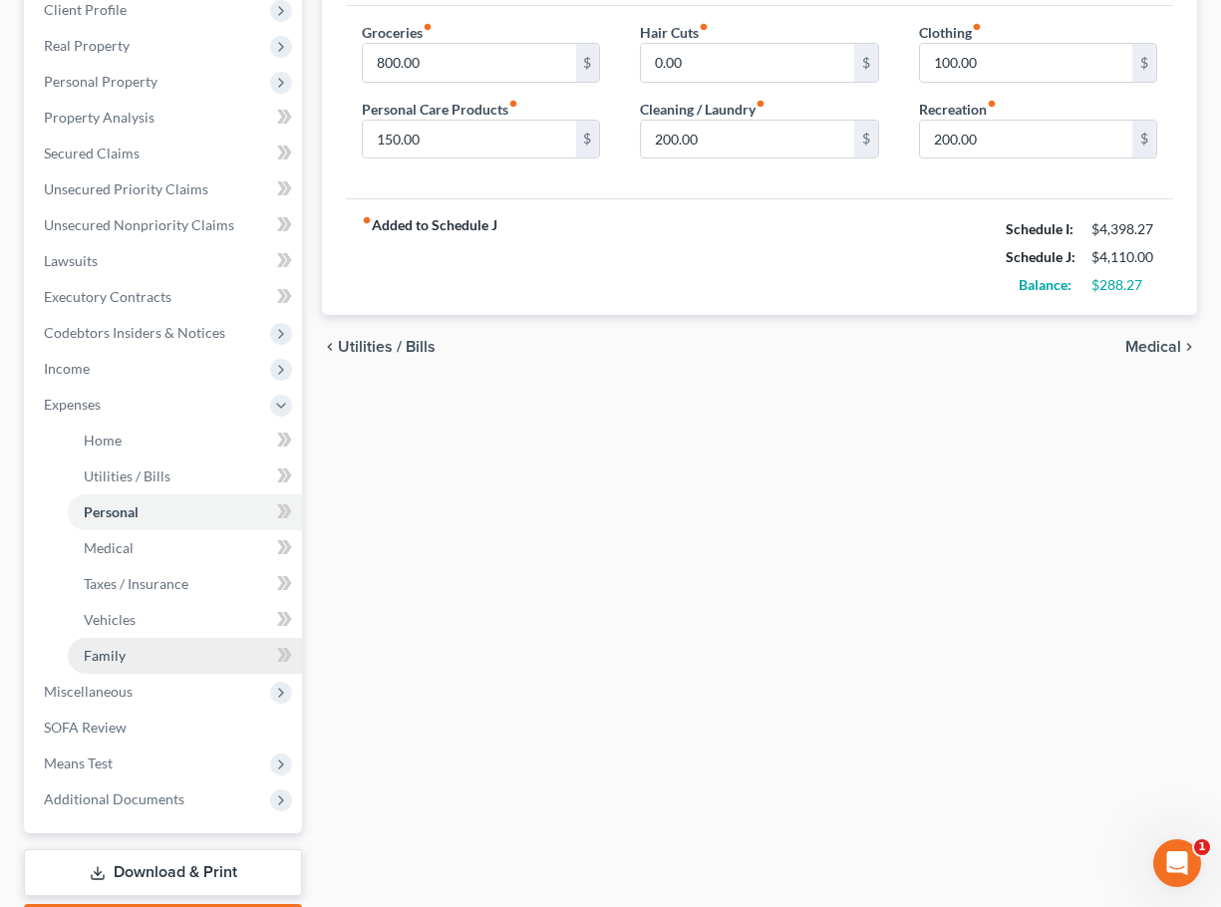
click at [138, 659] on link "Family" at bounding box center [185, 656] width 234 height 36
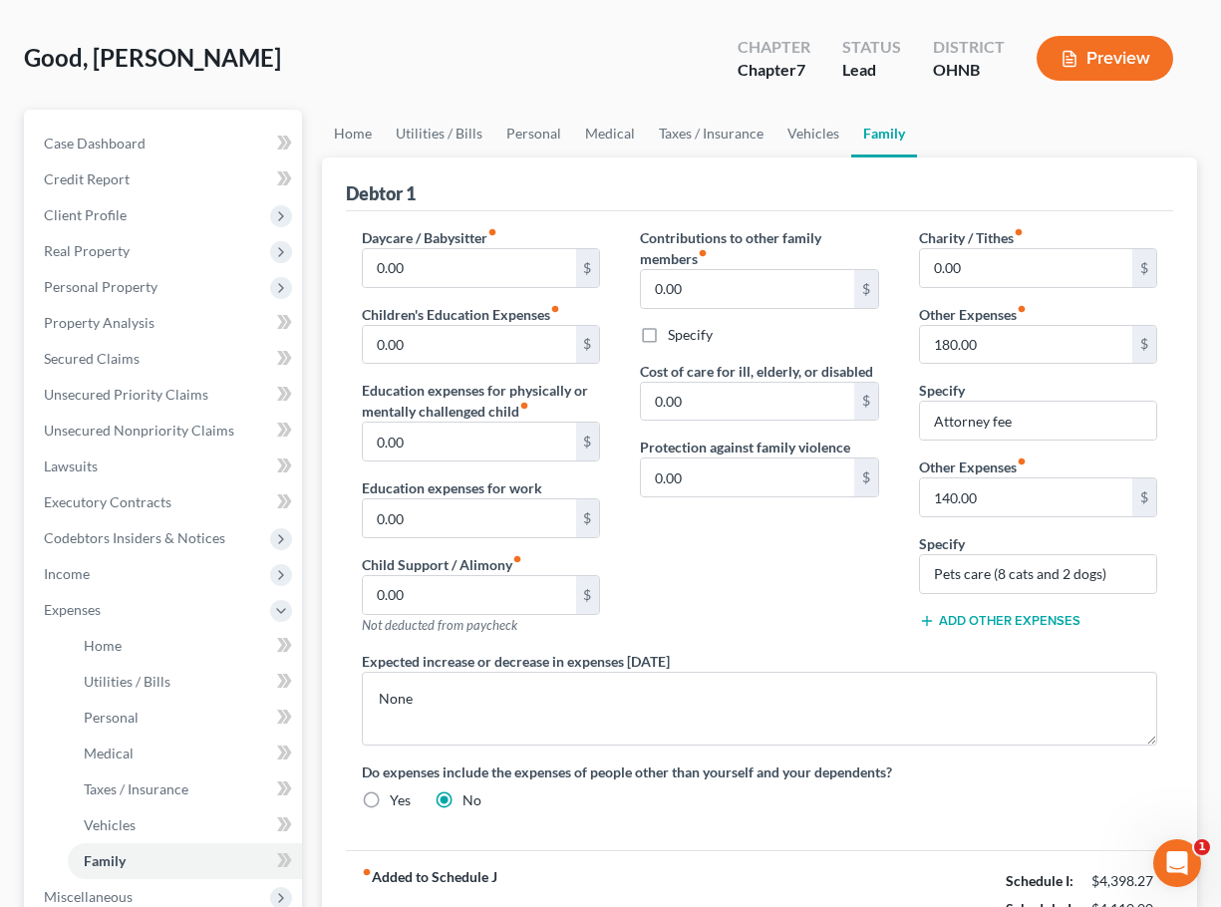
scroll to position [130, 0]
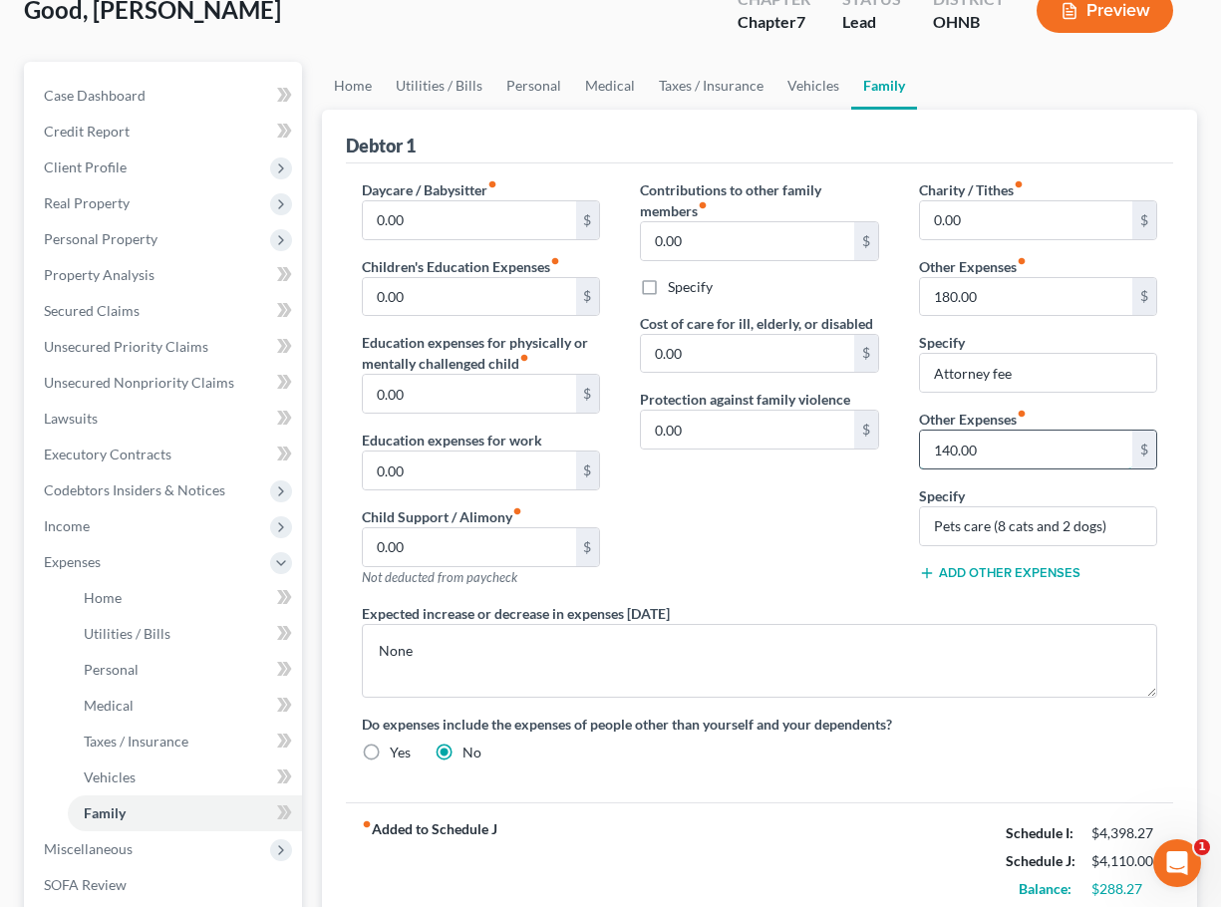
click at [950, 449] on input "140.00" at bounding box center [1026, 450] width 212 height 38
type input "150.00"
click at [229, 666] on link "Personal" at bounding box center [185, 670] width 234 height 36
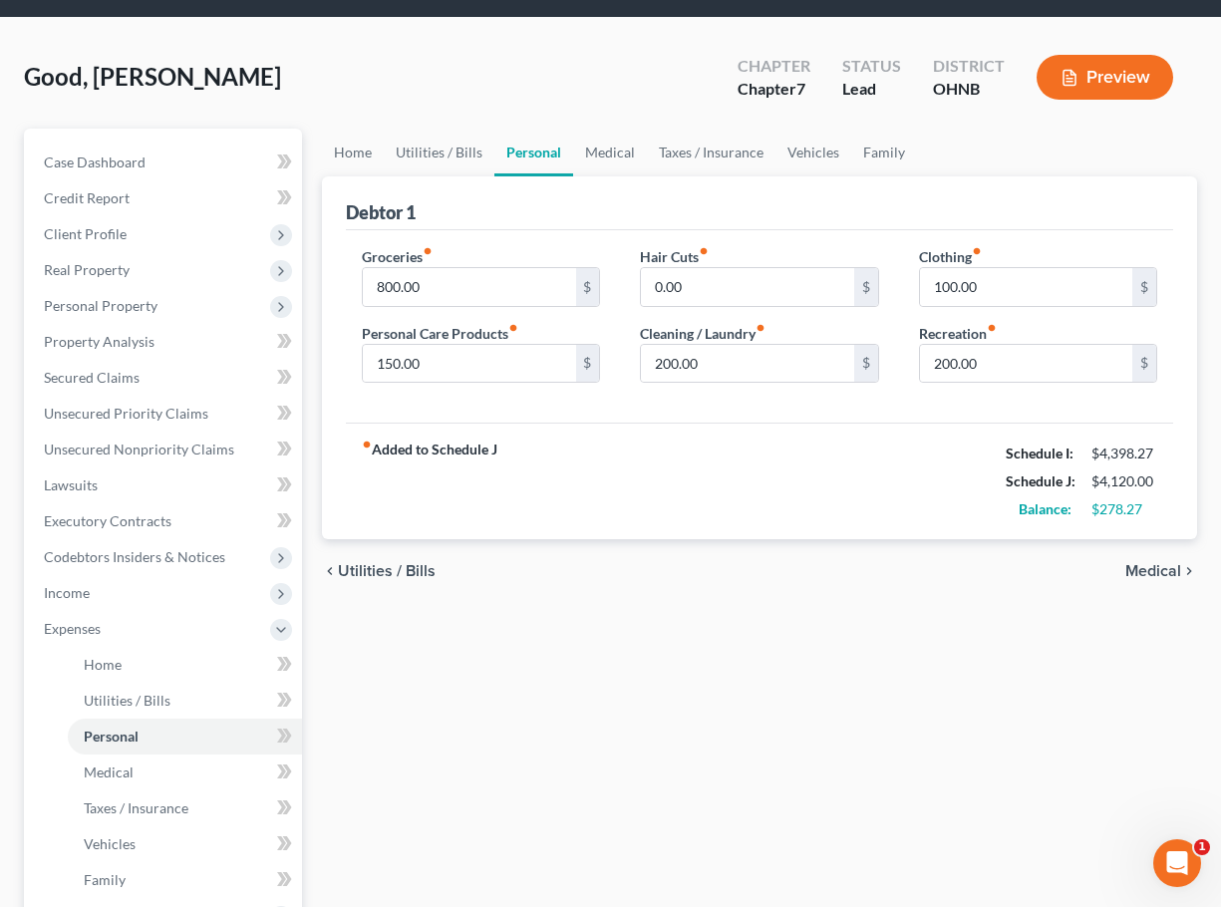
scroll to position [64, 0]
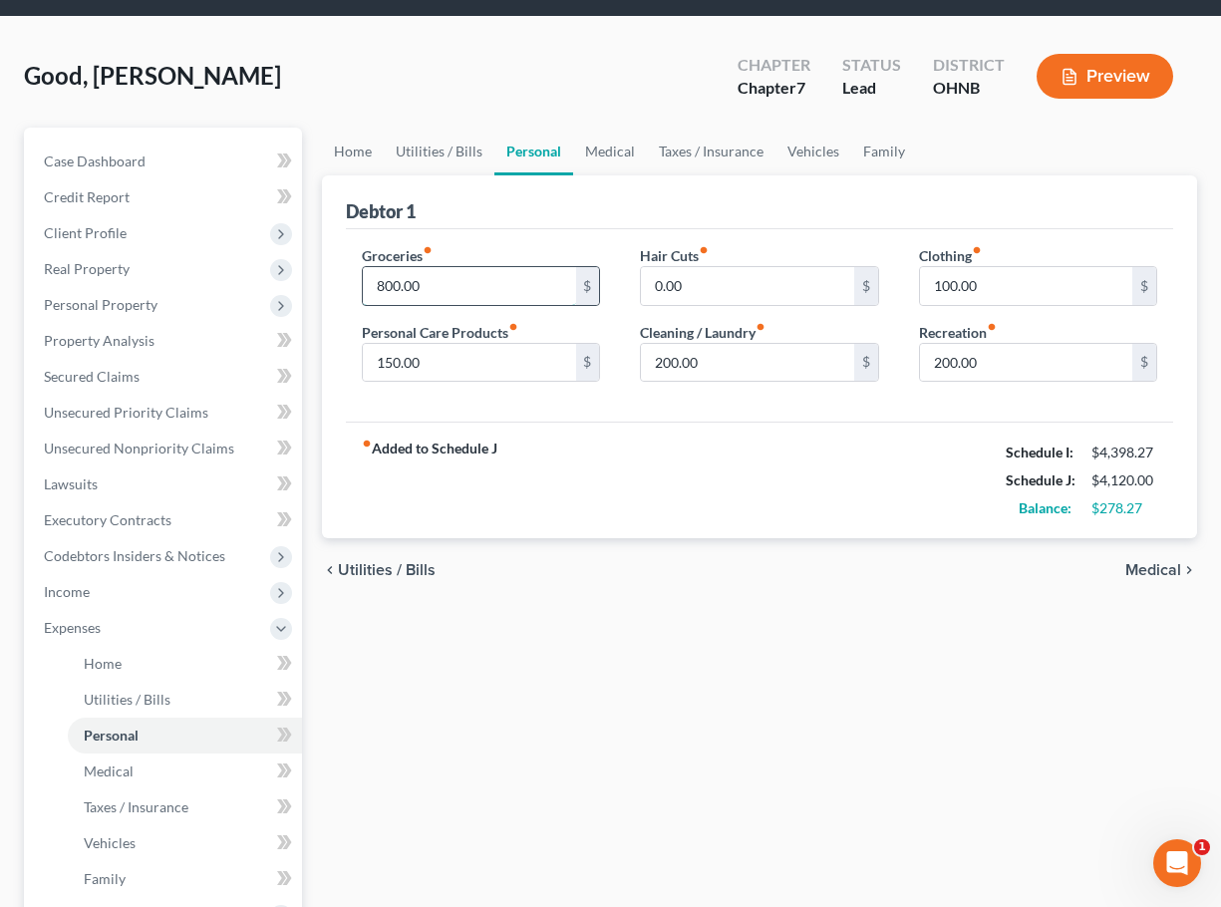
click at [392, 284] on input "800.00" at bounding box center [469, 286] width 212 height 38
type input "950.00"
click at [578, 653] on div "Home Utilities / Bills Personal Medical Taxes / Insurance Vehicles Family Debto…" at bounding box center [759, 650] width 895 height 1044
click at [148, 557] on span "Codebtors Insiders & Notices" at bounding box center [134, 555] width 181 height 17
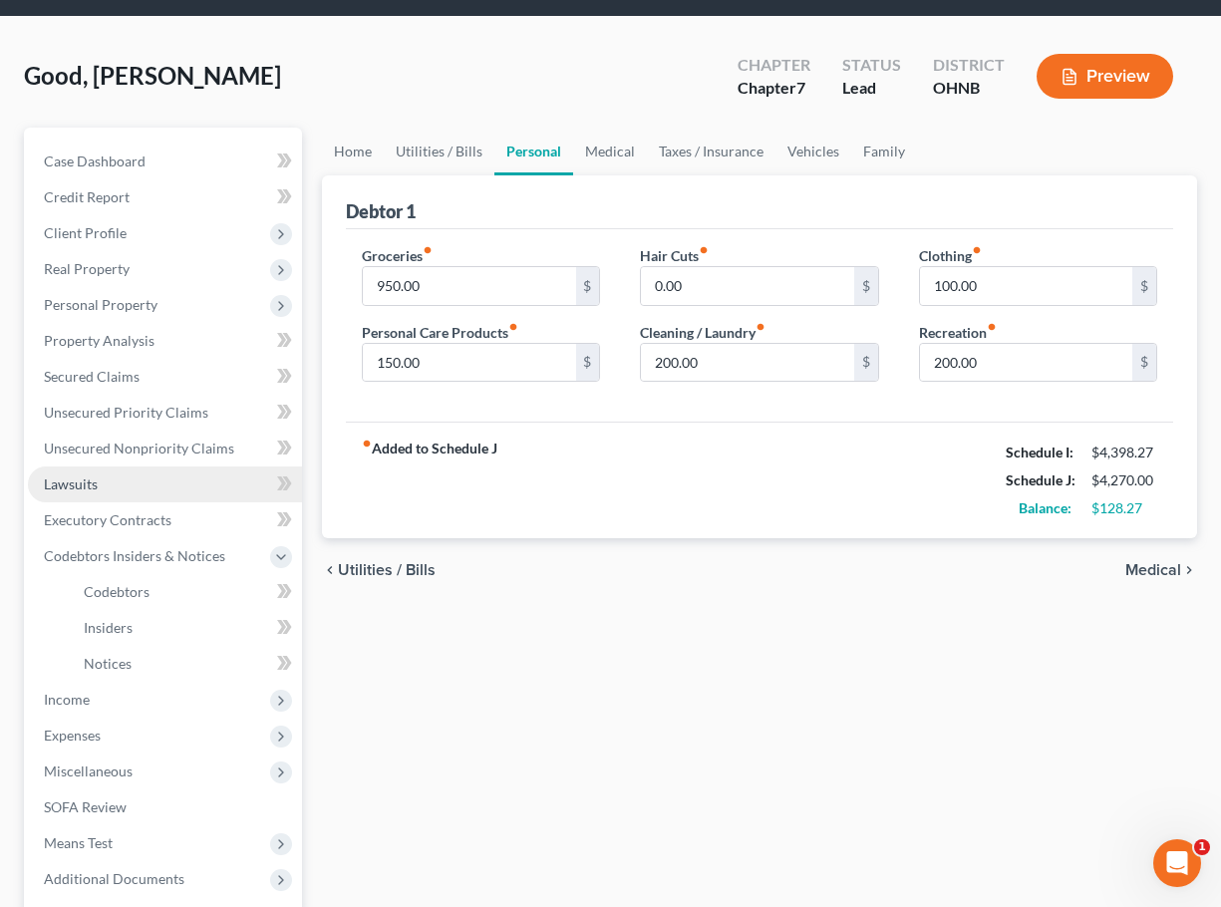
click at [191, 499] on link "Lawsuits" at bounding box center [165, 485] width 274 height 36
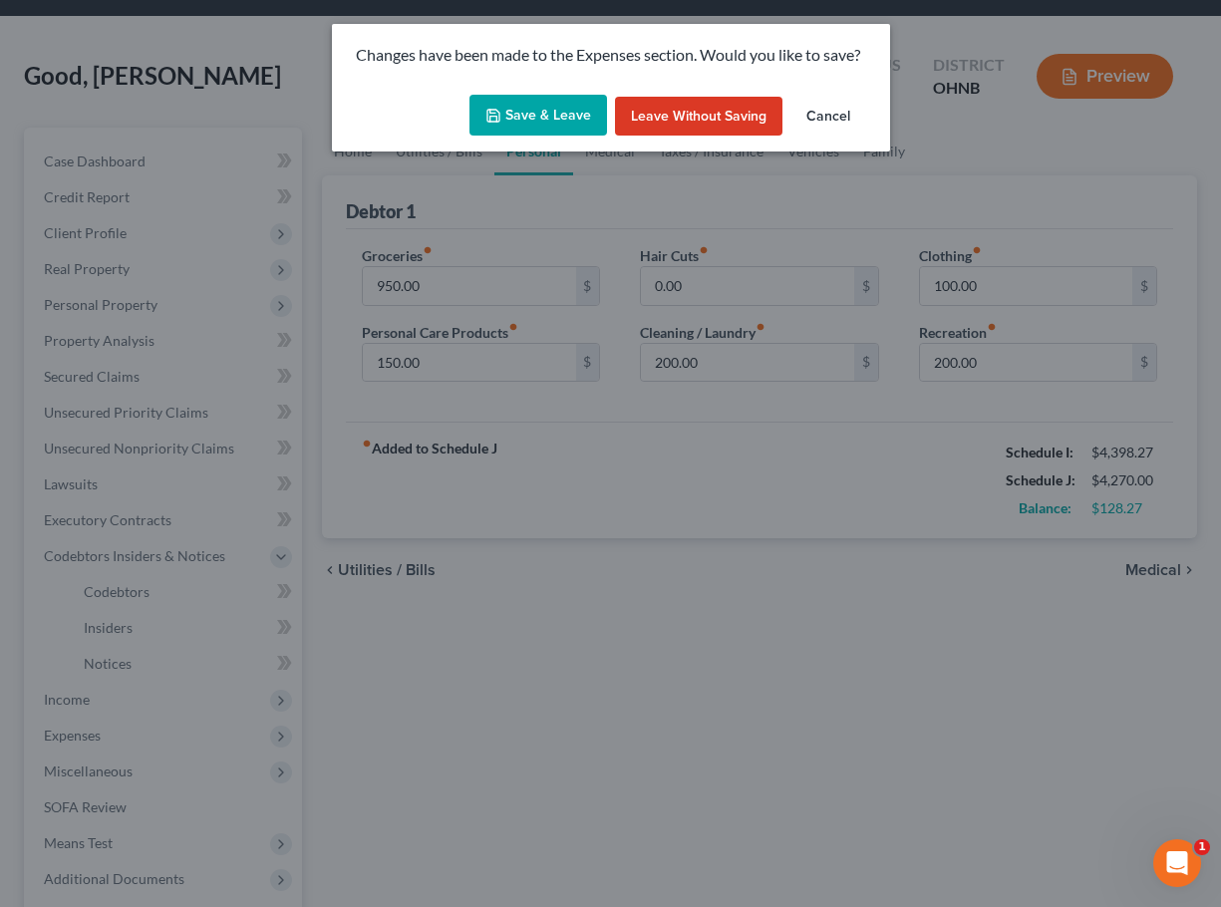
click at [579, 117] on button "Save & Leave" at bounding box center [539, 116] width 138 height 42
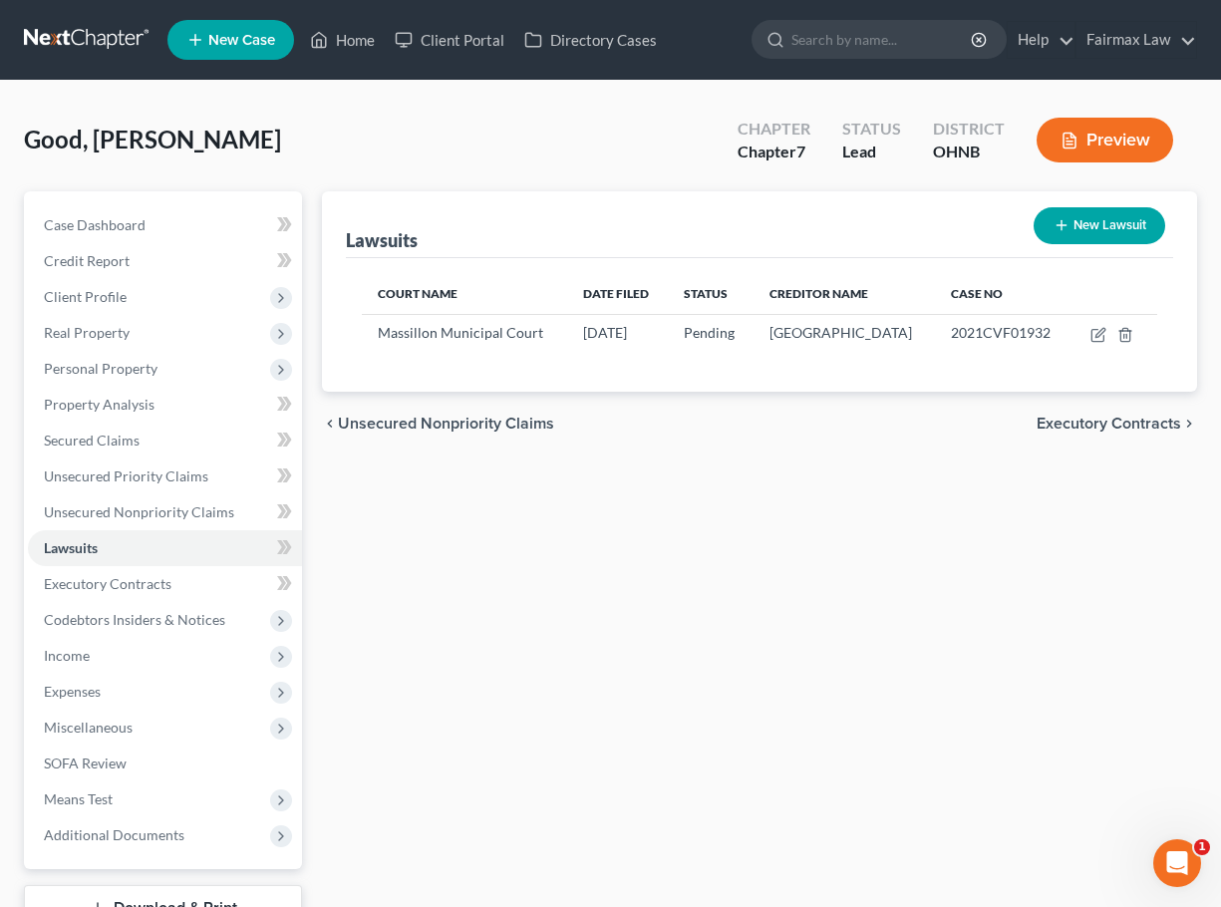
click at [695, 808] on div "Lawsuits New Lawsuit Court Name Date Filed Status Creditor Name Case No Massill…" at bounding box center [759, 587] width 895 height 793
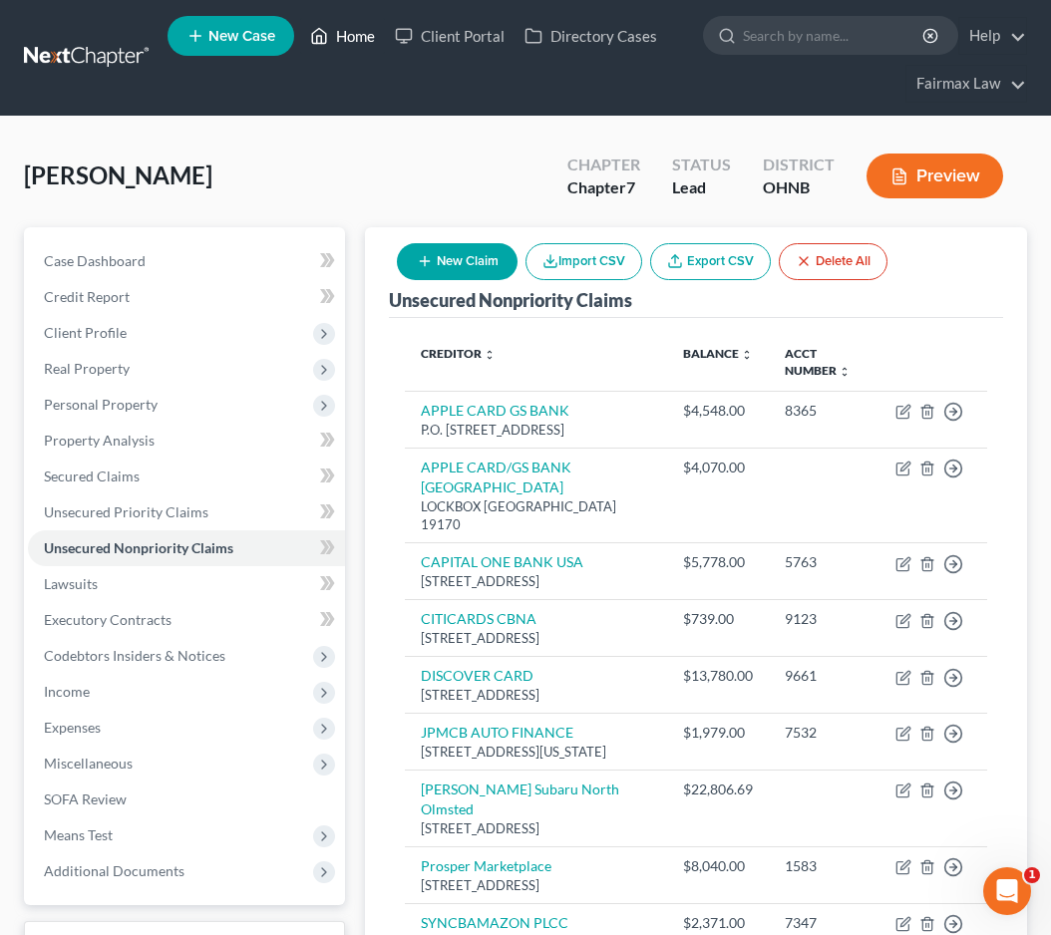
click at [342, 39] on link "Home" at bounding box center [342, 36] width 85 height 36
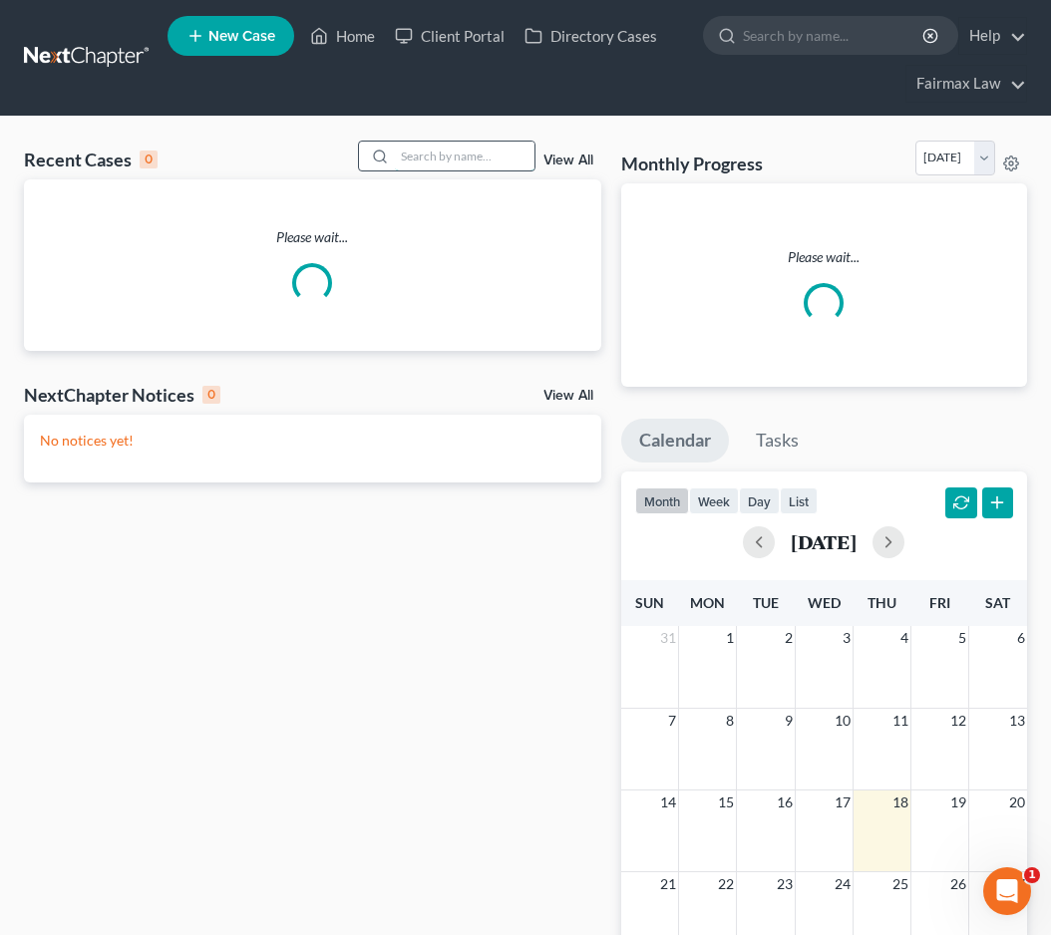
click at [464, 147] on input "search" at bounding box center [465, 156] width 140 height 29
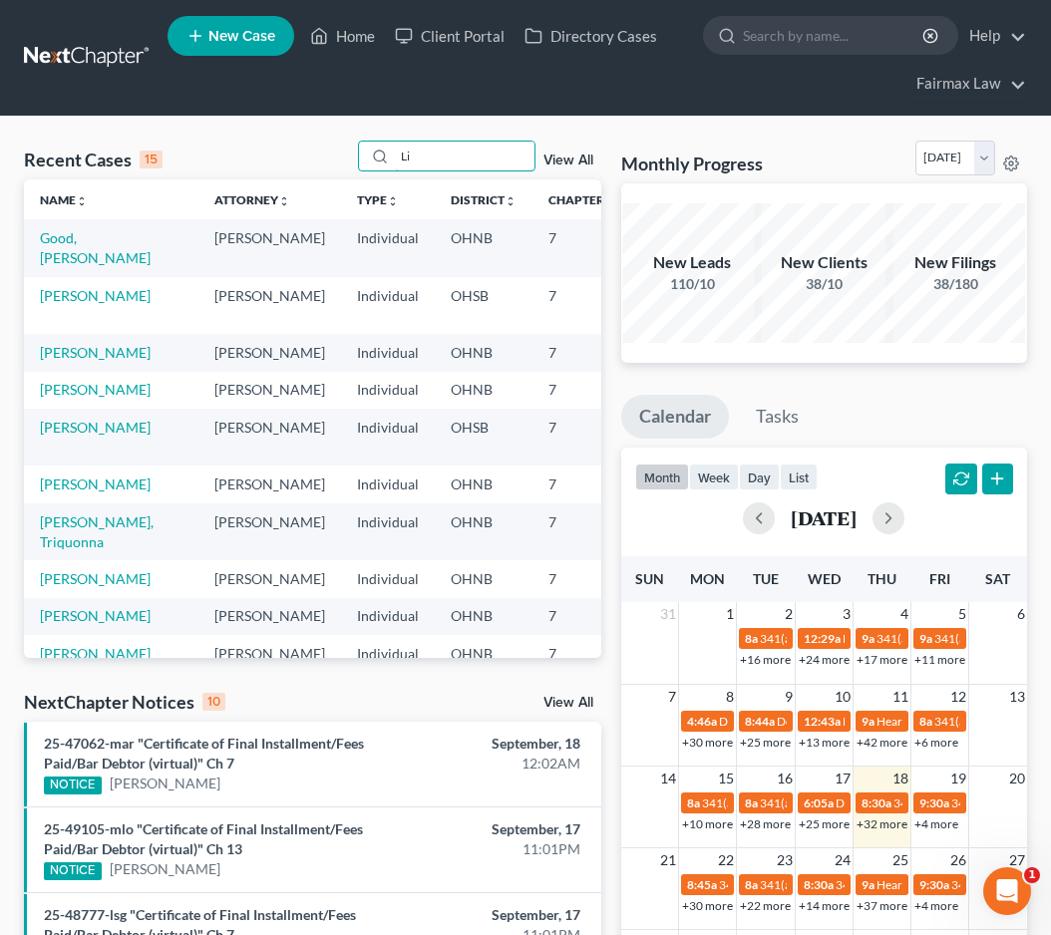
type input "L"
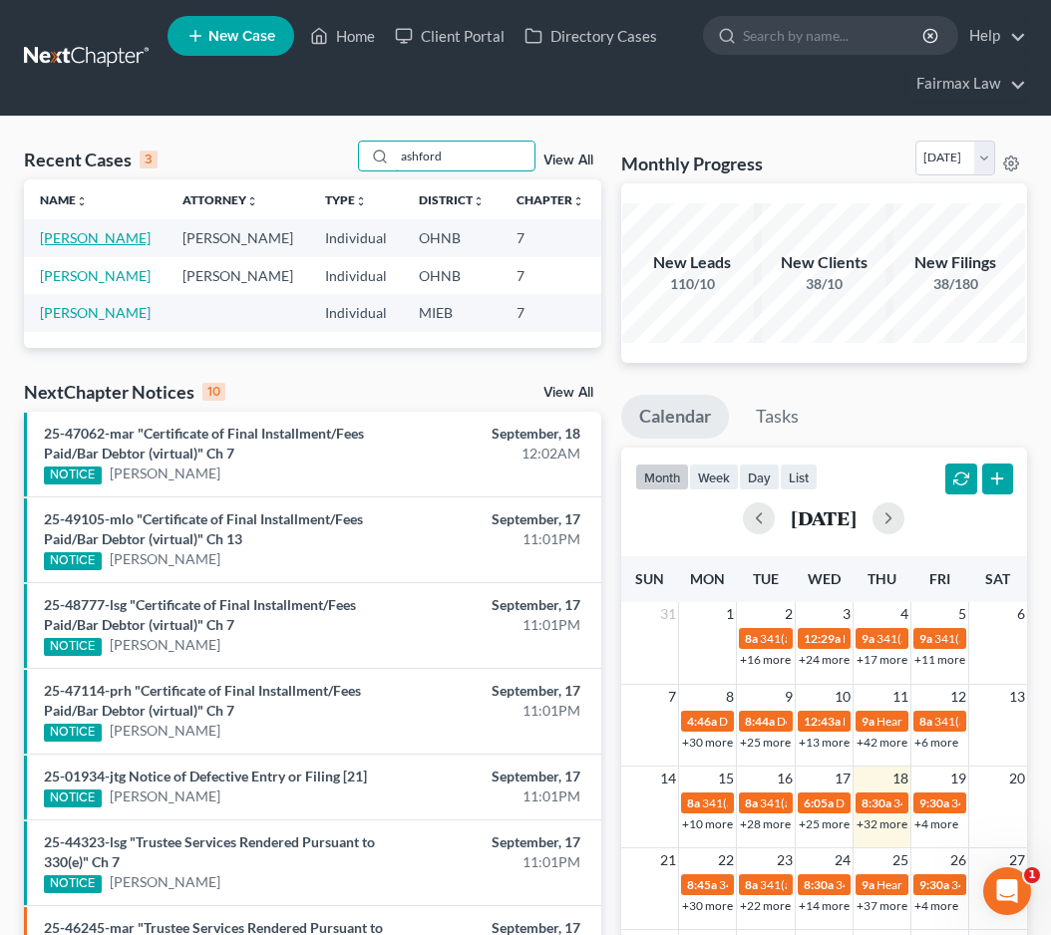
type input "ashford"
click at [69, 242] on link "Ashford, Lisa" at bounding box center [95, 237] width 111 height 17
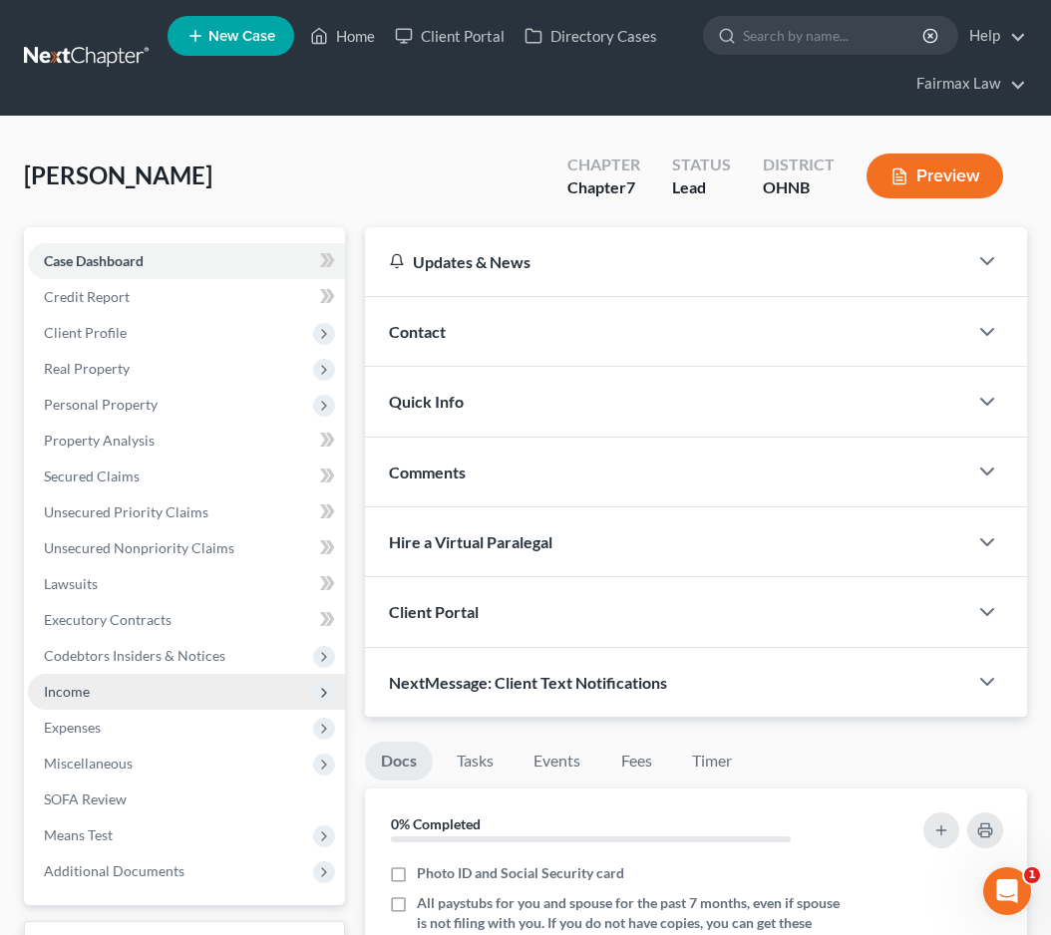
click at [166, 697] on span "Income" at bounding box center [186, 692] width 317 height 36
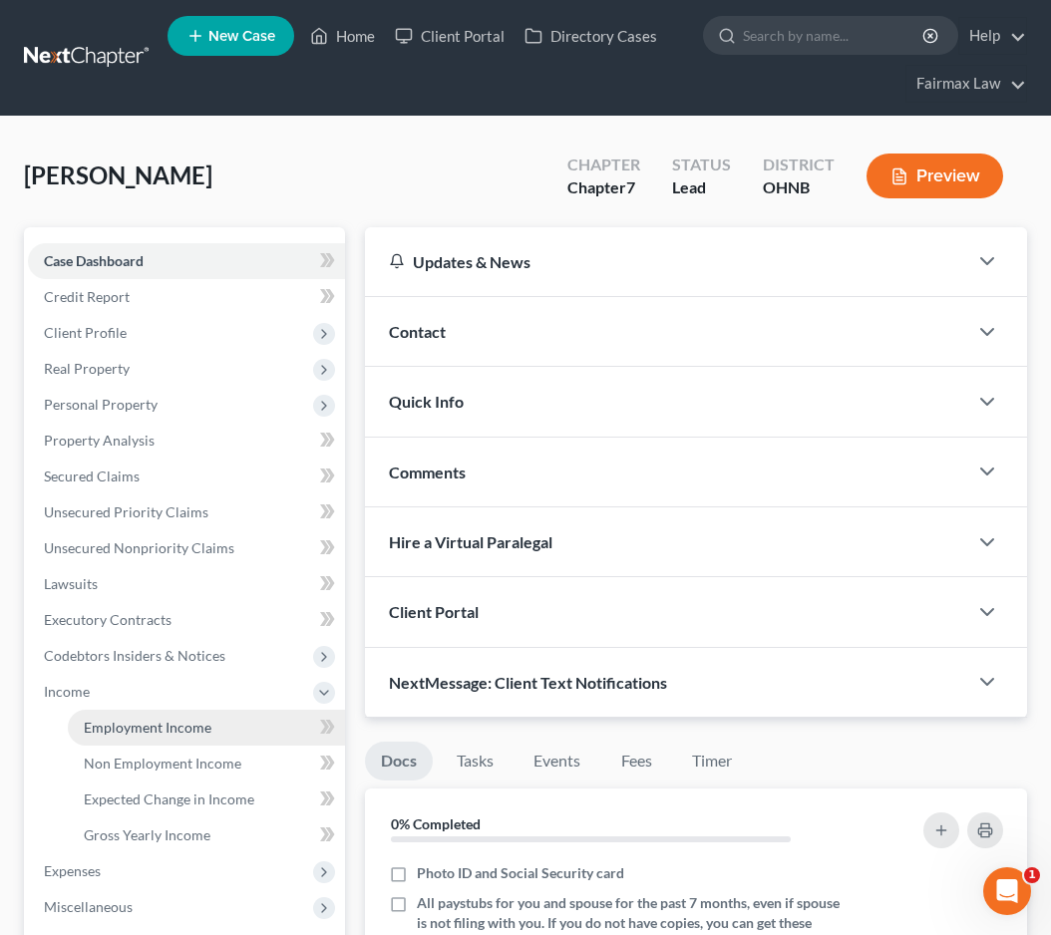
click at [164, 712] on link "Employment Income" at bounding box center [206, 728] width 277 height 36
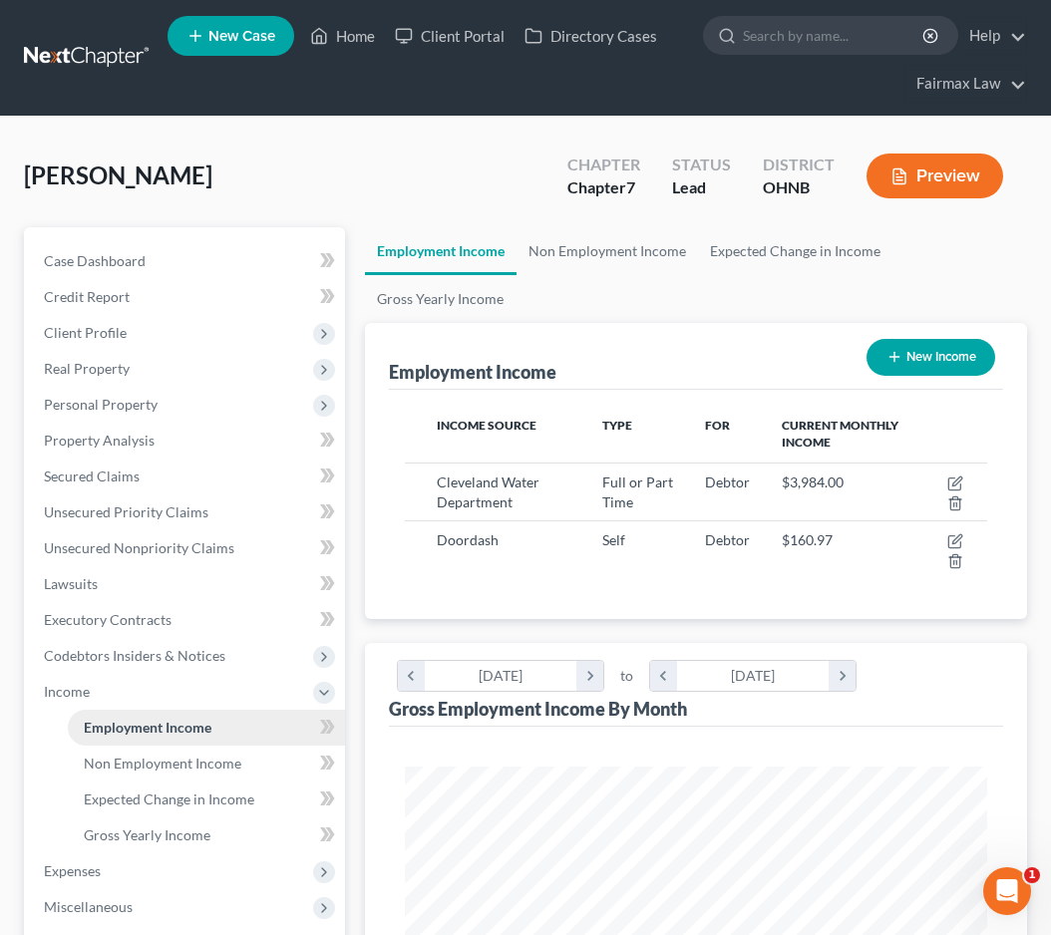
scroll to position [291, 622]
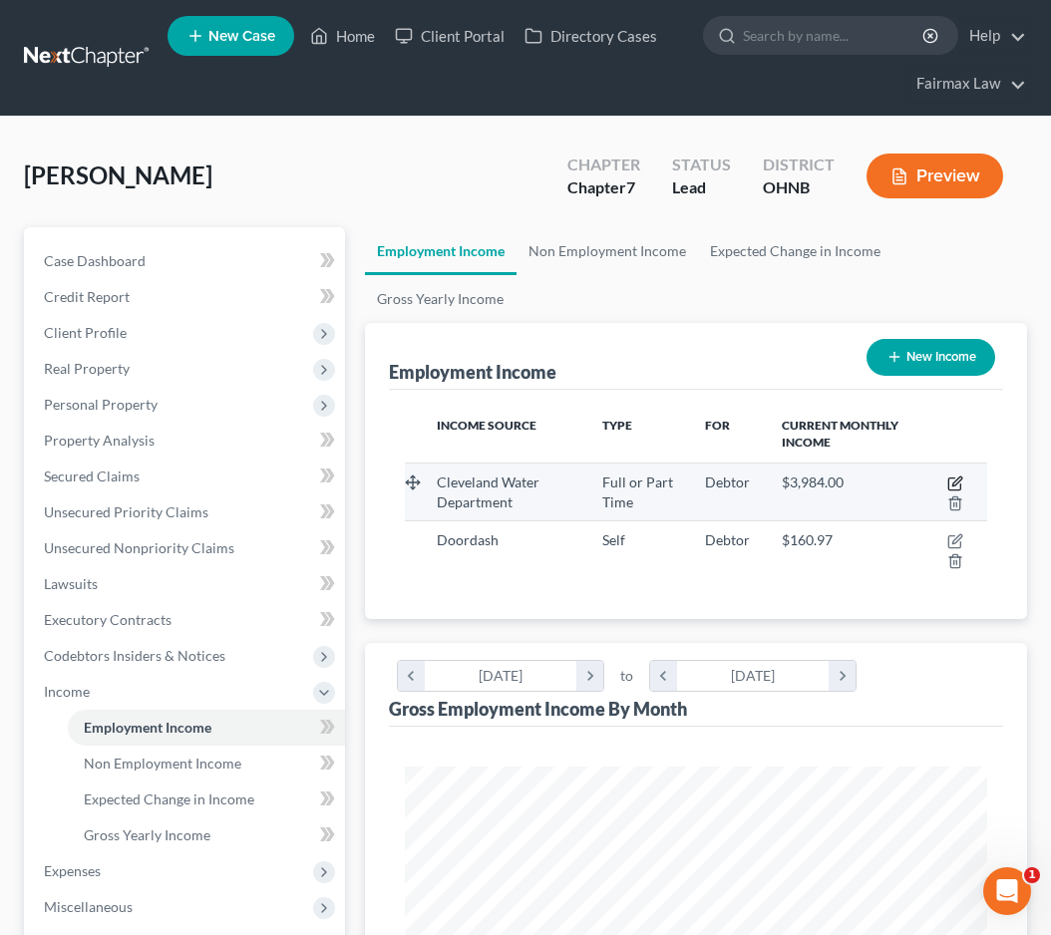
click at [958, 483] on icon "button" at bounding box center [956, 481] width 9 height 9
select select "0"
select select "36"
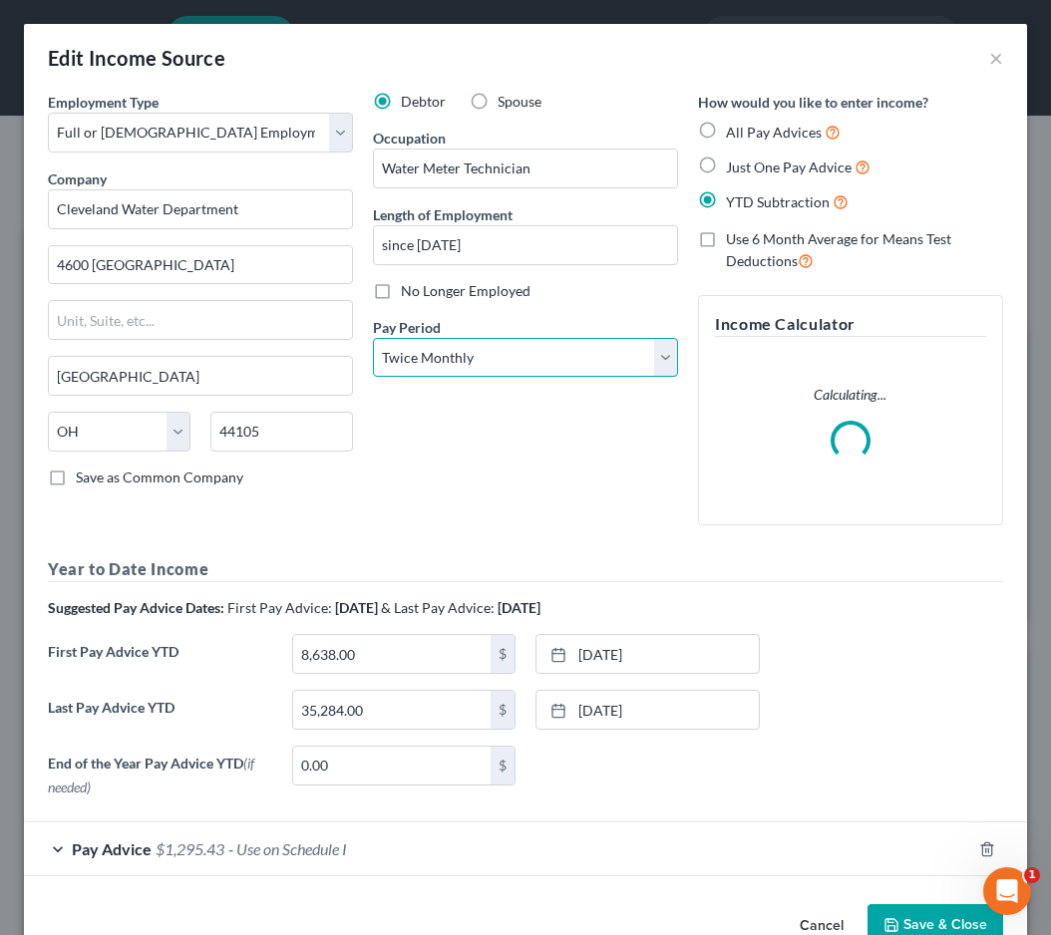
select select "2"
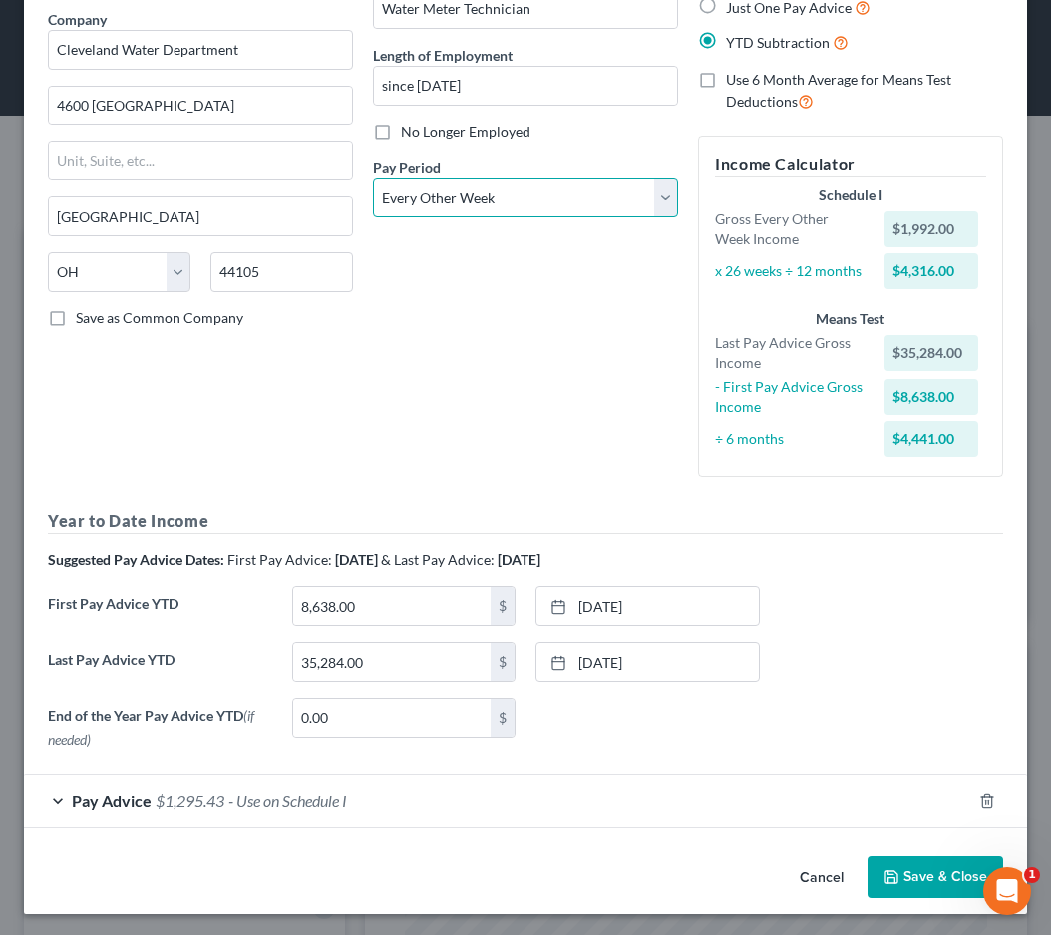
scroll to position [159, 0]
click at [891, 872] on icon "button" at bounding box center [891, 878] width 12 height 12
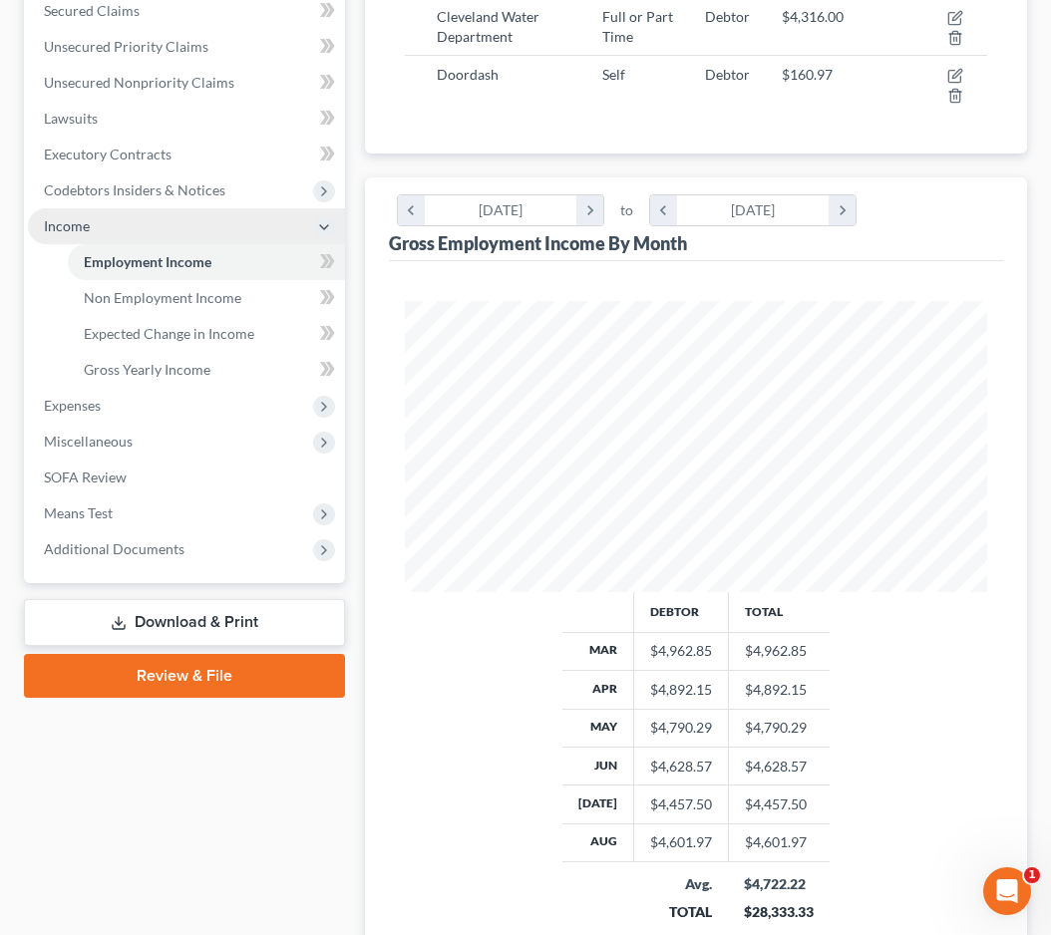
scroll to position [493, 0]
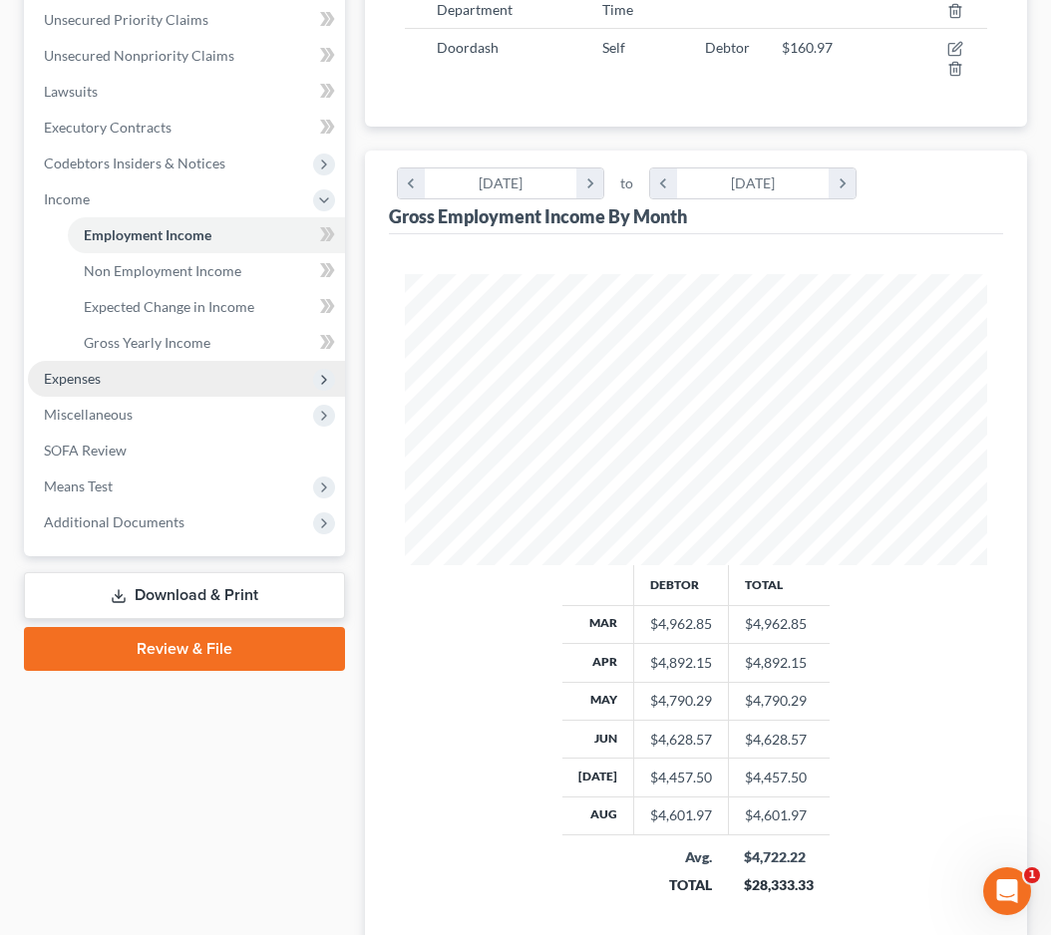
click at [142, 384] on span "Expenses" at bounding box center [186, 379] width 317 height 36
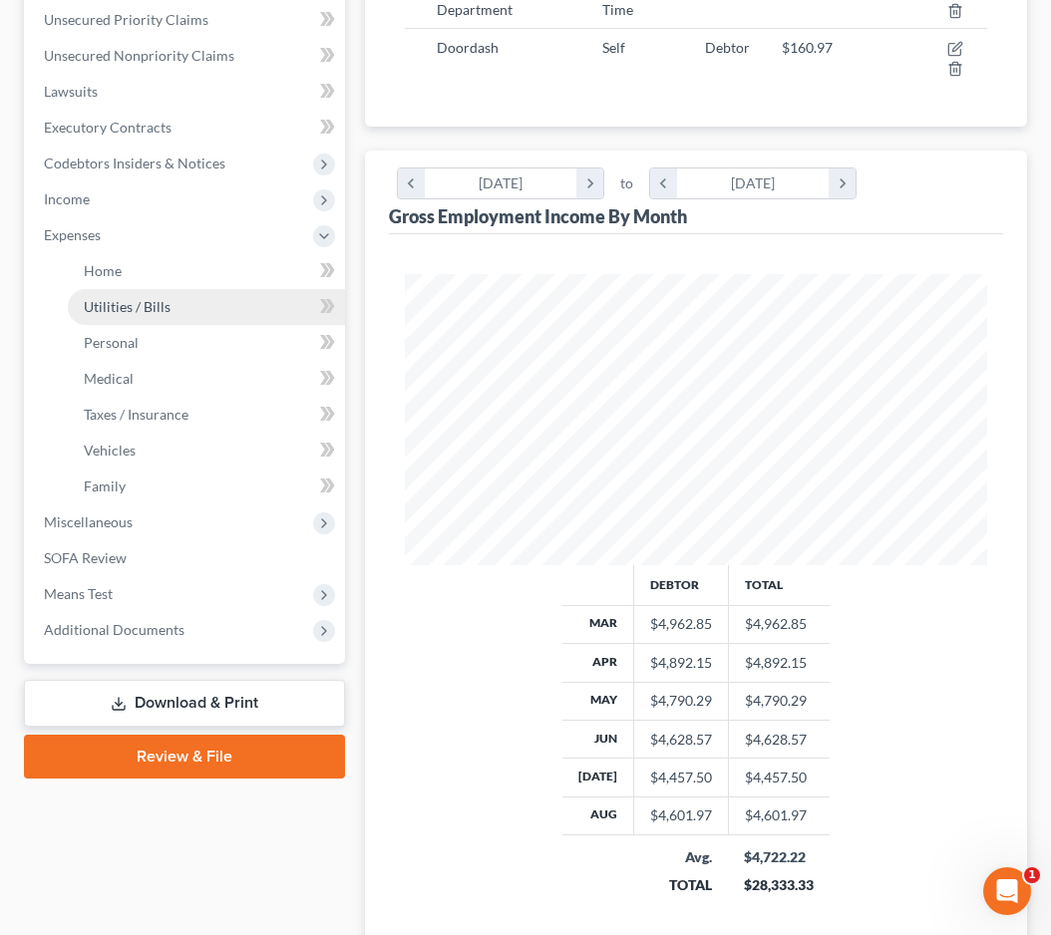
click at [140, 317] on link "Utilities / Bills" at bounding box center [206, 307] width 277 height 36
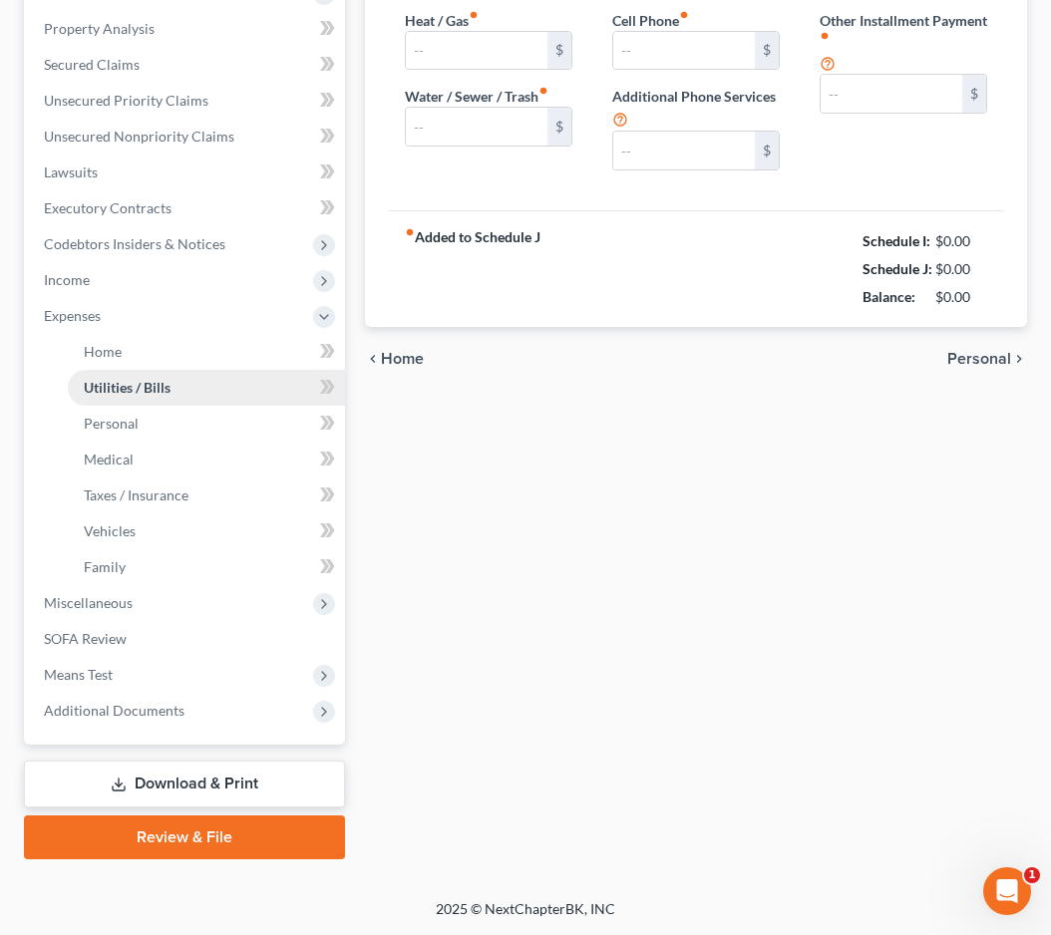
scroll to position [2, 0]
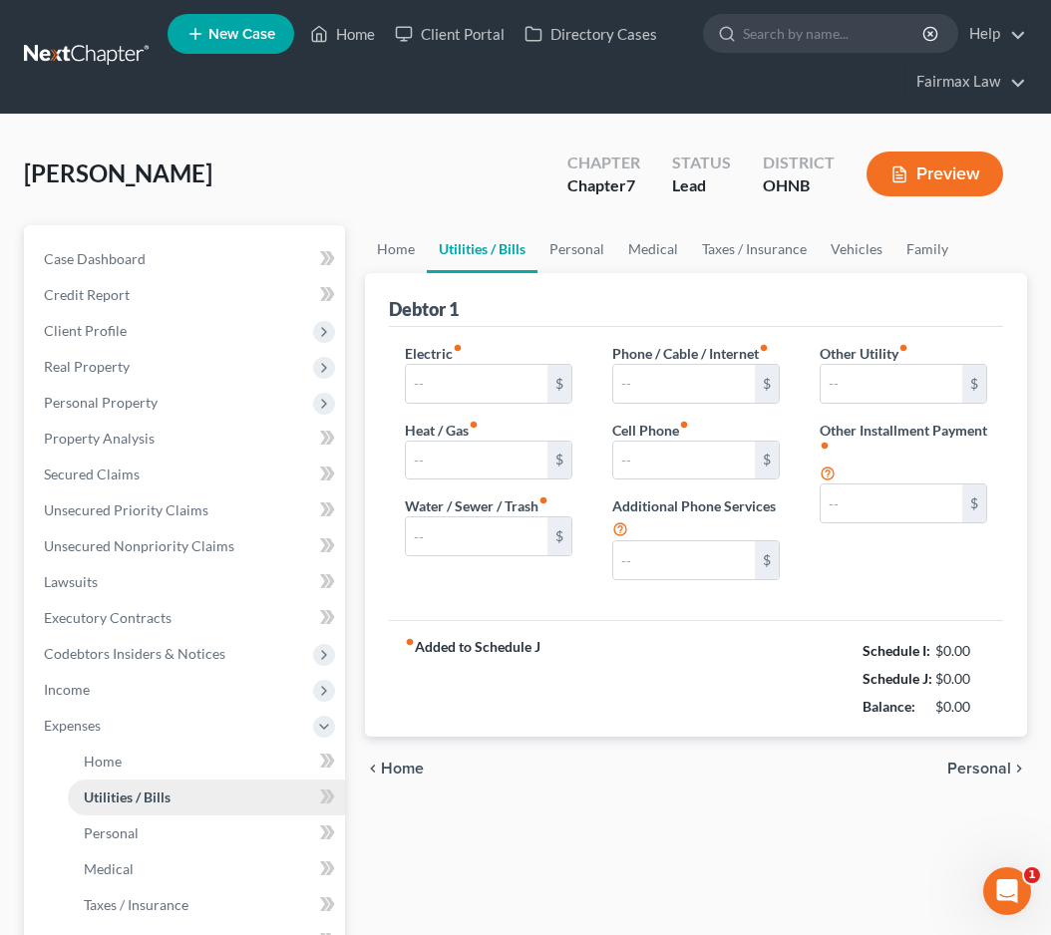
type input "50.00"
type input "90.00"
type input "70.00"
type input "117.00"
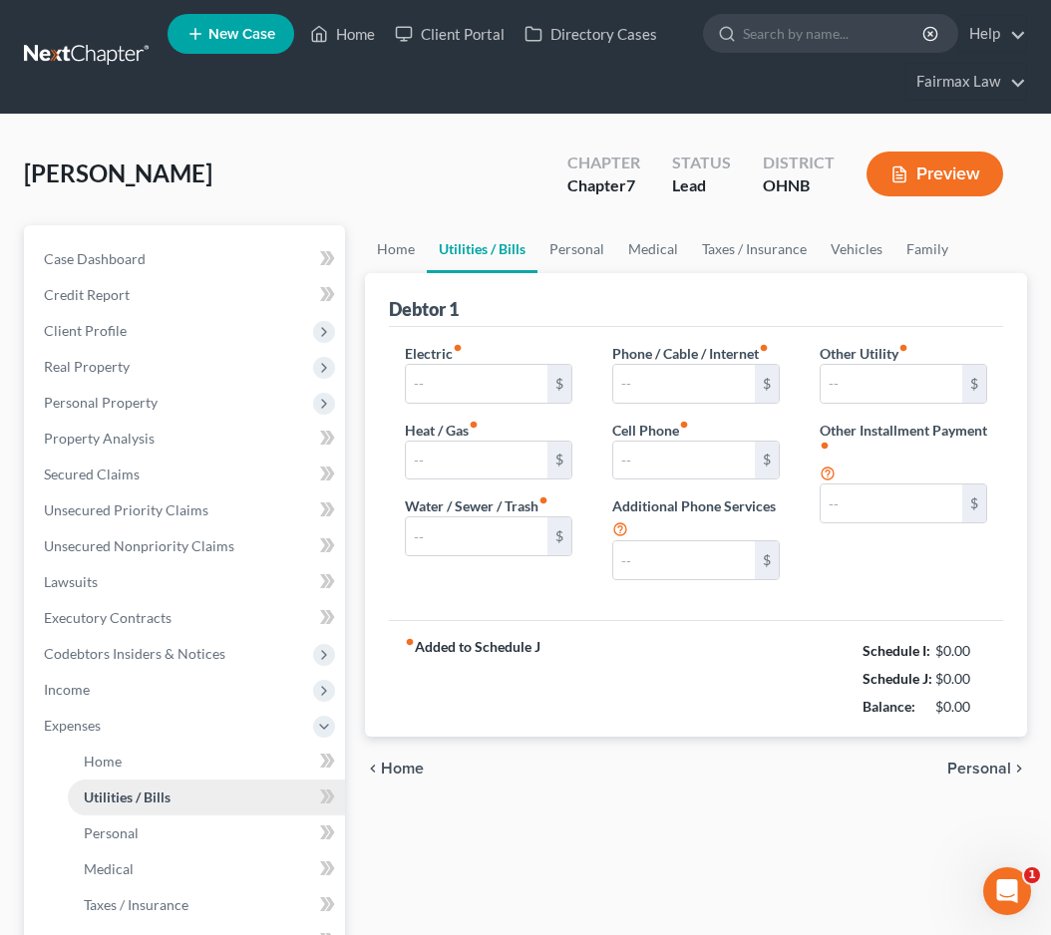
type input "0.00"
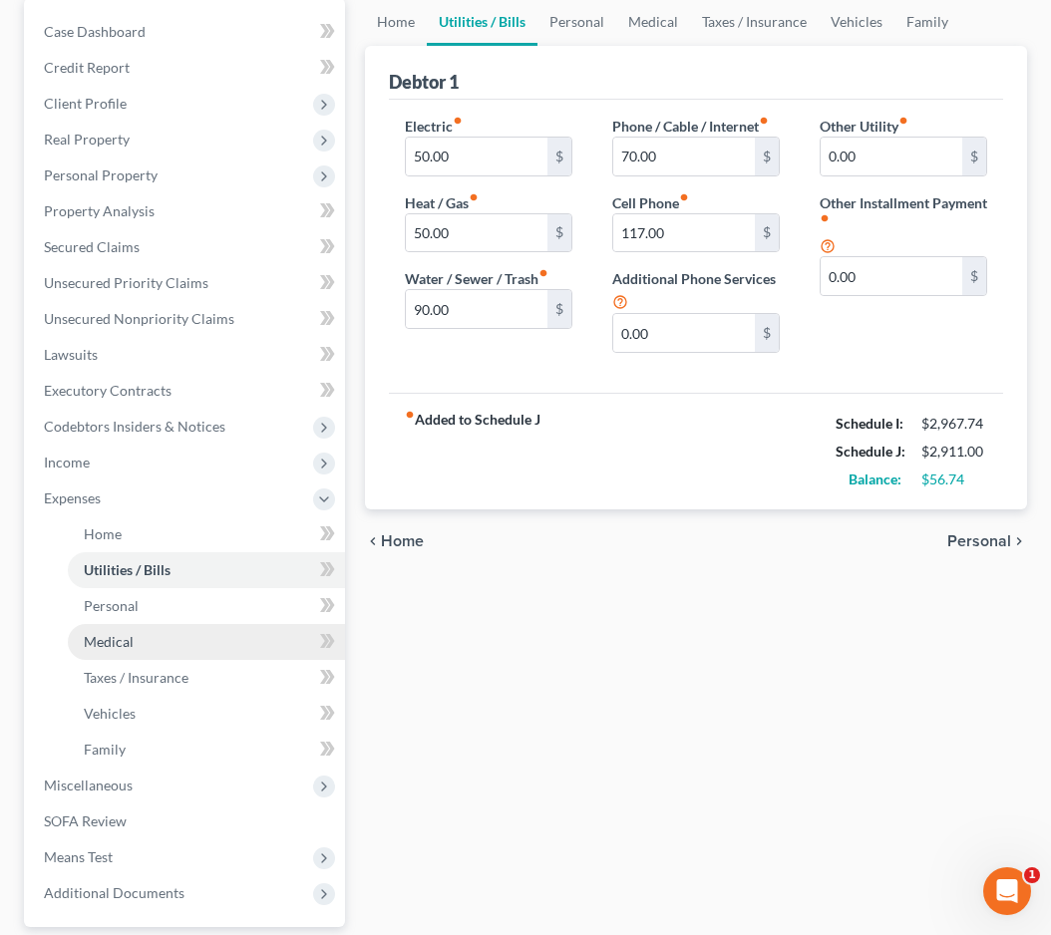
click at [158, 649] on link "Medical" at bounding box center [206, 642] width 277 height 36
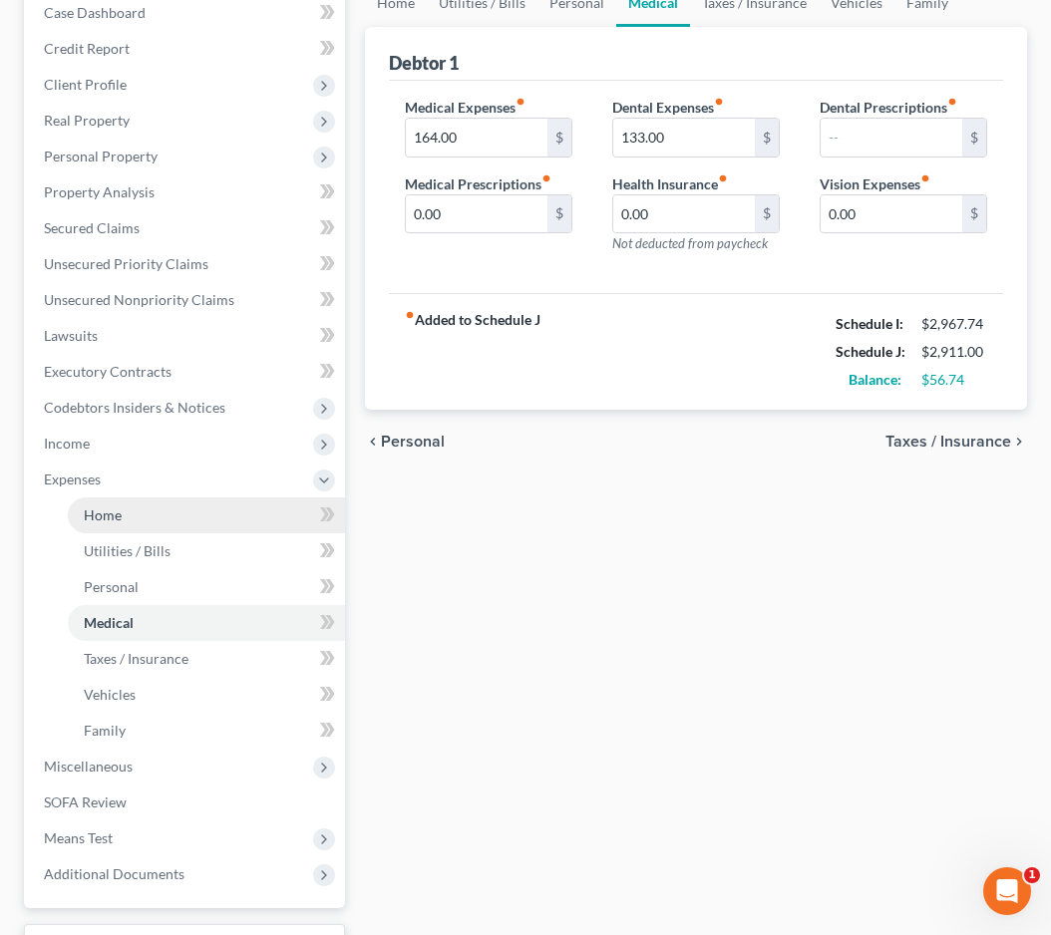
scroll to position [250, 0]
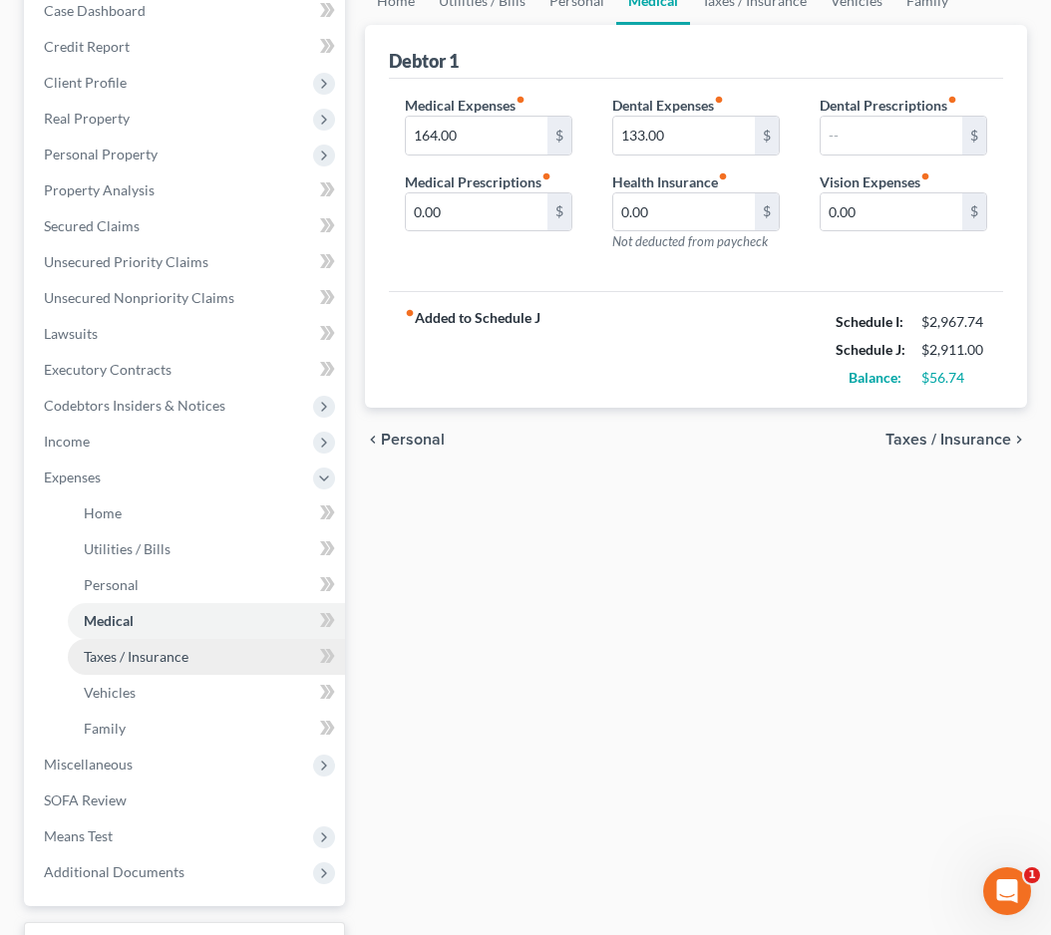
click at [159, 661] on span "Taxes / Insurance" at bounding box center [136, 656] width 105 height 17
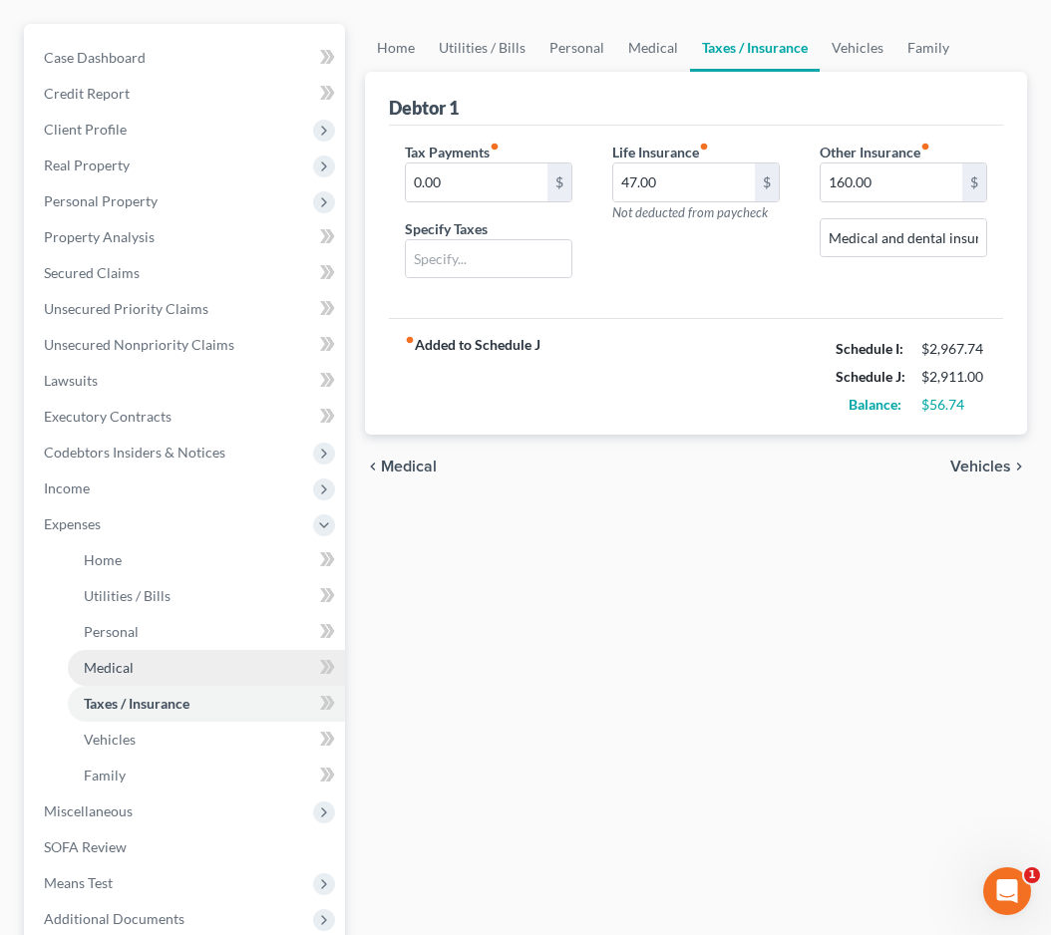
scroll to position [205, 0]
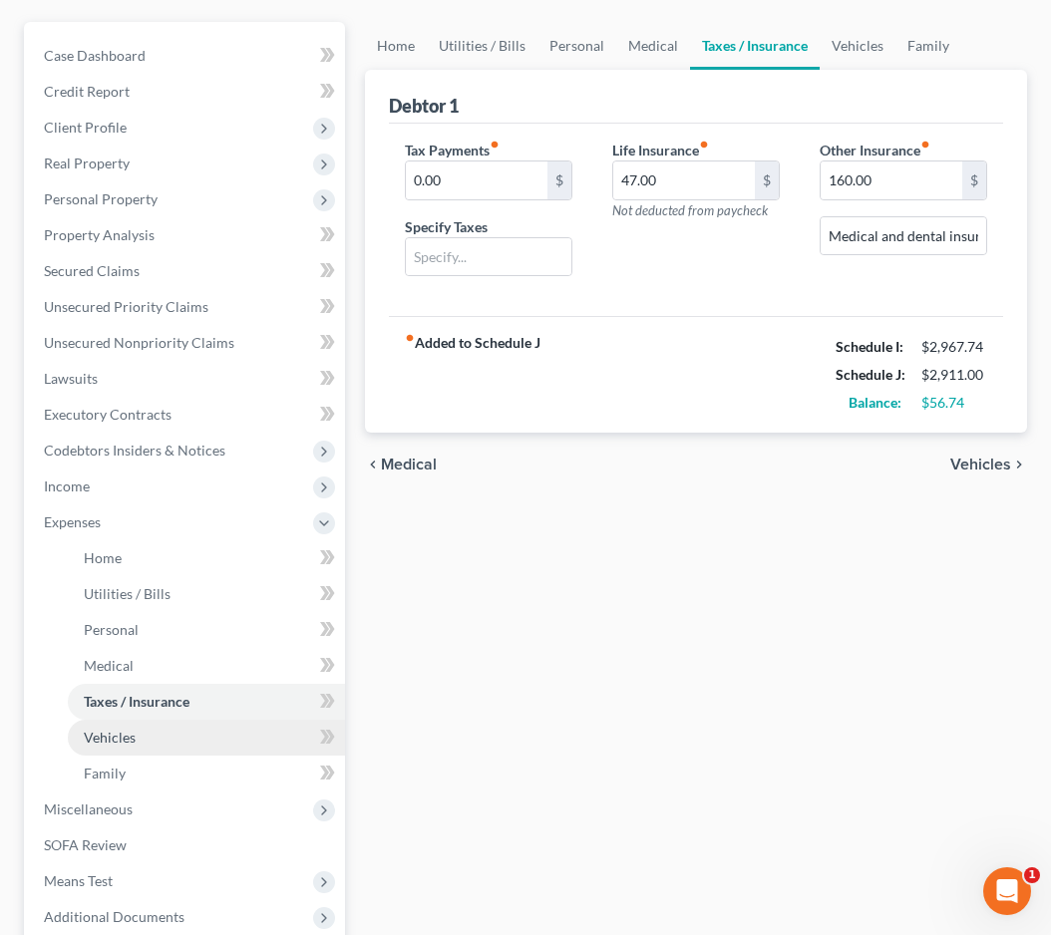
click at [126, 734] on span "Vehicles" at bounding box center [110, 737] width 52 height 17
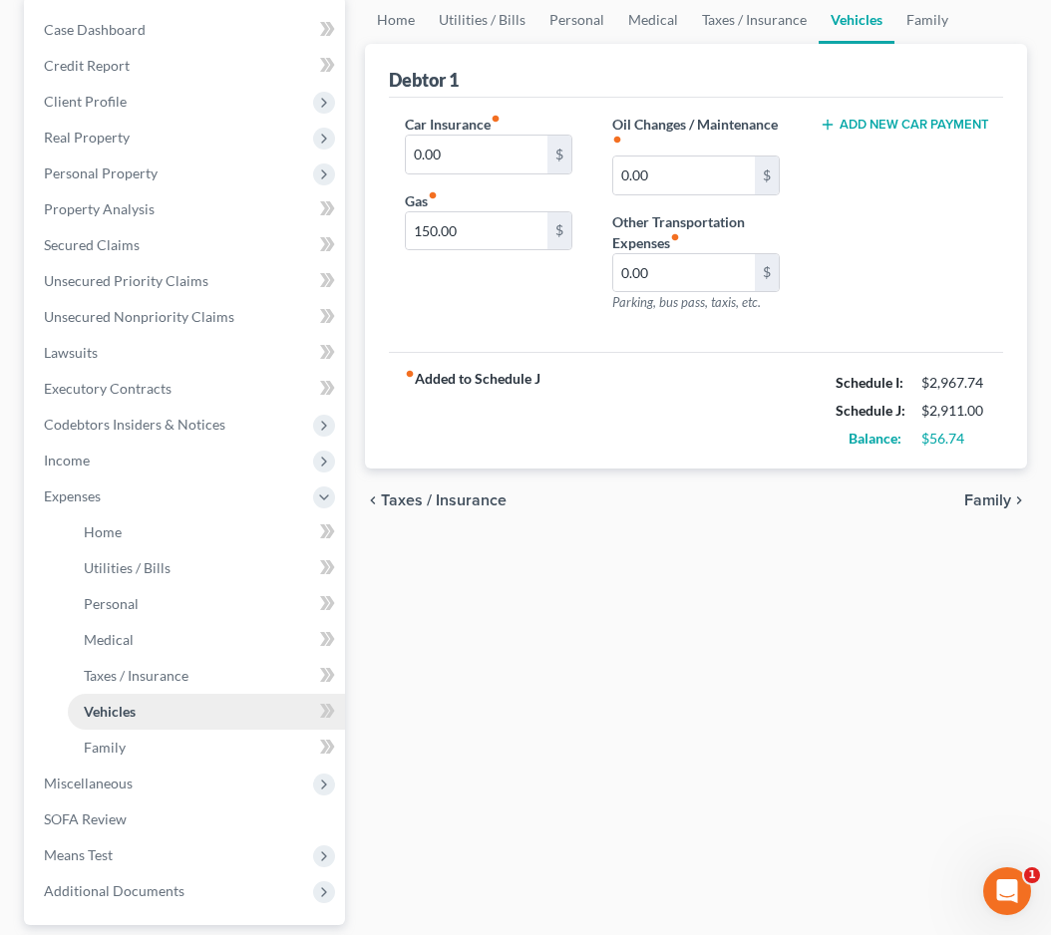
scroll to position [239, 0]
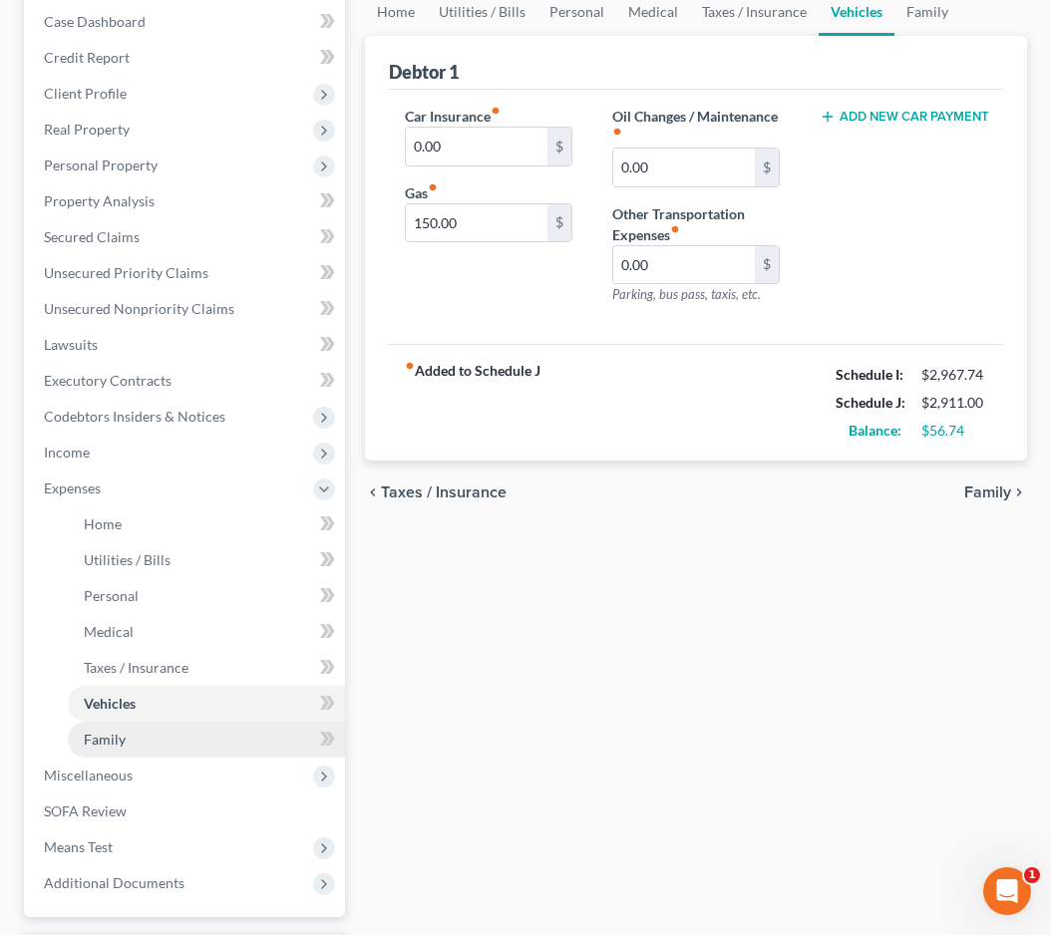
click at [111, 740] on span "Family" at bounding box center [105, 739] width 42 height 17
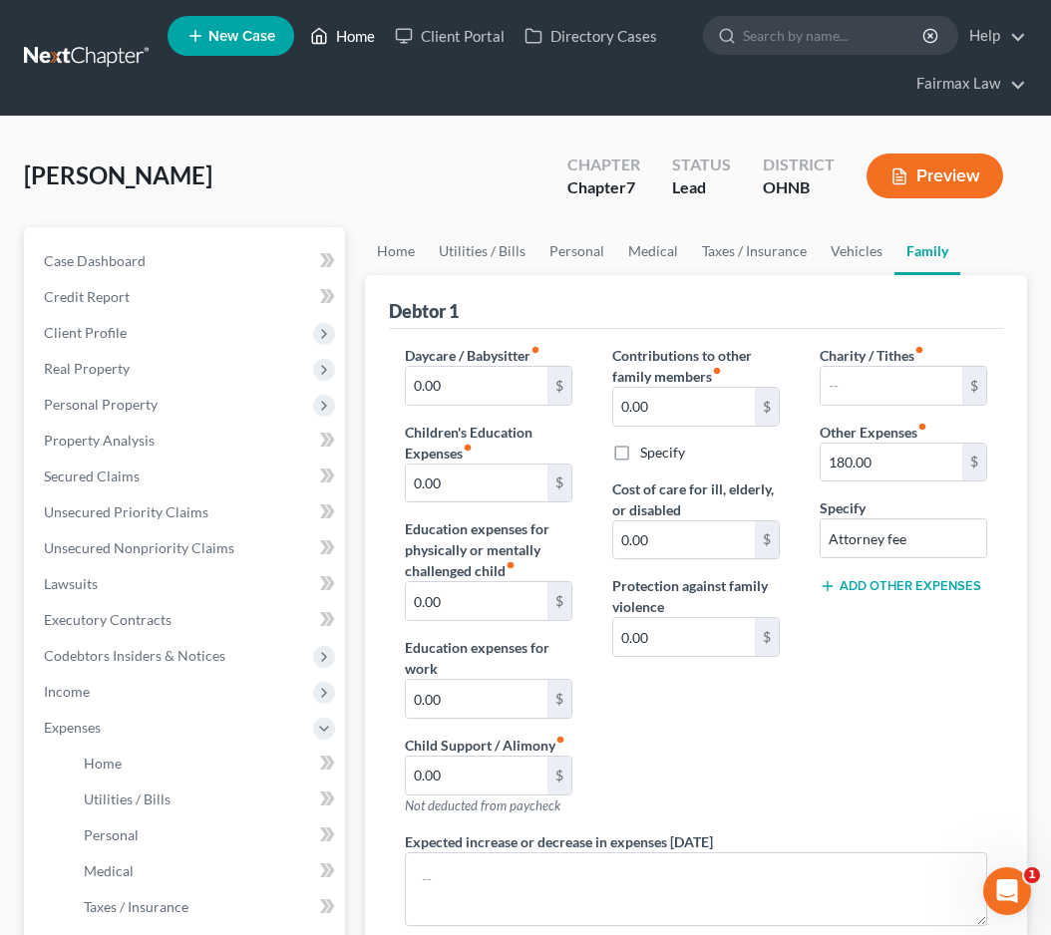
click at [354, 39] on link "Home" at bounding box center [342, 36] width 85 height 36
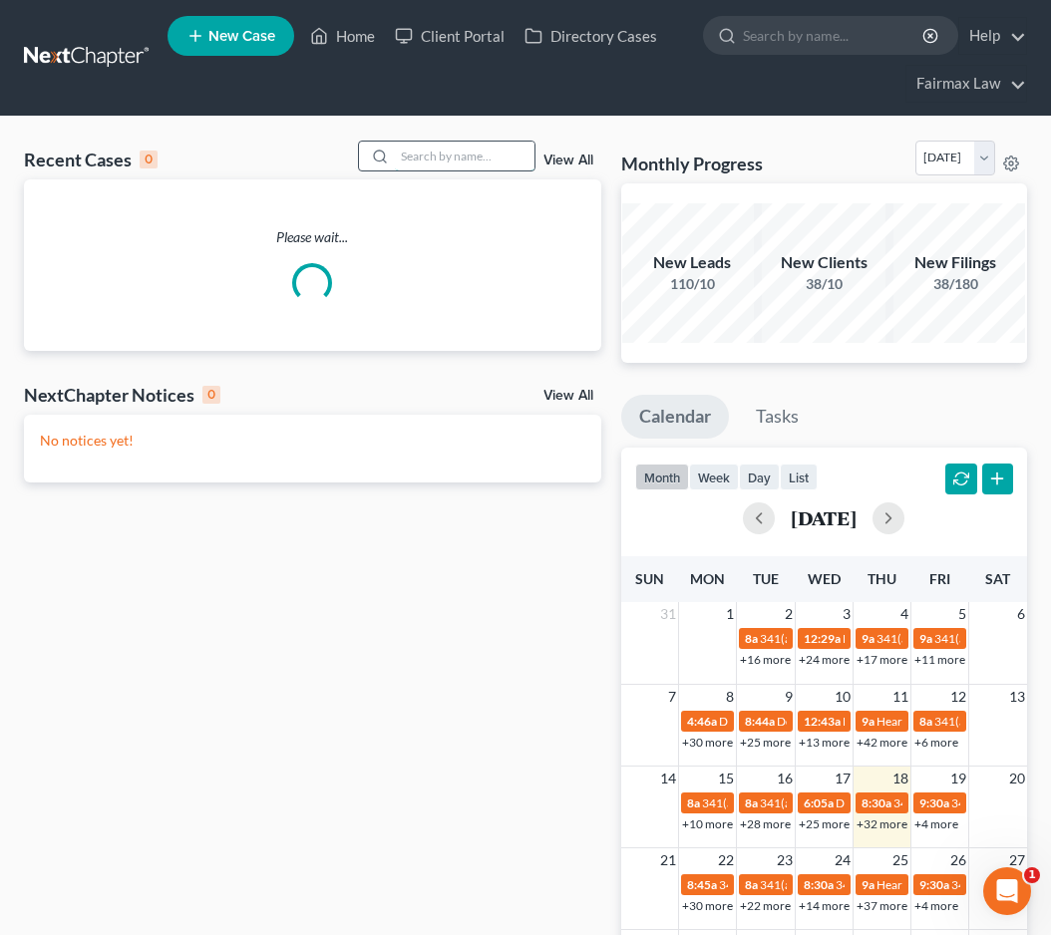
click at [440, 159] on input "search" at bounding box center [465, 156] width 140 height 29
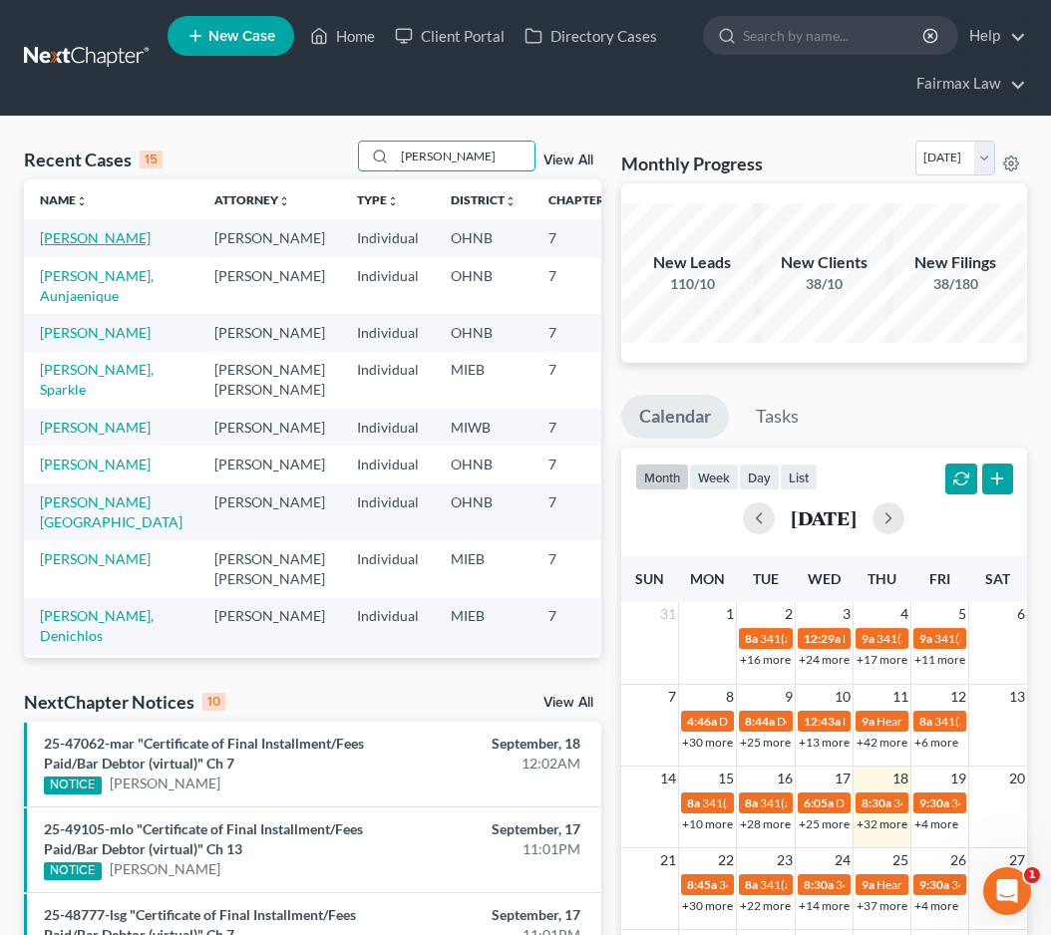
type input "porter"
click at [76, 246] on link "Porter, Markia" at bounding box center [95, 237] width 111 height 17
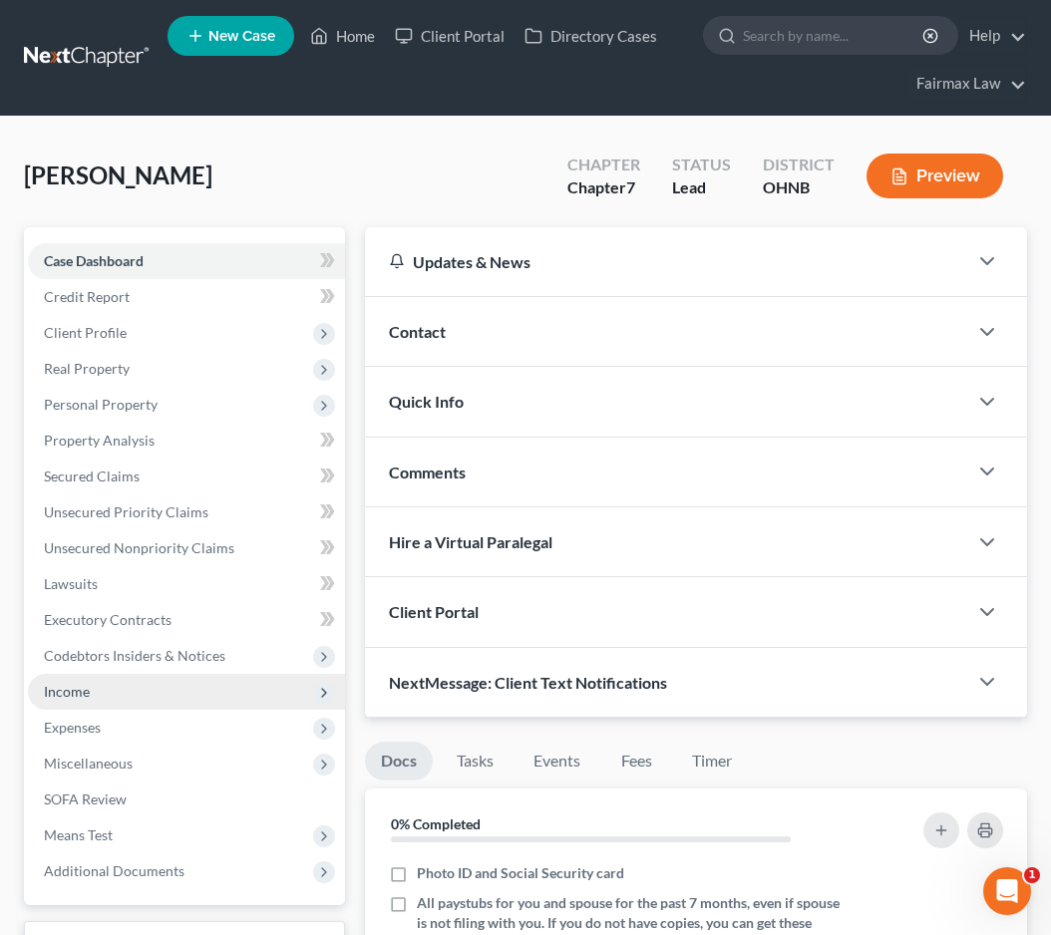
click at [95, 697] on span "Income" at bounding box center [186, 692] width 317 height 36
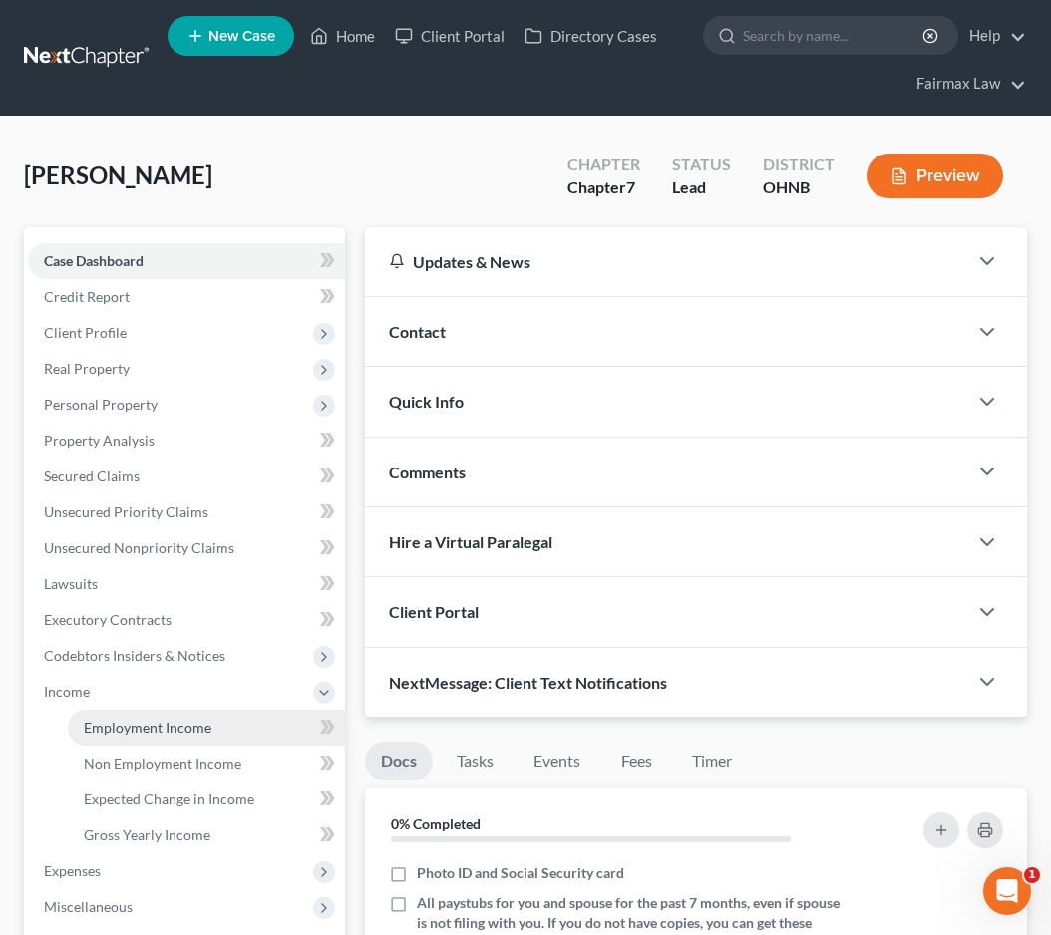
click at [166, 733] on span "Employment Income" at bounding box center [148, 727] width 128 height 17
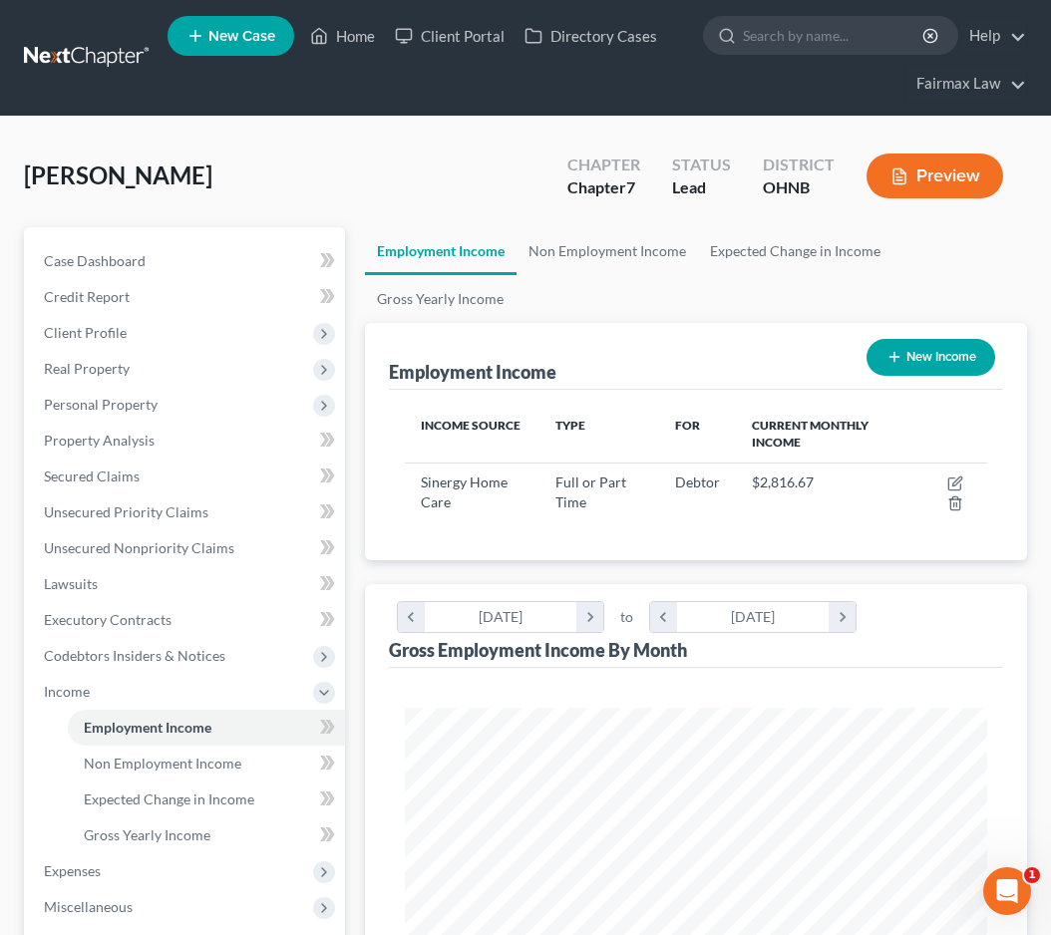
scroll to position [291, 622]
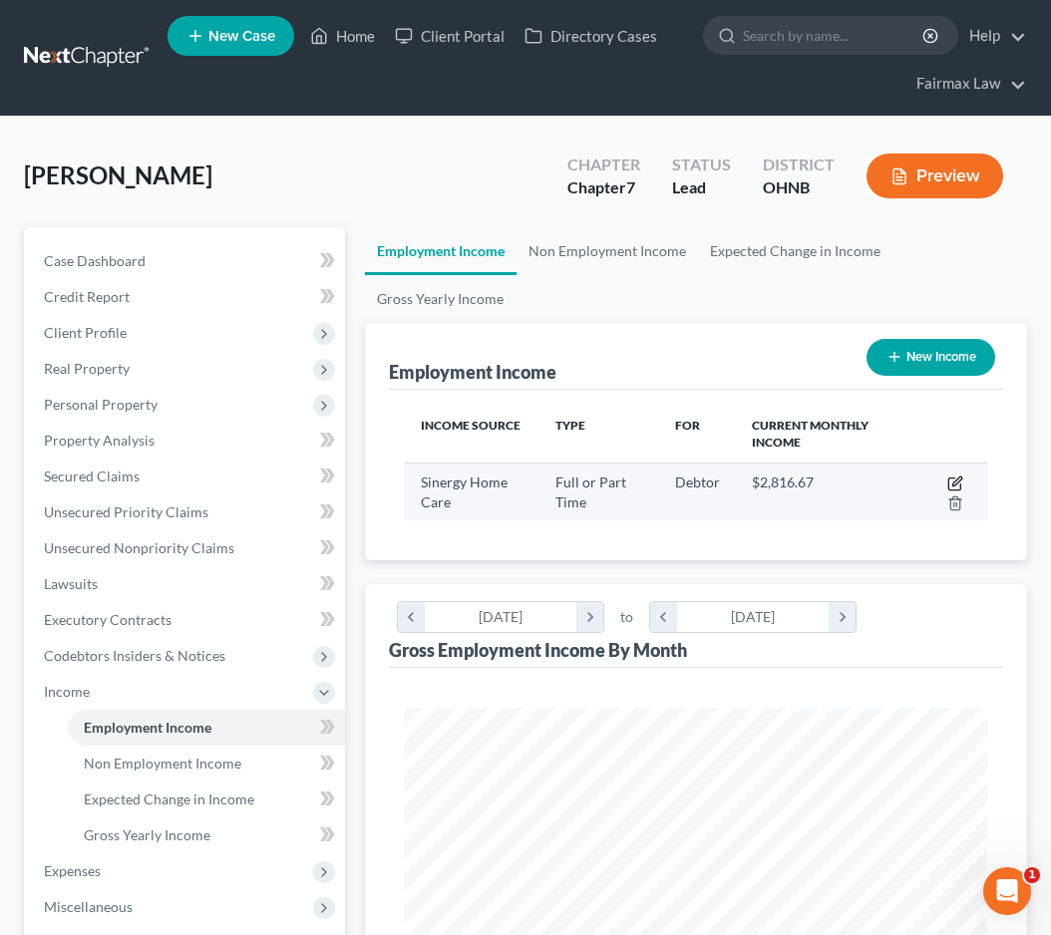
click at [959, 485] on icon "button" at bounding box center [955, 484] width 16 height 16
select select "0"
select select "10"
select select "2"
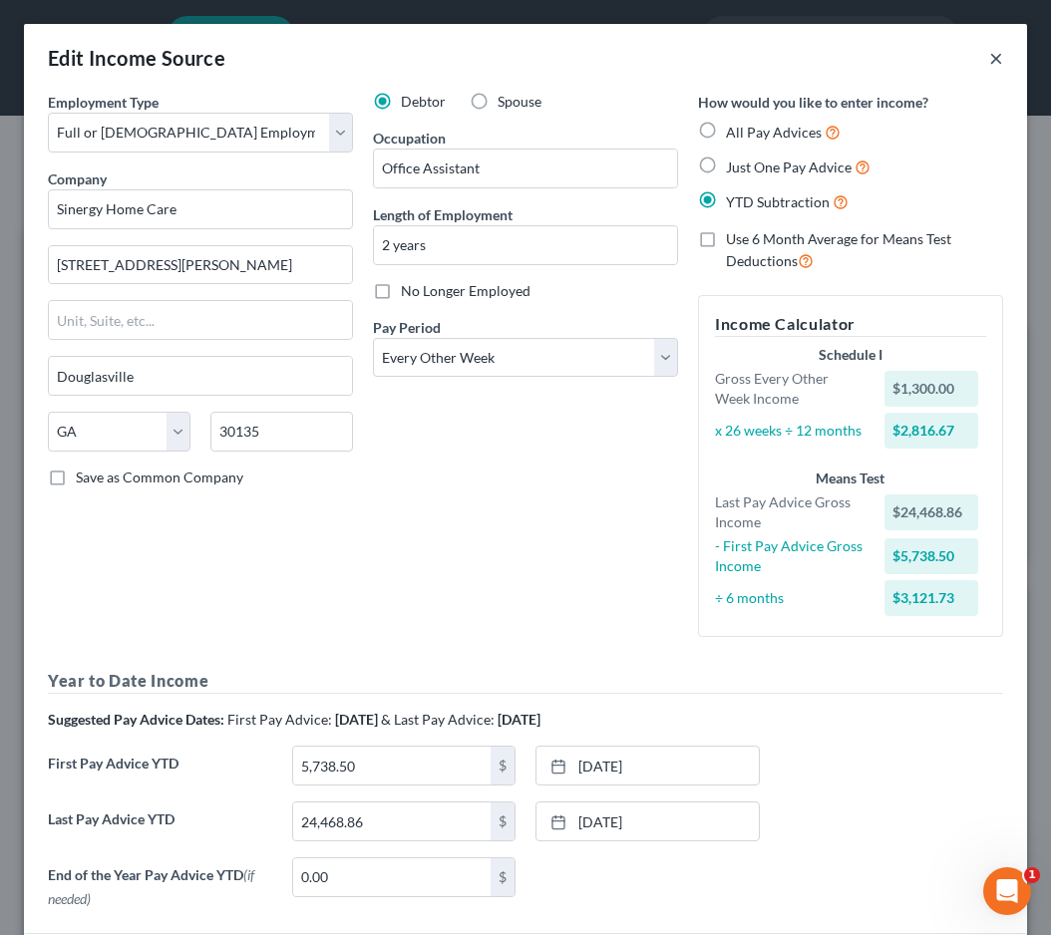
click at [1000, 55] on button "×" at bounding box center [996, 58] width 14 height 24
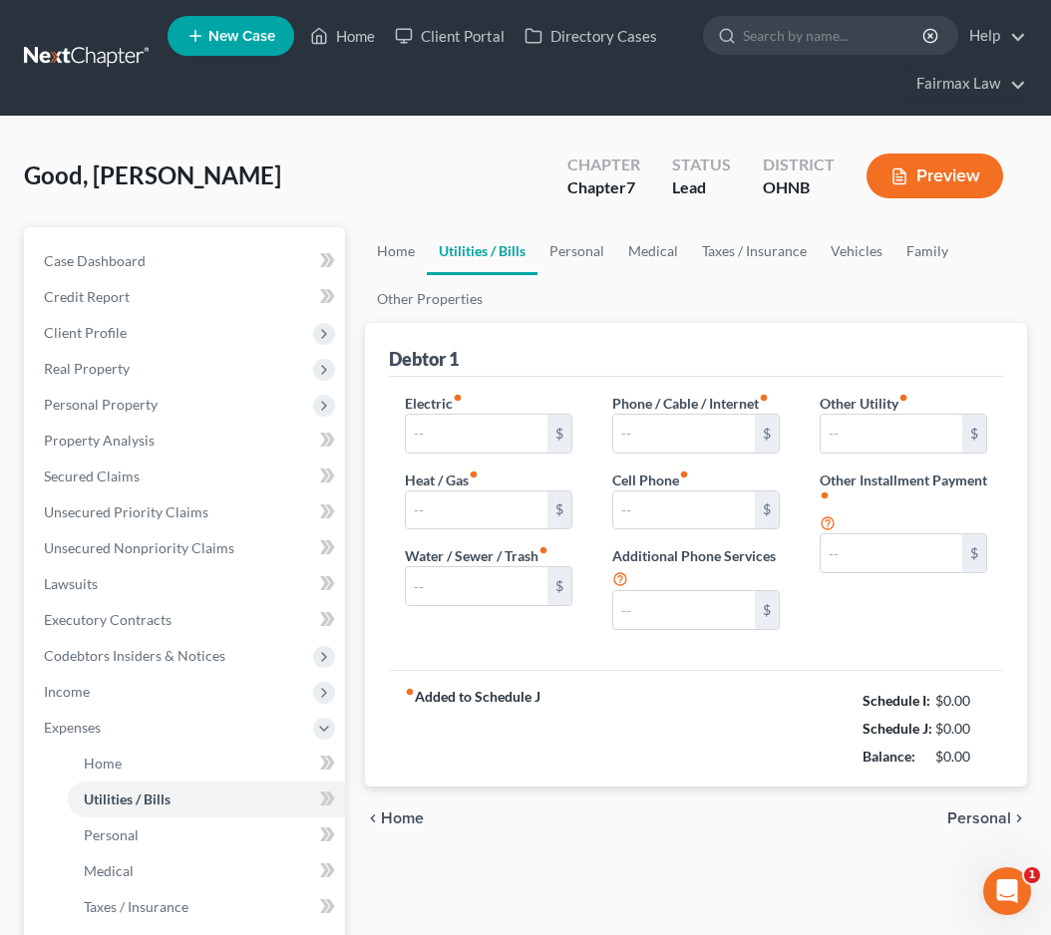
type input "80.00"
type input "50.00"
type input "80.00"
type input "150.00"
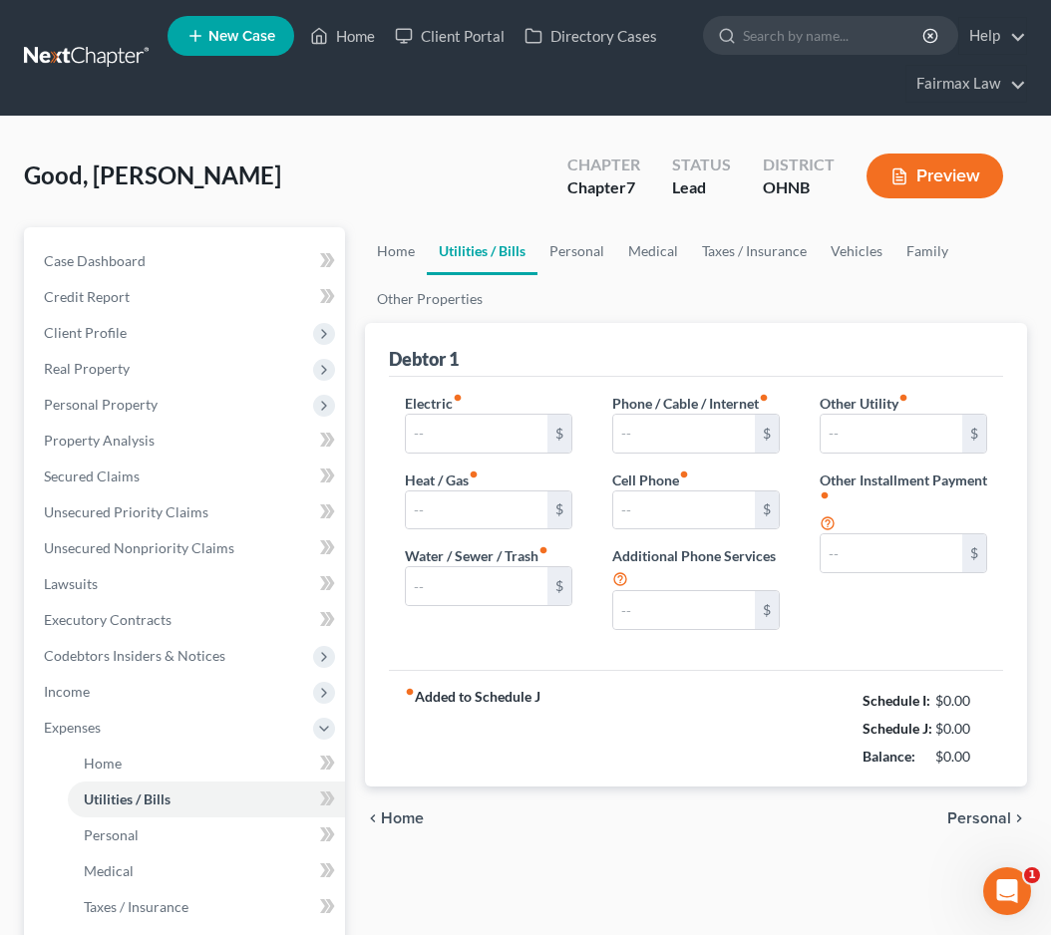
type input "0.00"
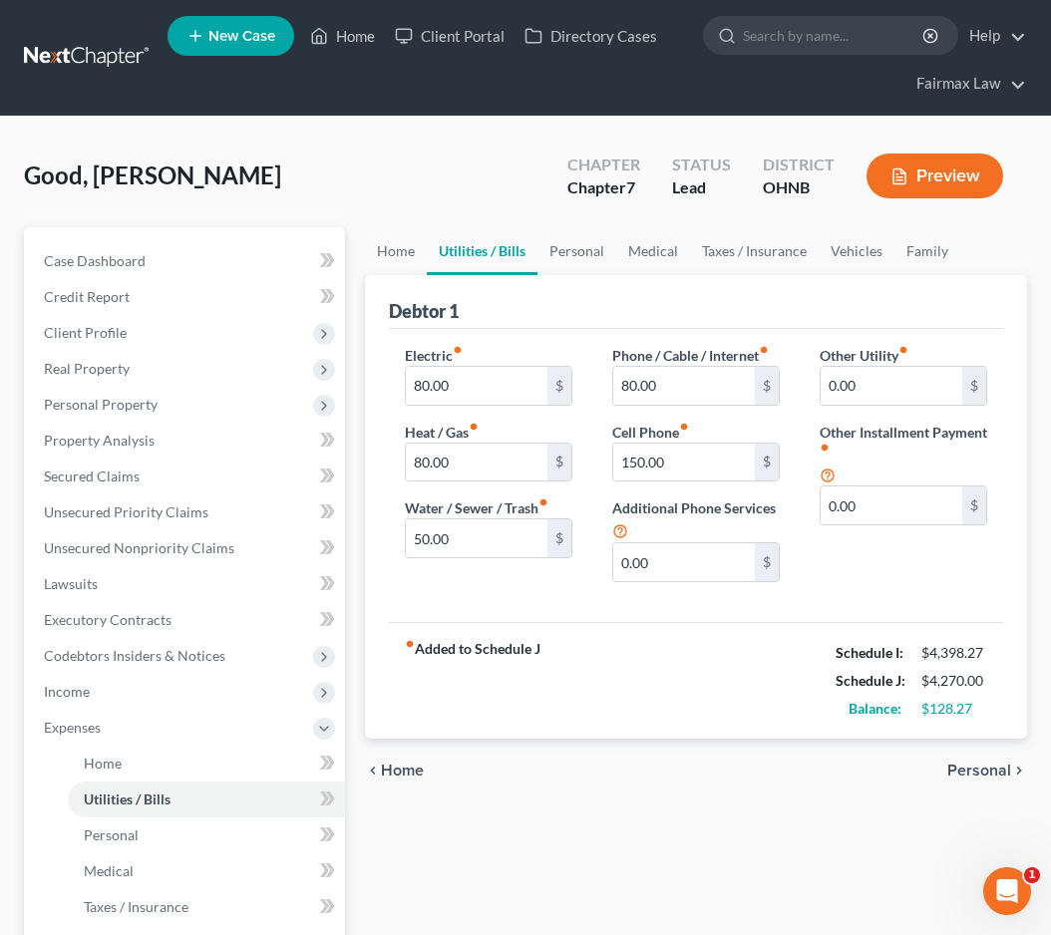
scroll to position [1, 0]
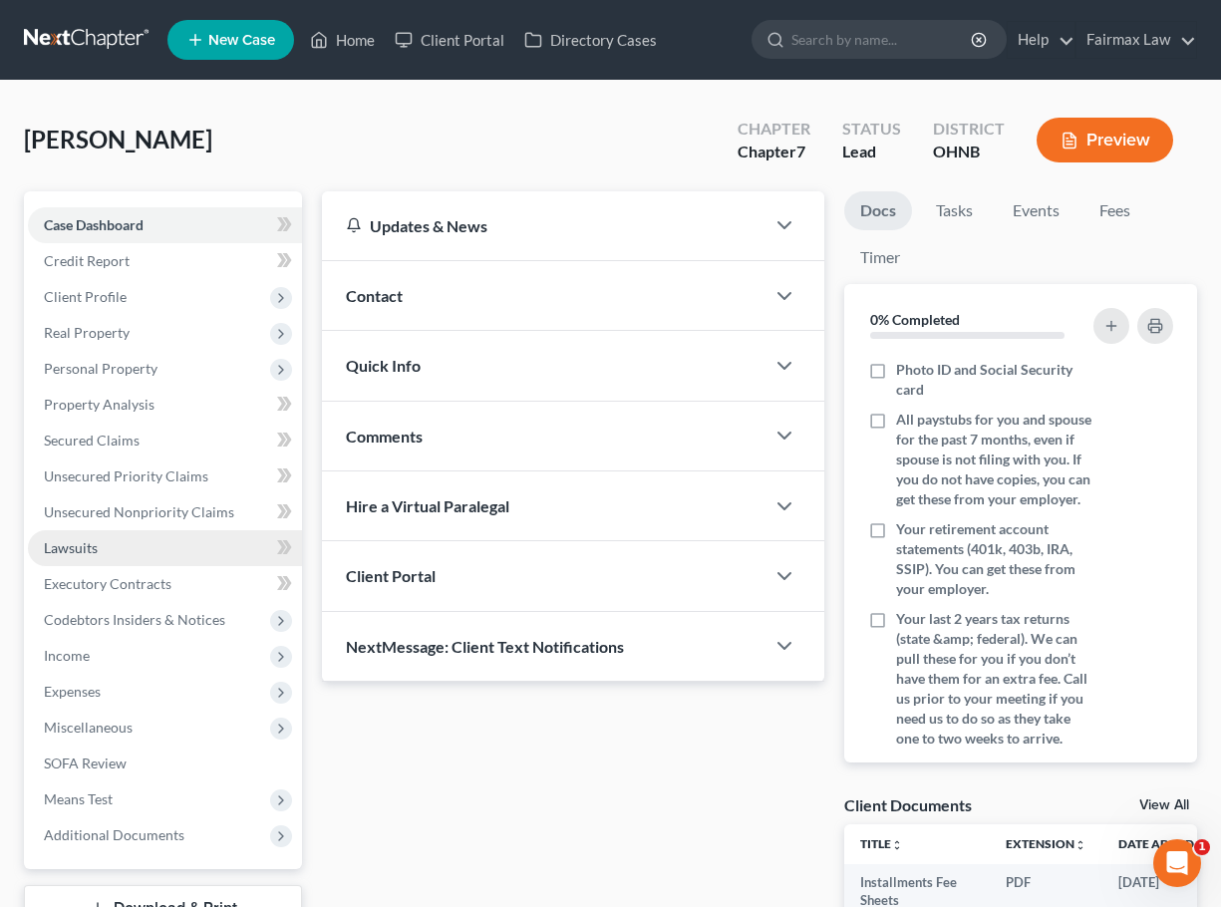
click at [144, 552] on link "Lawsuits" at bounding box center [165, 548] width 274 height 36
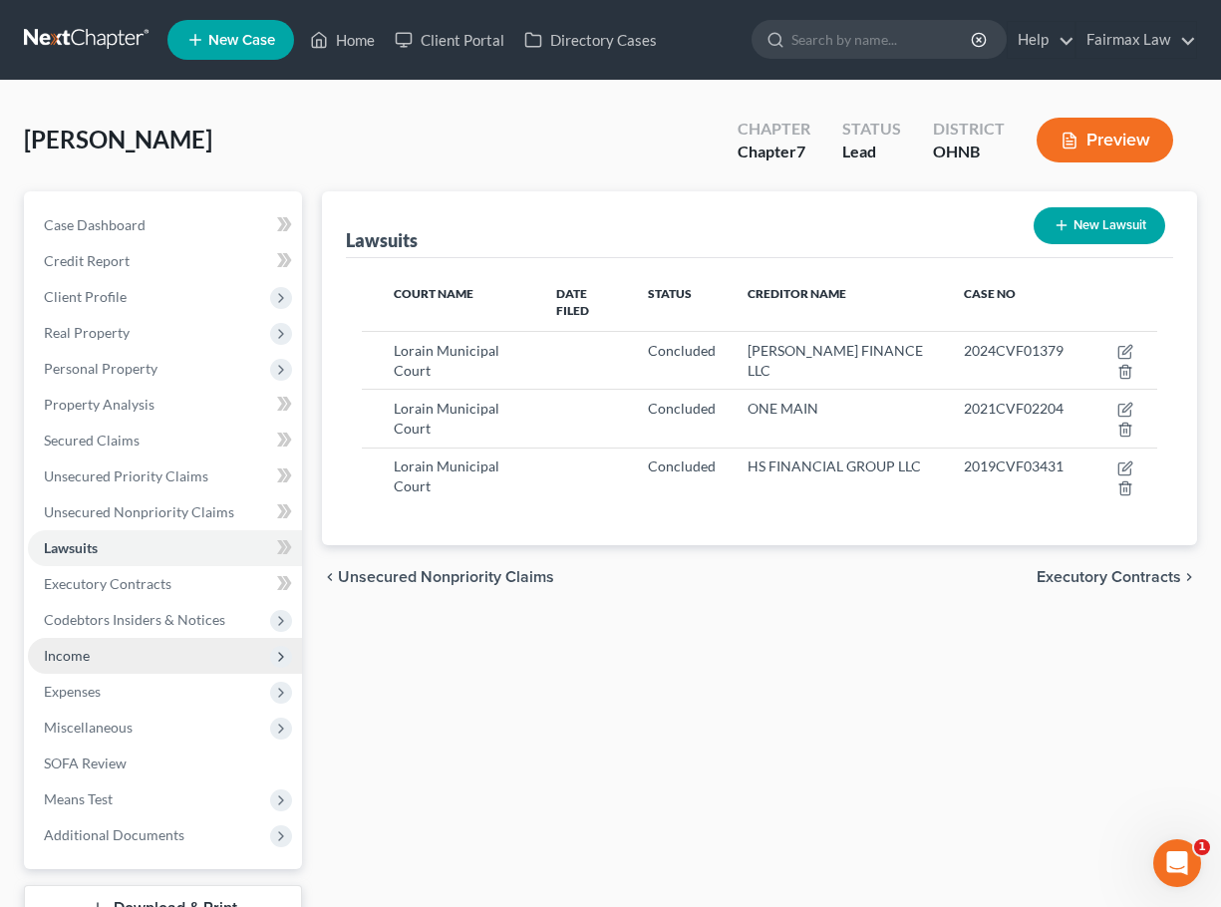
click at [106, 660] on span "Income" at bounding box center [165, 656] width 274 height 36
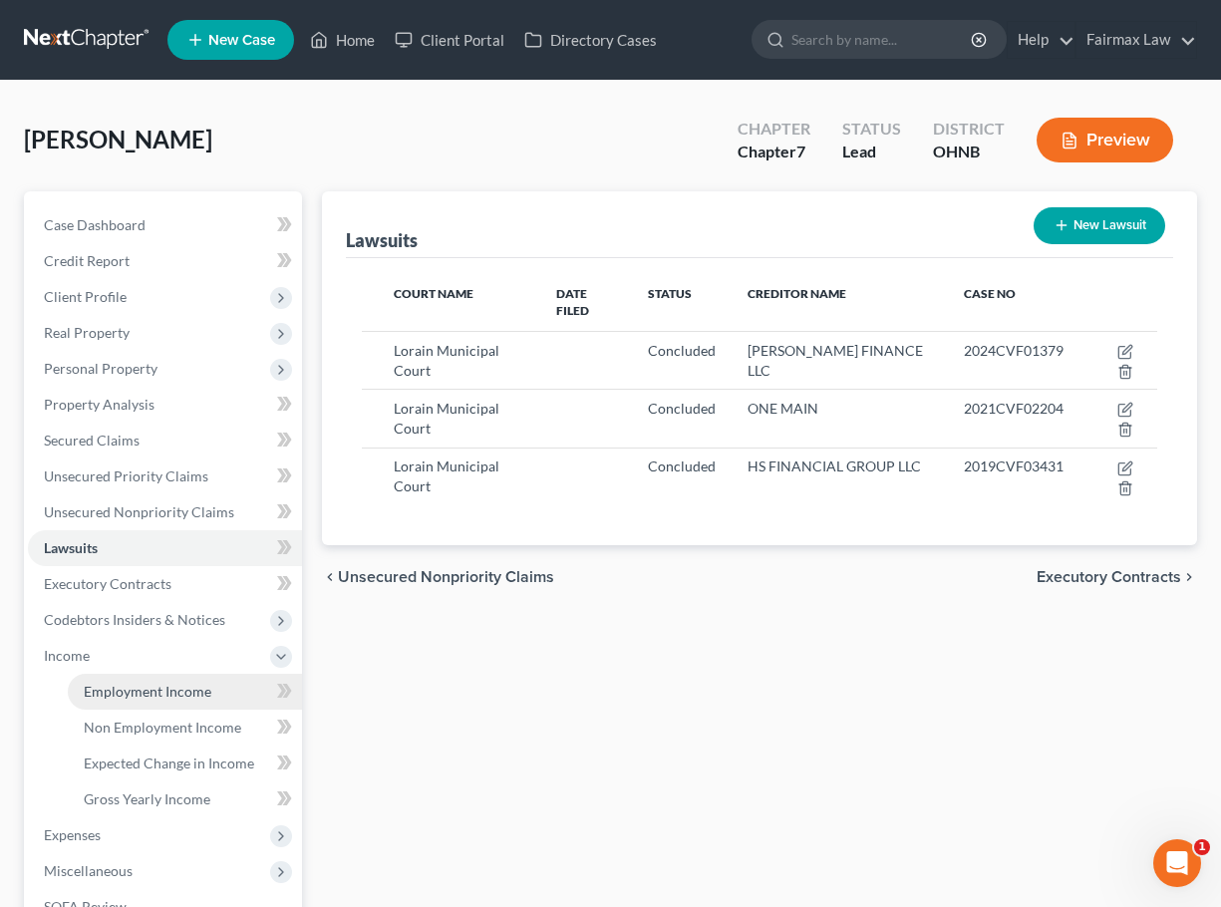
click at [197, 705] on link "Employment Income" at bounding box center [185, 692] width 234 height 36
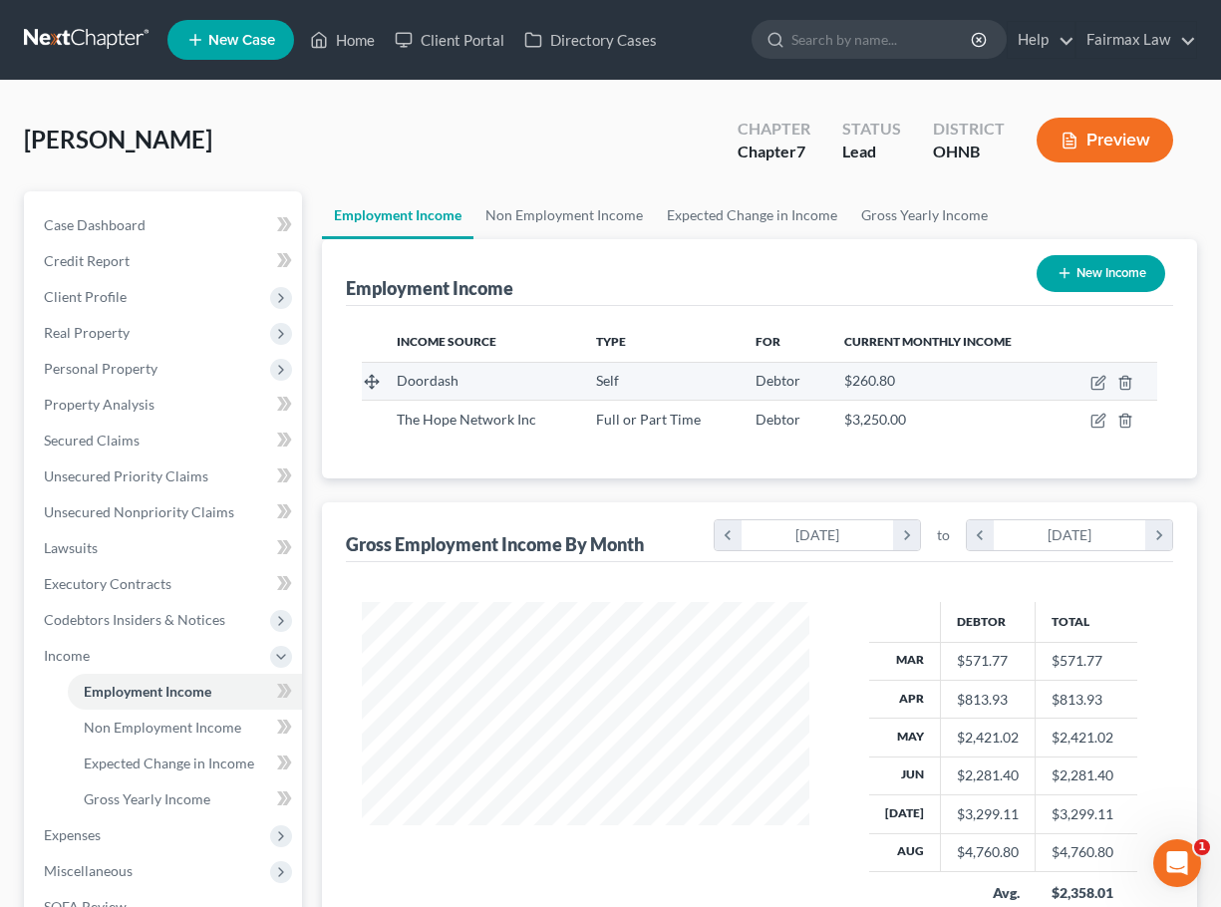
scroll to position [357, 487]
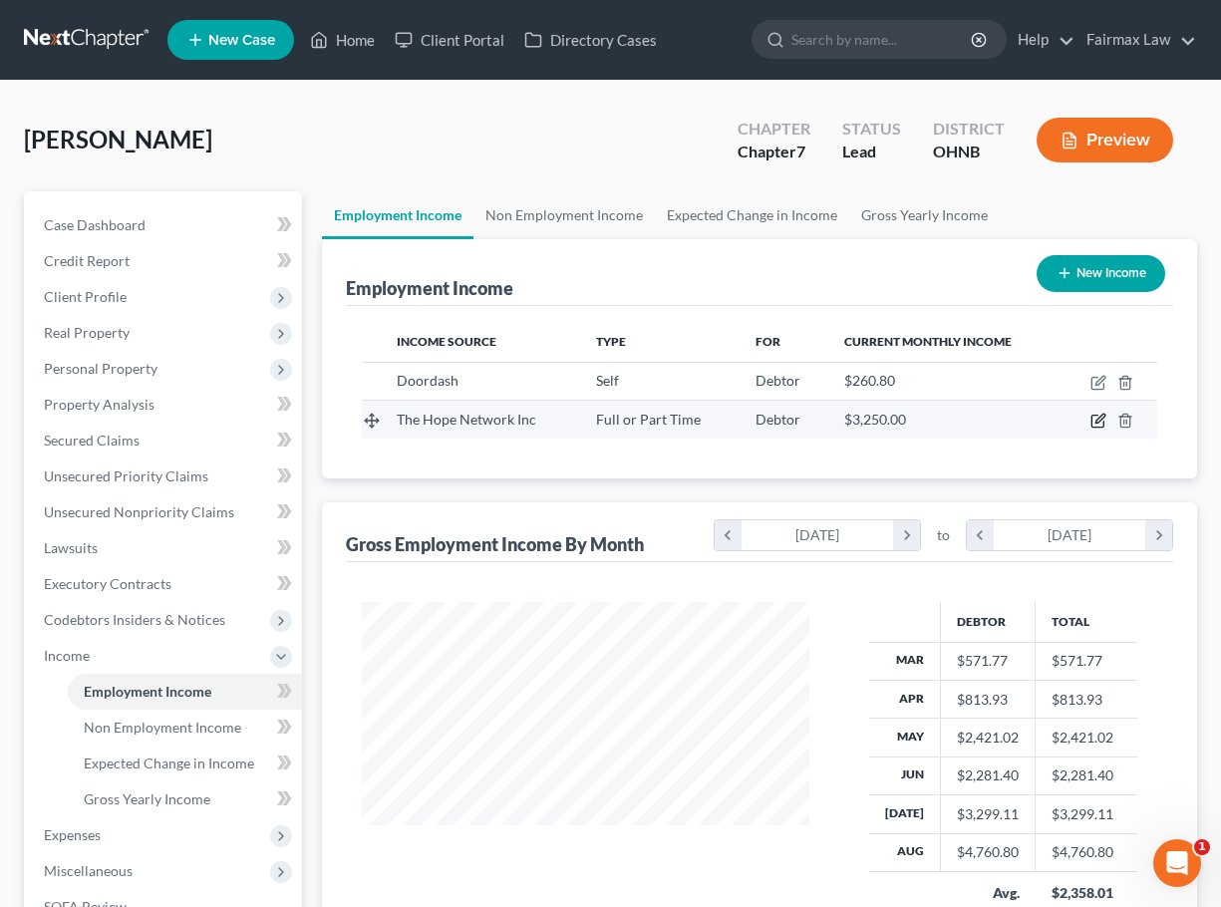
click at [1096, 421] on icon "button" at bounding box center [1099, 421] width 16 height 16
select select "0"
select select "36"
select select "2"
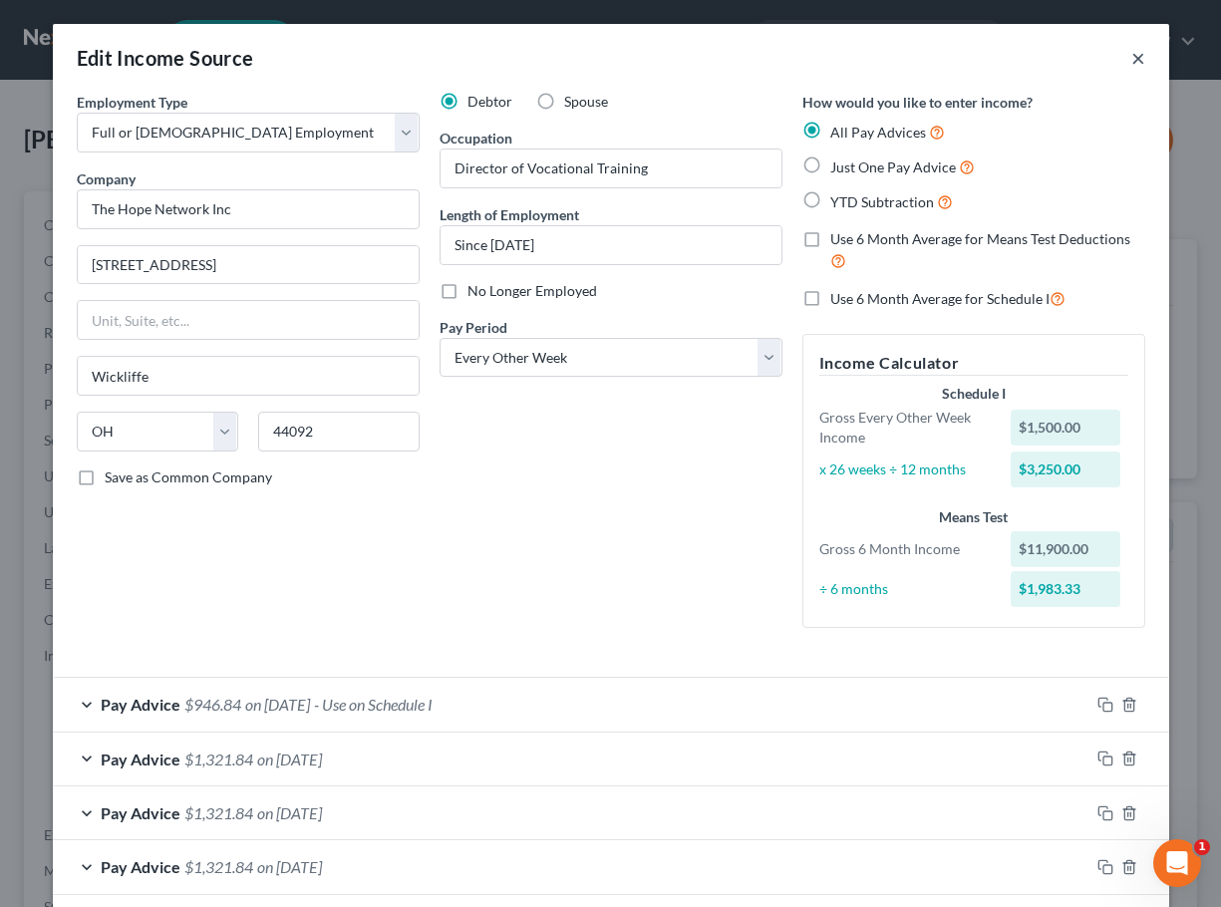
click at [1138, 58] on button "×" at bounding box center [1139, 58] width 14 height 24
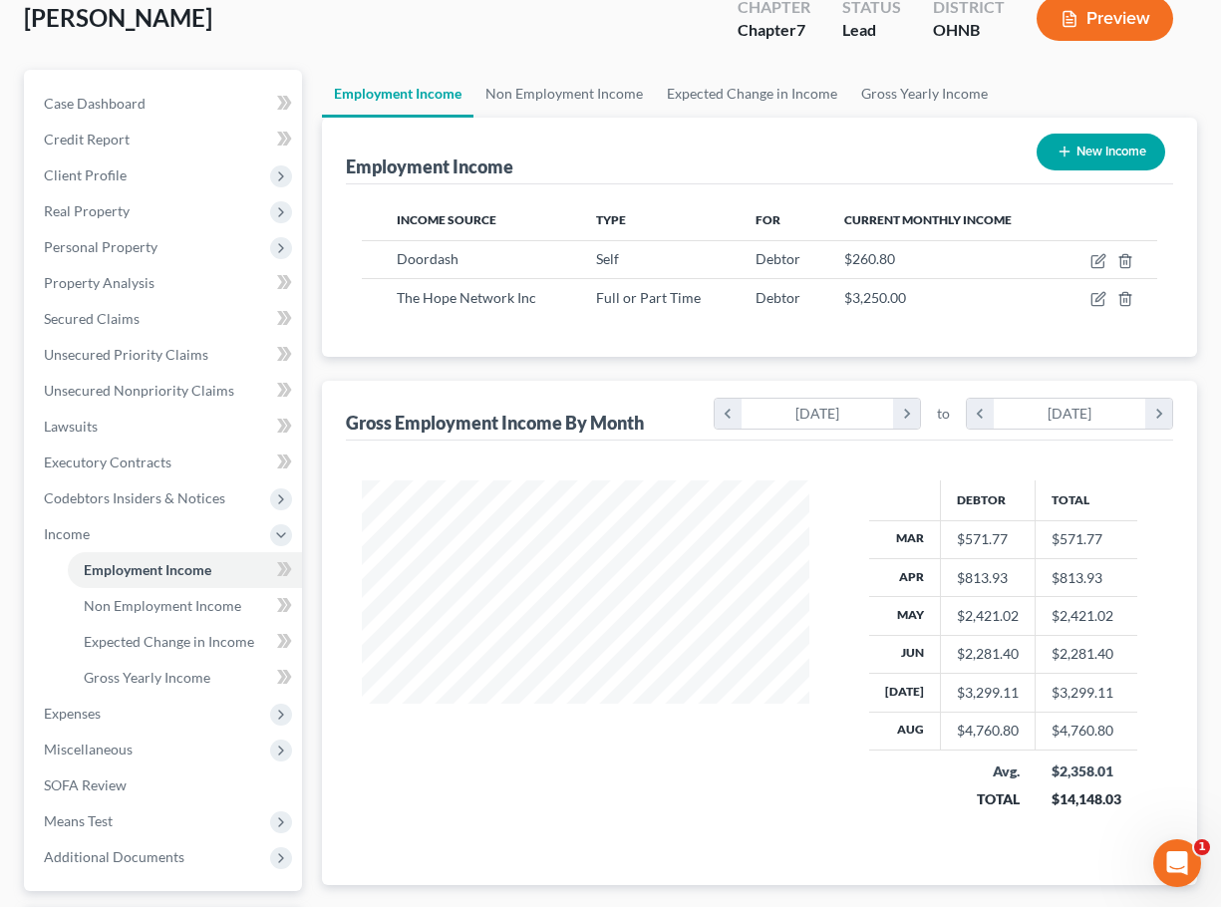
scroll to position [171, 0]
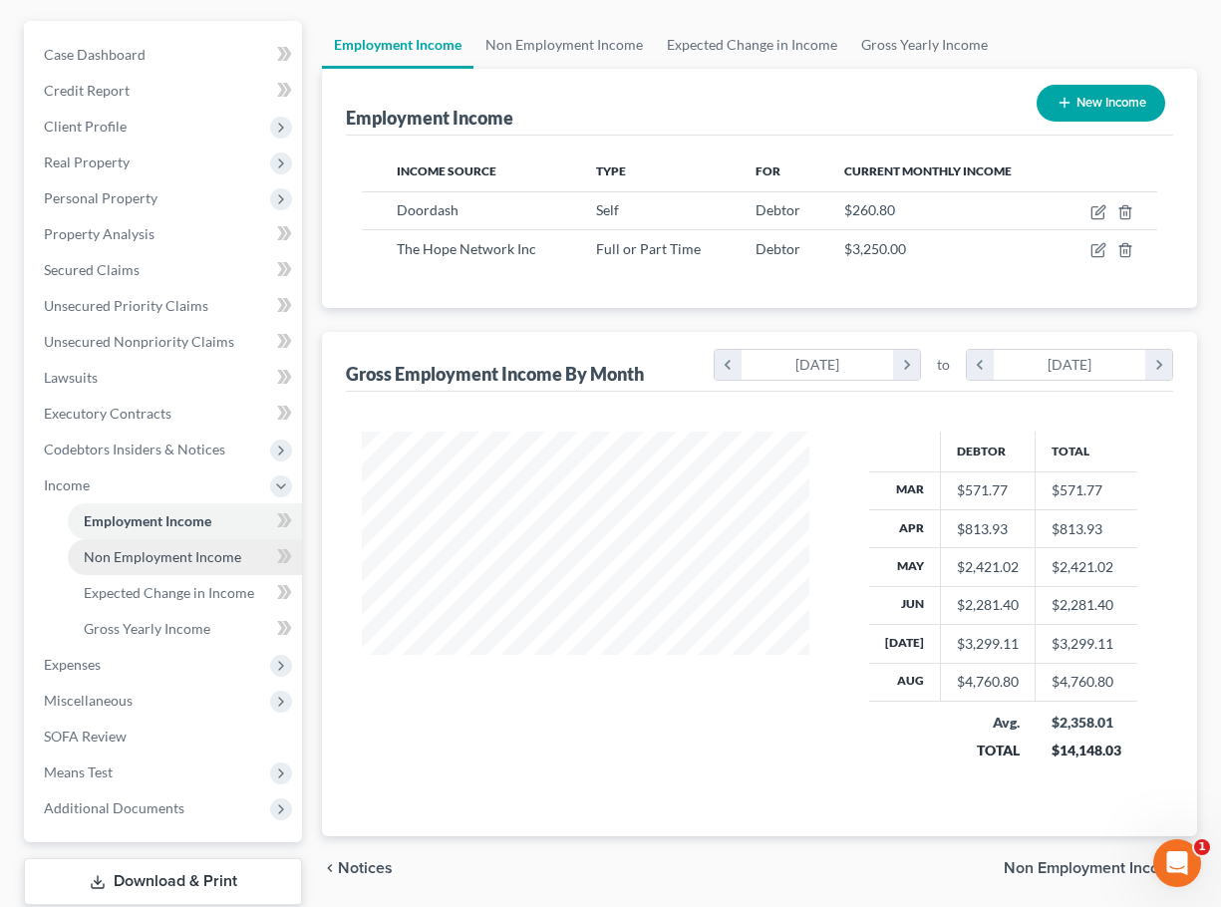
click at [159, 550] on span "Non Employment Income" at bounding box center [163, 556] width 158 height 17
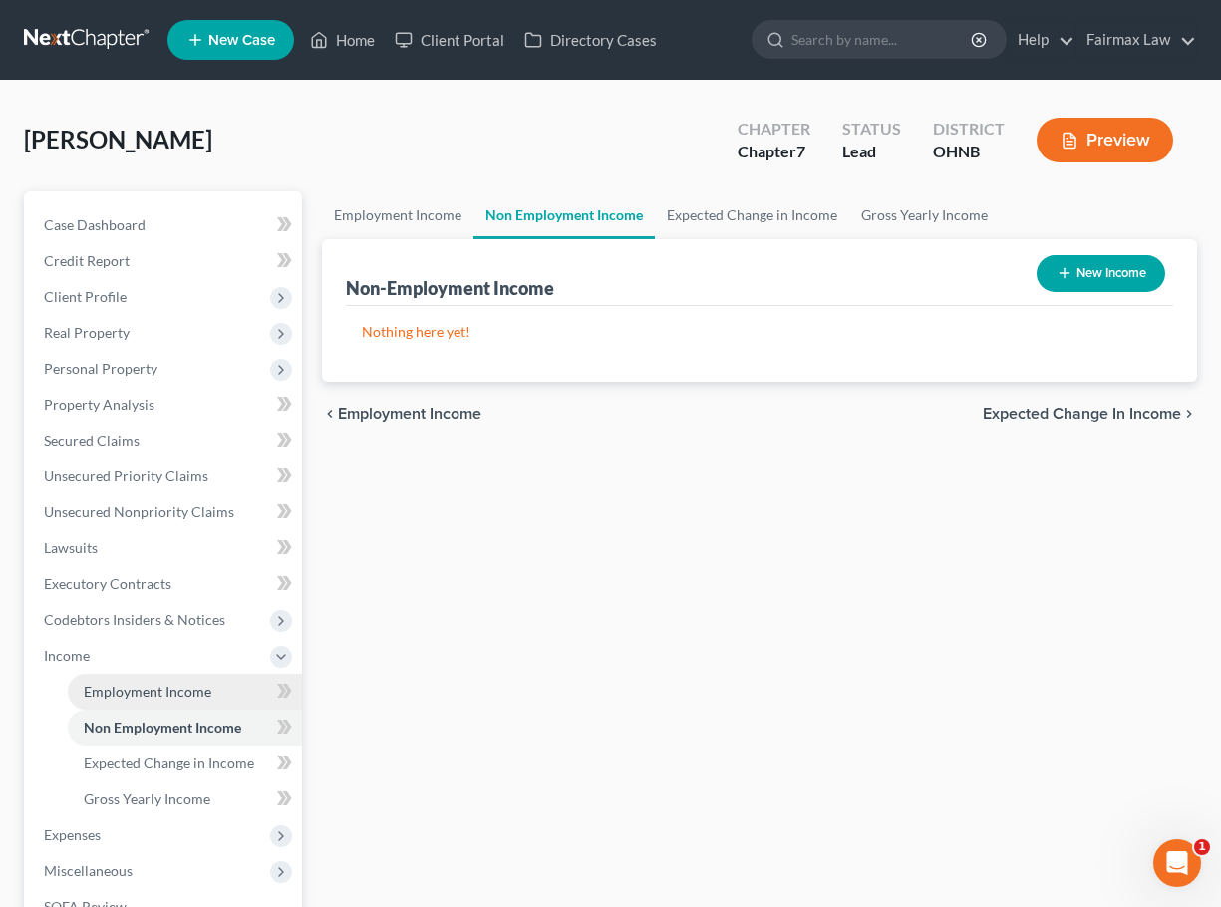
click at [100, 683] on span "Employment Income" at bounding box center [148, 691] width 128 height 17
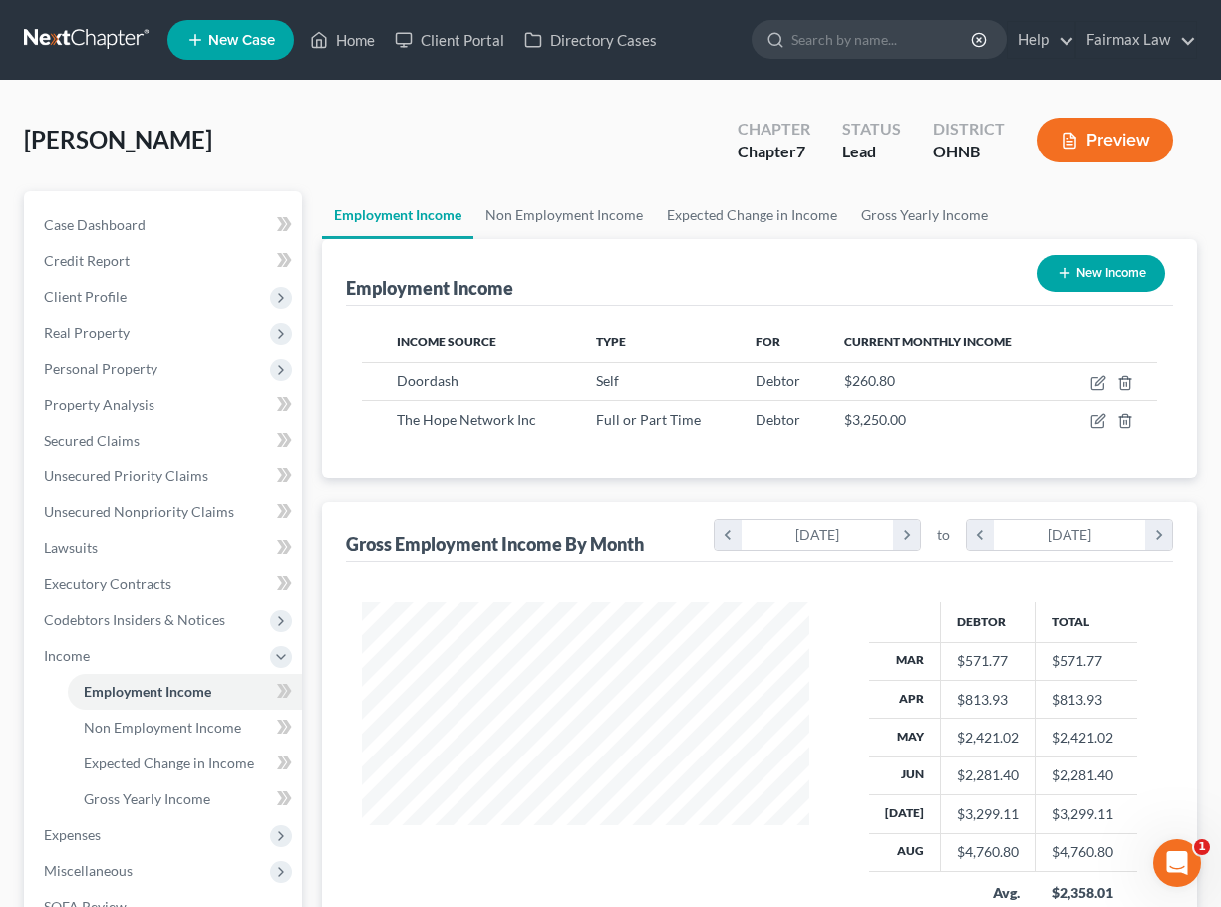
scroll to position [357, 487]
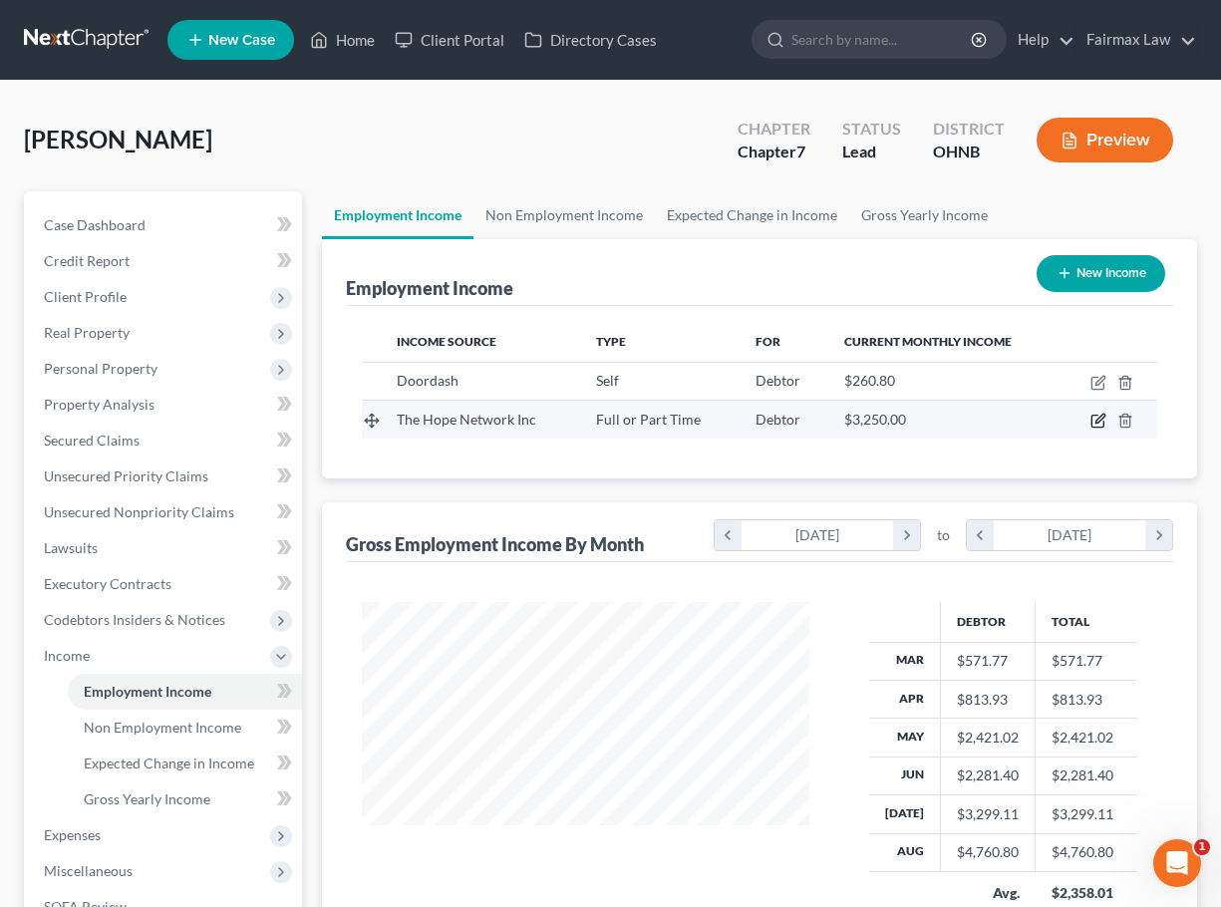
click at [1098, 419] on icon "button" at bounding box center [1099, 421] width 16 height 16
select select "0"
select select "36"
select select "2"
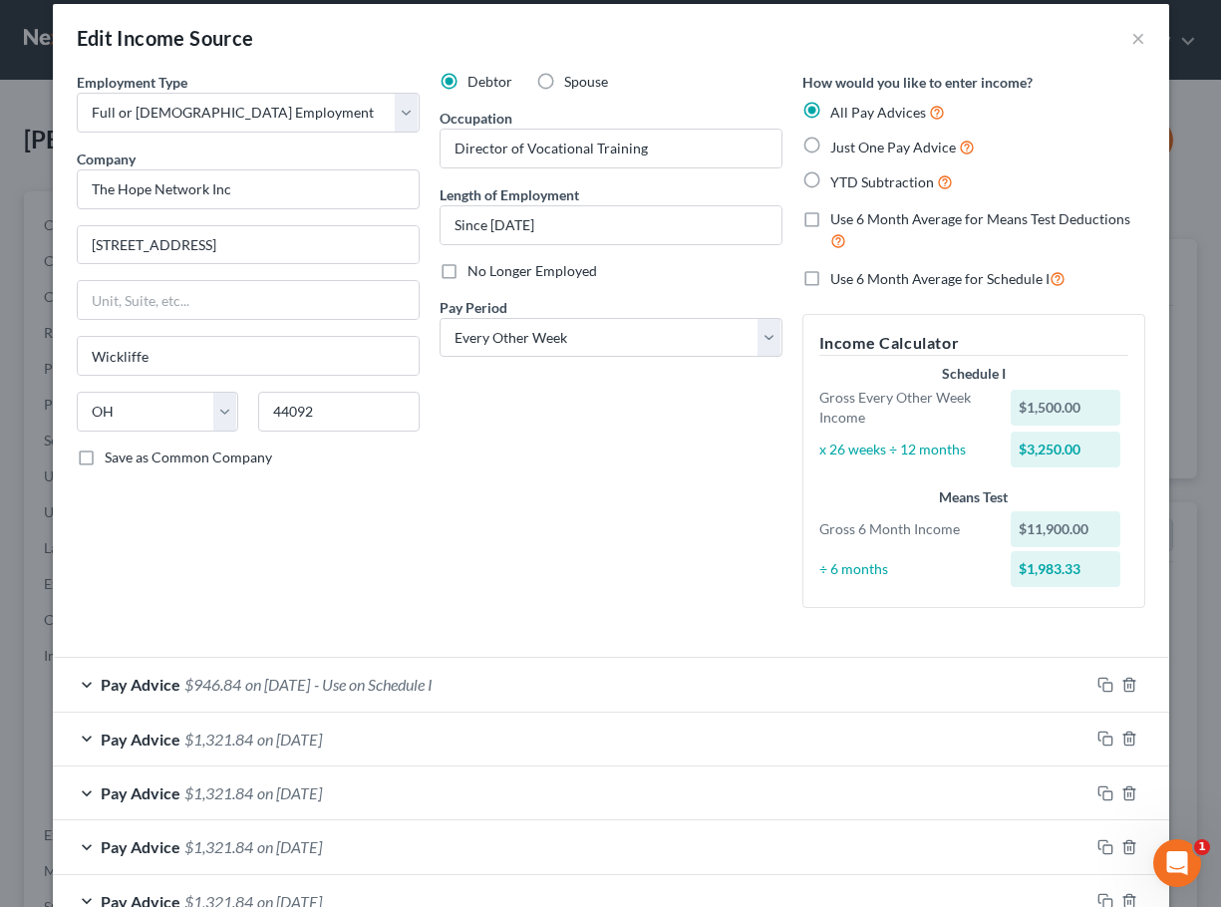
scroll to position [8, 0]
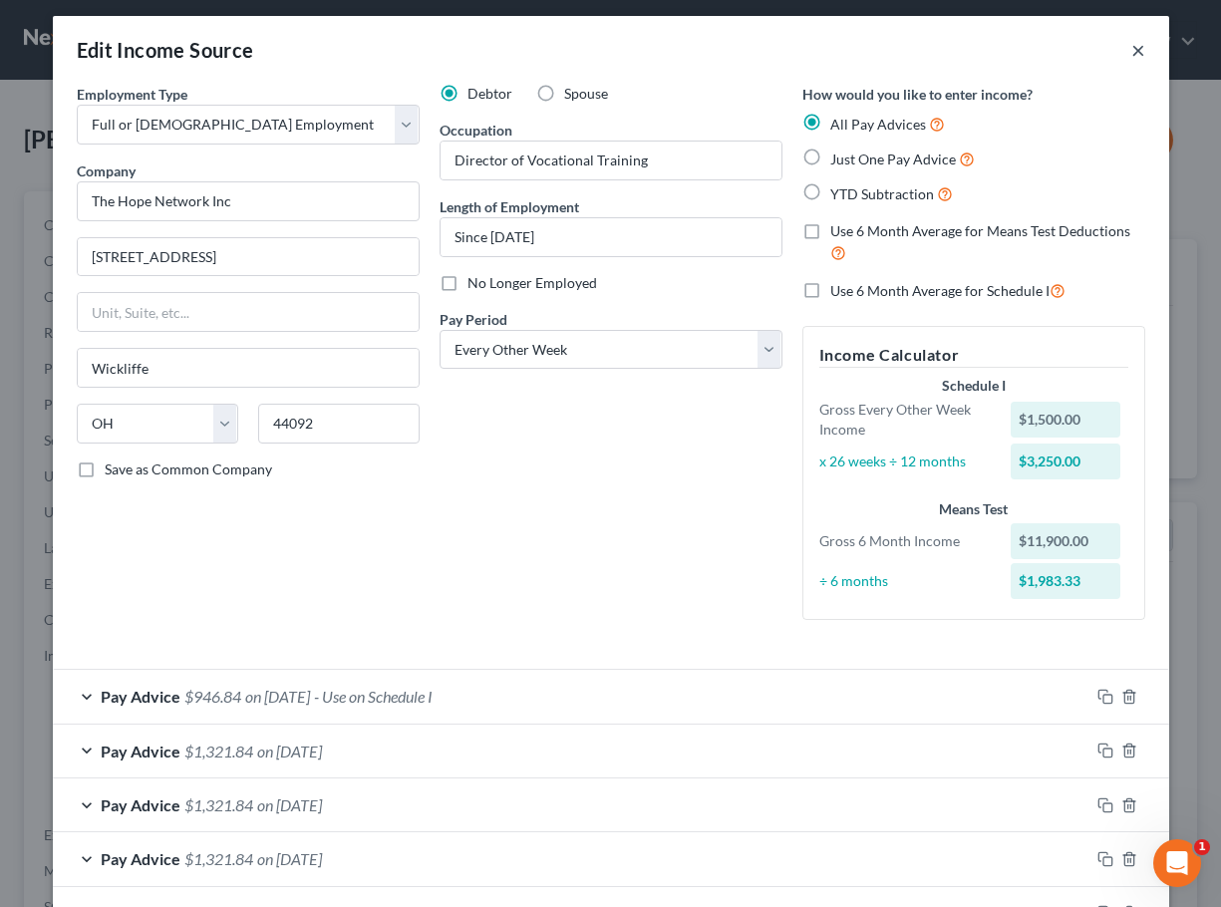
click at [1138, 49] on button "×" at bounding box center [1139, 50] width 14 height 24
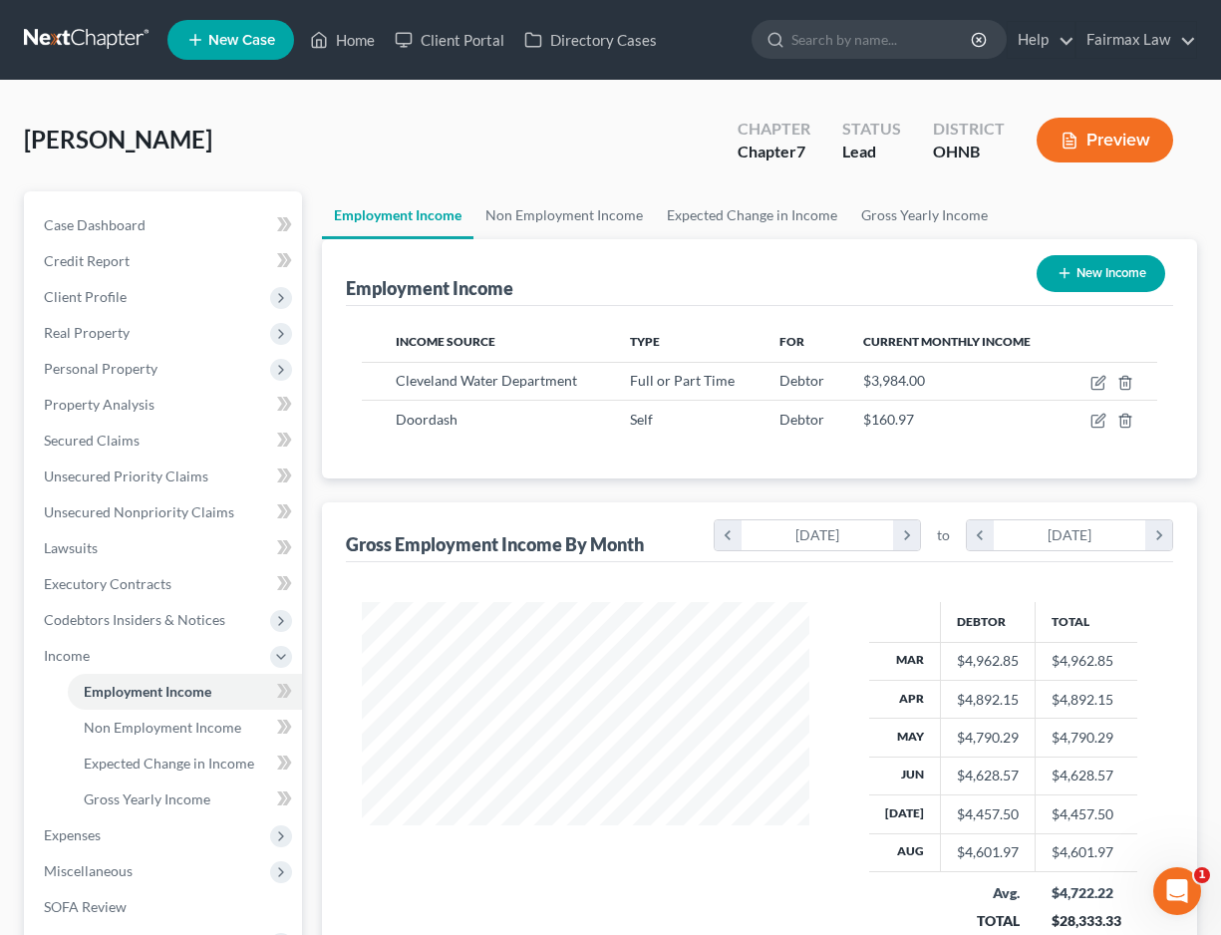
scroll to position [357, 487]
